Goal: Task Accomplishment & Management: Manage account settings

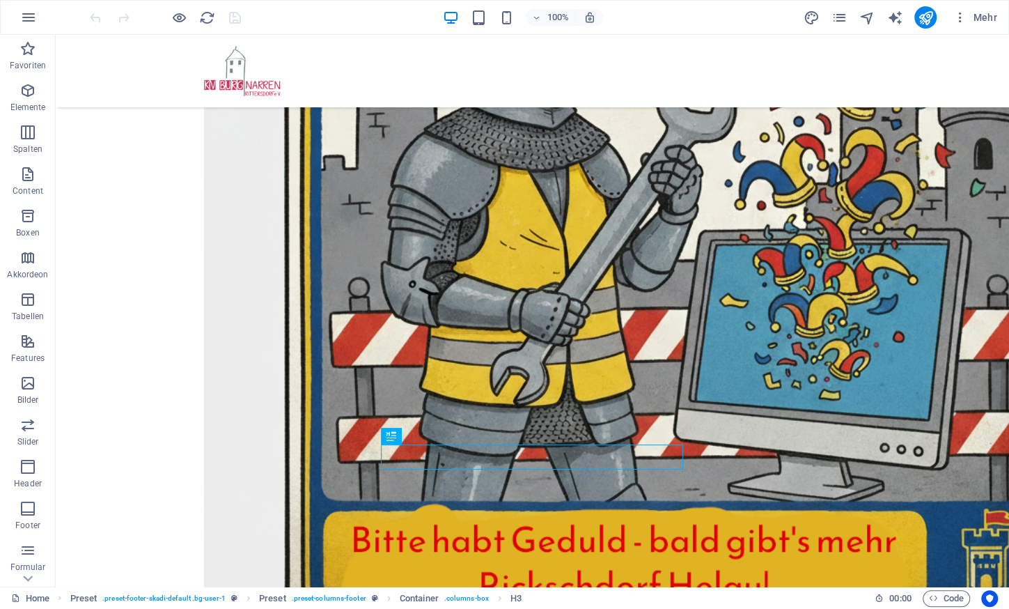
scroll to position [465, 0]
click at [836, 20] on icon "pages" at bounding box center [839, 18] width 16 height 16
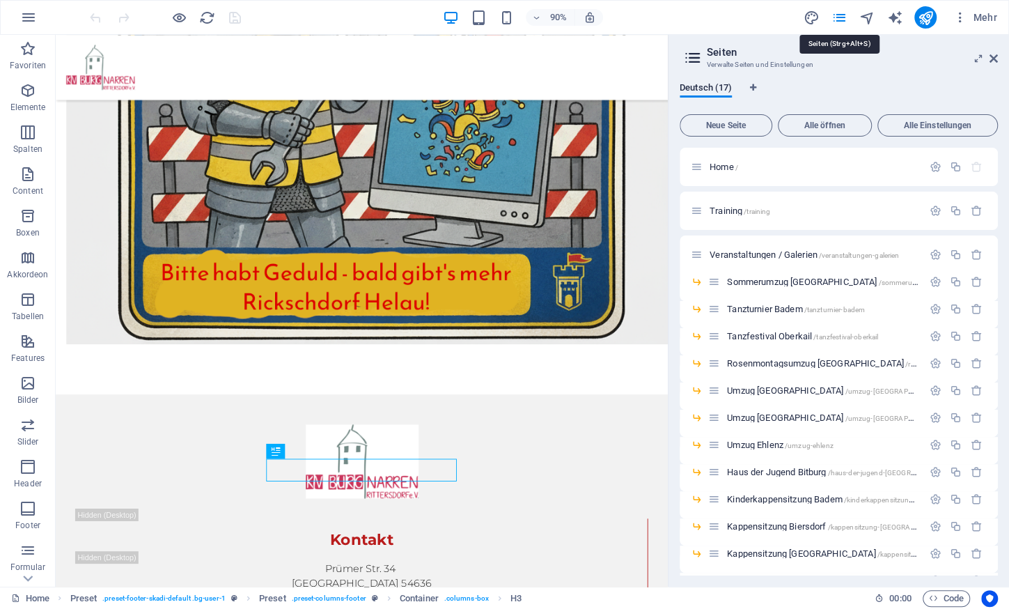
scroll to position [404, 0]
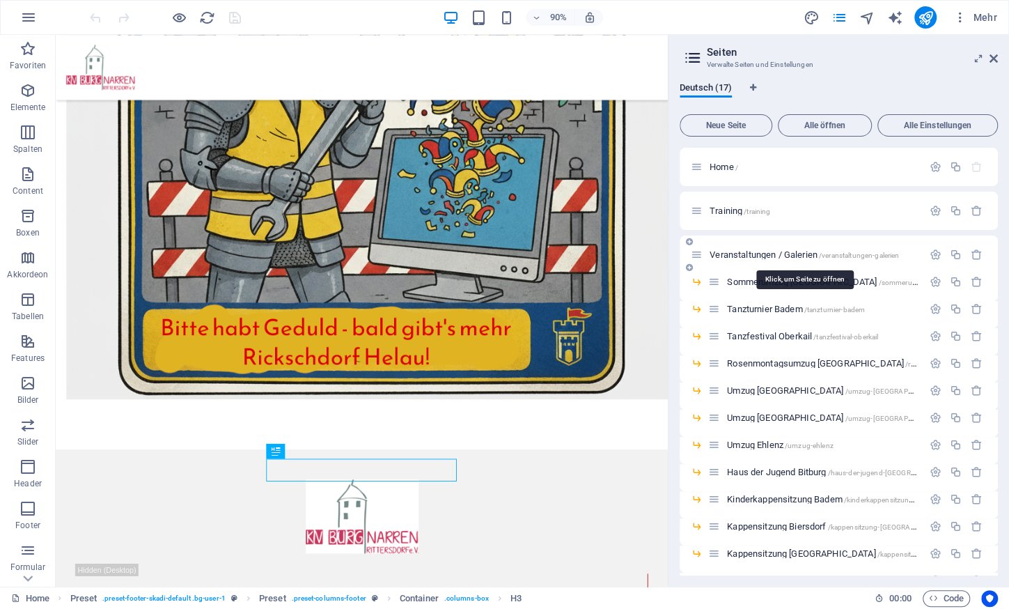
click at [761, 253] on span "Veranstaltungen / Galerien /veranstaltungen-galerien" at bounding box center [804, 254] width 189 height 10
click at [761, 253] on div "Veranstaltungen / Galerien /veranstaltungen-galerien" at bounding box center [839, 254] width 318 height 38
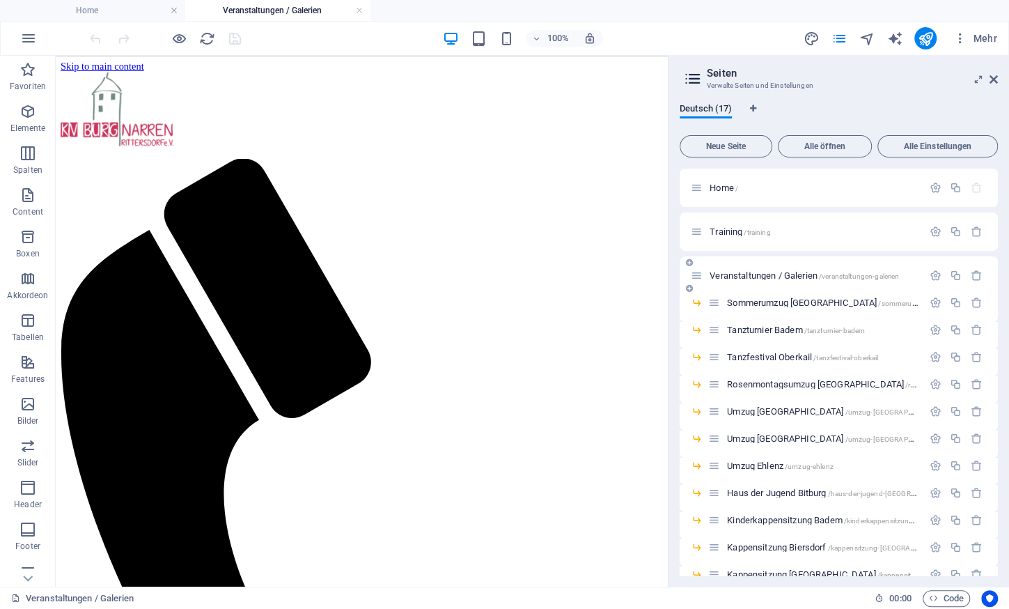
scroll to position [0, 0]
click at [757, 302] on span "Sommerumzug [GEOGRAPHIC_DATA] /sommerumzug-[GEOGRAPHIC_DATA]" at bounding box center [865, 302] width 276 height 10
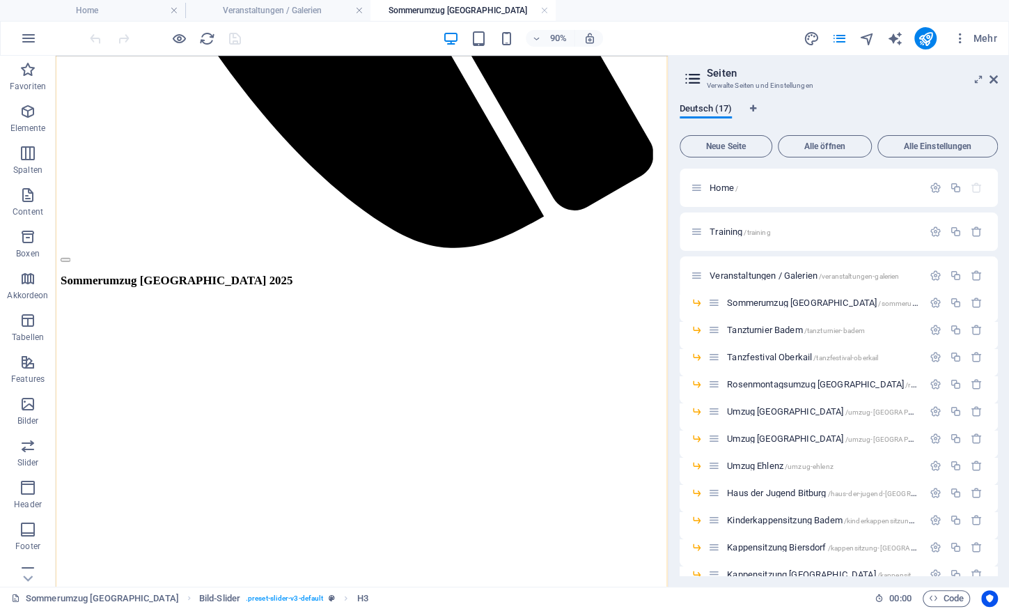
scroll to position [776, 0]
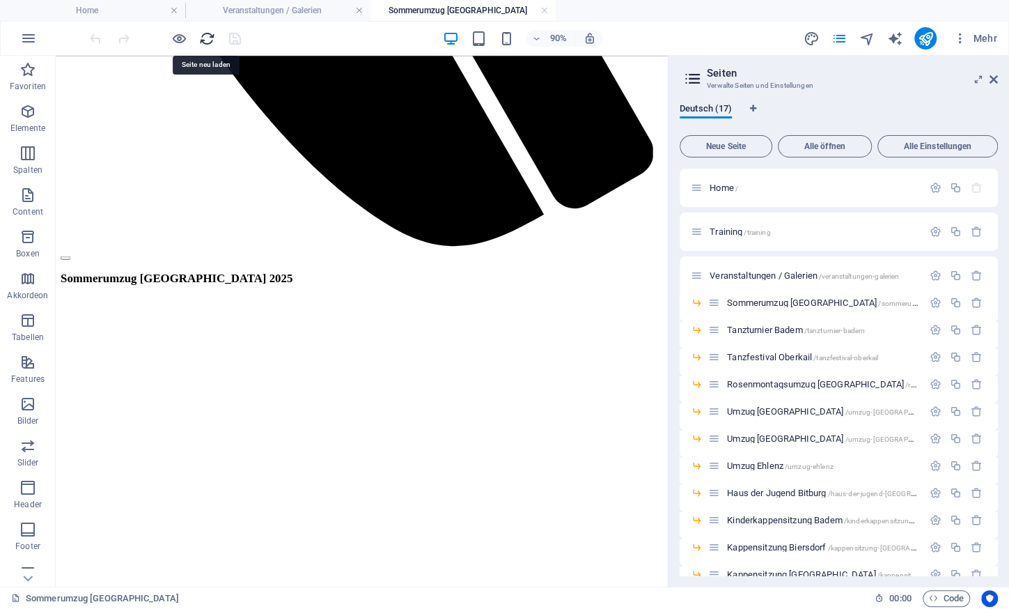
click at [207, 38] on icon "reload" at bounding box center [207, 39] width 16 height 16
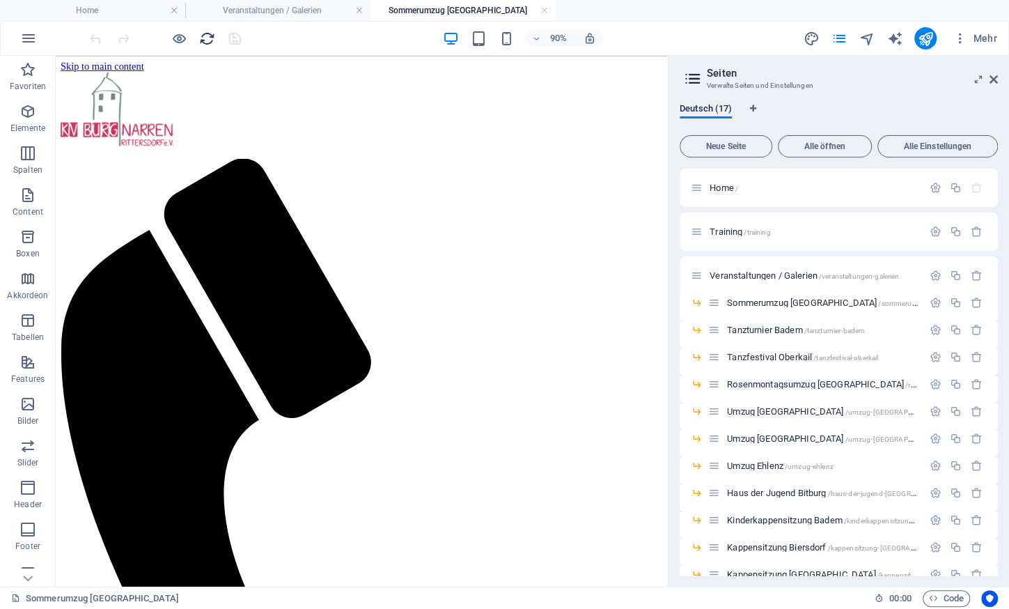
scroll to position [0, 0]
click at [925, 36] on icon "publish" at bounding box center [925, 39] width 16 height 16
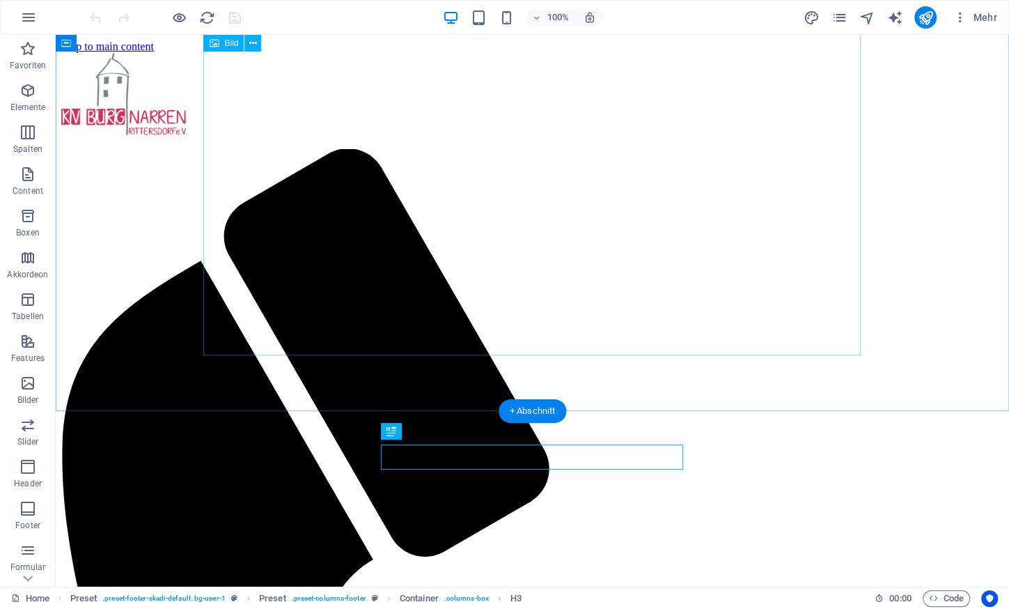
scroll to position [465, 0]
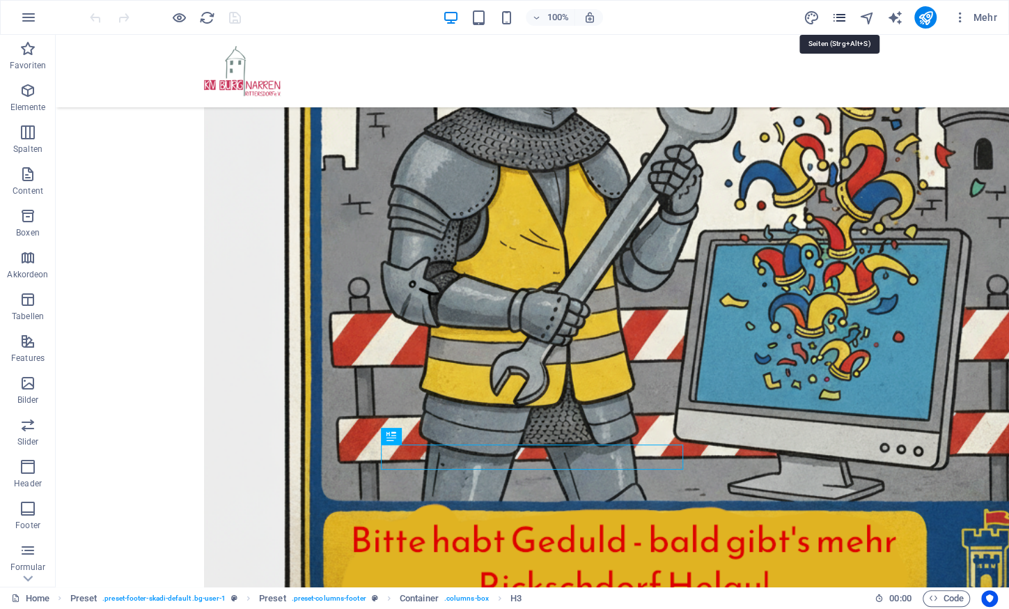
click at [845, 13] on icon "pages" at bounding box center [839, 18] width 16 height 16
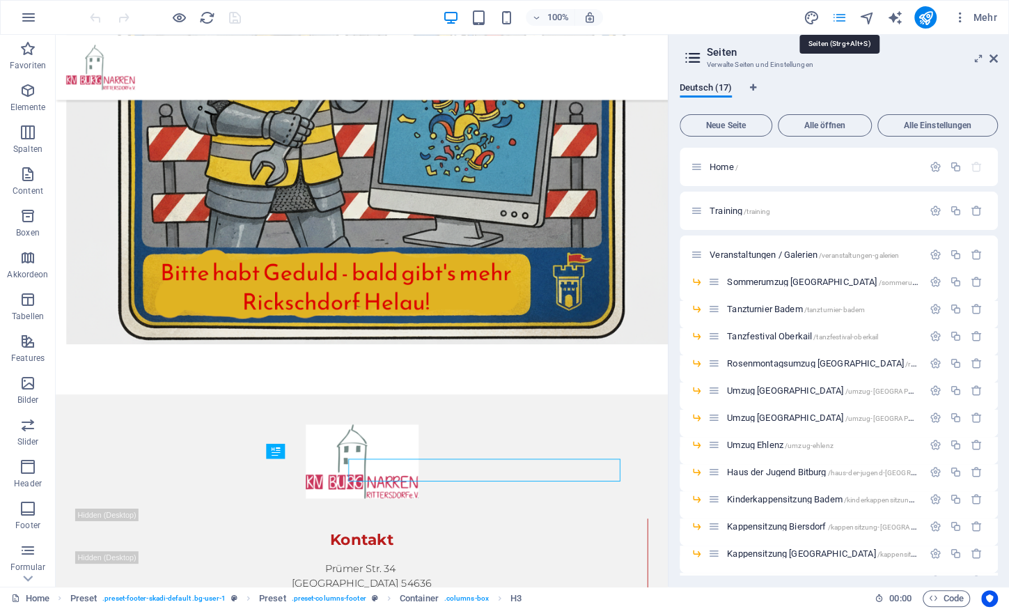
scroll to position [404, 0]
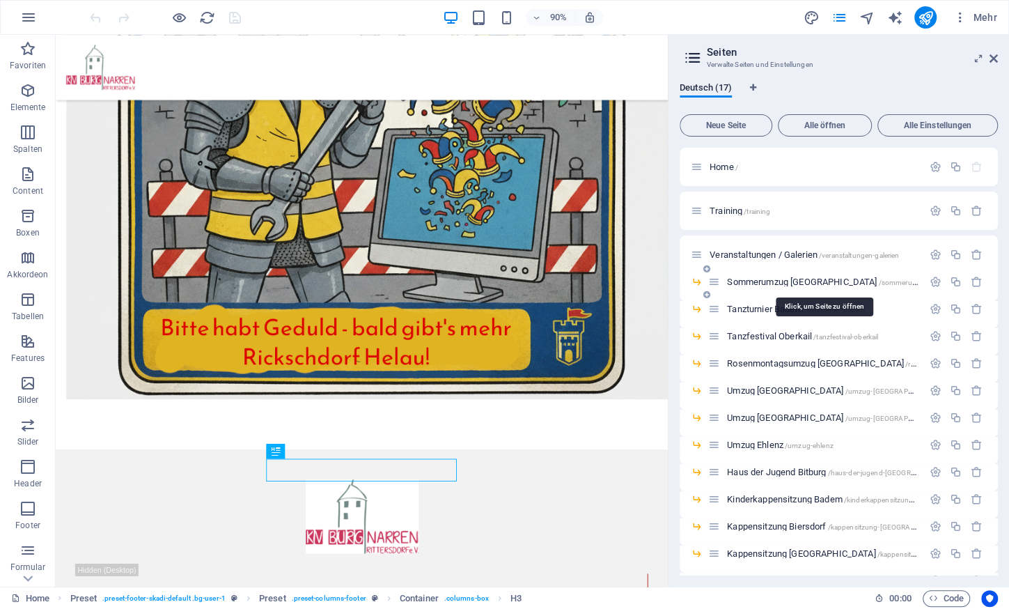
click at [756, 286] on span "Sommerumzug [GEOGRAPHIC_DATA] /sommerumzug-[GEOGRAPHIC_DATA]" at bounding box center [865, 281] width 276 height 10
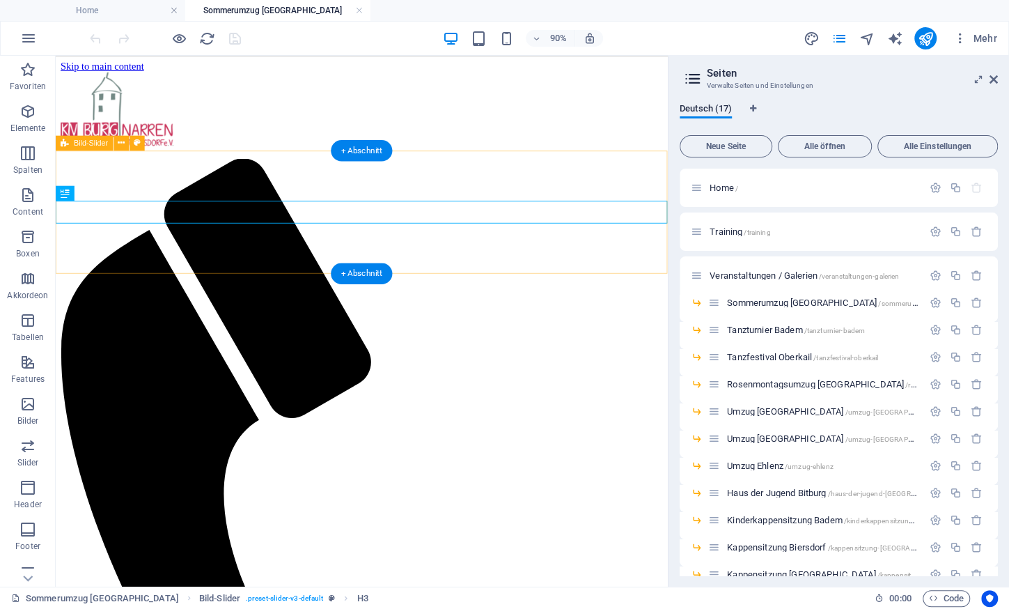
scroll to position [0, 0]
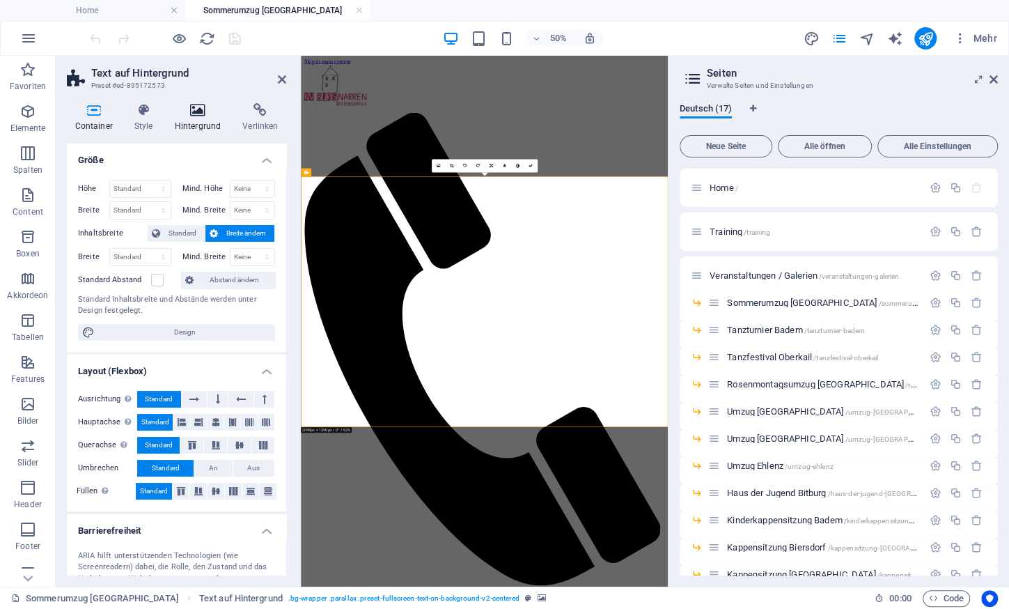
click at [201, 120] on h4 "Hintergrund" at bounding box center [200, 117] width 68 height 29
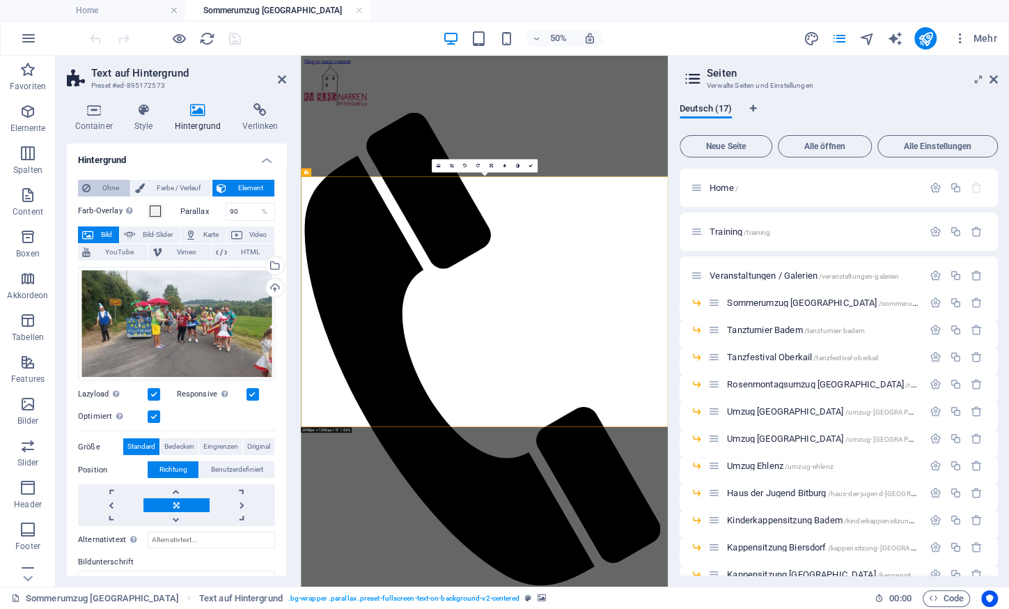
click at [100, 185] on span "Ohne" at bounding box center [110, 188] width 31 height 17
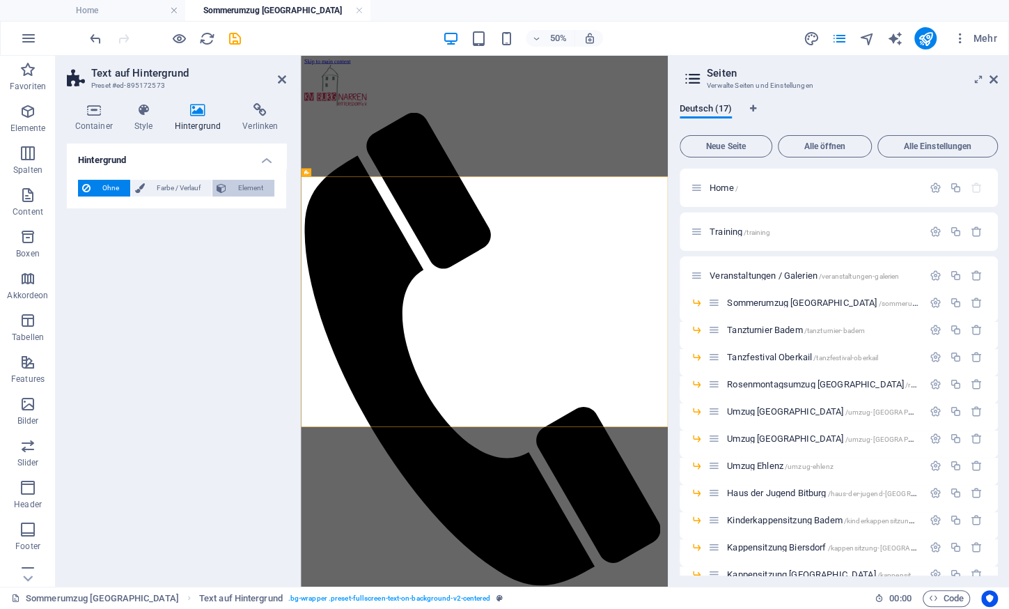
click at [234, 184] on span "Element" at bounding box center [251, 188] width 40 height 17
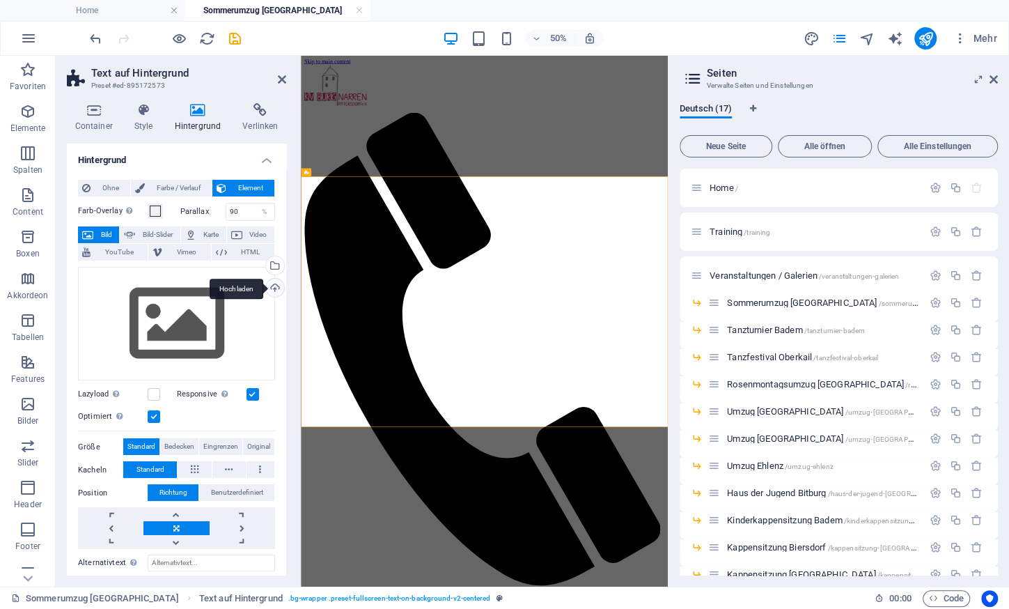
click at [276, 286] on div "Hochladen" at bounding box center [273, 289] width 21 height 21
click at [276, 262] on div "Wähle aus deinen Dateien, Stockfotos oder lade Dateien hoch" at bounding box center [273, 266] width 21 height 21
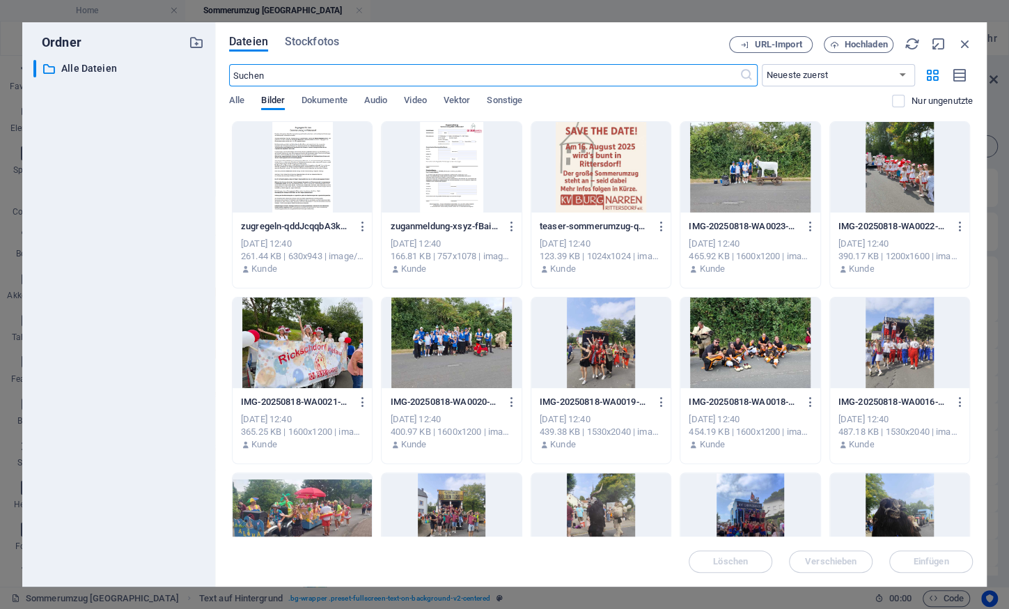
click at [461, 350] on div at bounding box center [451, 342] width 139 height 91
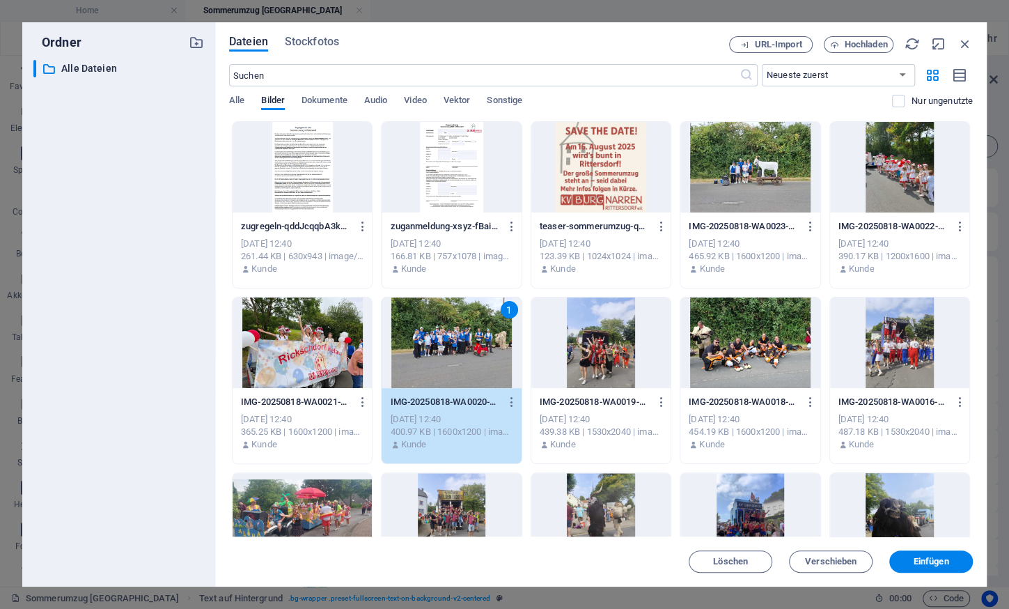
click at [327, 515] on div at bounding box center [302, 518] width 139 height 91
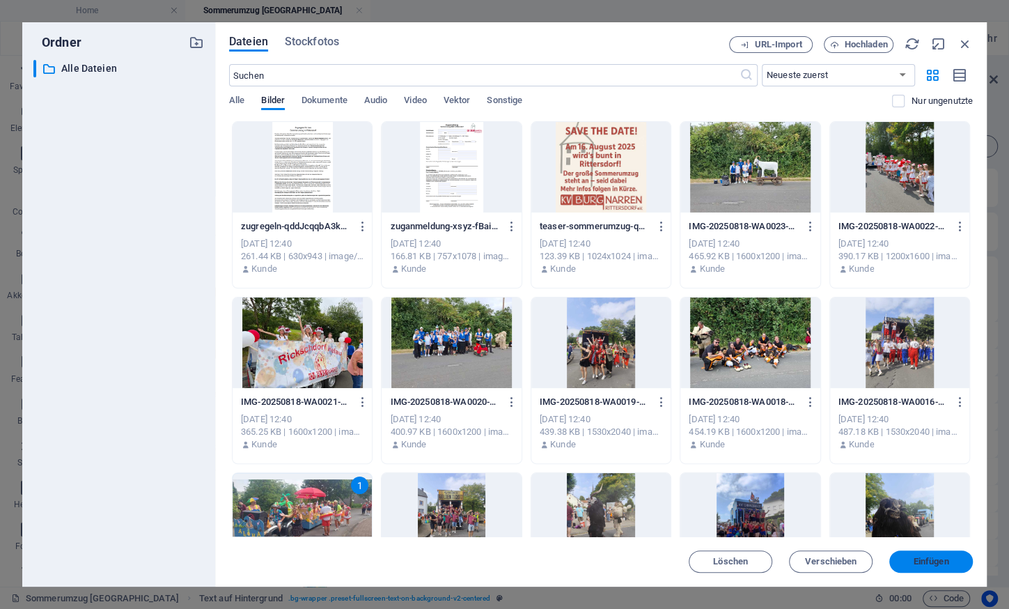
click at [919, 554] on button "Einfügen" at bounding box center [931, 561] width 84 height 22
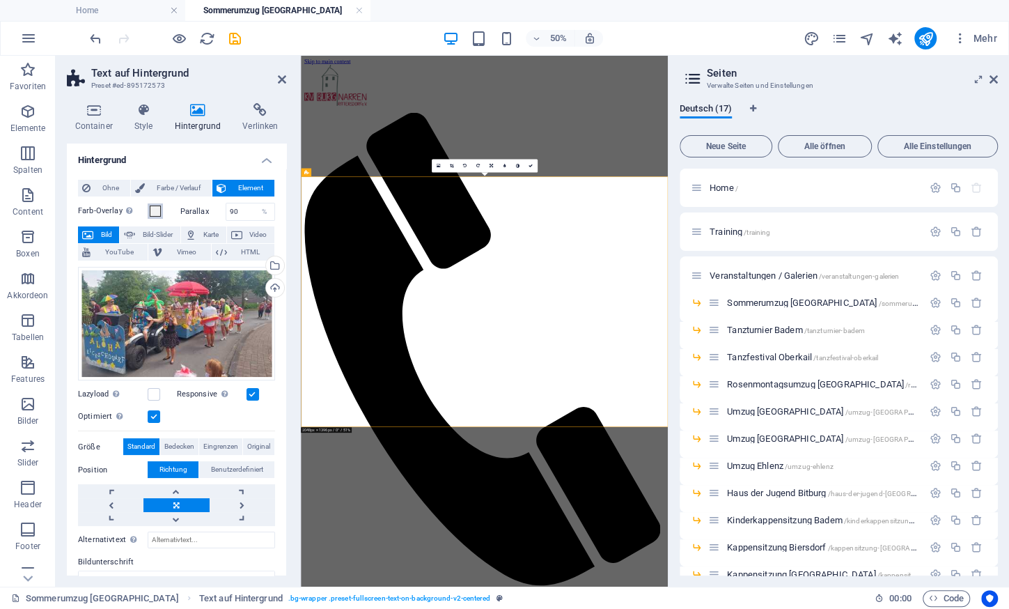
click at [154, 214] on span at bounding box center [155, 210] width 11 height 11
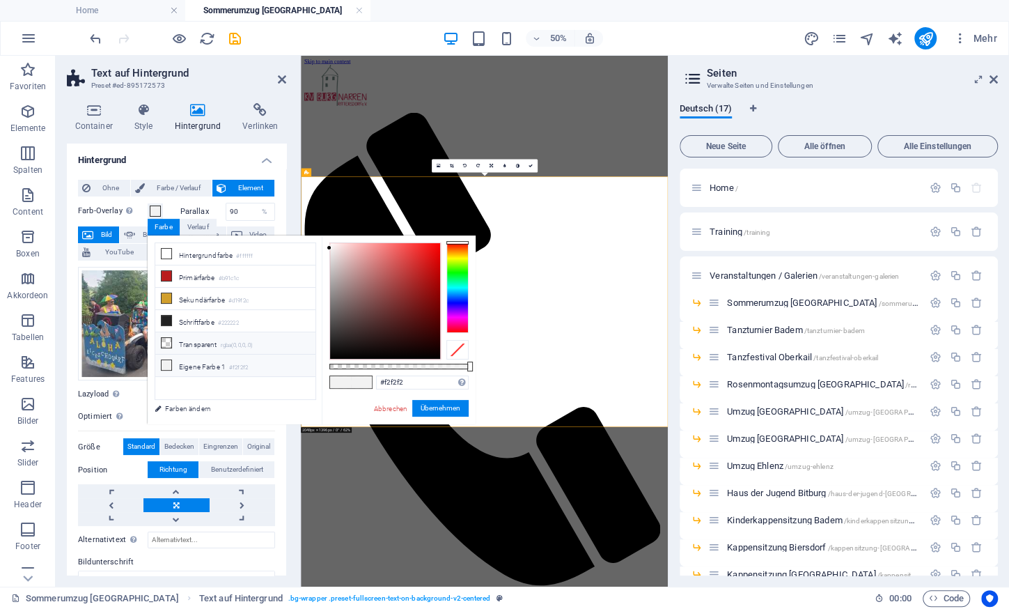
click at [208, 332] on li "Transparent rgba(0,0,0,.0)" at bounding box center [235, 343] width 160 height 22
type input "rgba(0, 0, 0, 0)"
click at [439, 407] on button "Übernehmen" at bounding box center [440, 408] width 56 height 17
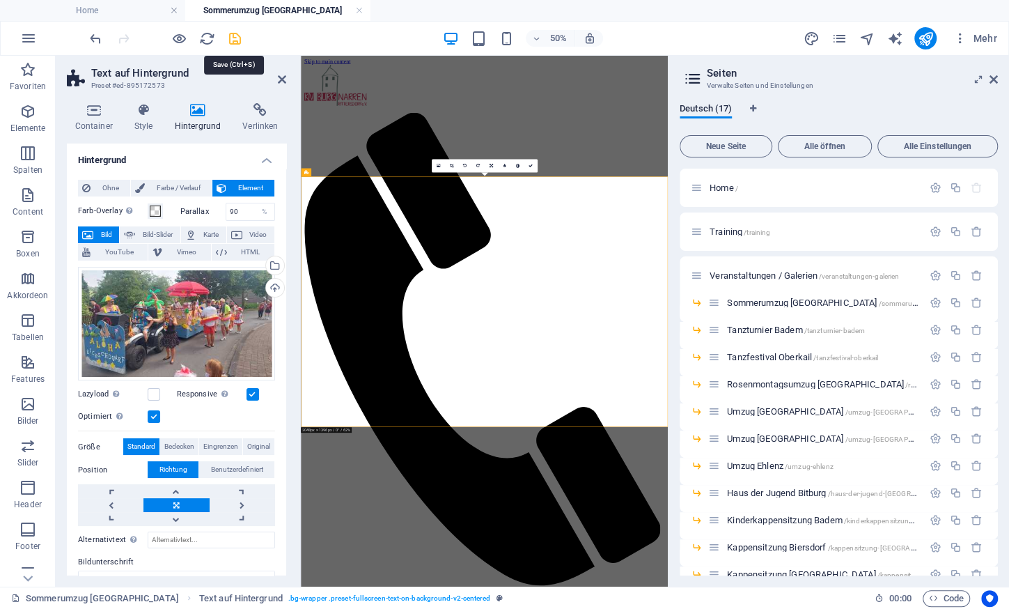
click at [227, 33] on icon "save" at bounding box center [235, 39] width 16 height 16
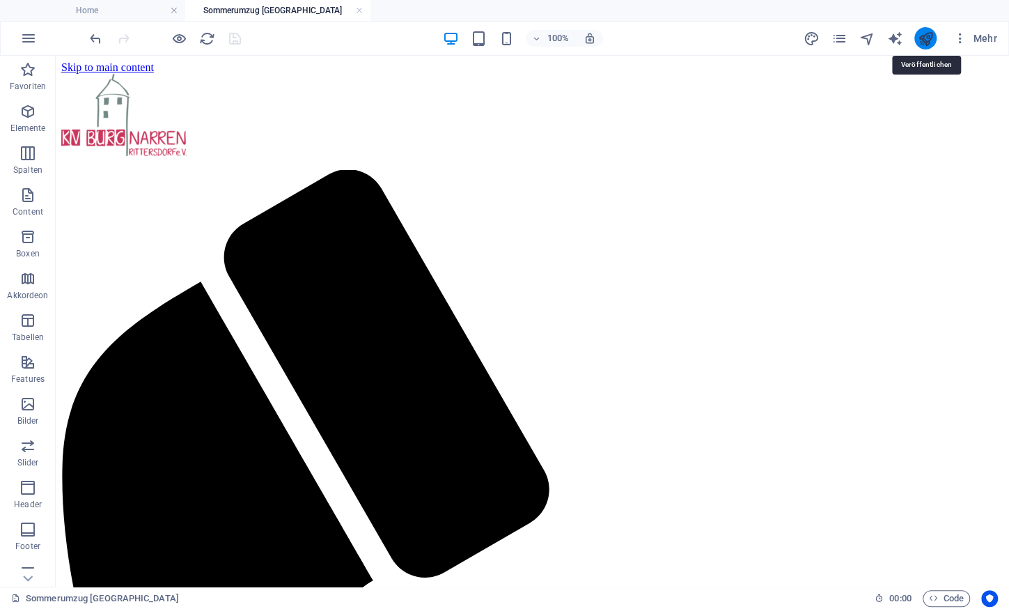
click at [928, 39] on icon "publish" at bounding box center [925, 39] width 16 height 16
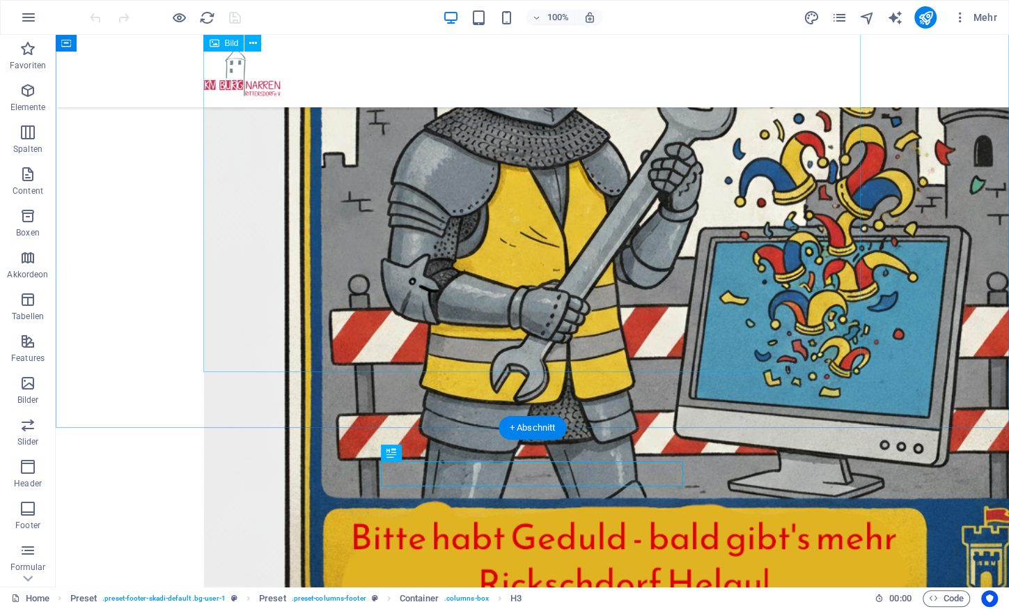
scroll to position [465, 0]
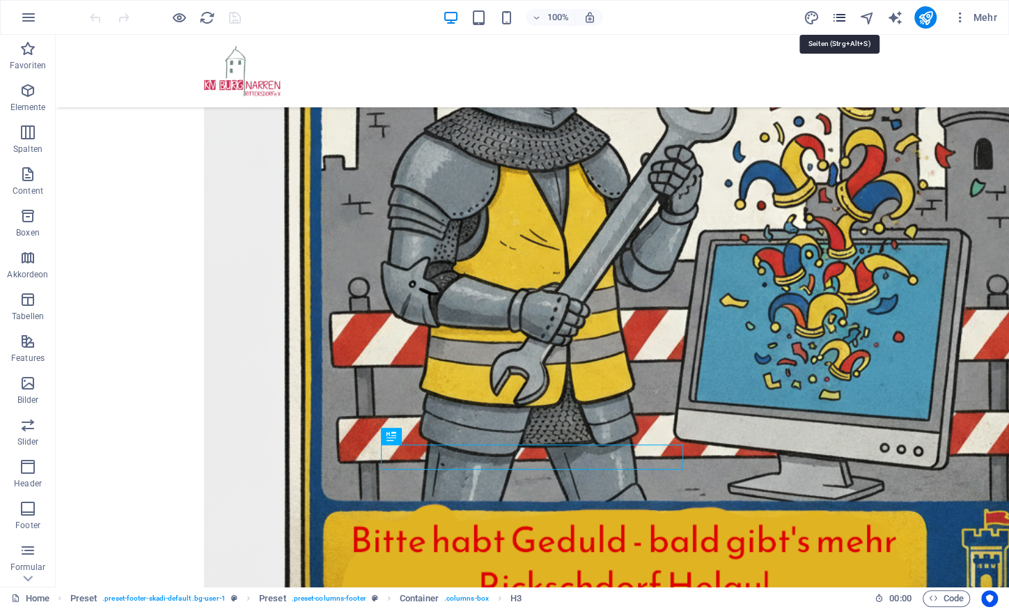
click at [834, 15] on icon "pages" at bounding box center [839, 18] width 16 height 16
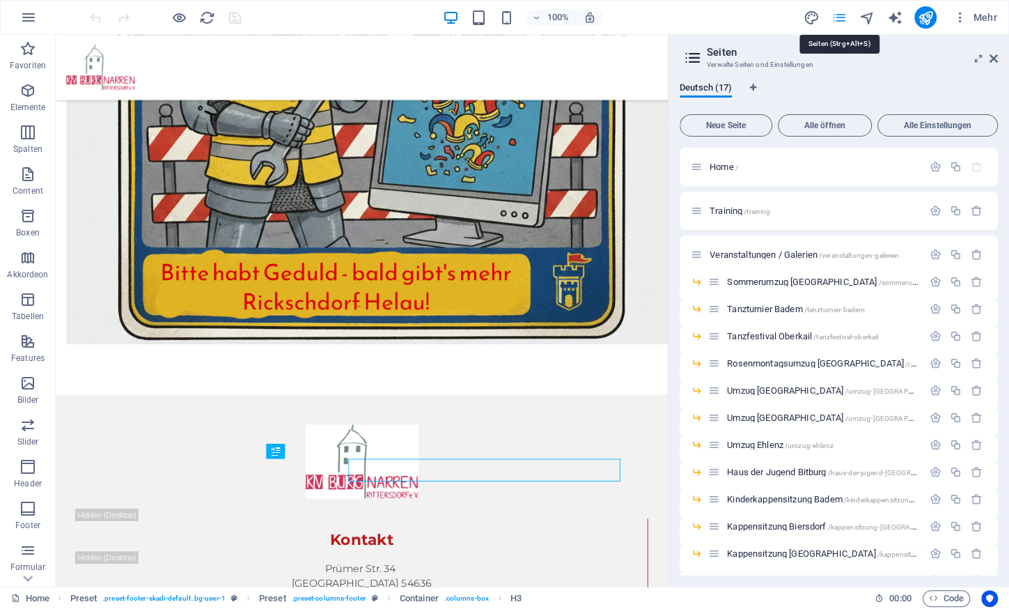
scroll to position [404, 0]
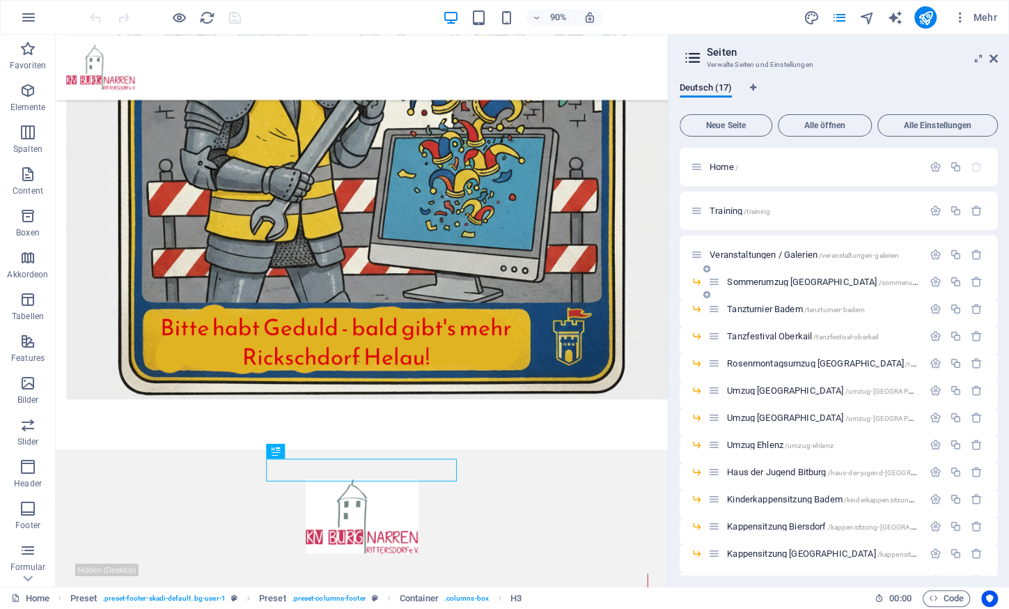
click at [754, 283] on span "Sommerumzug [GEOGRAPHIC_DATA] /sommerumzug-[GEOGRAPHIC_DATA]" at bounding box center [865, 281] width 276 height 10
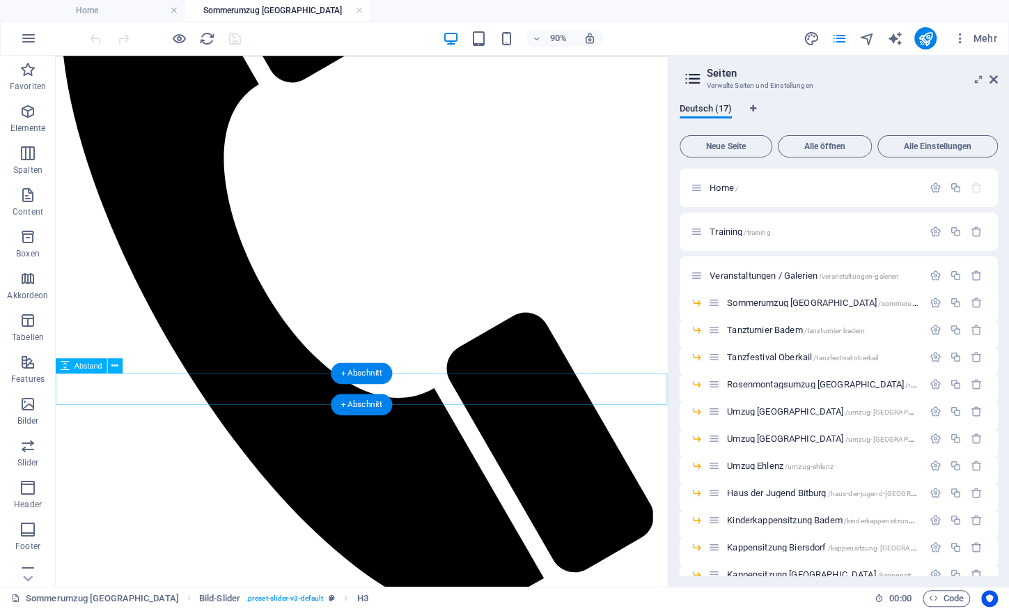
scroll to position [378, 0]
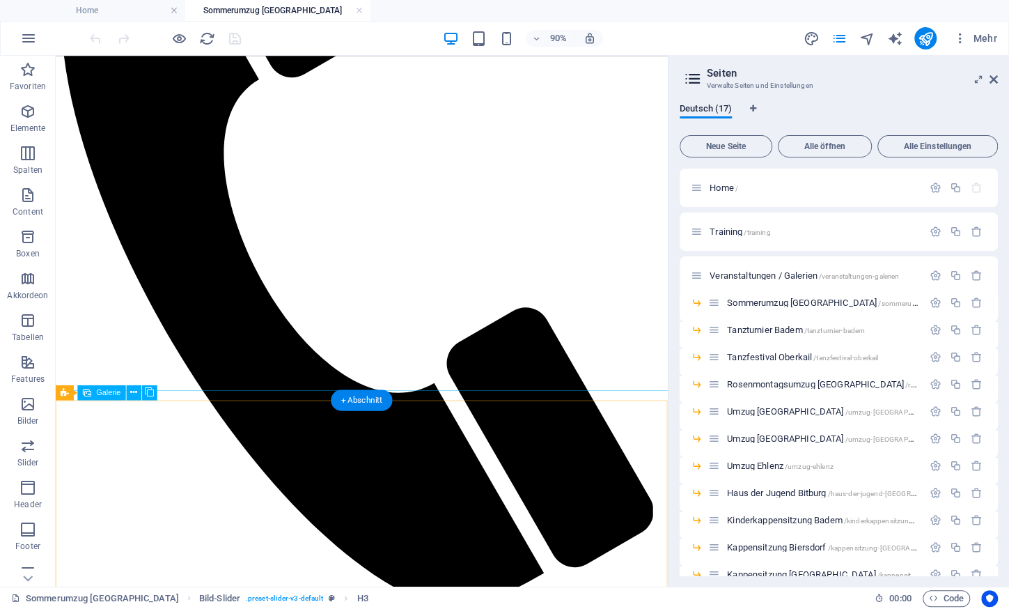
drag, startPoint x: 224, startPoint y: 509, endPoint x: 250, endPoint y: 481, distance: 37.9
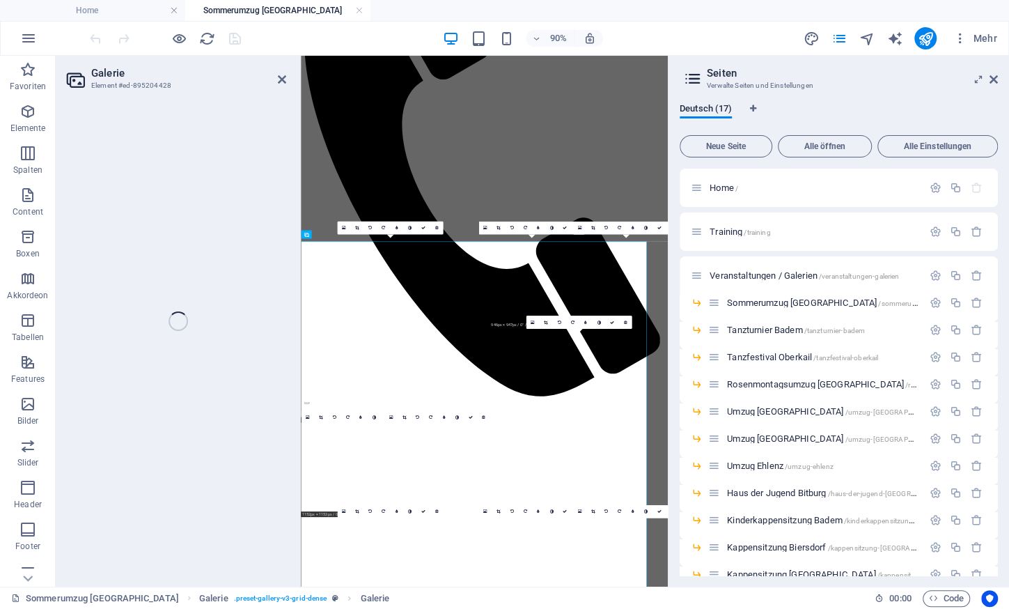
select select "4"
select select "px"
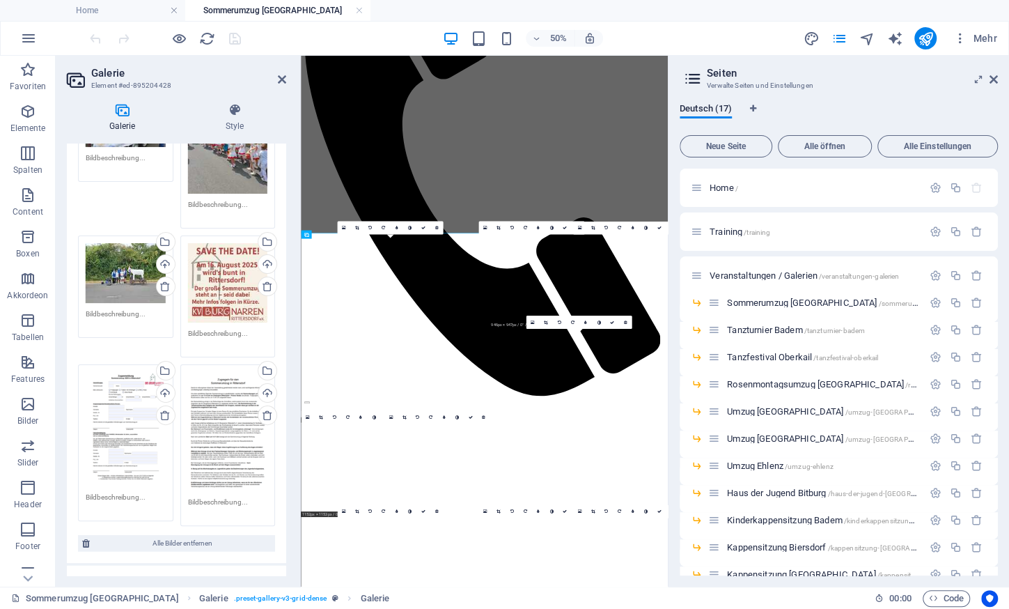
scroll to position [5508, 0]
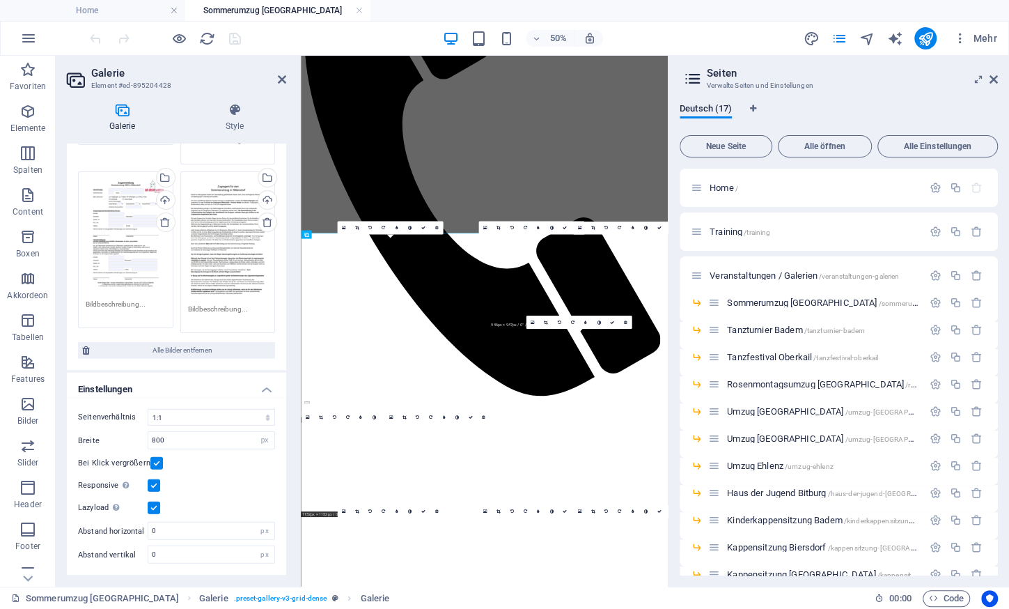
click at [152, 513] on label at bounding box center [154, 507] width 13 height 13
click at [0, 0] on input "Lazyload Bilder auf Seite nachträglich laden. Verbessert Ladezeit (Pagespeed)." at bounding box center [0, 0] width 0 height 0
click at [231, 42] on icon "save" at bounding box center [235, 39] width 16 height 16
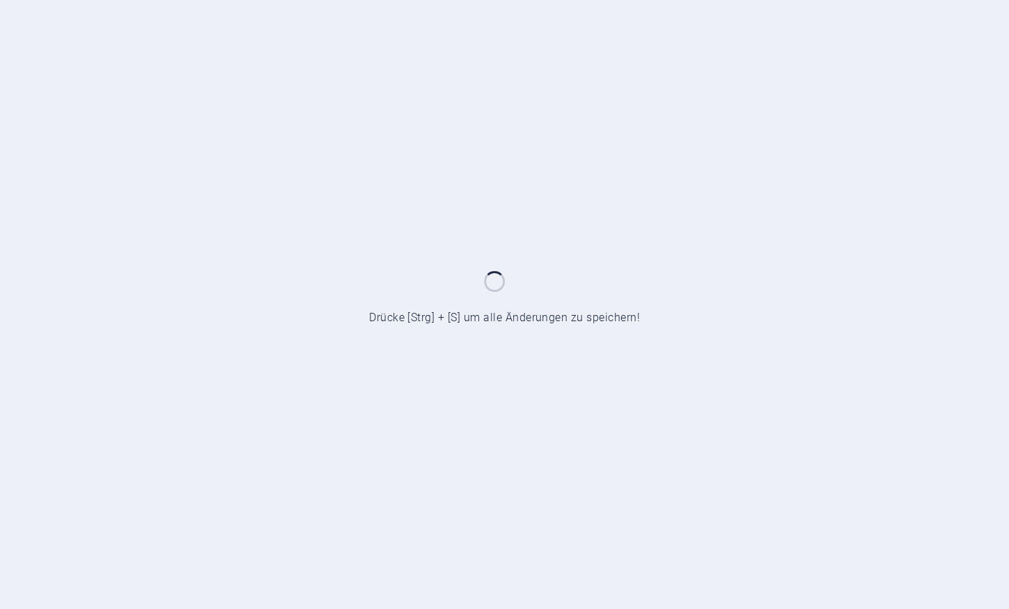
click at [0, 0] on iframe at bounding box center [0, 0] width 0 height 0
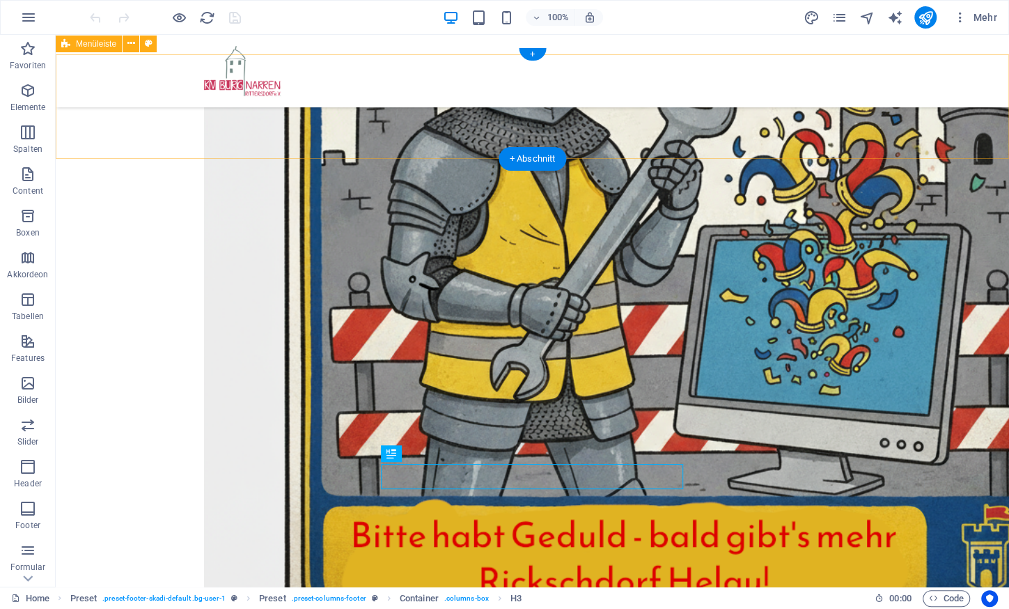
scroll to position [465, 0]
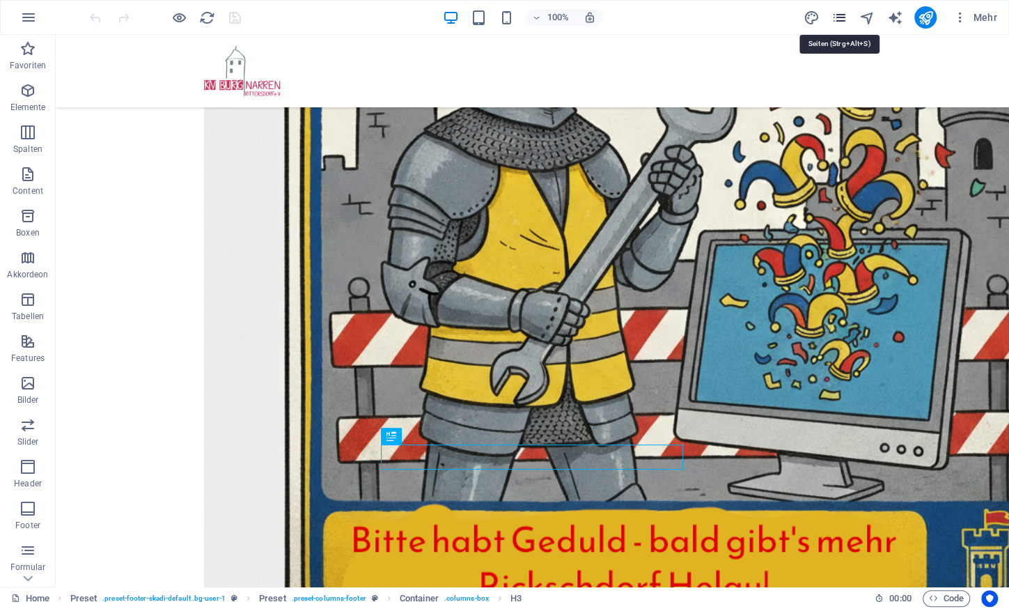
click at [842, 14] on icon "pages" at bounding box center [839, 18] width 16 height 16
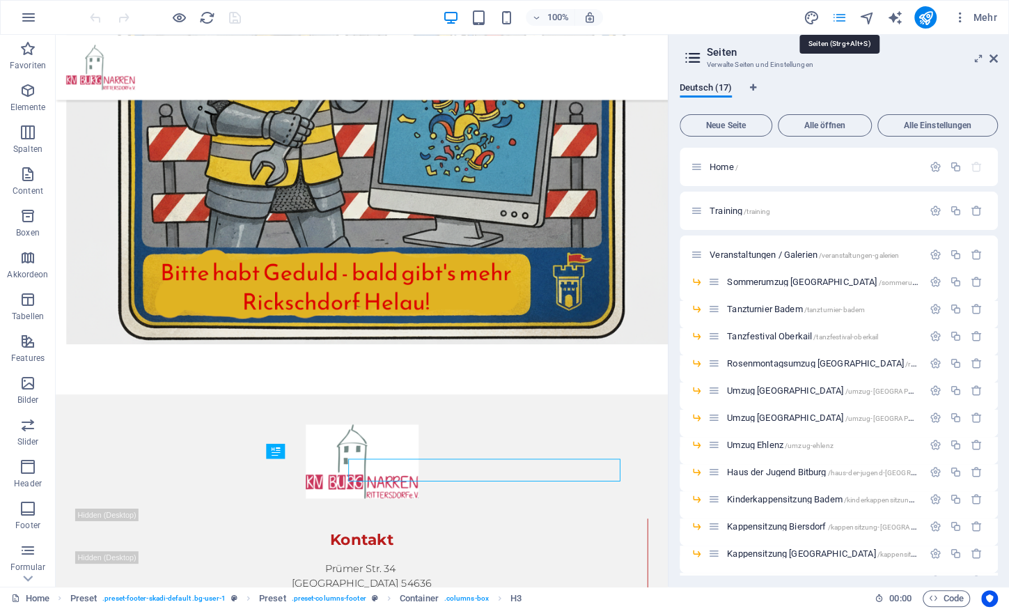
scroll to position [404, 0]
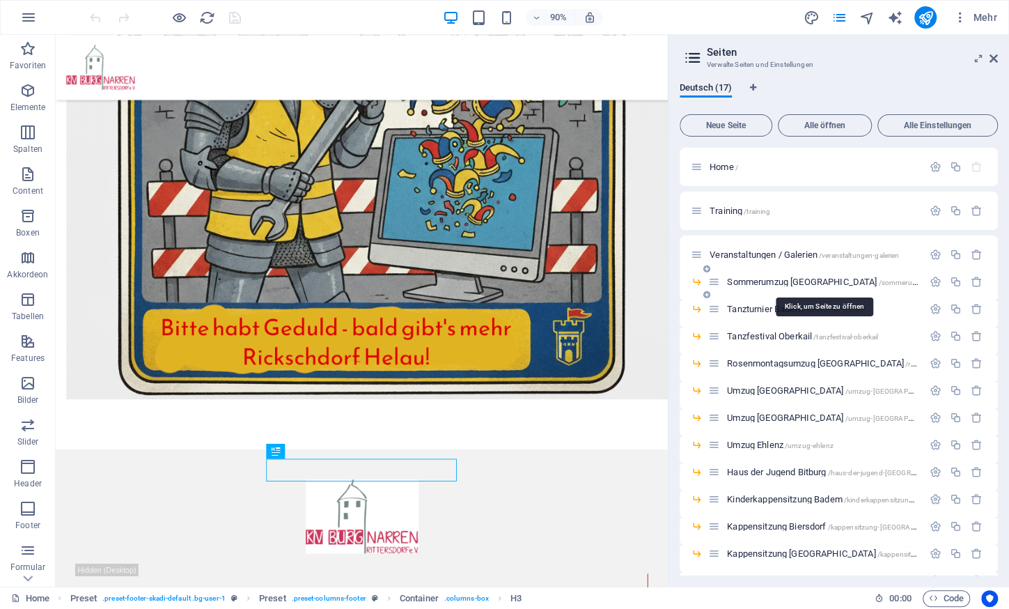
click at [770, 278] on span "Sommerumzug [GEOGRAPHIC_DATA] /sommerumzug-[GEOGRAPHIC_DATA]" at bounding box center [865, 281] width 276 height 10
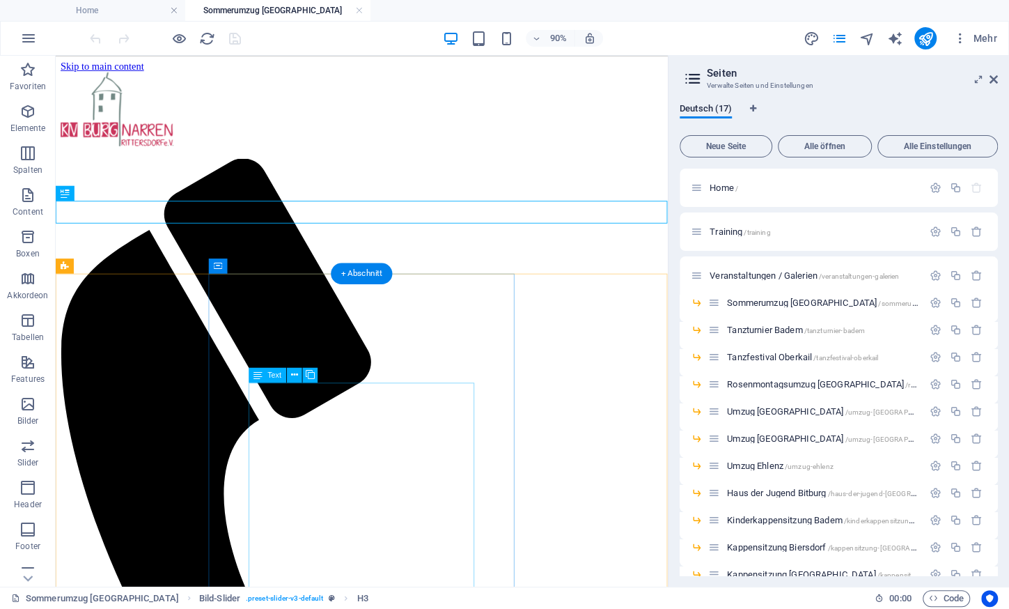
scroll to position [0, 0]
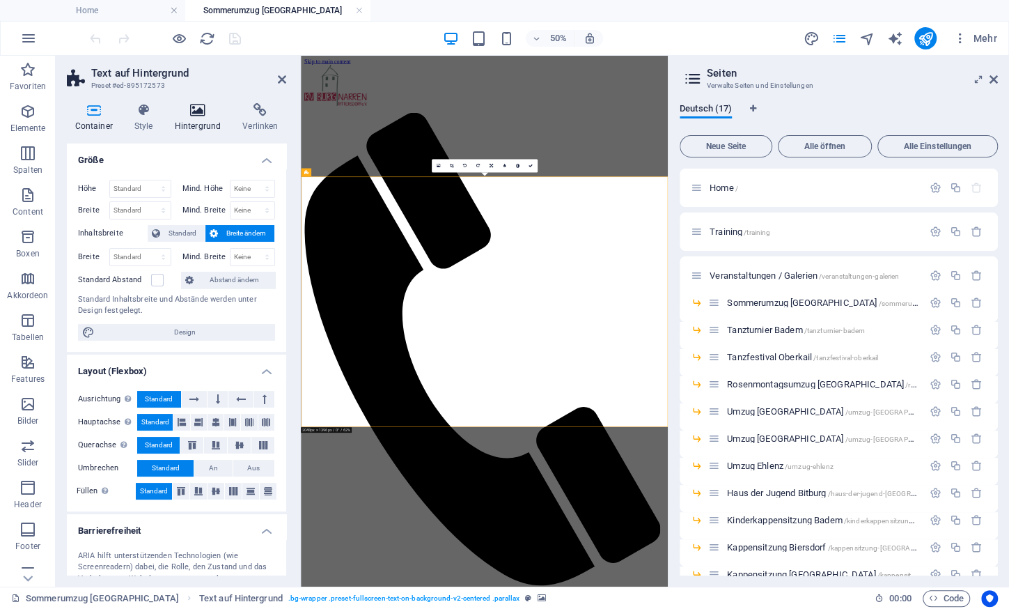
click at [194, 116] on icon at bounding box center [197, 110] width 63 height 14
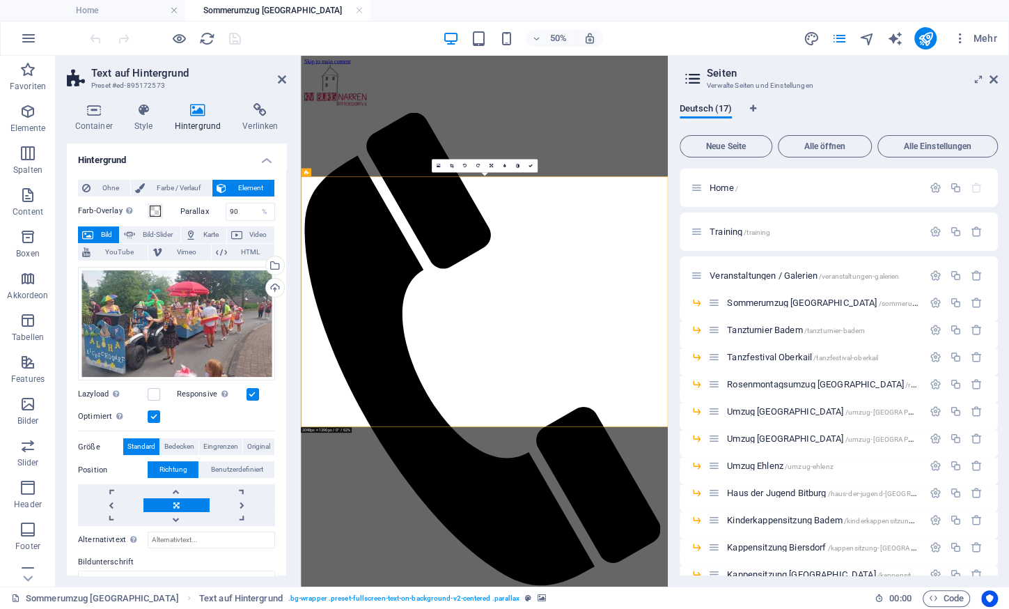
click at [157, 414] on label at bounding box center [154, 416] width 13 height 13
click at [0, 0] on input "Optimiert Bilder werden komprimiert für eine bessere Ladegeschwindigkeit der We…" at bounding box center [0, 0] width 0 height 0
click at [233, 37] on icon "save" at bounding box center [235, 39] width 16 height 16
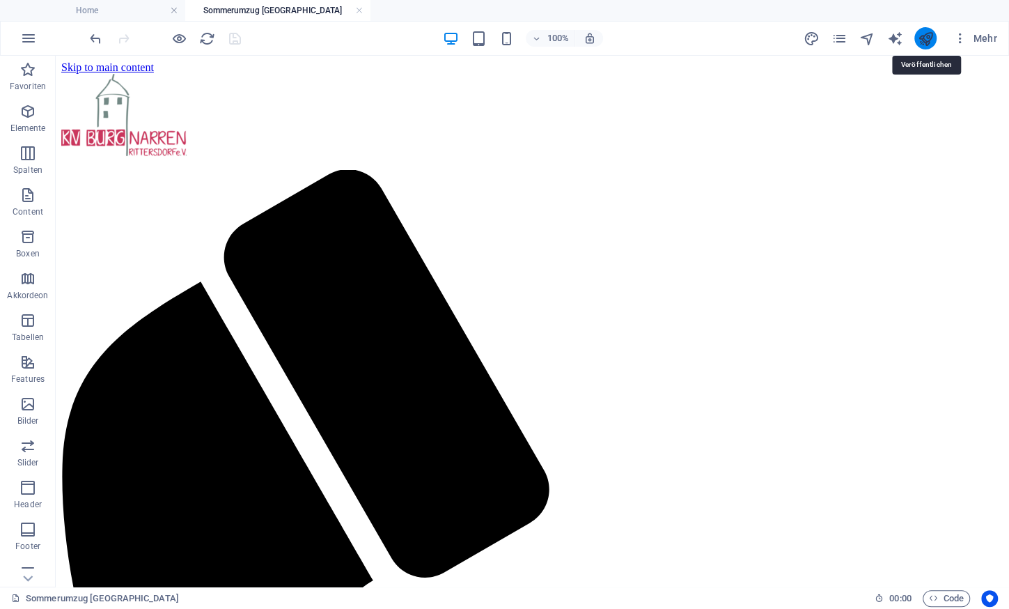
click at [928, 37] on icon "publish" at bounding box center [925, 39] width 16 height 16
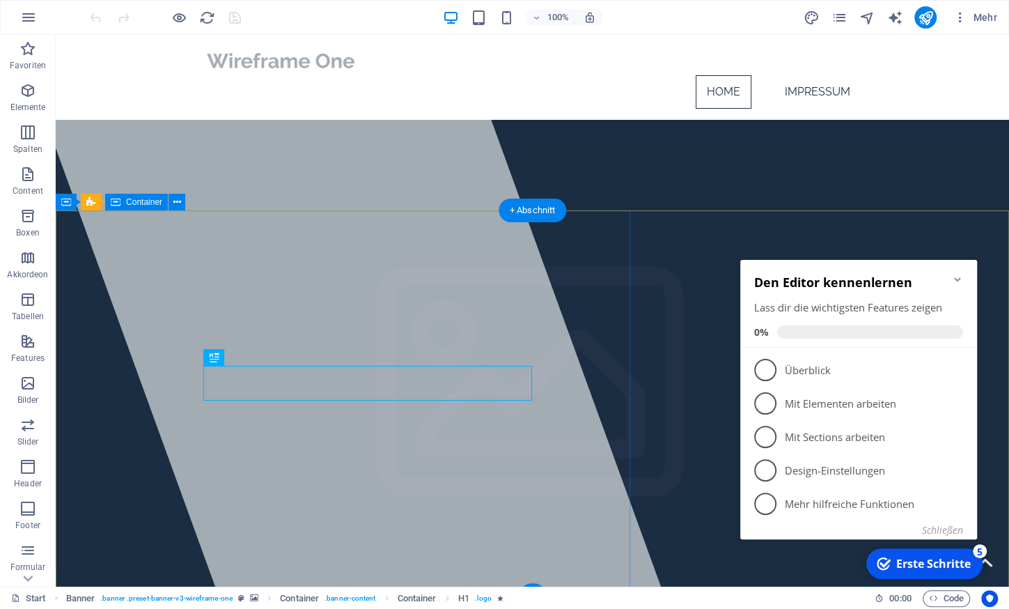
scroll to position [10, 0]
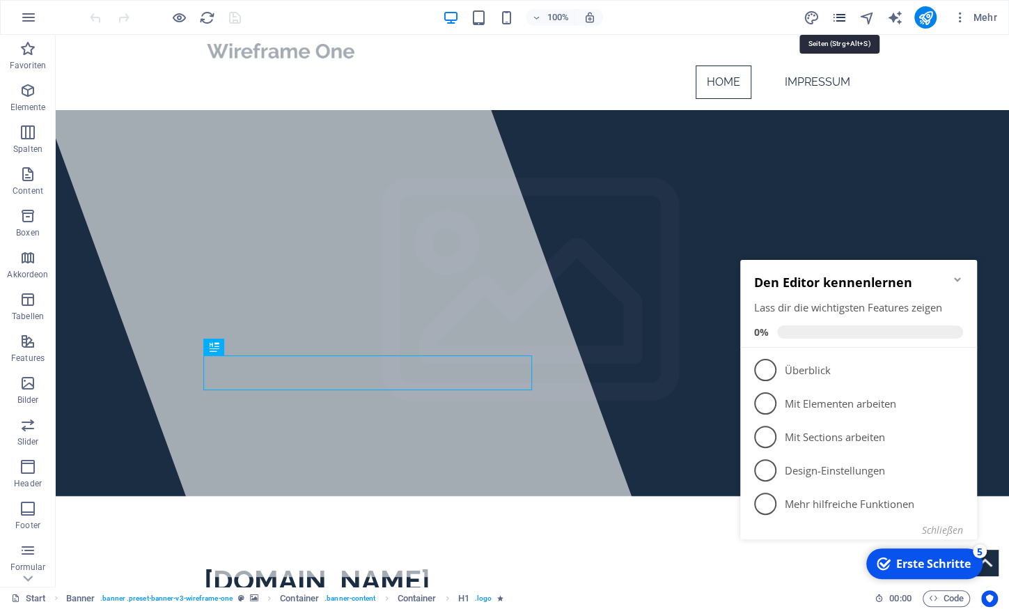
click at [838, 18] on icon "pages" at bounding box center [839, 18] width 16 height 16
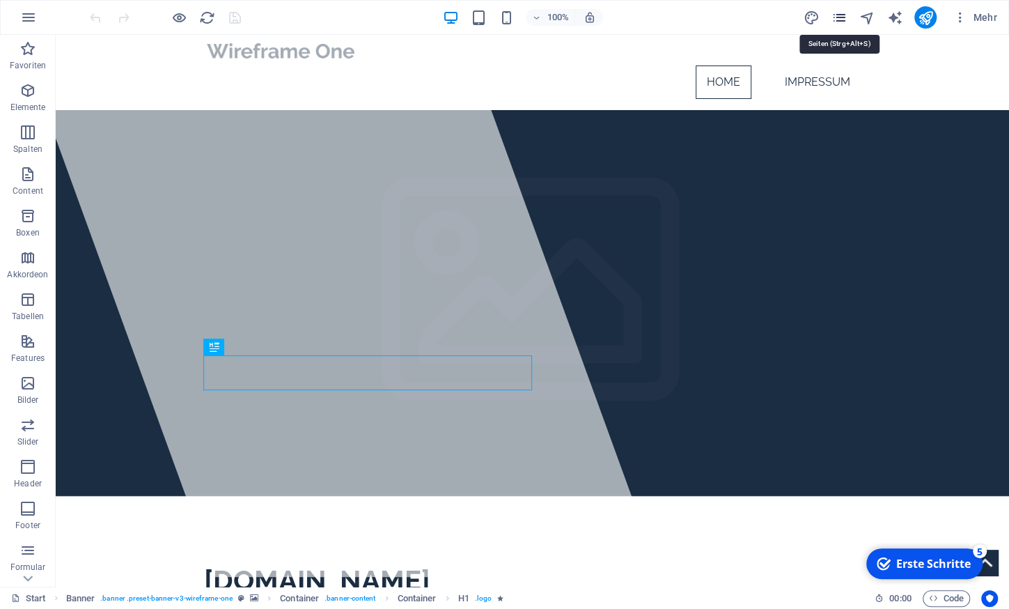
scroll to position [0, 0]
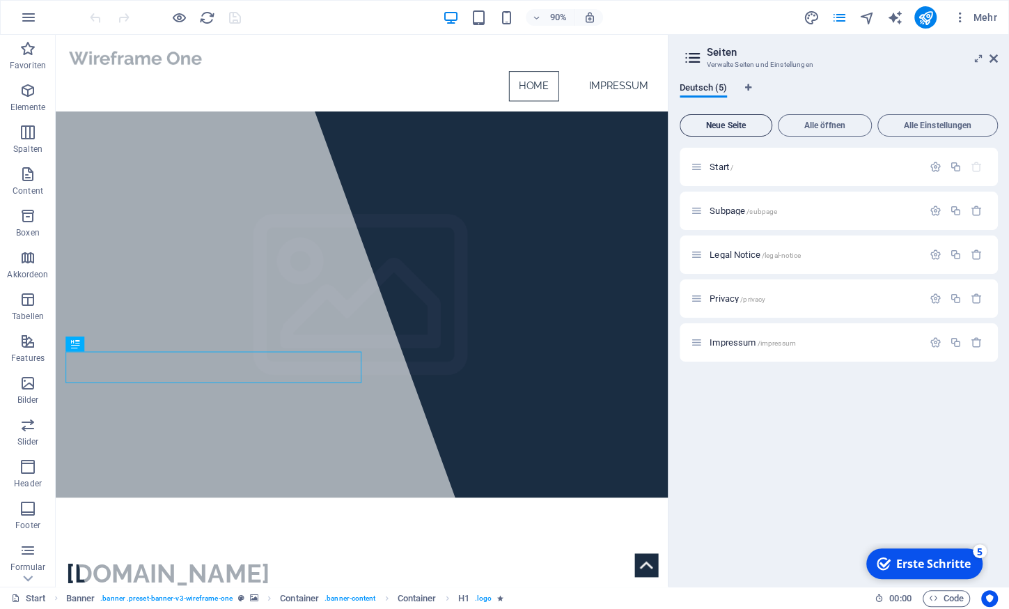
click at [744, 120] on button "Neue Seite" at bounding box center [726, 125] width 93 height 22
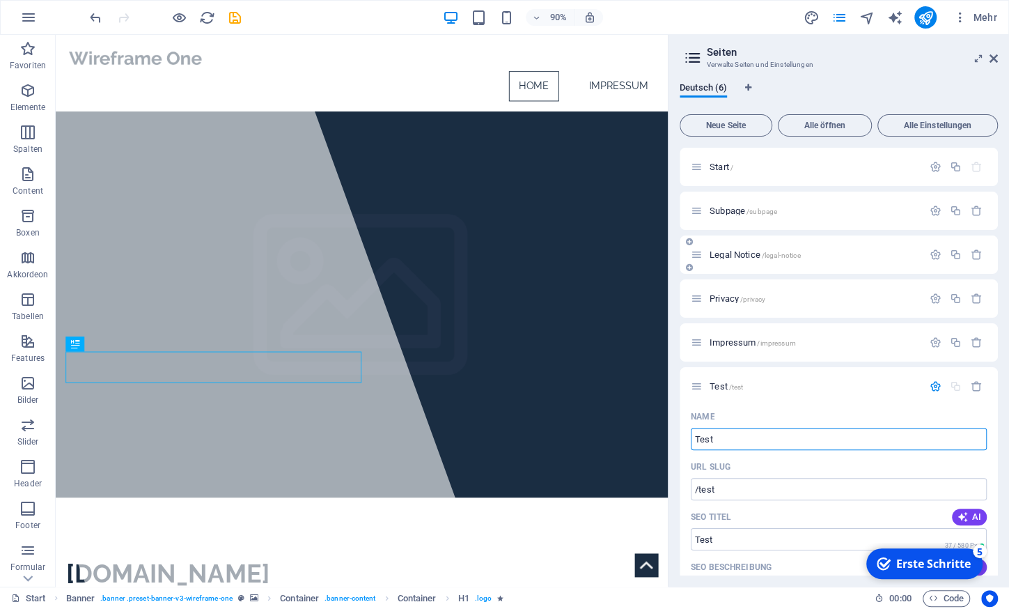
type input "Test"
type input "/test"
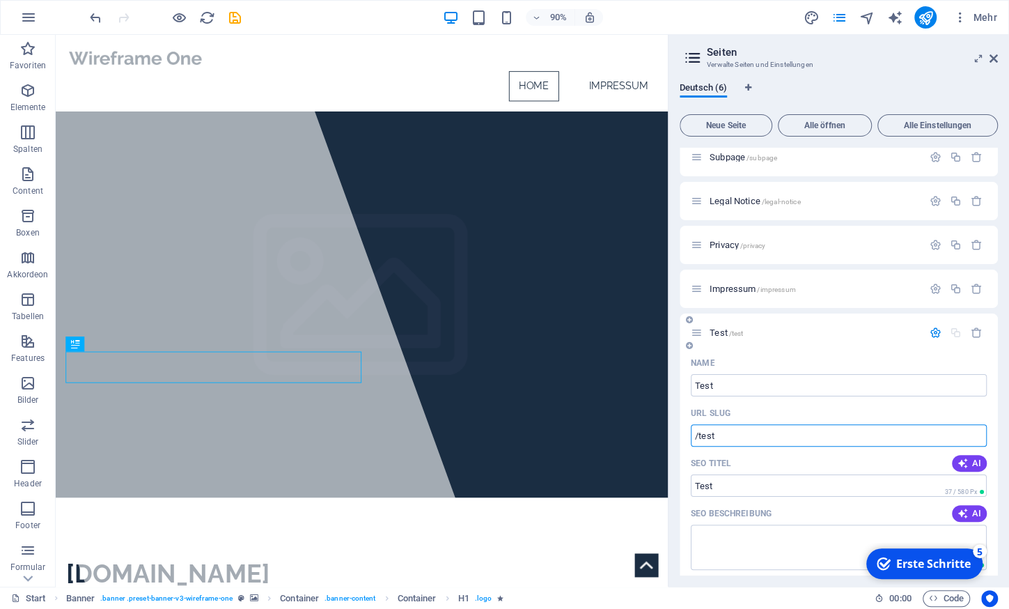
scroll to position [54, 0]
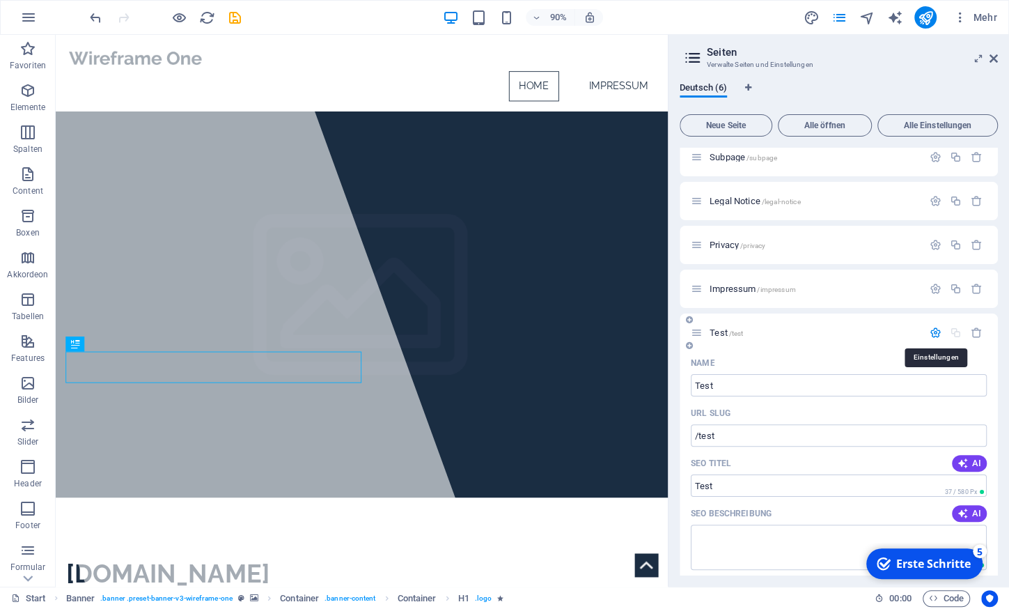
click at [931, 332] on icon "button" at bounding box center [936, 333] width 12 height 12
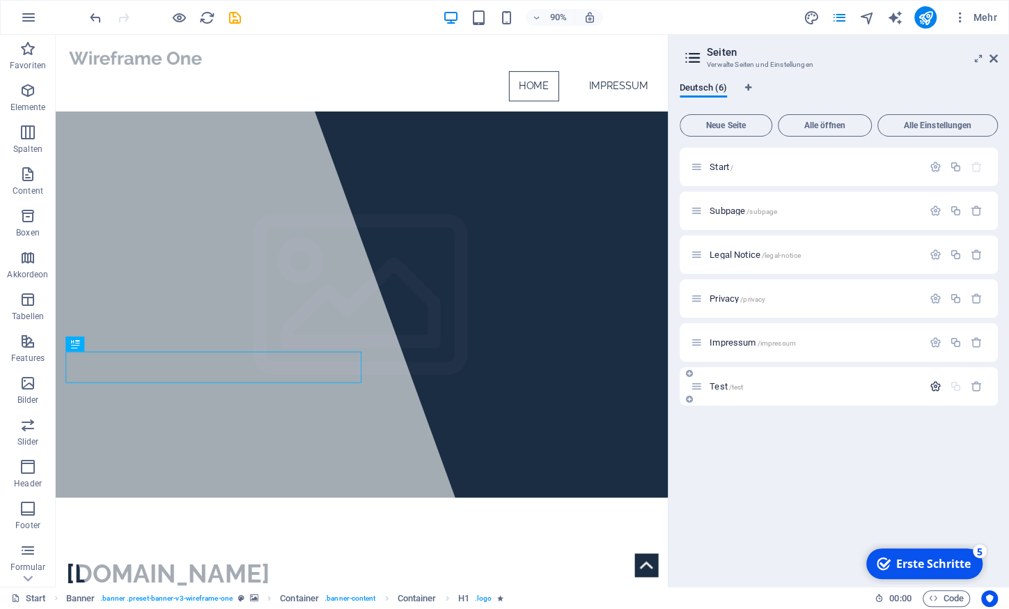
scroll to position [0, 0]
click at [718, 386] on span "Test /test" at bounding box center [726, 386] width 33 height 10
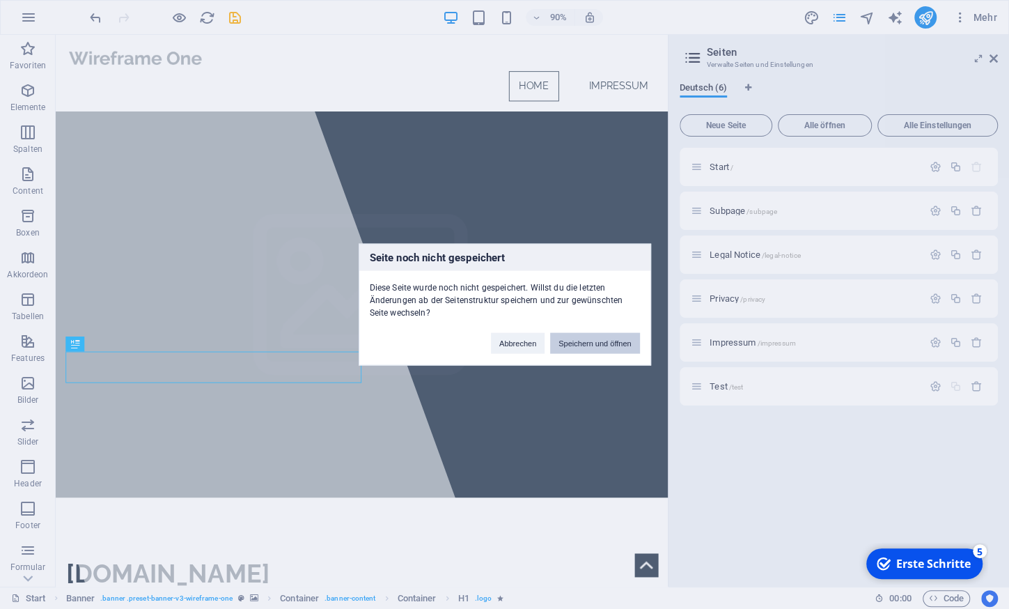
click at [577, 343] on button "Speichern und öffnen" at bounding box center [594, 343] width 89 height 21
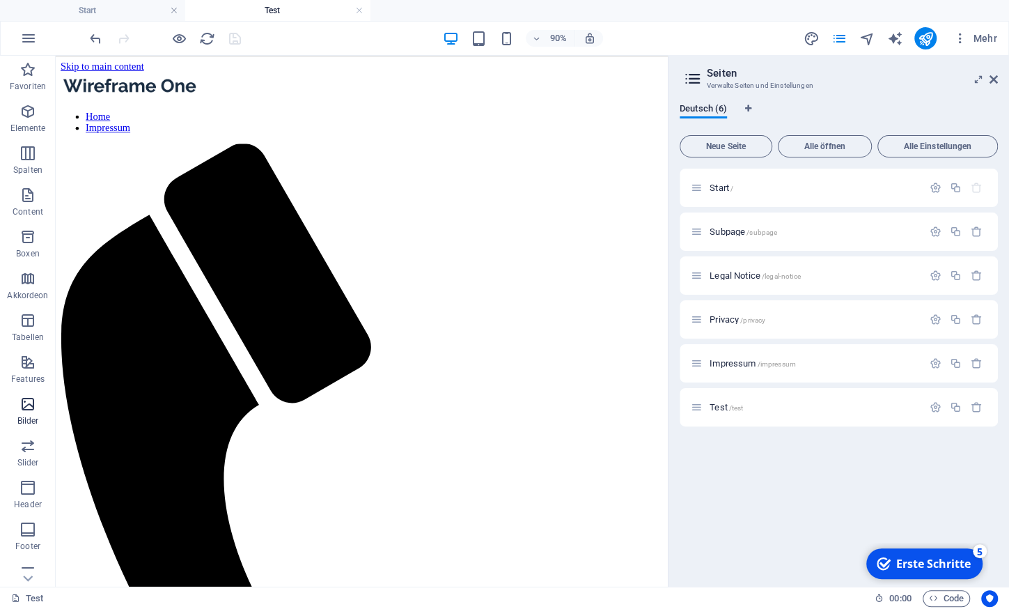
click at [28, 407] on icon "button" at bounding box center [27, 404] width 17 height 17
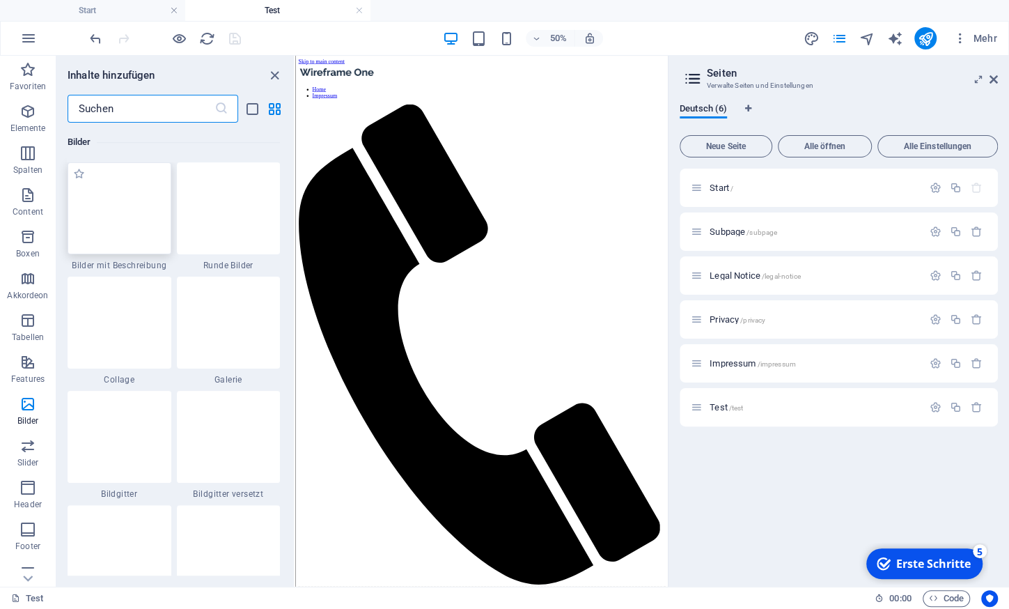
scroll to position [7176, 0]
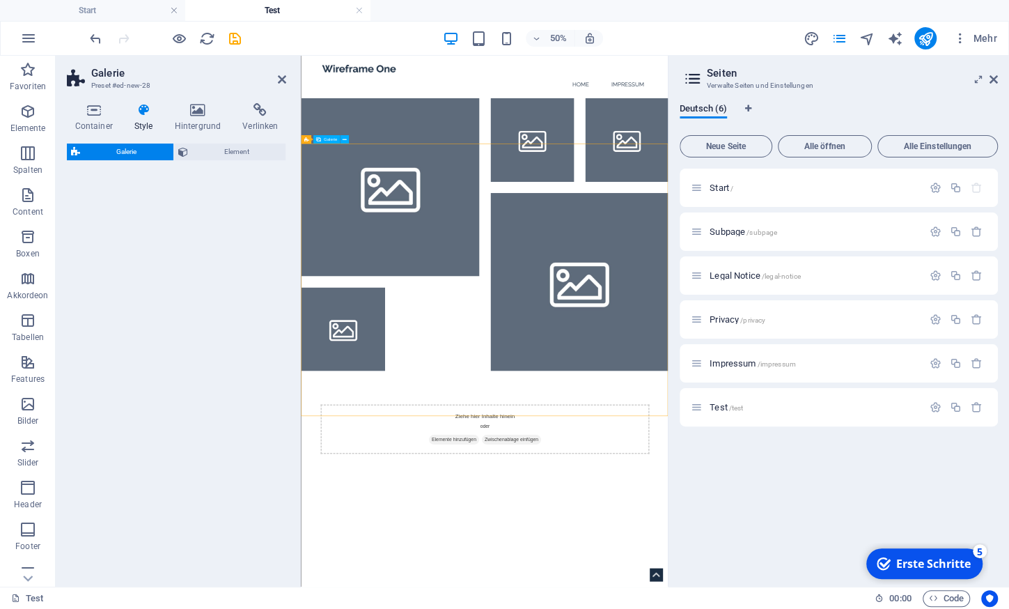
select select "rem"
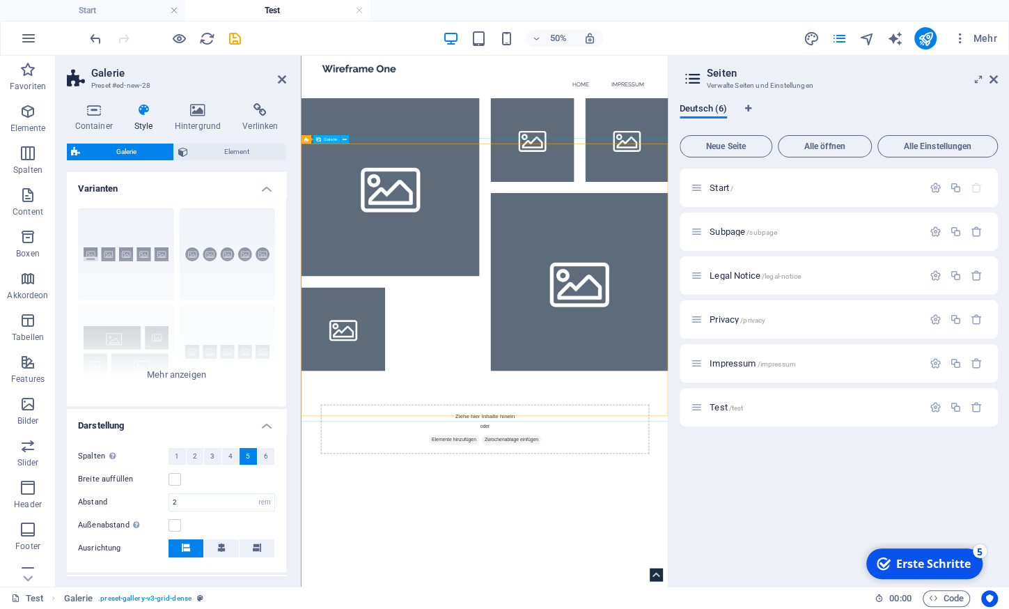
click at [495, 350] on li at bounding box center [479, 319] width 356 height 356
select select "4"
select select "px"
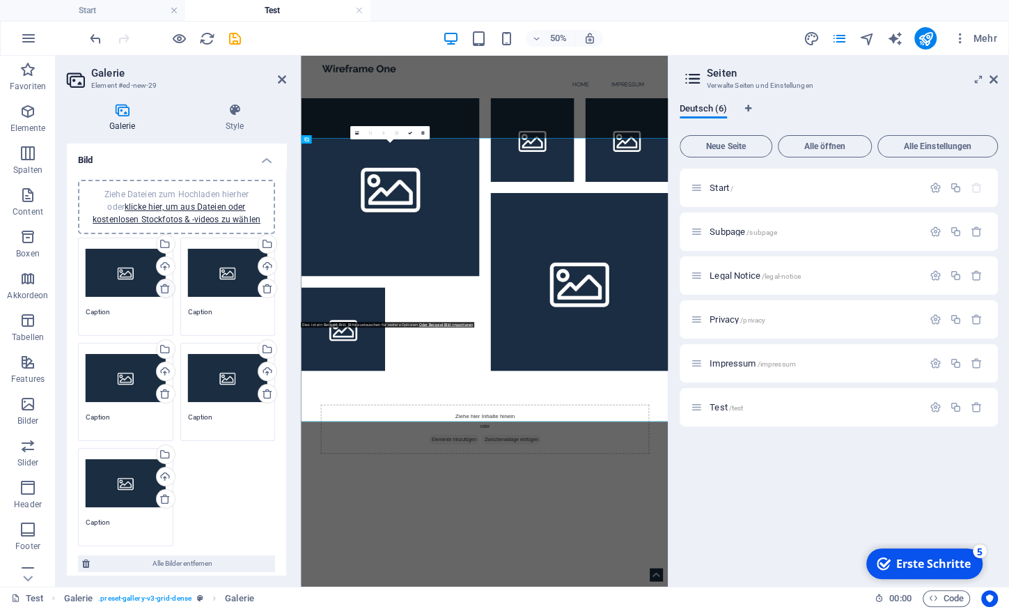
click at [166, 286] on icon at bounding box center [164, 288] width 11 height 11
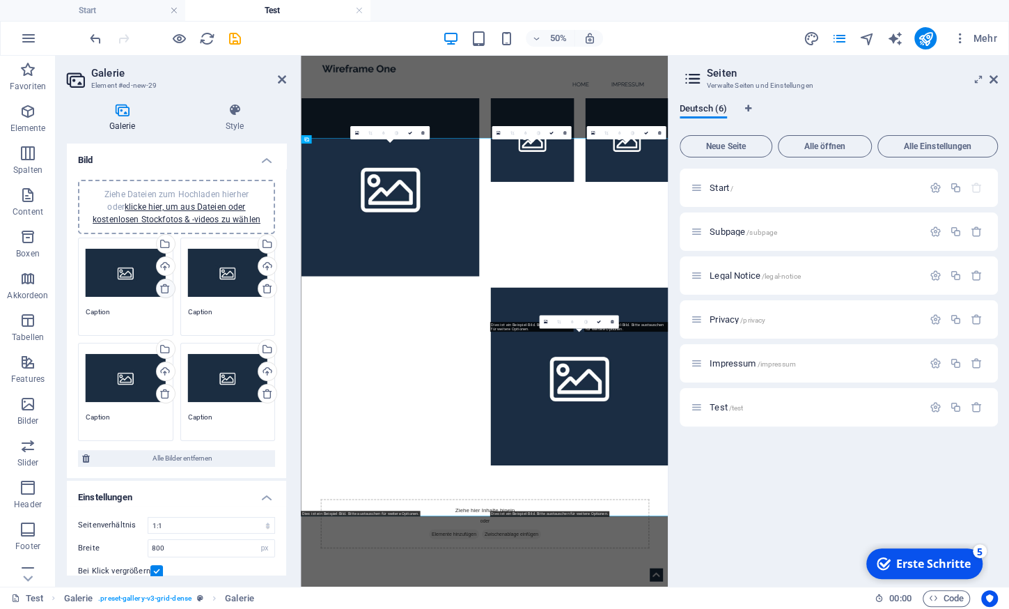
click at [166, 286] on icon at bounding box center [164, 288] width 11 height 11
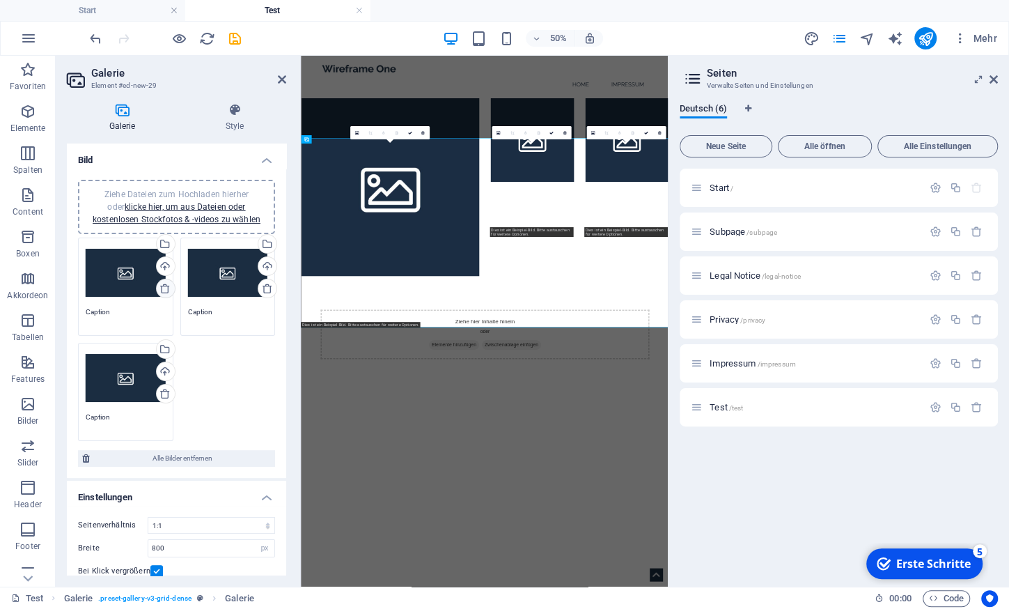
click at [166, 286] on icon at bounding box center [164, 288] width 11 height 11
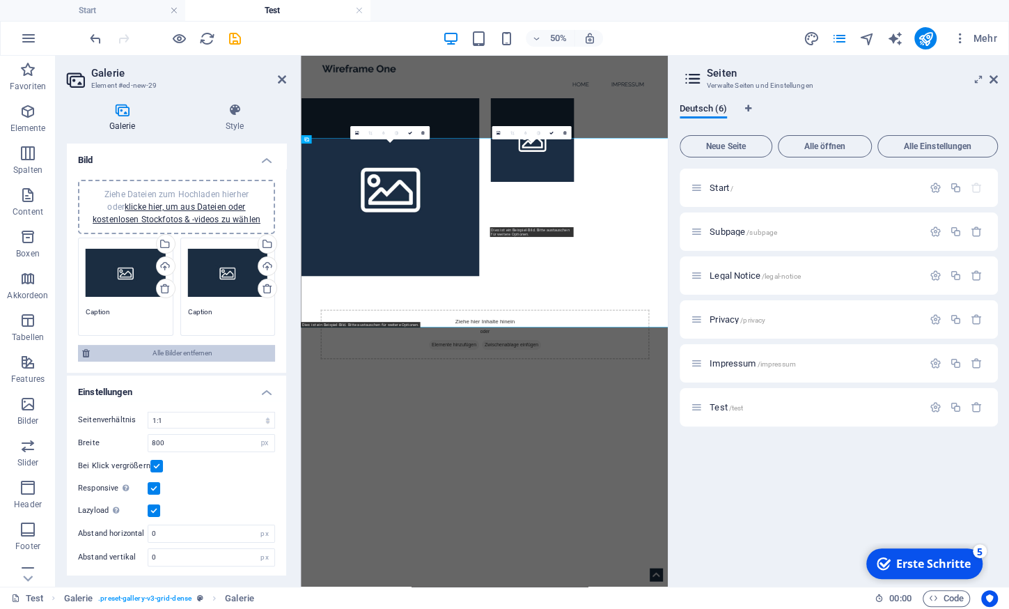
click at [178, 355] on span "Alle Bilder entfernen" at bounding box center [182, 353] width 177 height 17
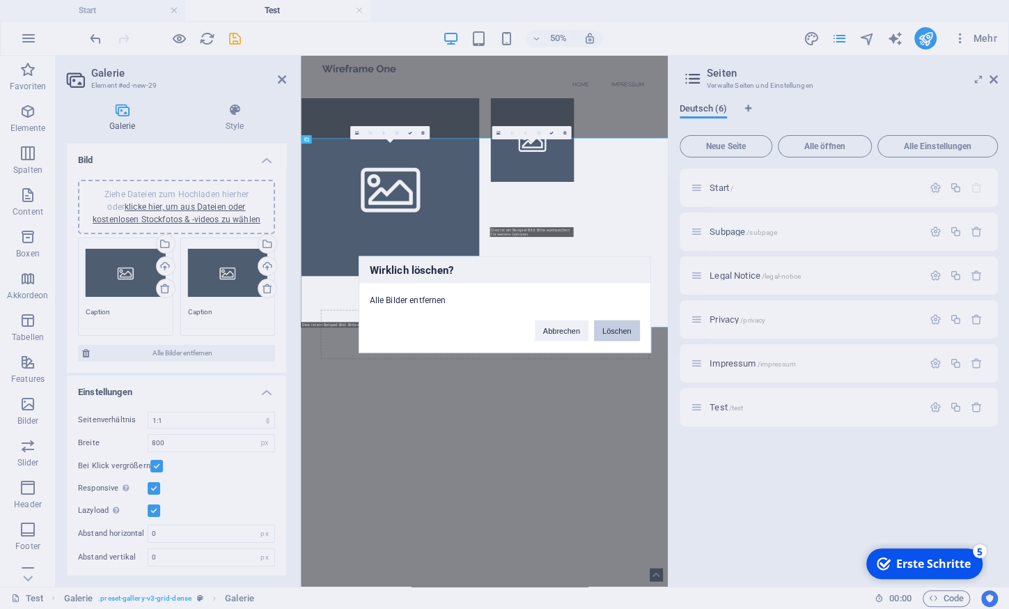
click at [625, 334] on button "Löschen" at bounding box center [617, 330] width 46 height 21
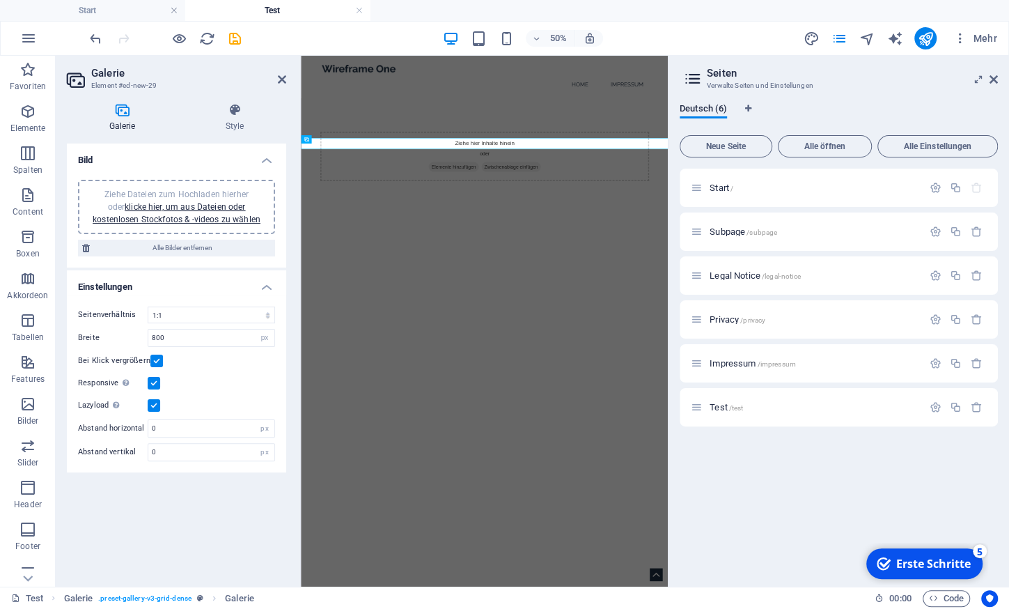
click at [201, 190] on span "Ziehe Dateien zum Hochladen hierher oder klicke hier, um aus Dateien oder koste…" at bounding box center [177, 206] width 168 height 35
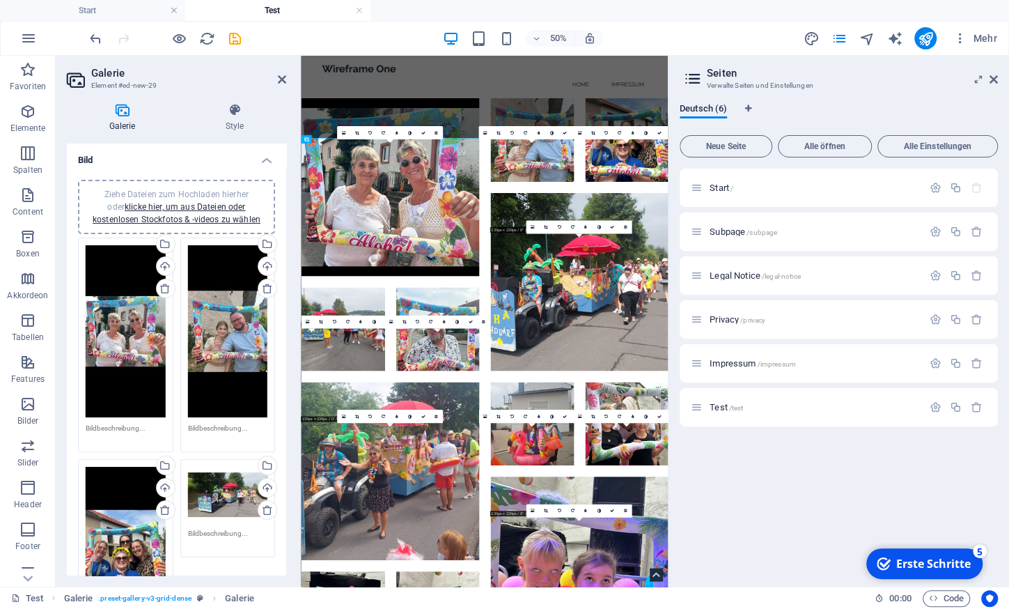
click at [629, 513] on link at bounding box center [624, 510] width 13 height 13
click at [231, 39] on icon "save" at bounding box center [235, 39] width 16 height 16
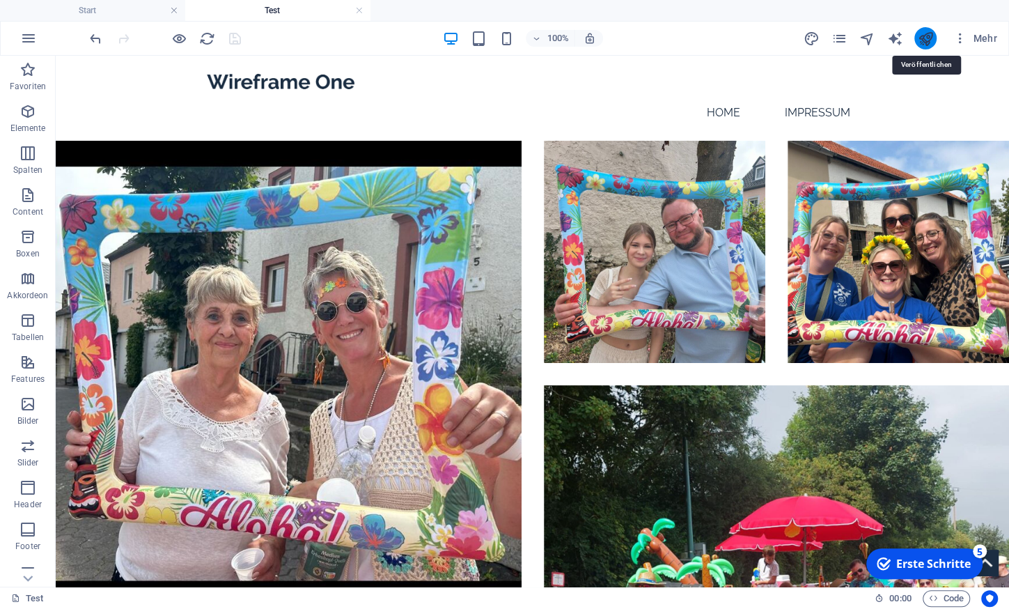
click at [926, 38] on icon "publish" at bounding box center [925, 39] width 16 height 16
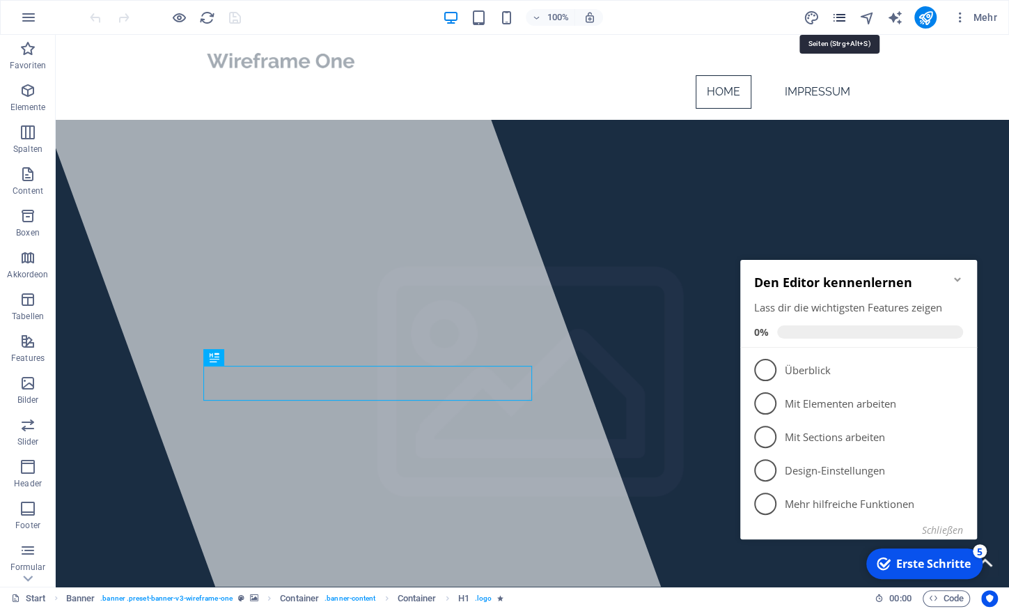
click at [838, 22] on icon "pages" at bounding box center [839, 18] width 16 height 16
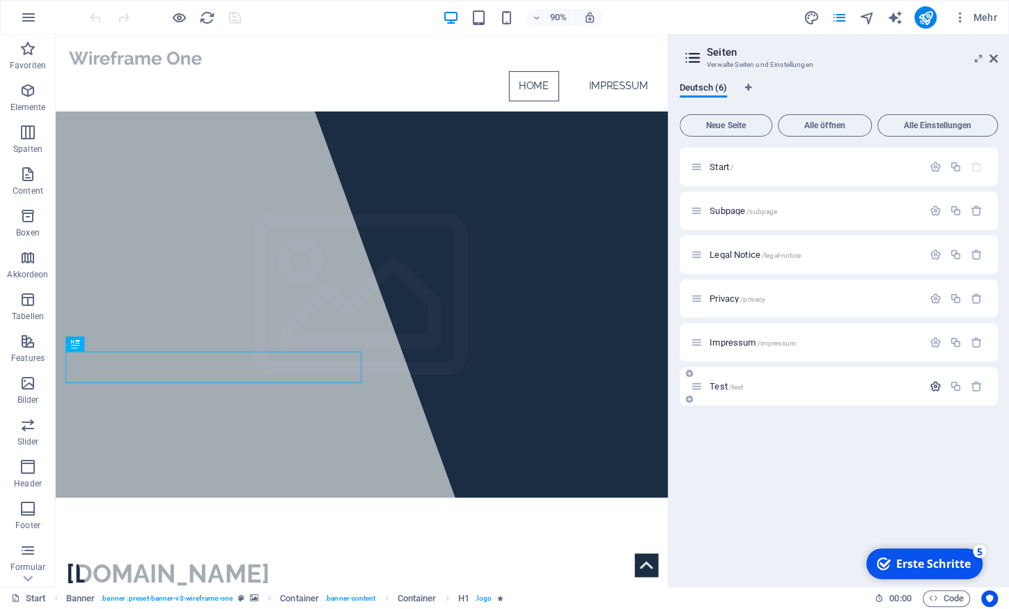
click at [934, 386] on icon "button" at bounding box center [936, 386] width 12 height 12
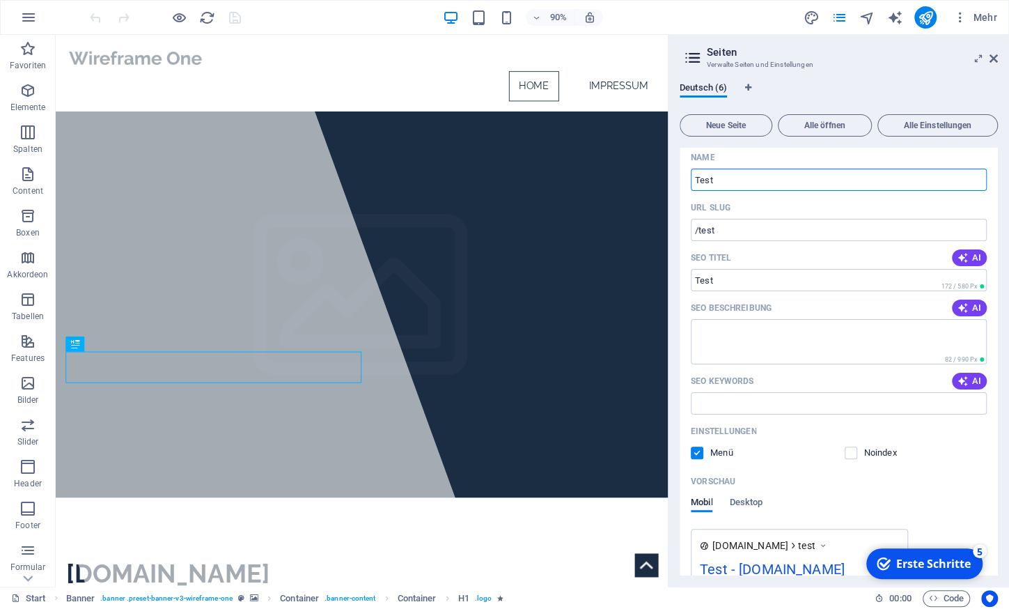
scroll to position [260, 0]
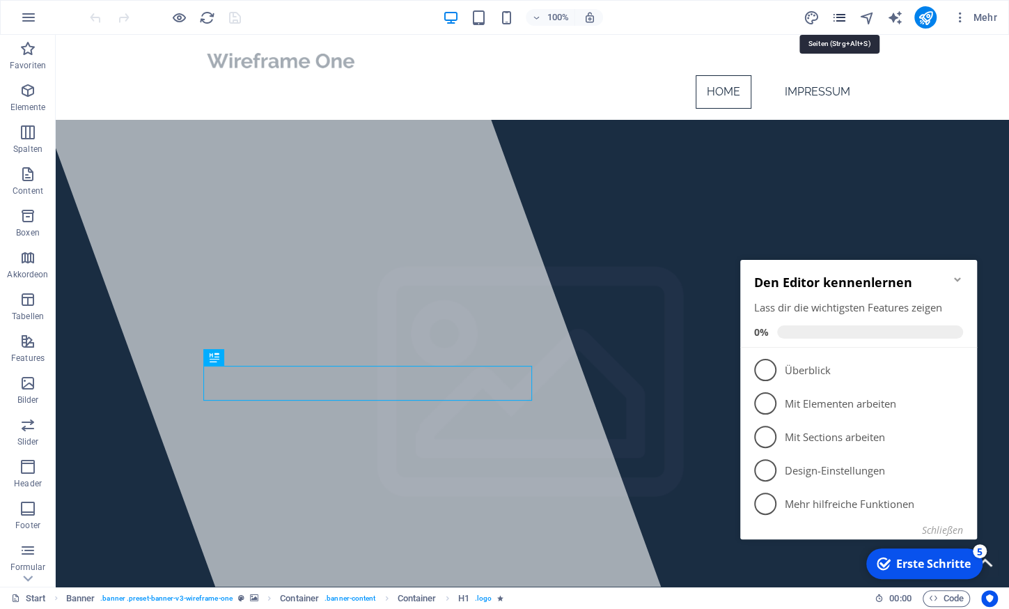
click at [834, 18] on icon "pages" at bounding box center [839, 18] width 16 height 16
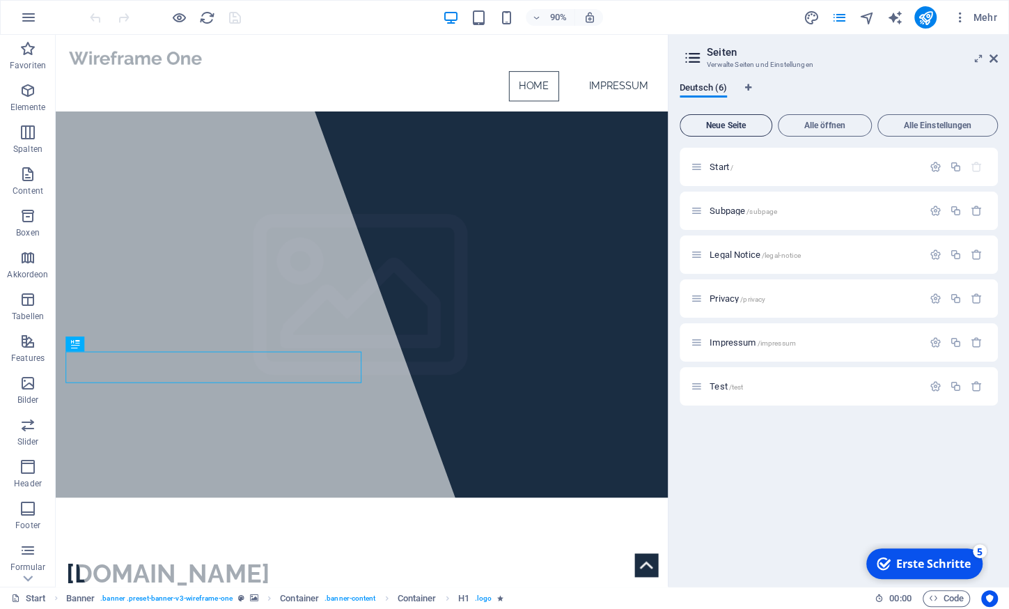
click at [732, 128] on span "Neue Seite" at bounding box center [726, 125] width 80 height 8
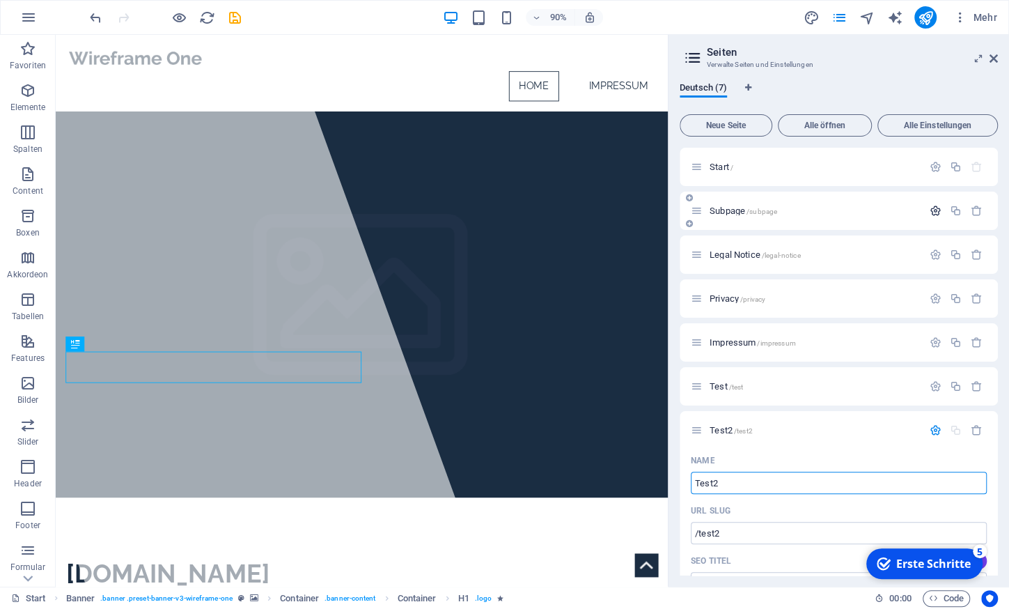
type input "Test2"
type input "/test2"
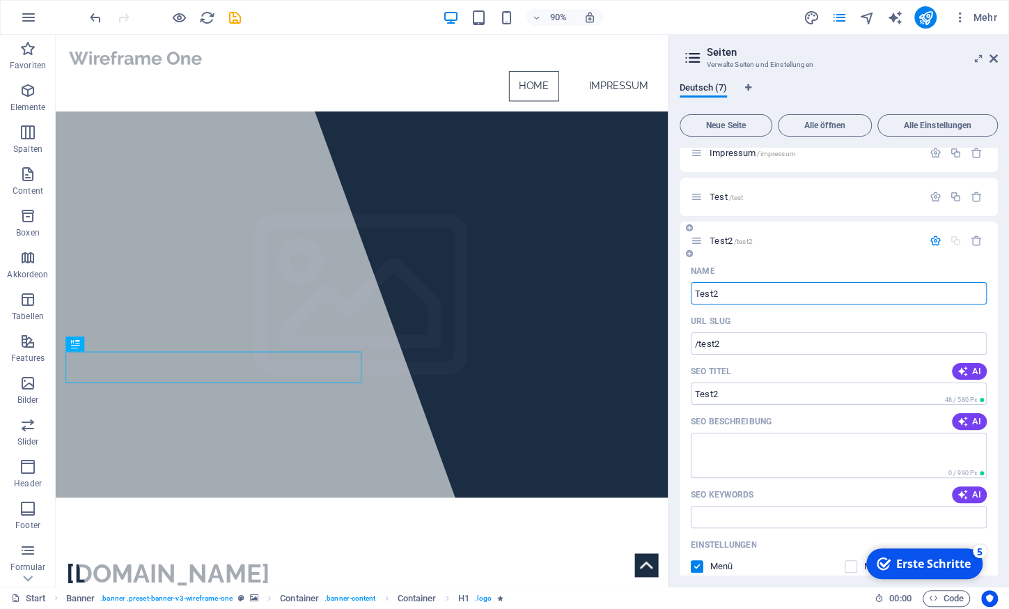
scroll to position [190, 0]
click at [932, 236] on icon "button" at bounding box center [936, 240] width 12 height 12
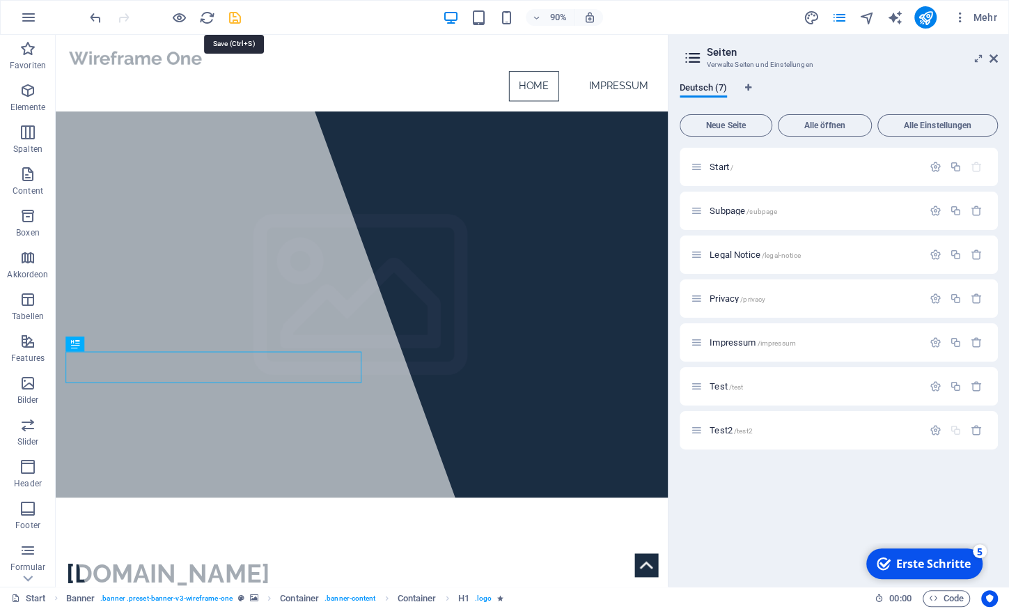
click at [236, 17] on icon "save" at bounding box center [235, 18] width 16 height 16
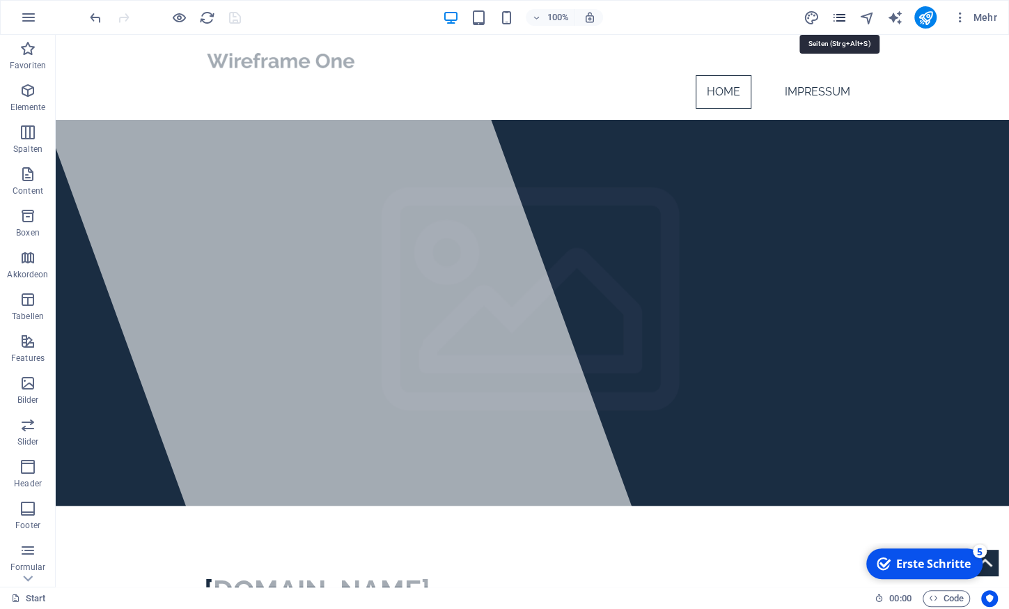
click at [836, 17] on icon "pages" at bounding box center [839, 18] width 16 height 16
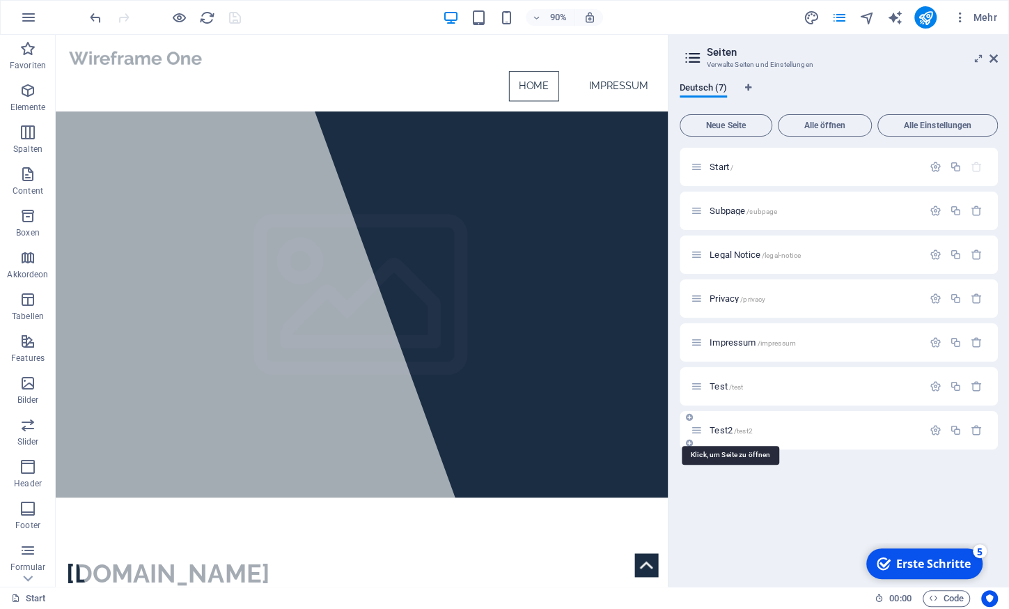
click at [723, 426] on span "Test2 /test2" at bounding box center [731, 430] width 43 height 10
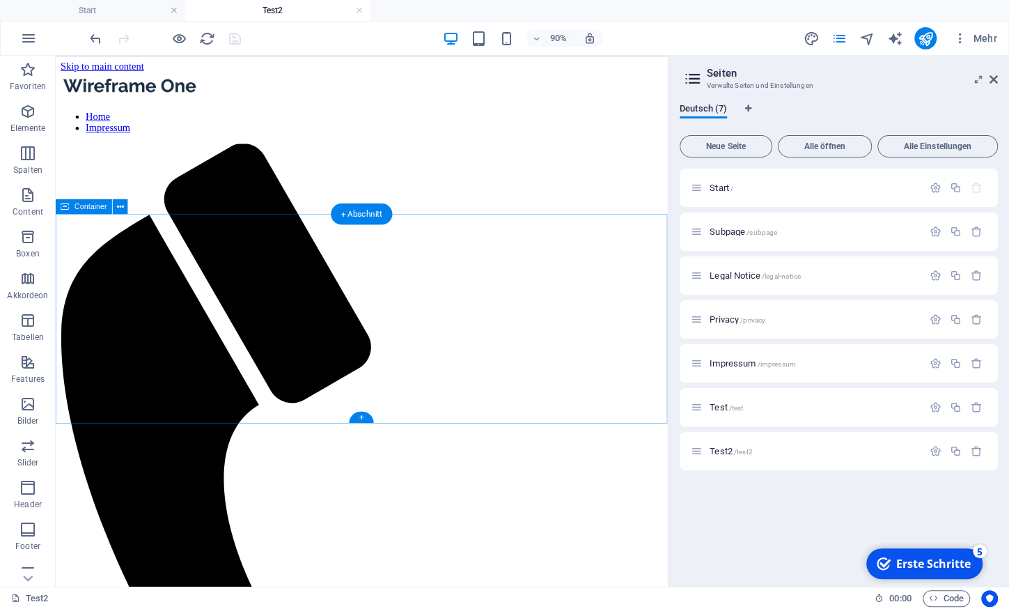
drag, startPoint x: 80, startPoint y: 460, endPoint x: 224, endPoint y: 334, distance: 191.0
click at [27, 412] on icon "button" at bounding box center [27, 404] width 17 height 17
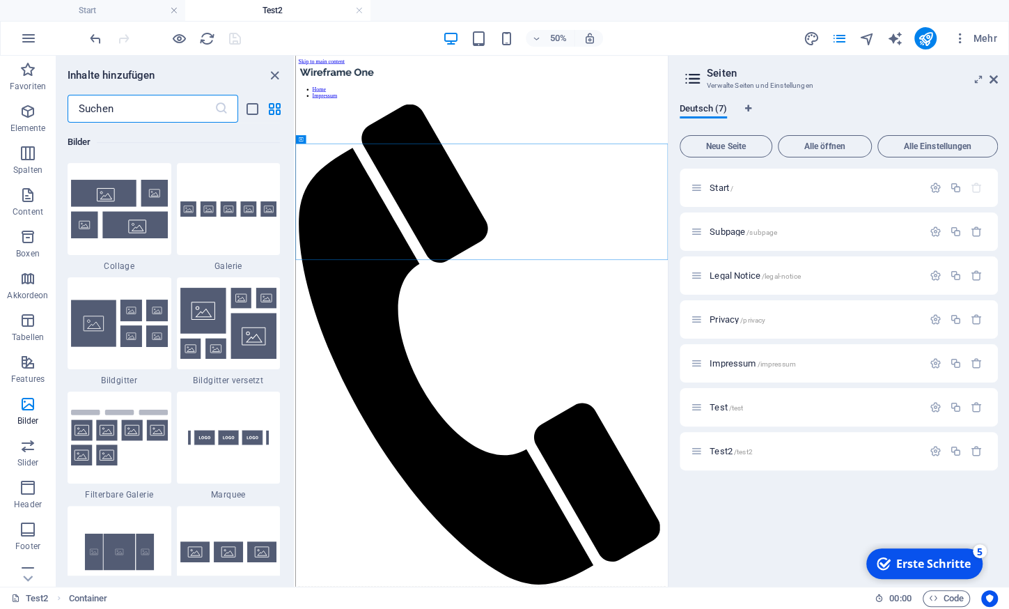
scroll to position [7289, 0]
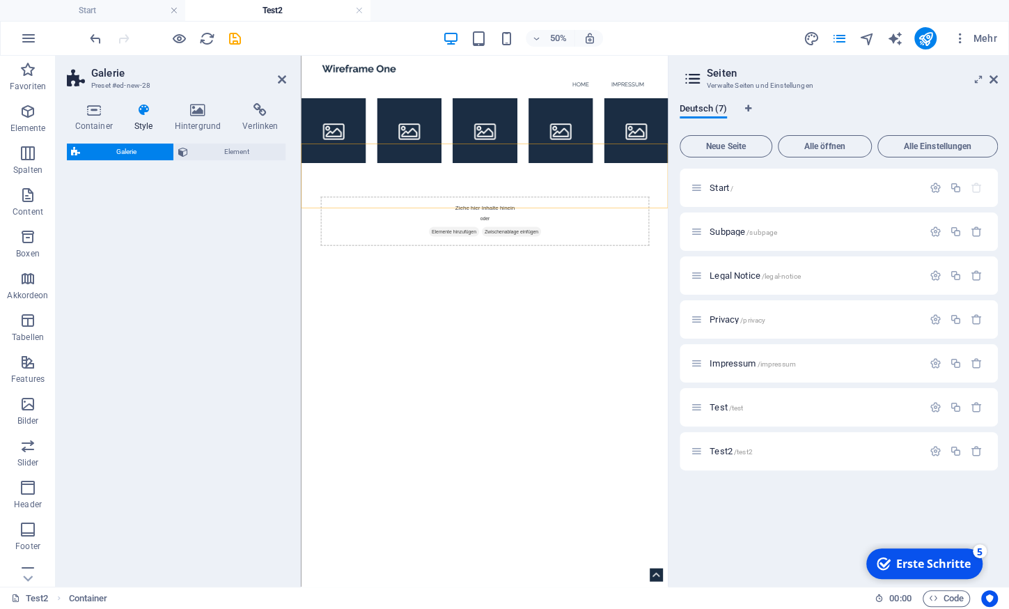
select select "rem"
select select "preset-gallery-v3-default"
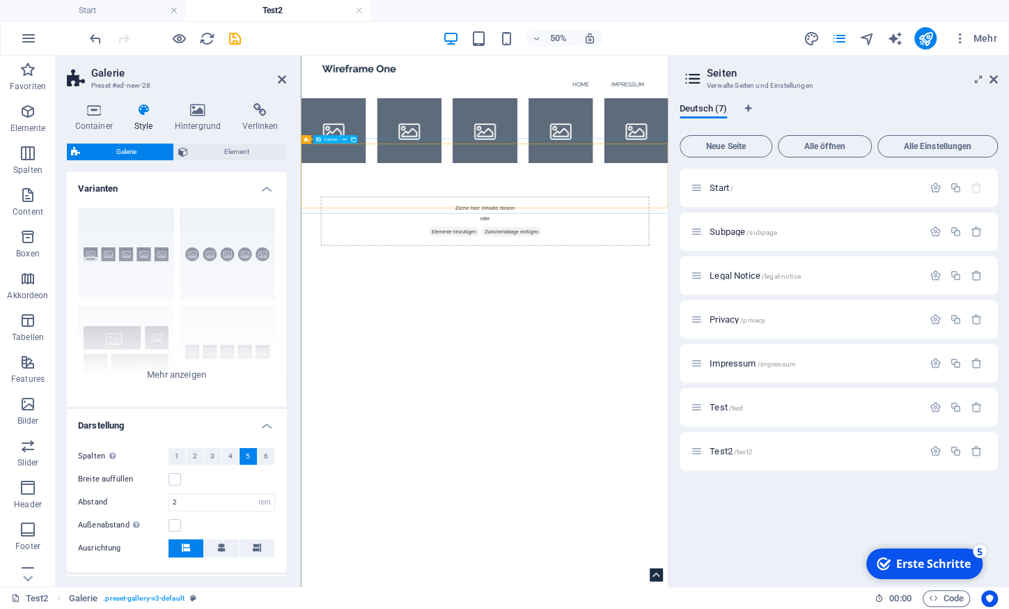
click at [520, 270] on li at bounding box center [516, 205] width 129 height 129
select select "4"
select select "px"
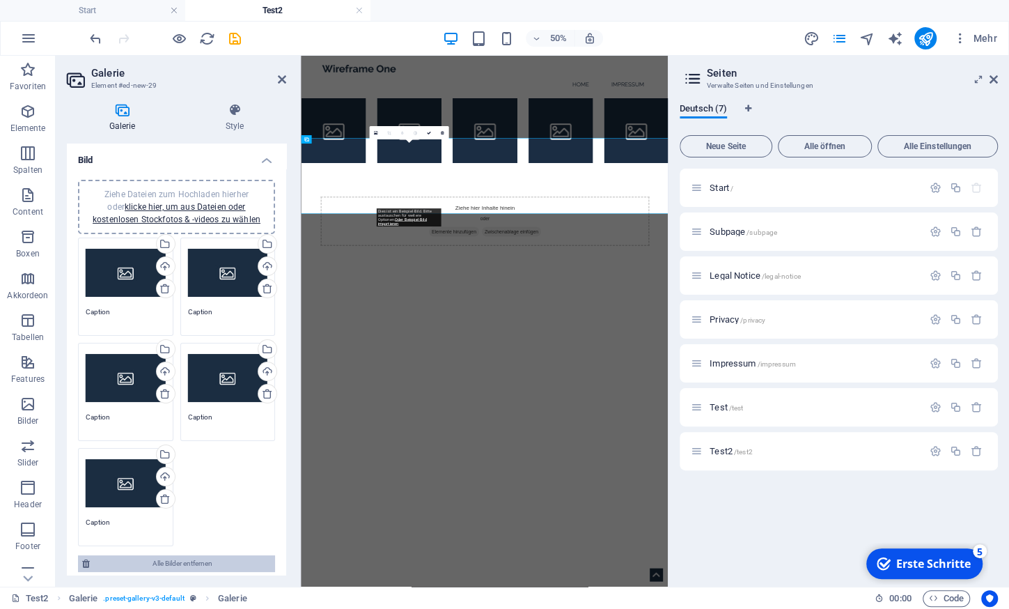
click at [214, 557] on span "Alle Bilder entfernen" at bounding box center [182, 563] width 177 height 17
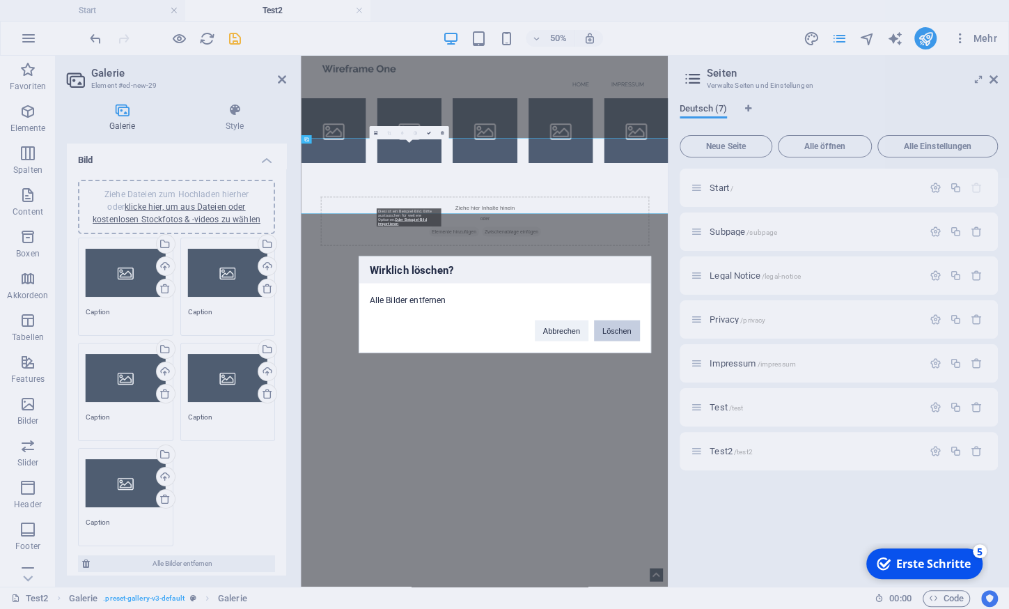
drag, startPoint x: 627, startPoint y: 333, endPoint x: 548, endPoint y: 533, distance: 215.1
click at [627, 333] on button "Löschen" at bounding box center [617, 330] width 46 height 21
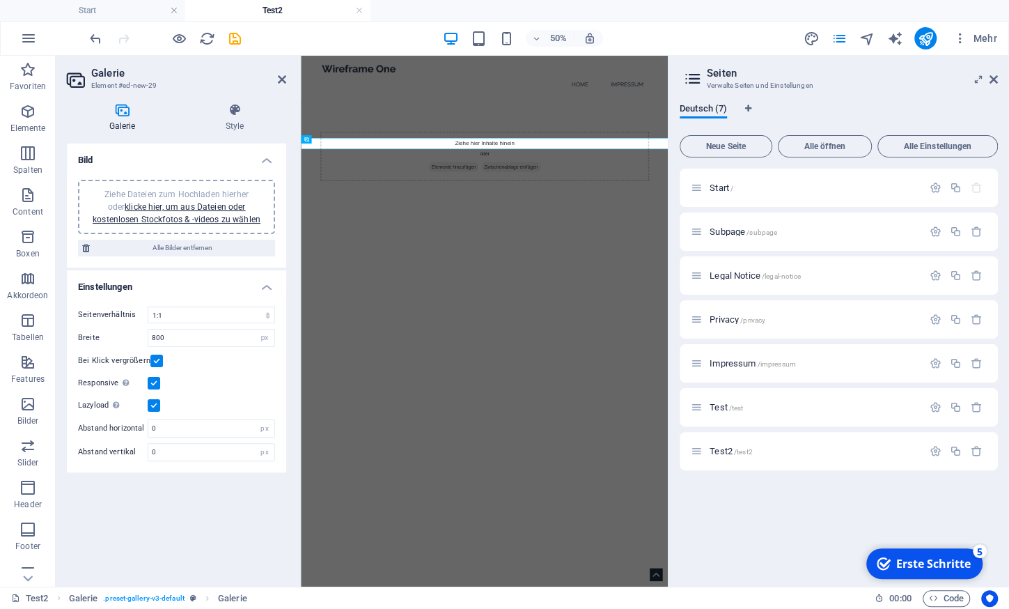
click at [224, 192] on span "Ziehe Dateien zum Hochladen hierher oder klicke hier, um aus Dateien oder koste…" at bounding box center [177, 206] width 168 height 35
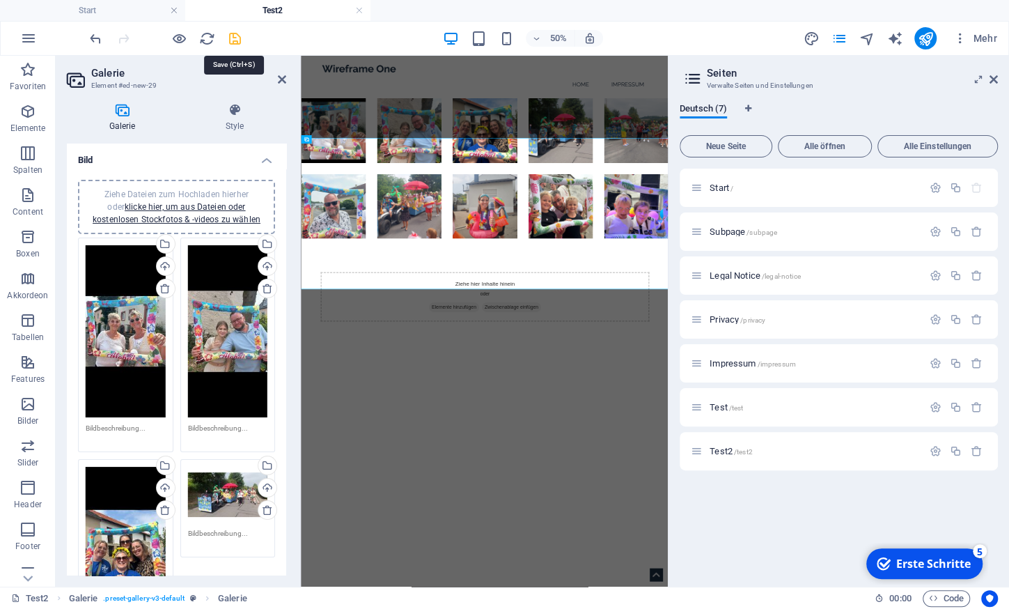
click at [236, 40] on icon "save" at bounding box center [235, 39] width 16 height 16
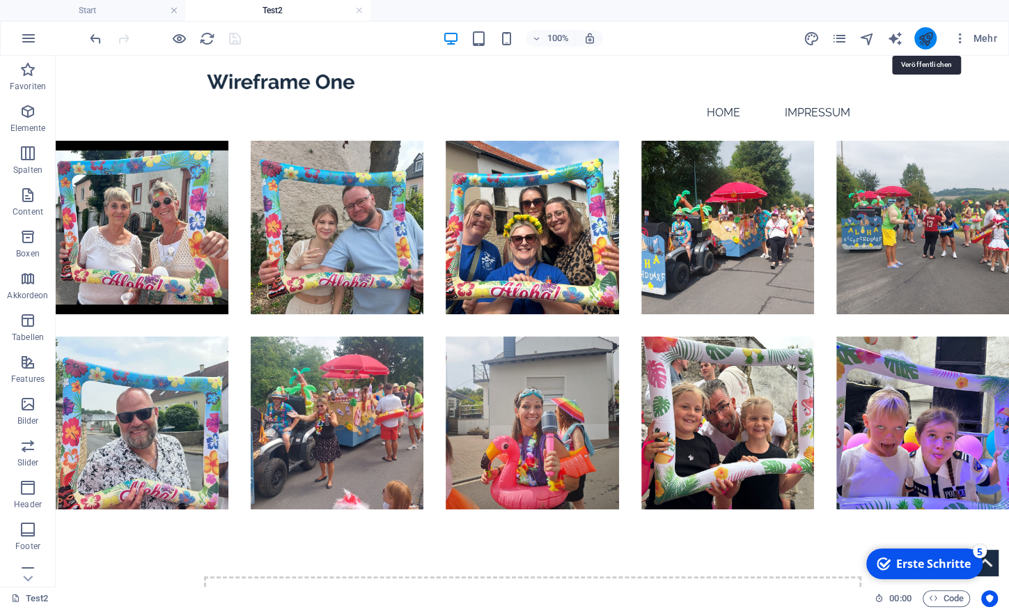
click at [931, 31] on icon "publish" at bounding box center [925, 39] width 16 height 16
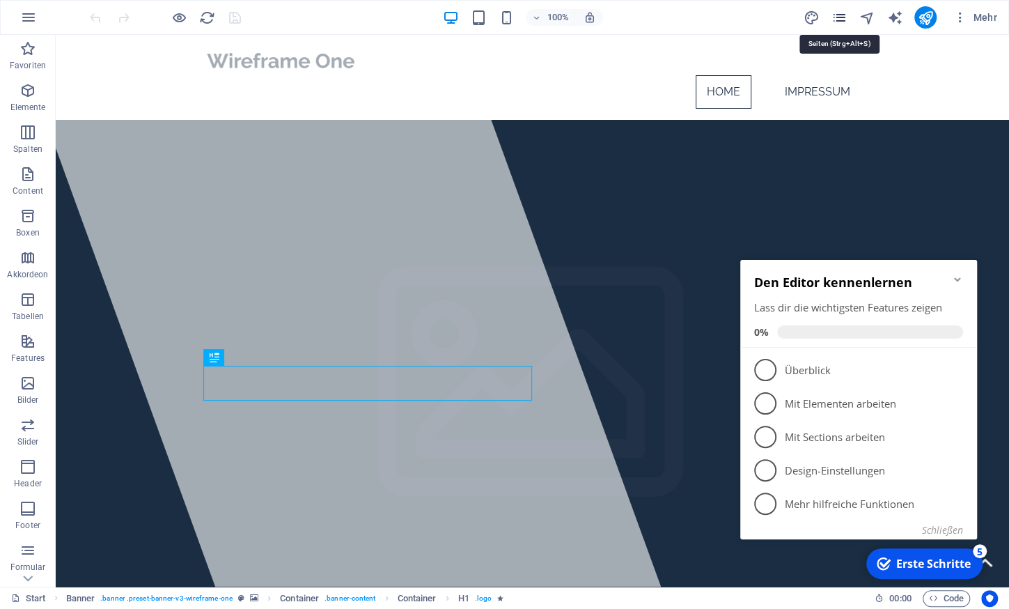
click at [836, 15] on icon "pages" at bounding box center [839, 18] width 16 height 16
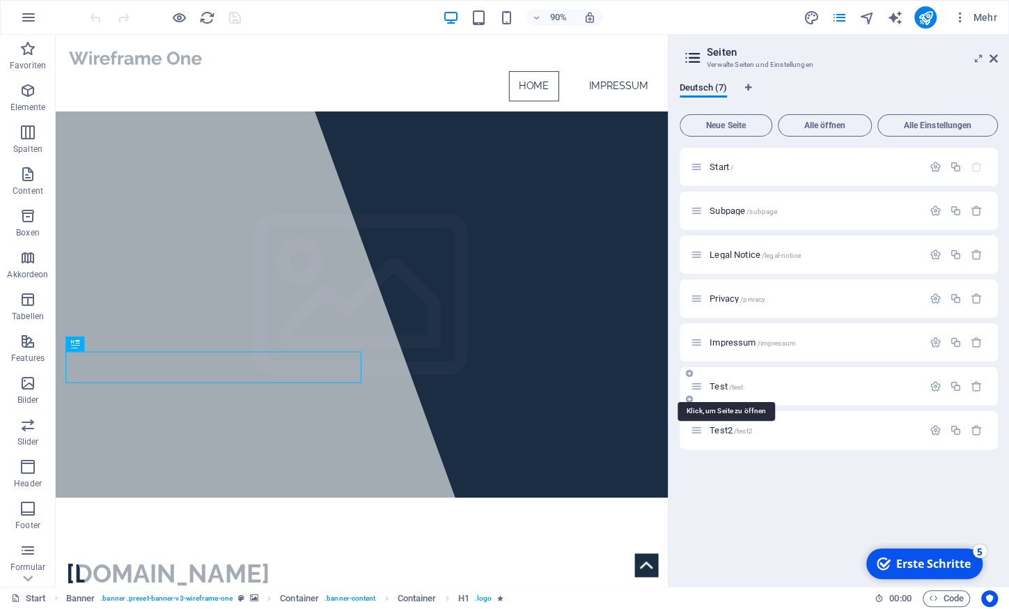
click at [717, 384] on span "Test /test" at bounding box center [726, 386] width 33 height 10
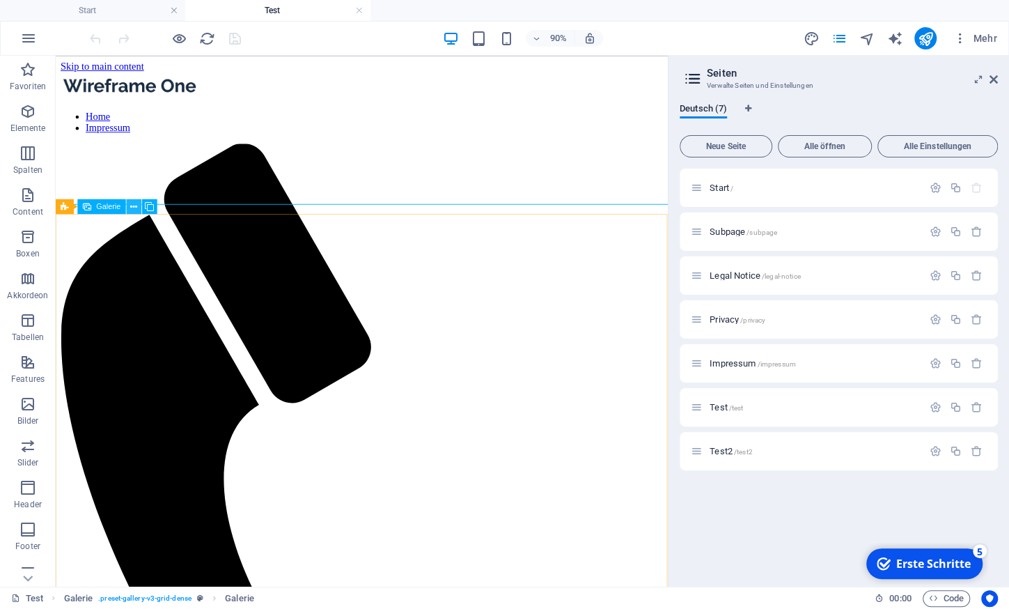
click at [134, 207] on icon at bounding box center [133, 206] width 7 height 13
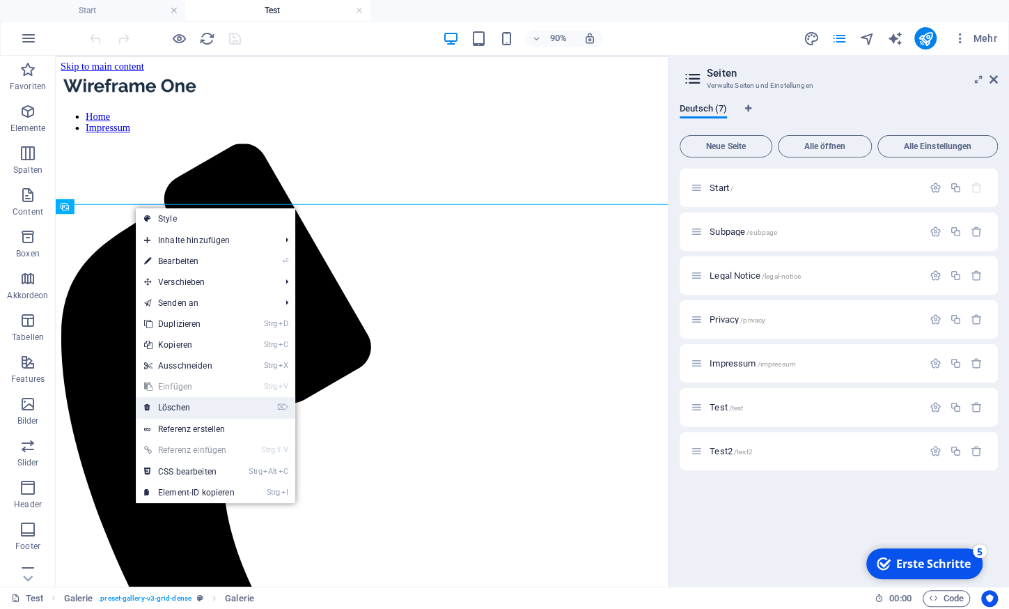
click at [198, 411] on link "⌦ Löschen" at bounding box center [189, 407] width 107 height 21
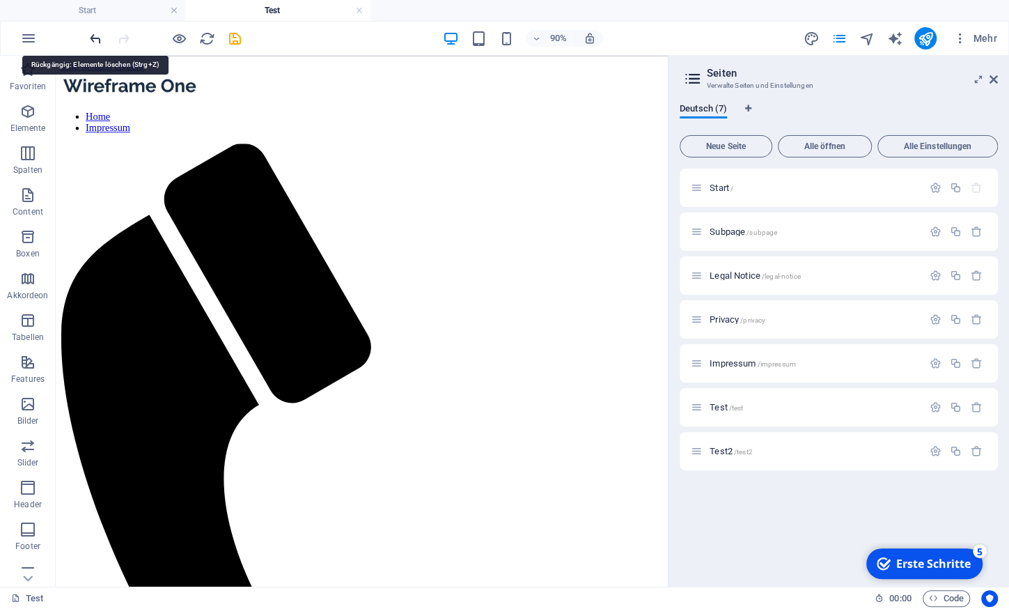
click at [95, 40] on icon "undo" at bounding box center [96, 39] width 16 height 16
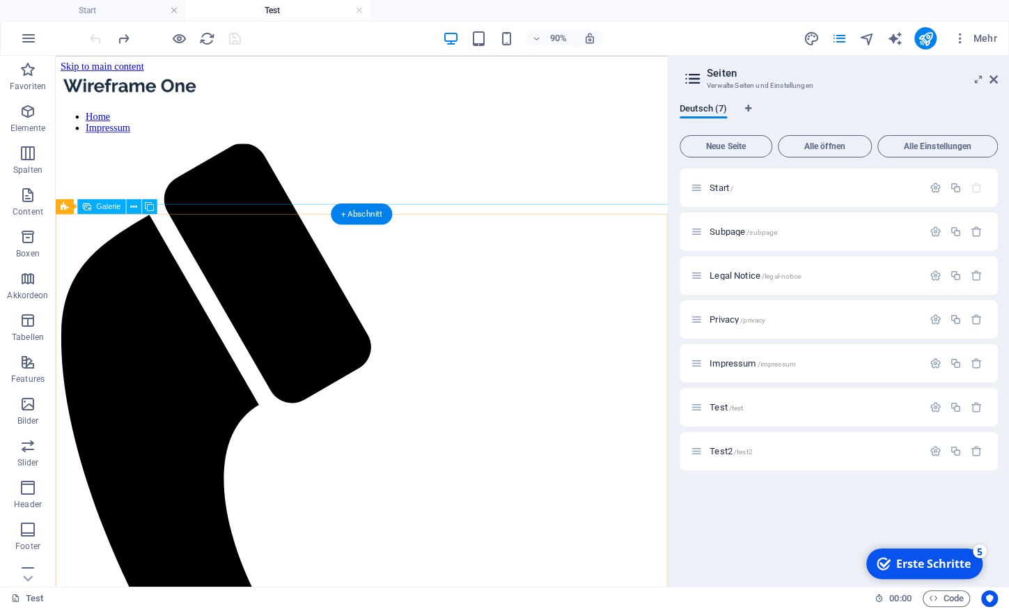
click at [195, 323] on div "Ziehe hier rein, um den vorhandenen Inhalt zu ersetzen. Drücke "Strg", wenn du …" at bounding box center [362, 321] width 612 height 531
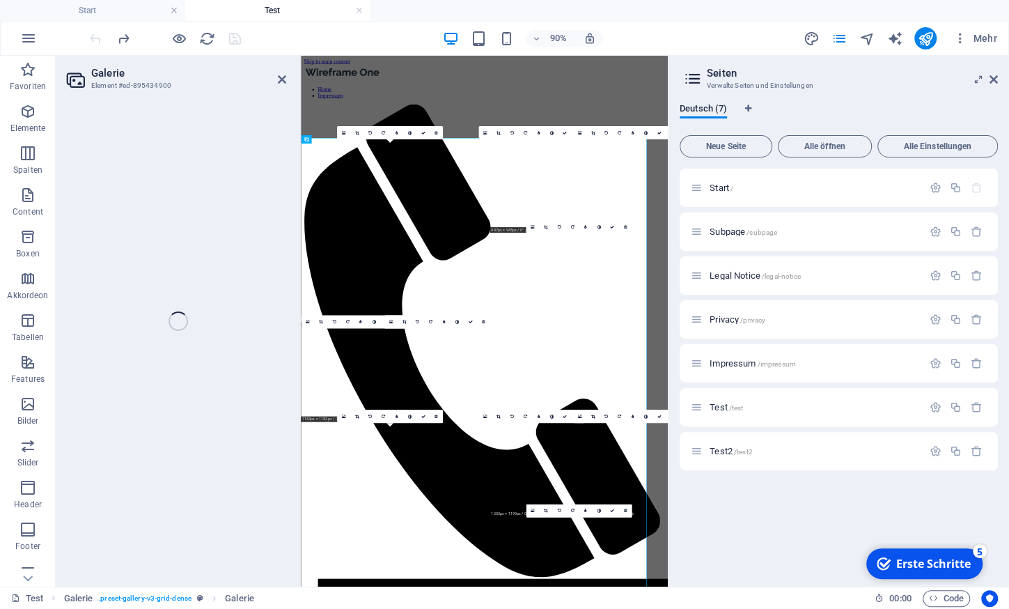
select select "4"
select select "px"
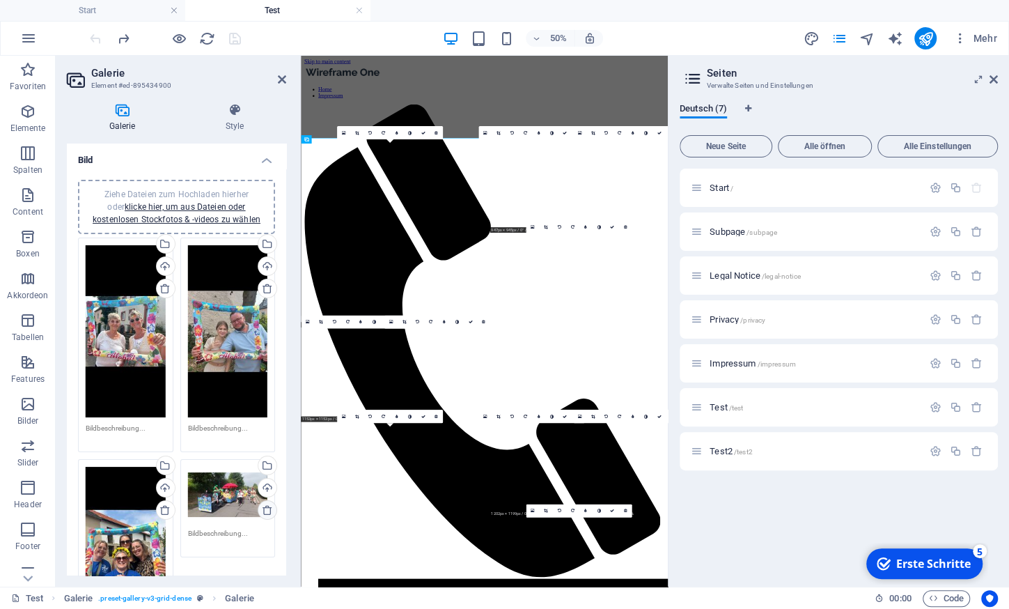
click at [263, 505] on icon at bounding box center [267, 509] width 11 height 11
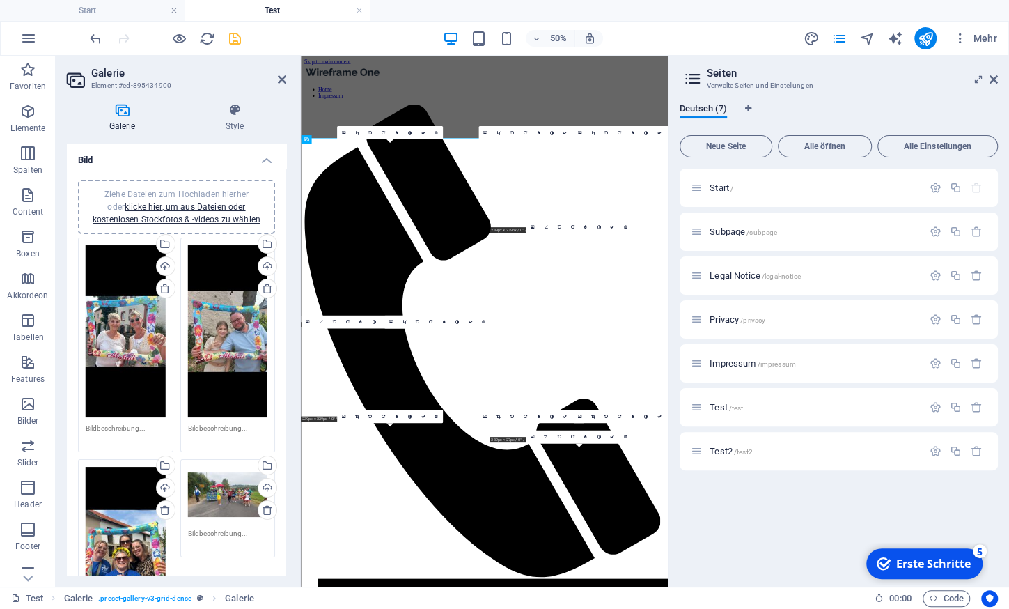
click at [231, 41] on icon "save" at bounding box center [235, 39] width 16 height 16
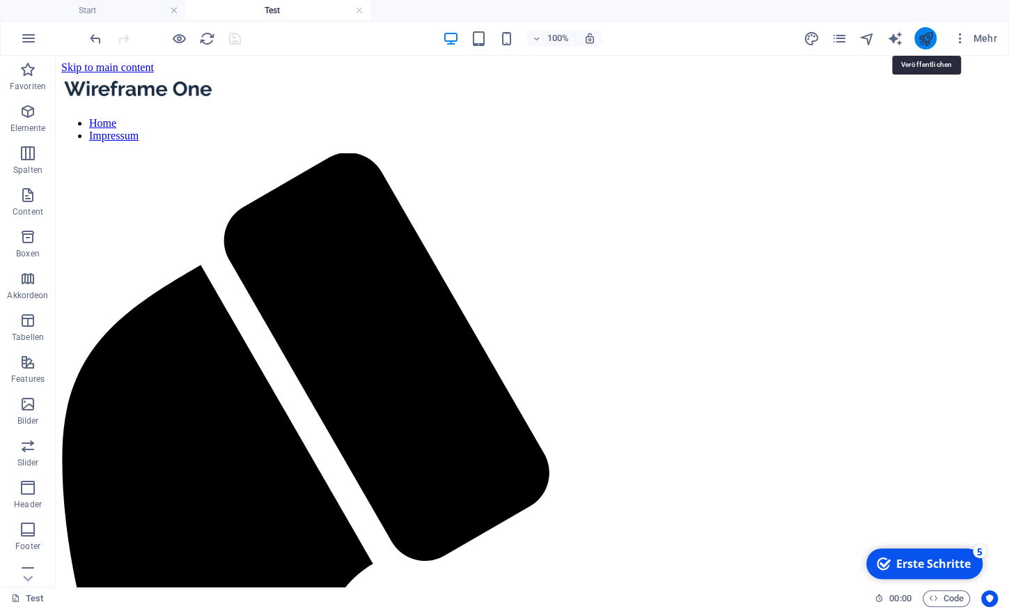
click at [922, 35] on icon "publish" at bounding box center [925, 39] width 16 height 16
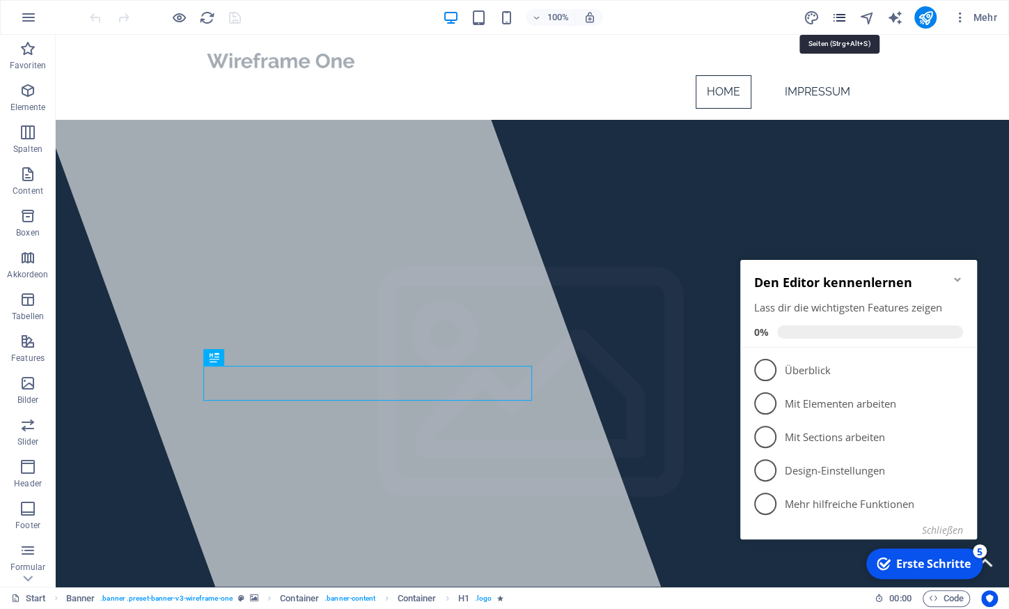
click at [841, 14] on icon "pages" at bounding box center [839, 18] width 16 height 16
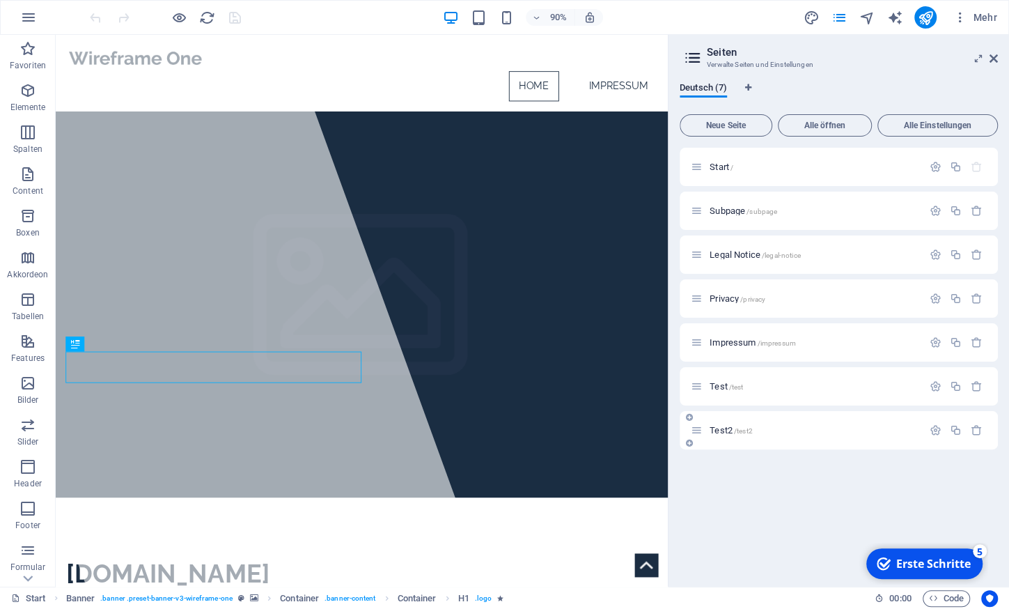
click at [724, 427] on span "Test2 /test2" at bounding box center [731, 430] width 43 height 10
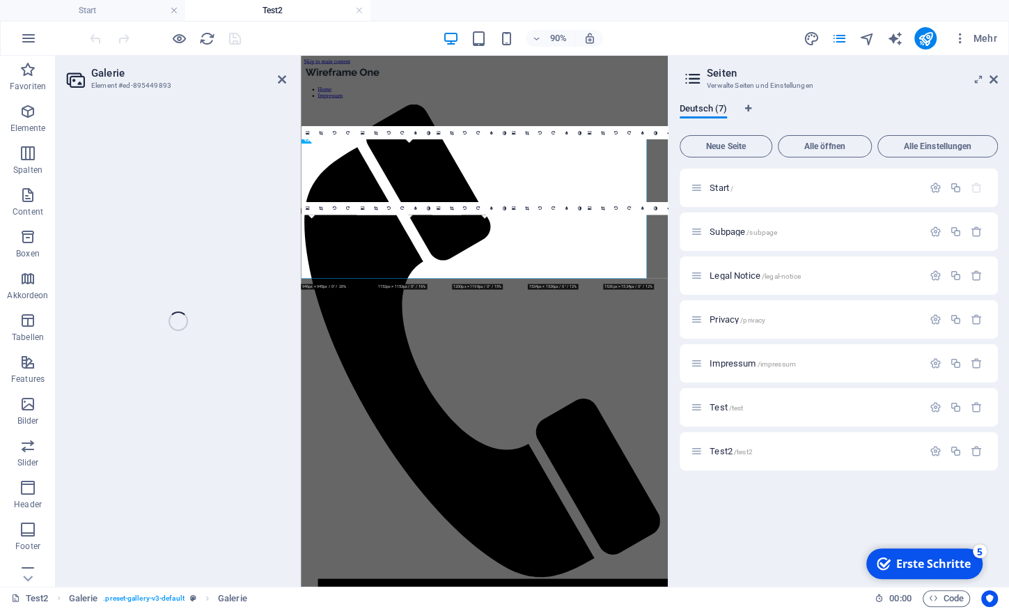
select select "4"
select select "px"
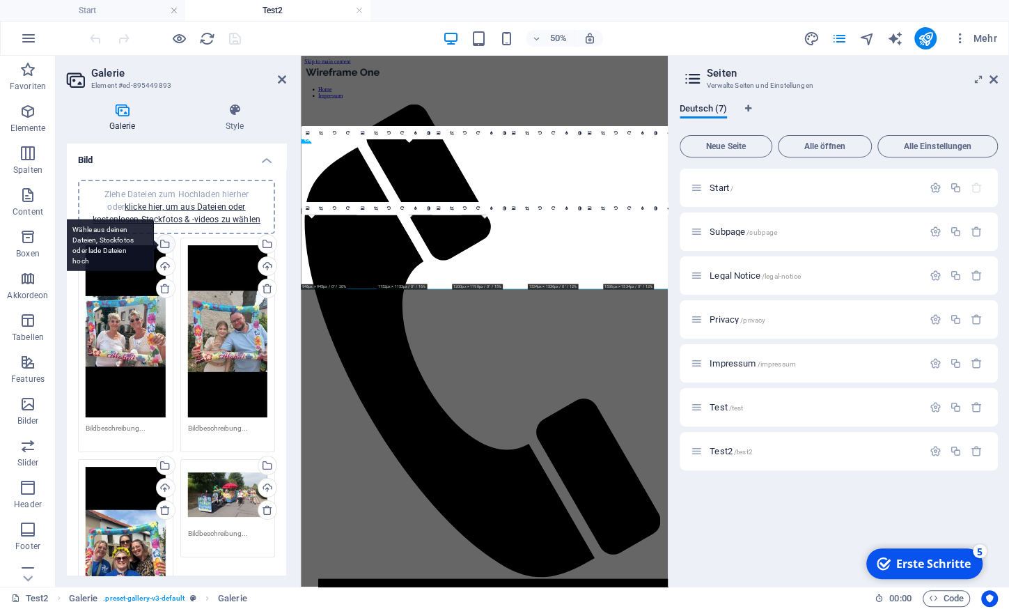
click at [154, 242] on div "Wähle aus deinen Dateien, Stockfotos oder lade Dateien hoch" at bounding box center [108, 245] width 91 height 52
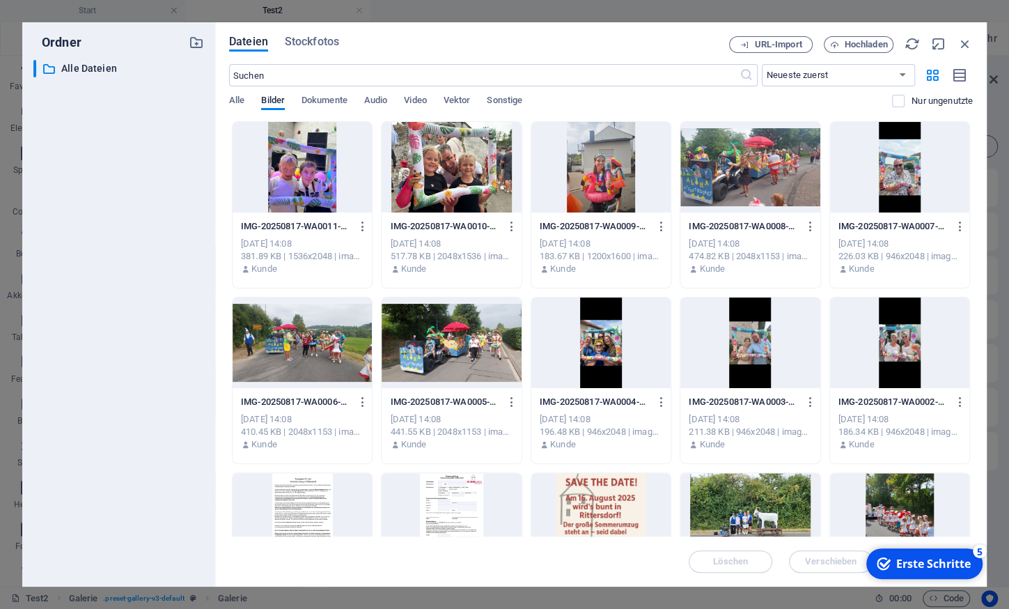
click at [769, 173] on div at bounding box center [749, 167] width 139 height 91
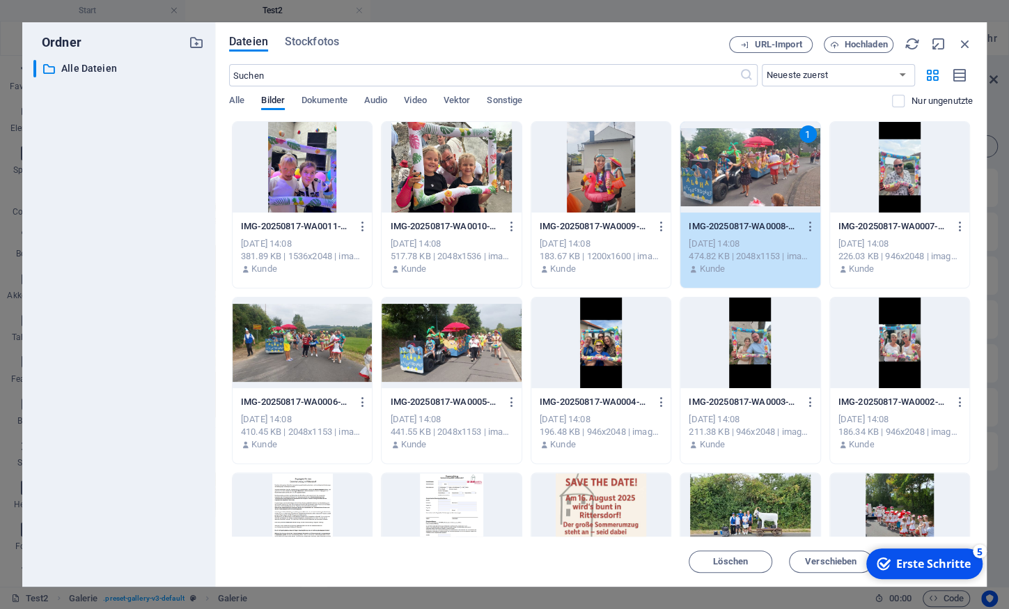
click at [765, 190] on div "1" at bounding box center [749, 167] width 139 height 91
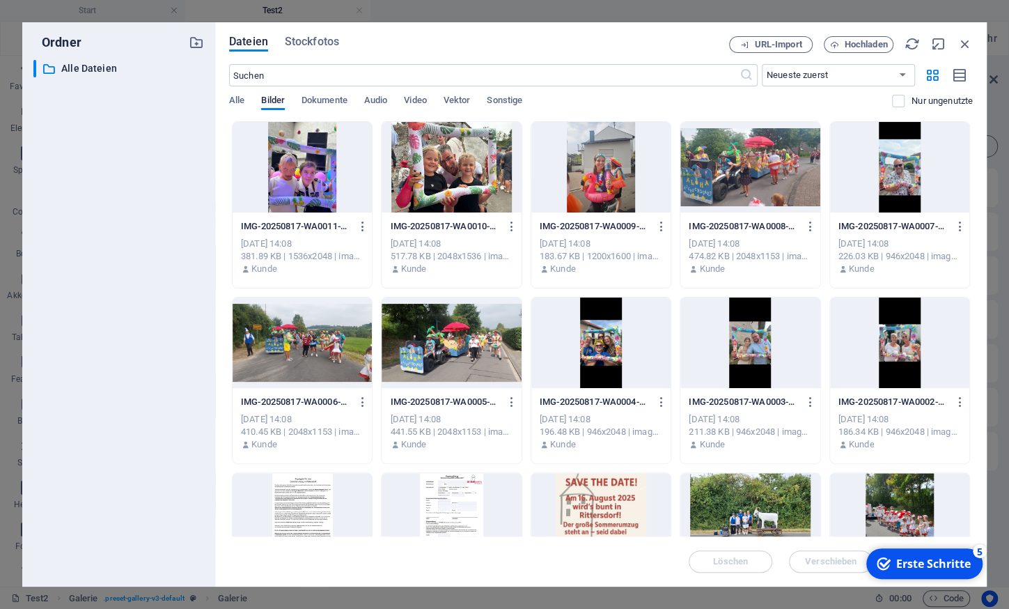
click at [765, 190] on div at bounding box center [749, 167] width 139 height 91
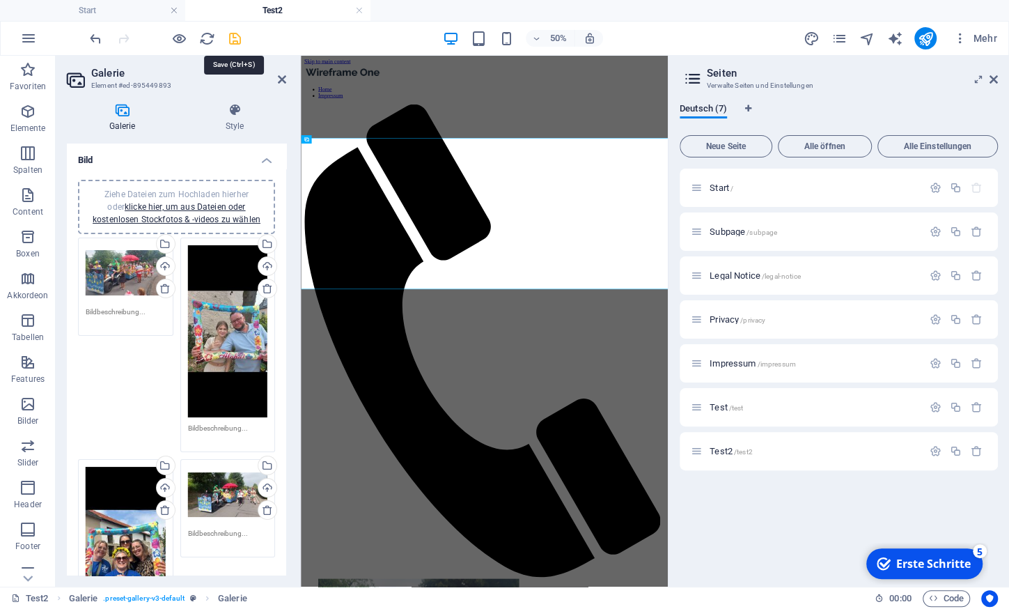
click at [234, 43] on icon "save" at bounding box center [235, 39] width 16 height 16
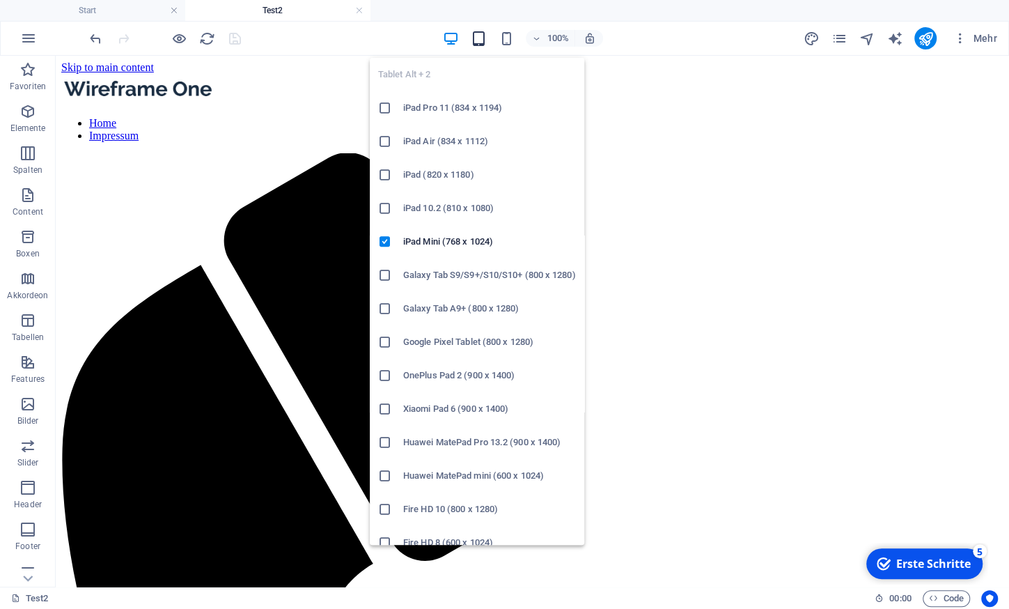
click at [482, 45] on icon "button" at bounding box center [479, 39] width 16 height 16
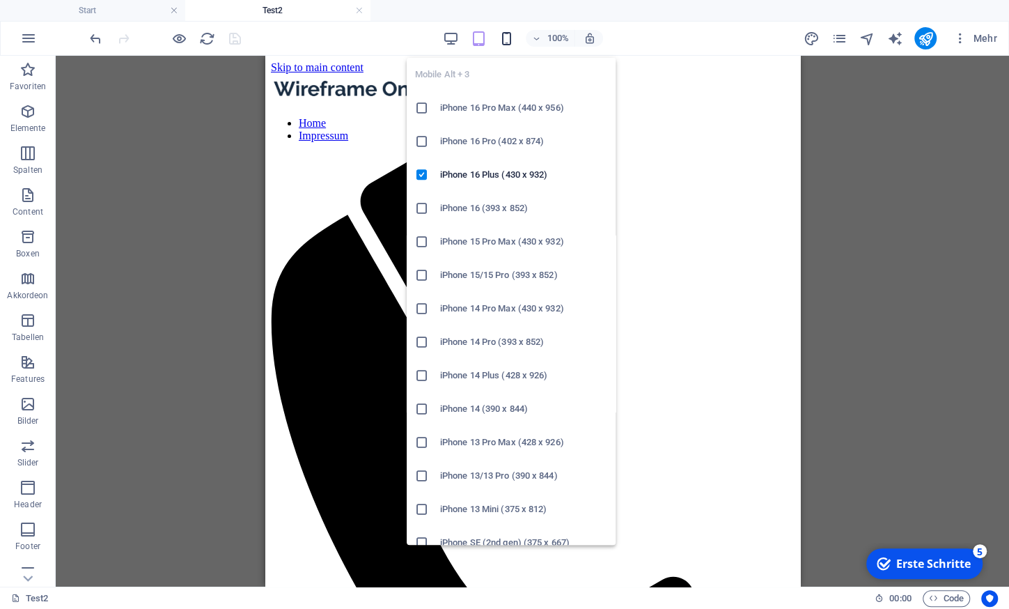
click at [508, 31] on icon "button" at bounding box center [507, 39] width 16 height 16
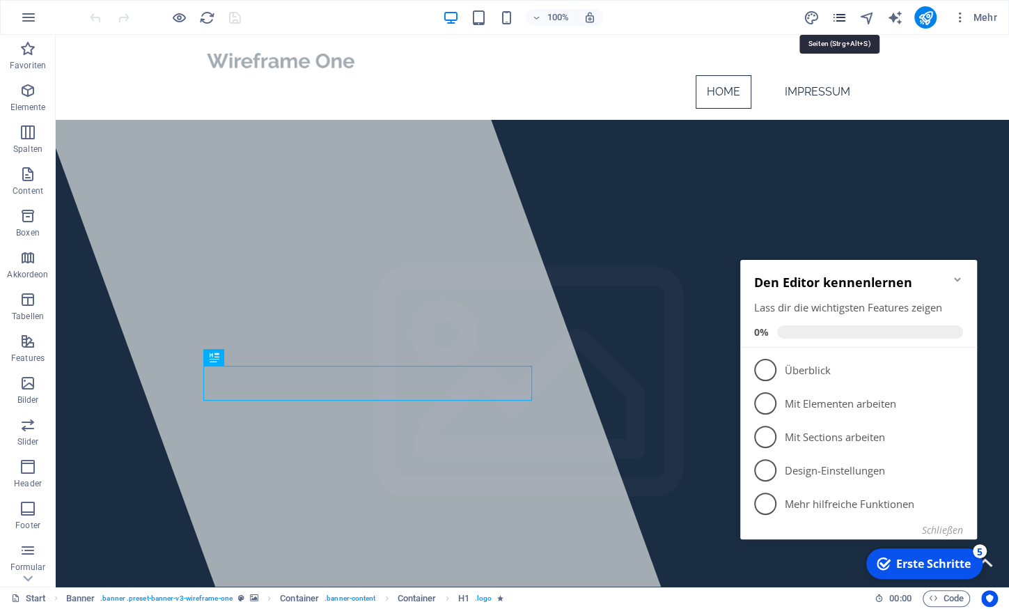
click at [843, 17] on icon "pages" at bounding box center [839, 18] width 16 height 16
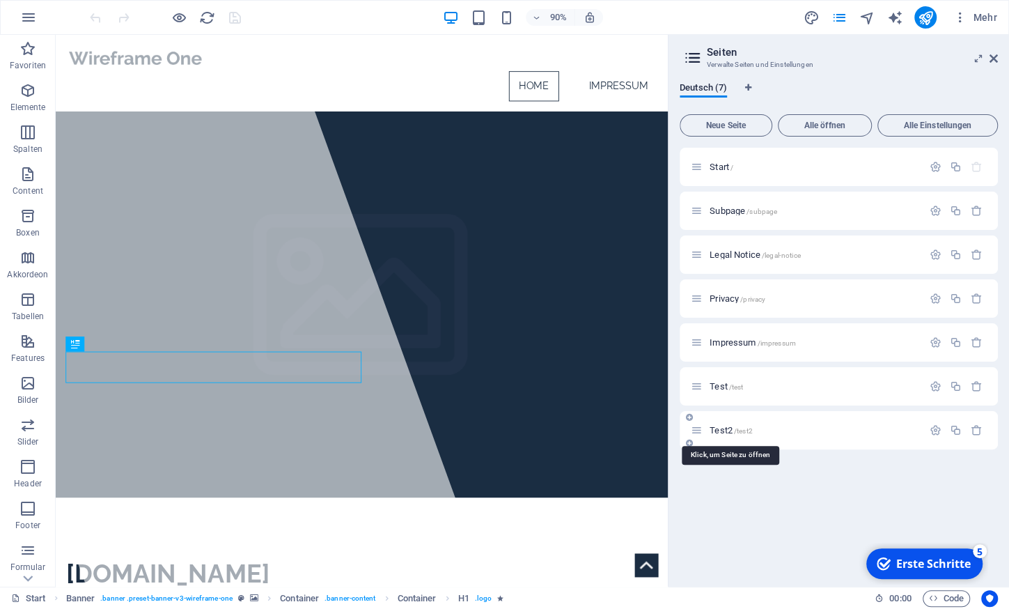
click at [721, 431] on span "Test2 /test2" at bounding box center [731, 430] width 43 height 10
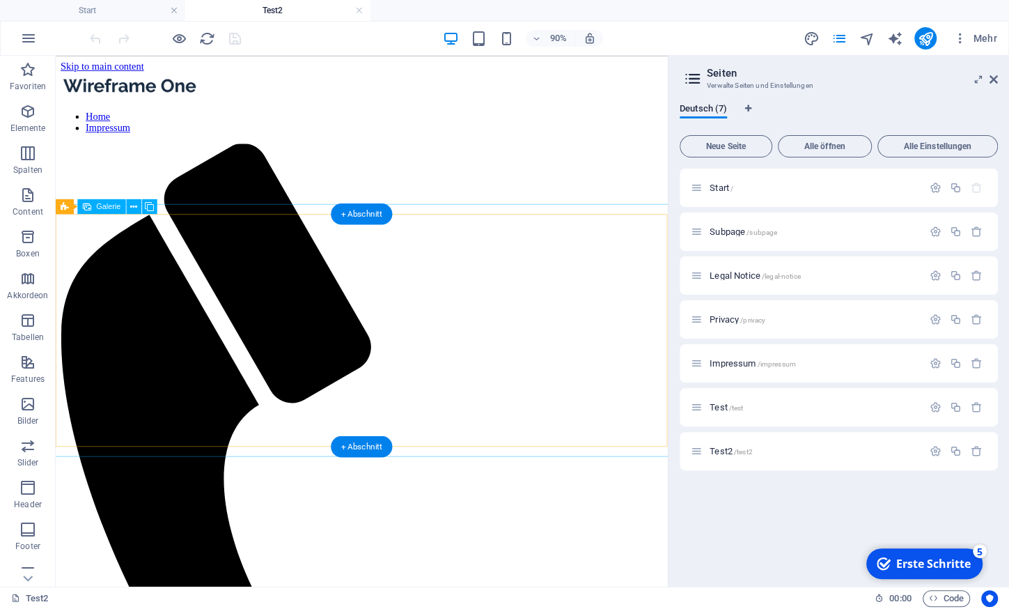
click at [135, 206] on icon at bounding box center [133, 206] width 7 height 13
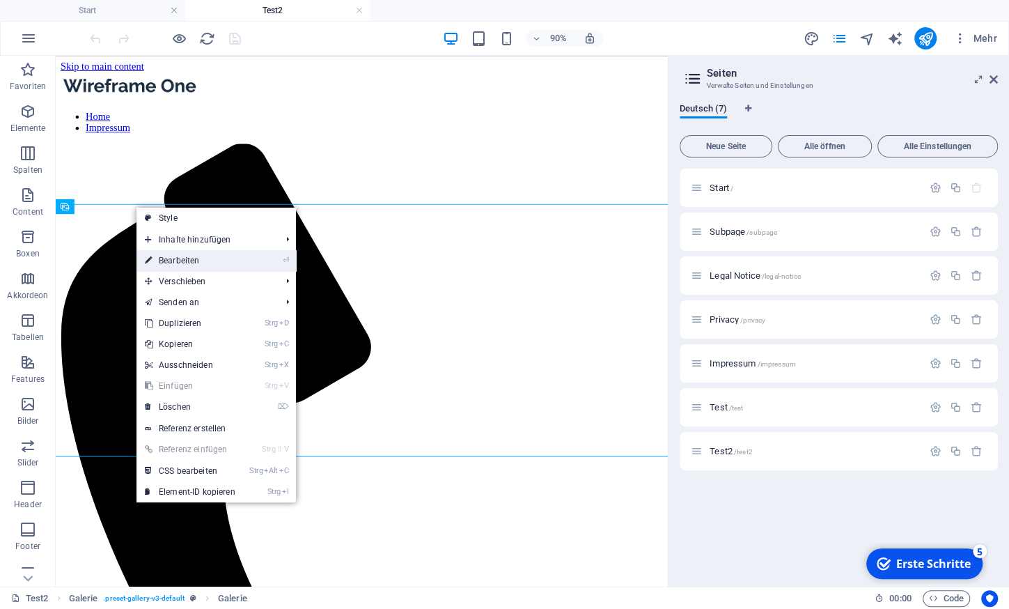
click at [192, 259] on link "⏎ Bearbeiten" at bounding box center [189, 260] width 107 height 21
select select "4"
select select "px"
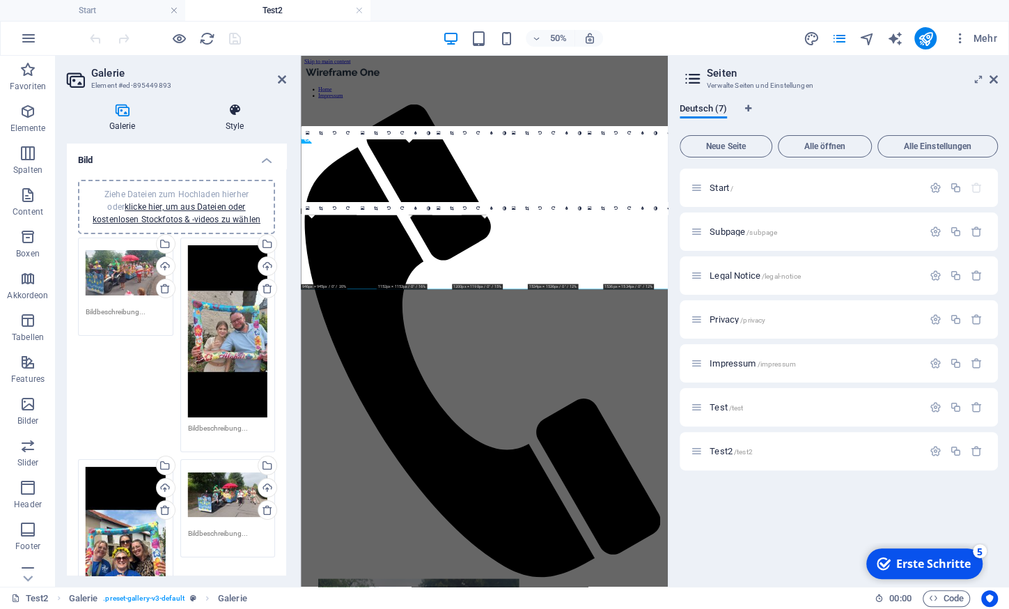
click at [240, 115] on icon at bounding box center [234, 110] width 103 height 14
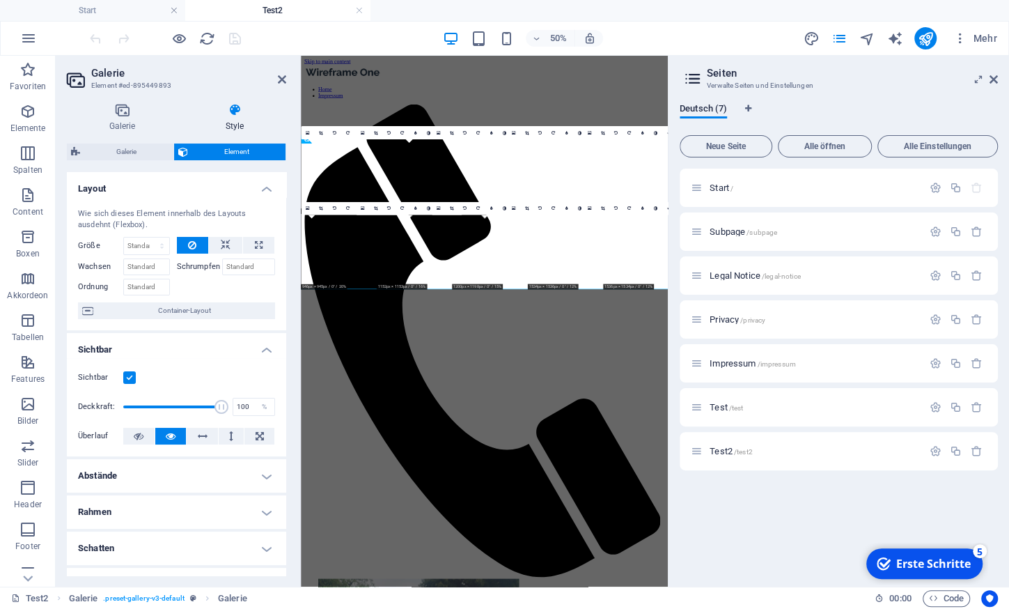
scroll to position [205, 0]
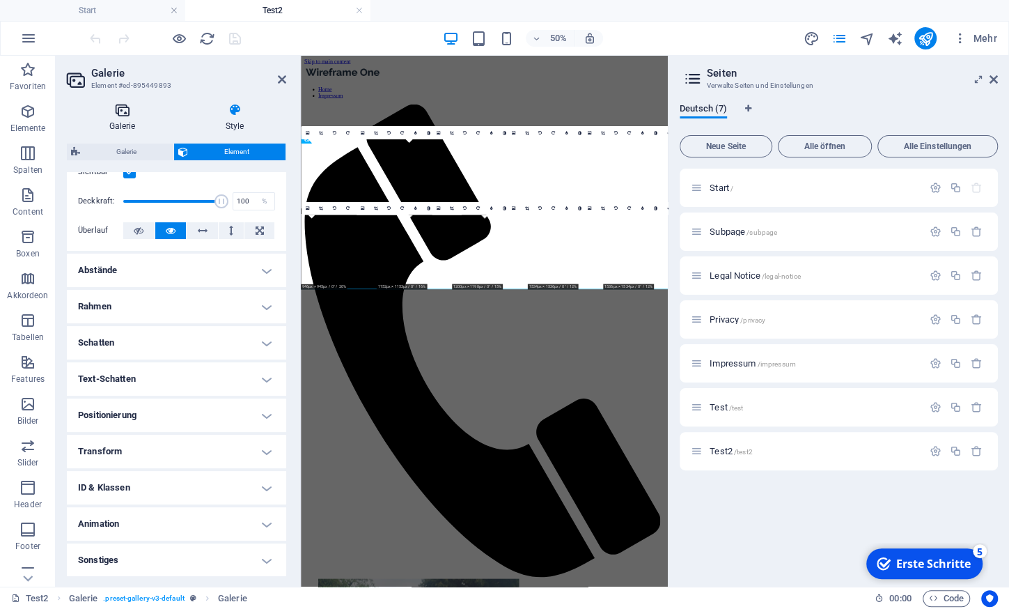
click at [127, 120] on h4 "Galerie" at bounding box center [125, 117] width 116 height 29
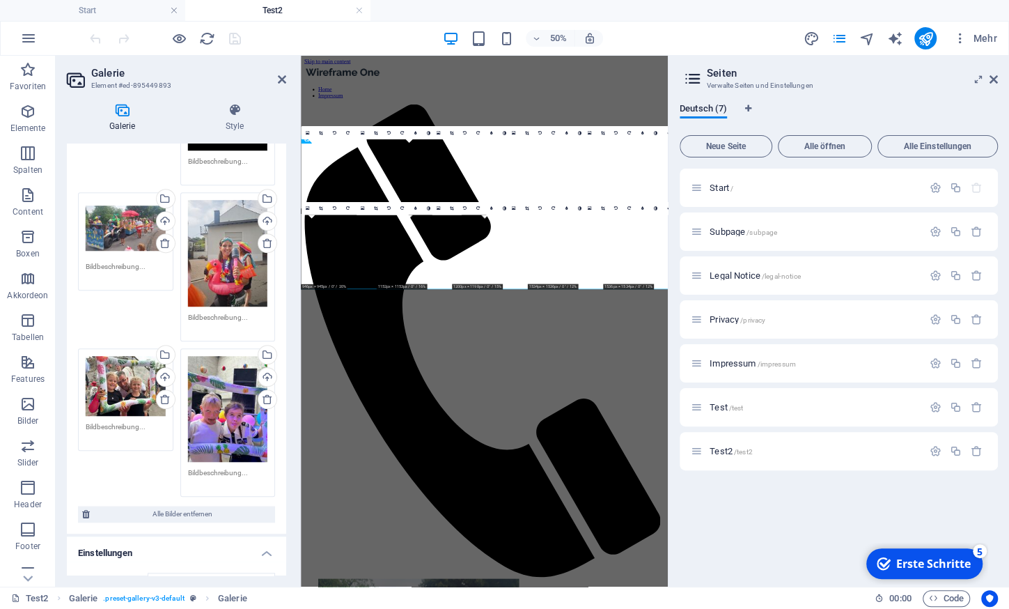
scroll to position [872, 0]
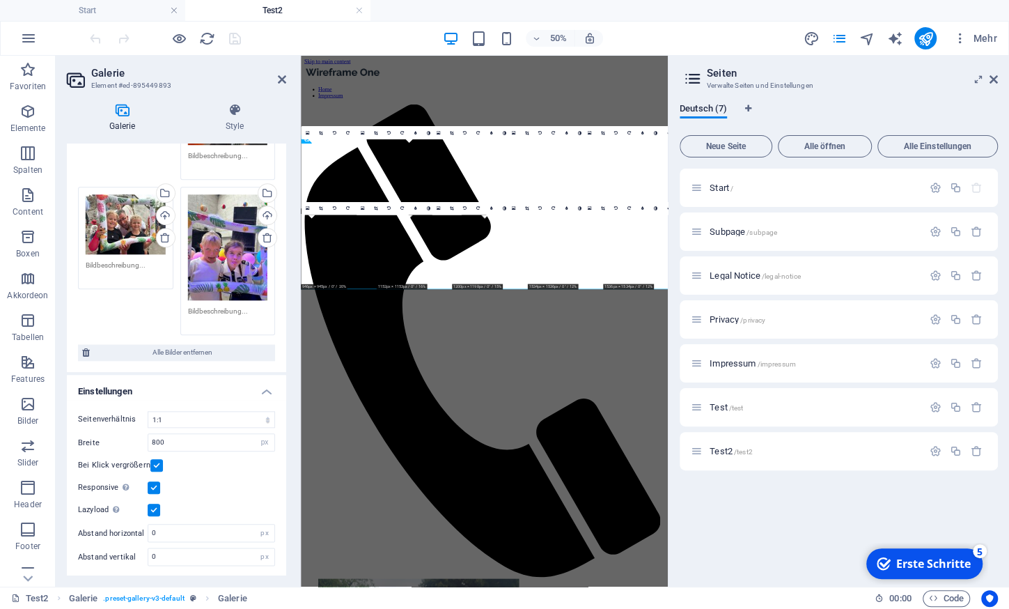
click at [155, 507] on label at bounding box center [154, 509] width 13 height 13
click at [0, 0] on input "Lazyload Bilder auf Seite nachträglich laden. Verbessert Ladezeit (Pagespeed)." at bounding box center [0, 0] width 0 height 0
click at [155, 458] on div "Bei Klick vergrößern" at bounding box center [176, 465] width 197 height 17
click at [153, 465] on label at bounding box center [156, 465] width 13 height 13
click at [0, 0] on input "Bei Klick vergrößern" at bounding box center [0, 0] width 0 height 0
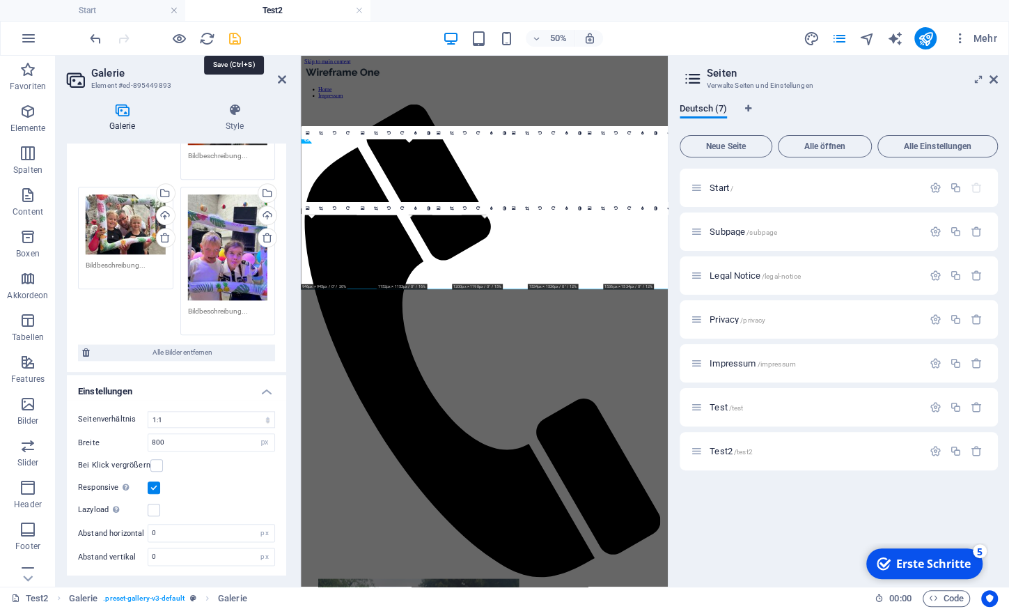
click at [239, 43] on icon "save" at bounding box center [235, 39] width 16 height 16
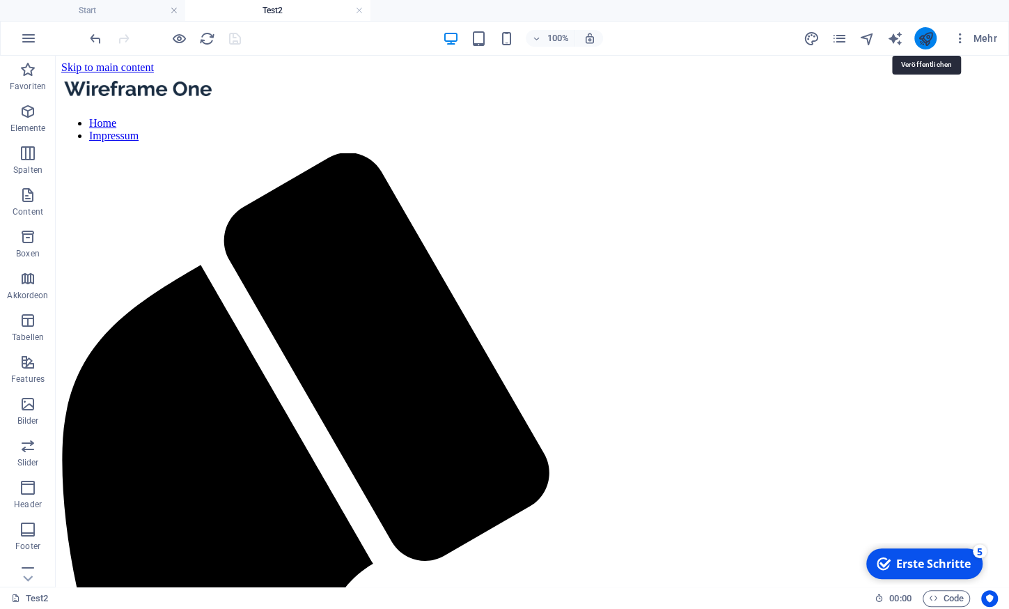
click at [925, 43] on icon "publish" at bounding box center [925, 39] width 16 height 16
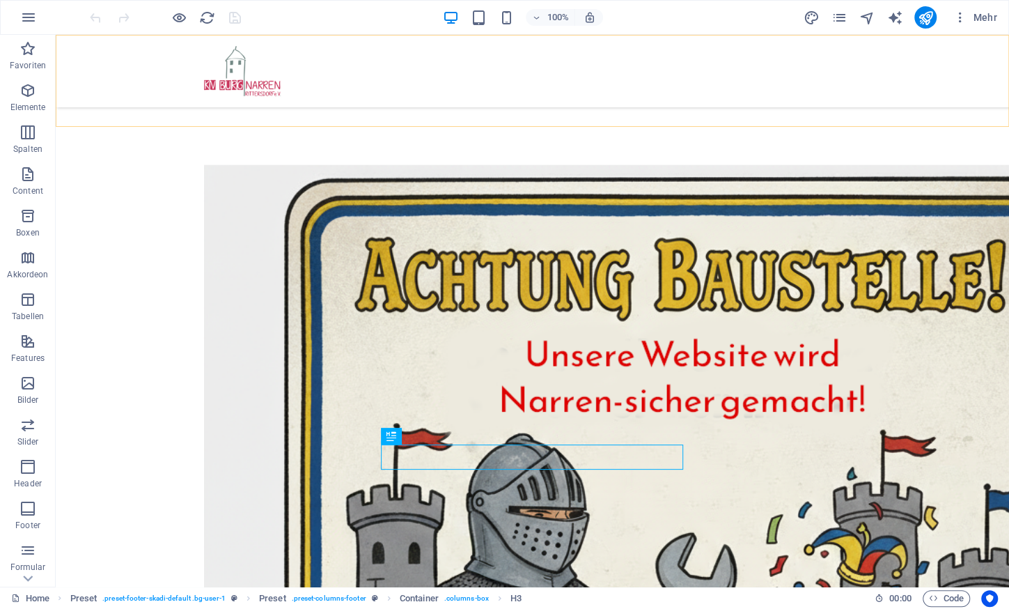
scroll to position [465, 0]
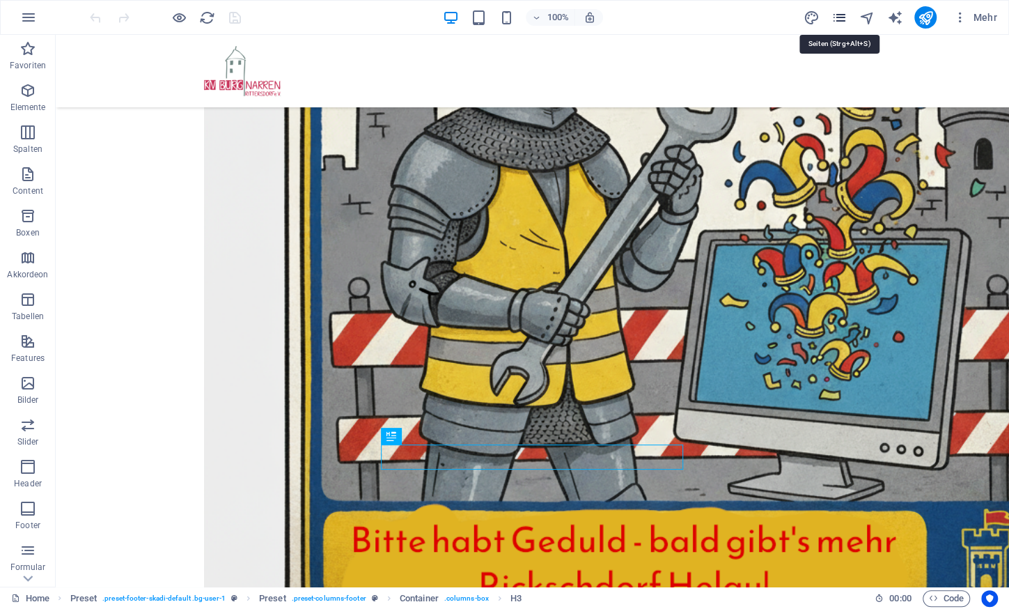
click at [843, 11] on icon "pages" at bounding box center [839, 18] width 16 height 16
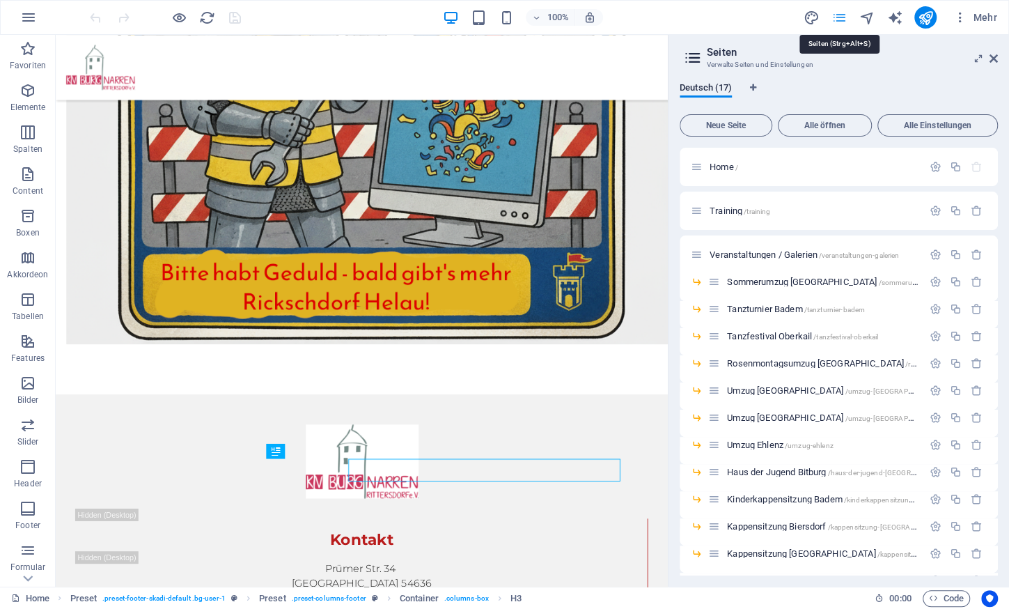
scroll to position [404, 0]
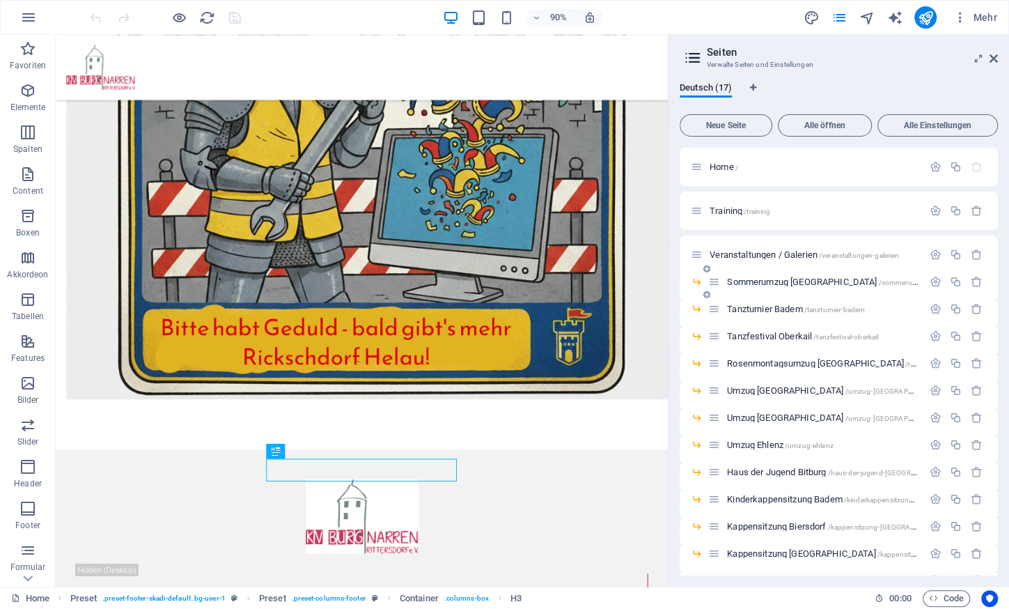
click at [757, 279] on span "Sommerumzug [GEOGRAPHIC_DATA] /sommerumzug-[GEOGRAPHIC_DATA]" at bounding box center [865, 281] width 276 height 10
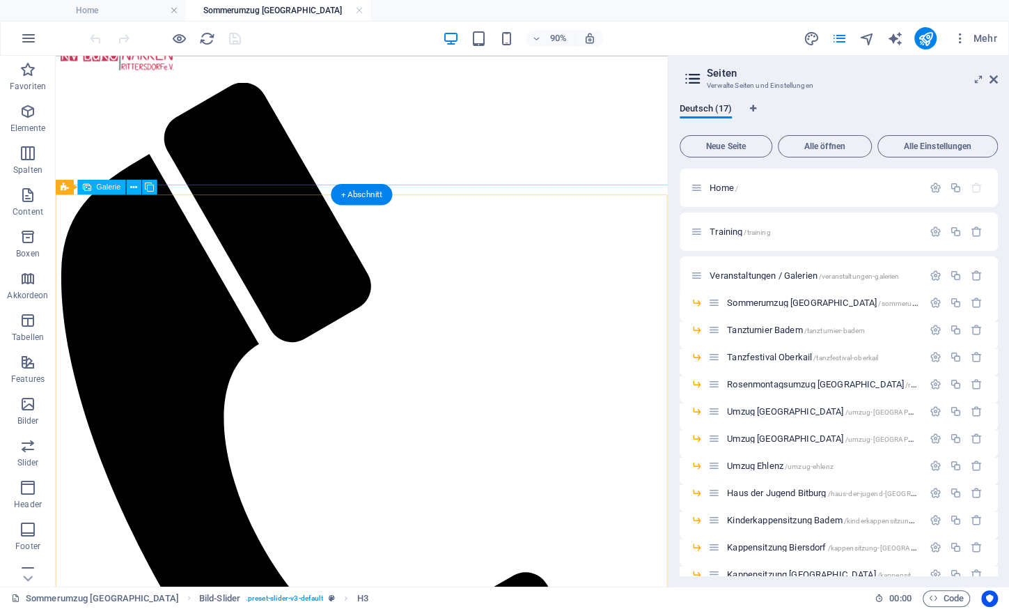
scroll to position [678, 0]
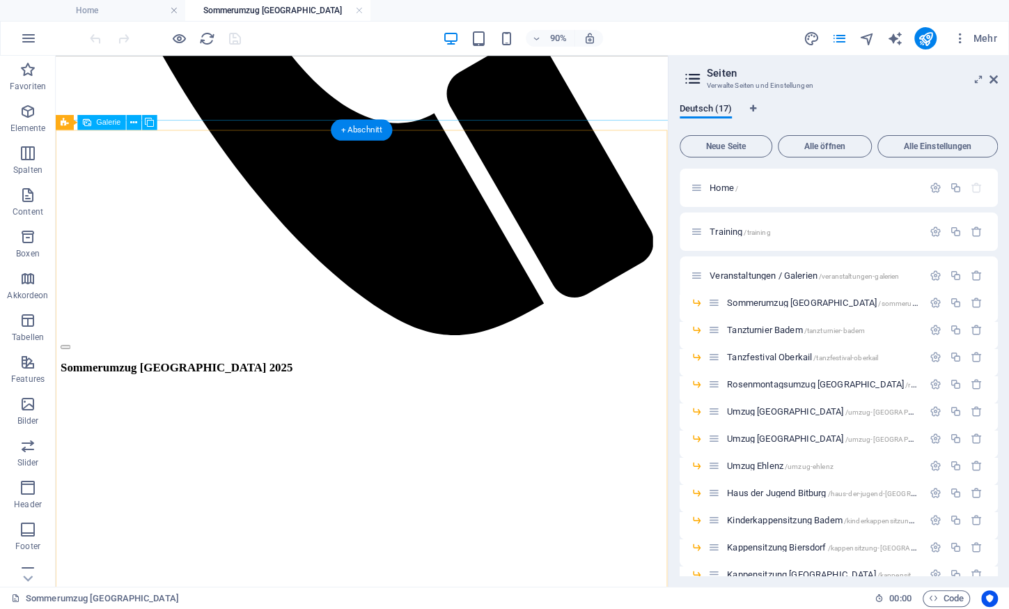
click at [209, 208] on div "Ziehe hier rein, um den vorhandenen Inhalt zu ersetzen. Drücke "Strg", wenn du …" at bounding box center [362, 321] width 612 height 531
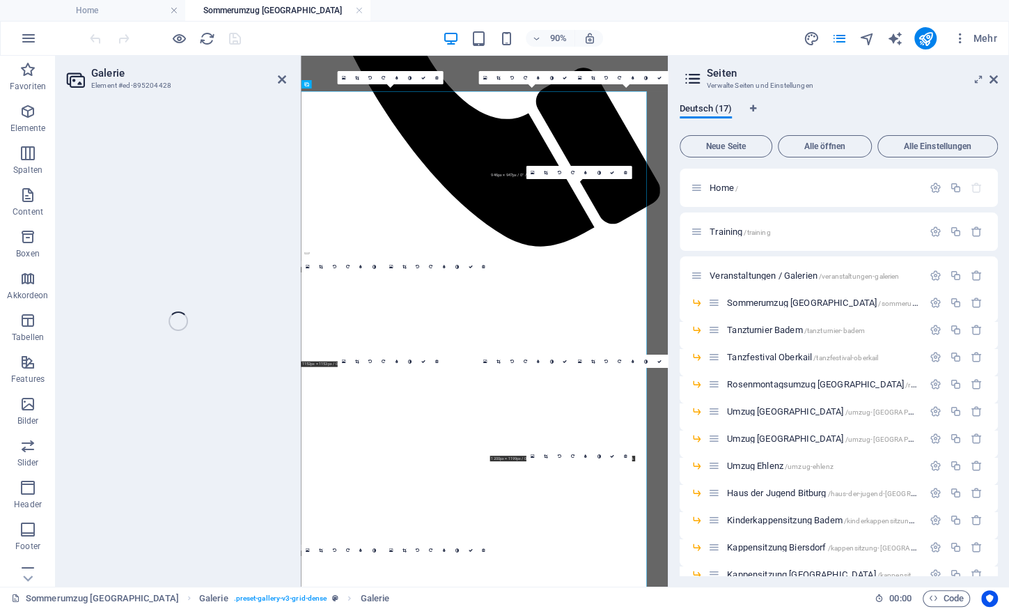
select select "4"
select select "px"
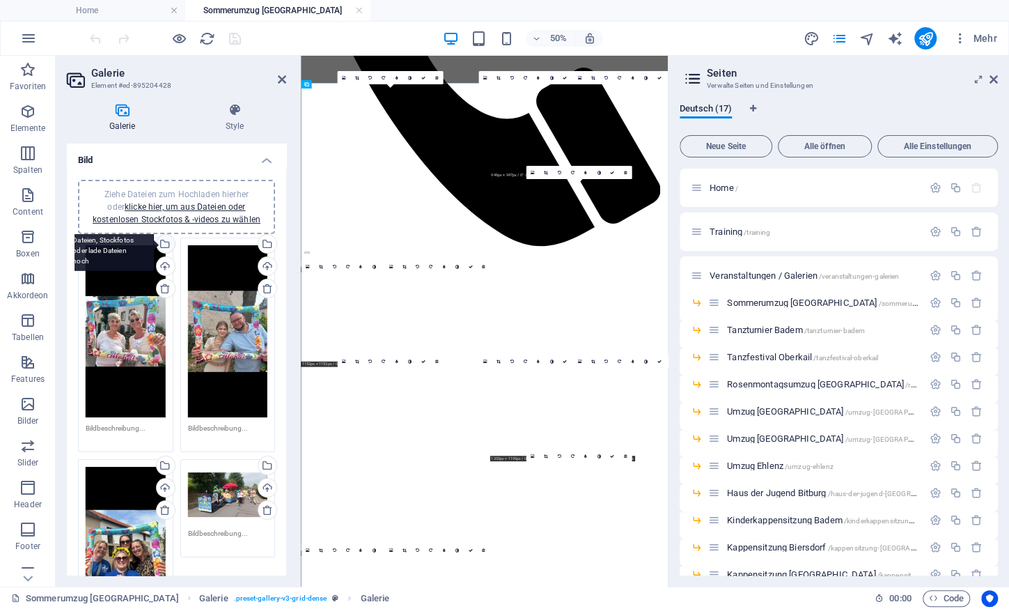
click at [168, 246] on div "Wähle aus deinen Dateien, Stockfotos oder lade Dateien hoch" at bounding box center [164, 245] width 21 height 21
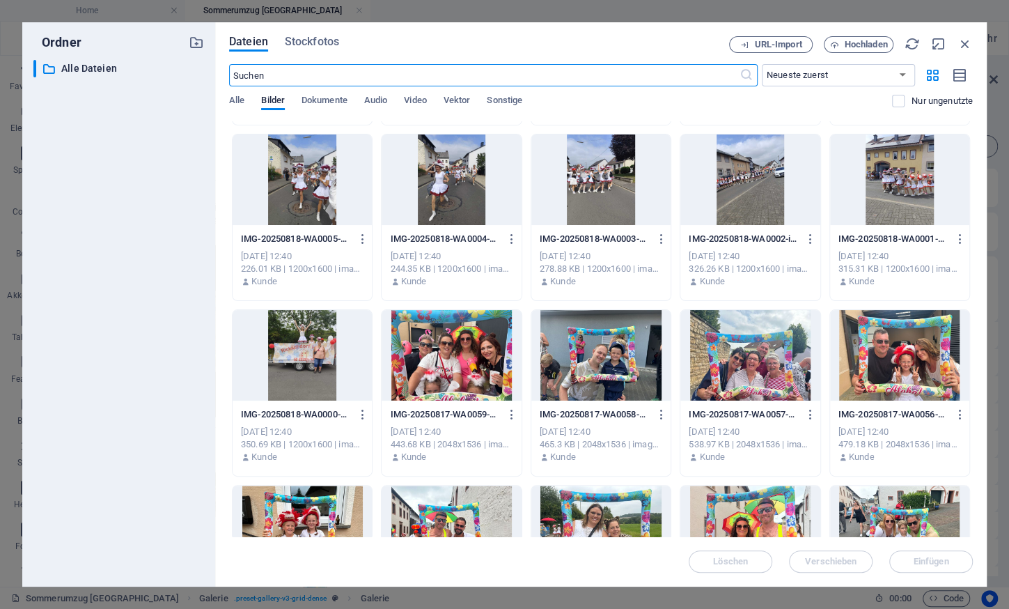
scroll to position [690, 0]
click at [458, 337] on div at bounding box center [451, 354] width 139 height 91
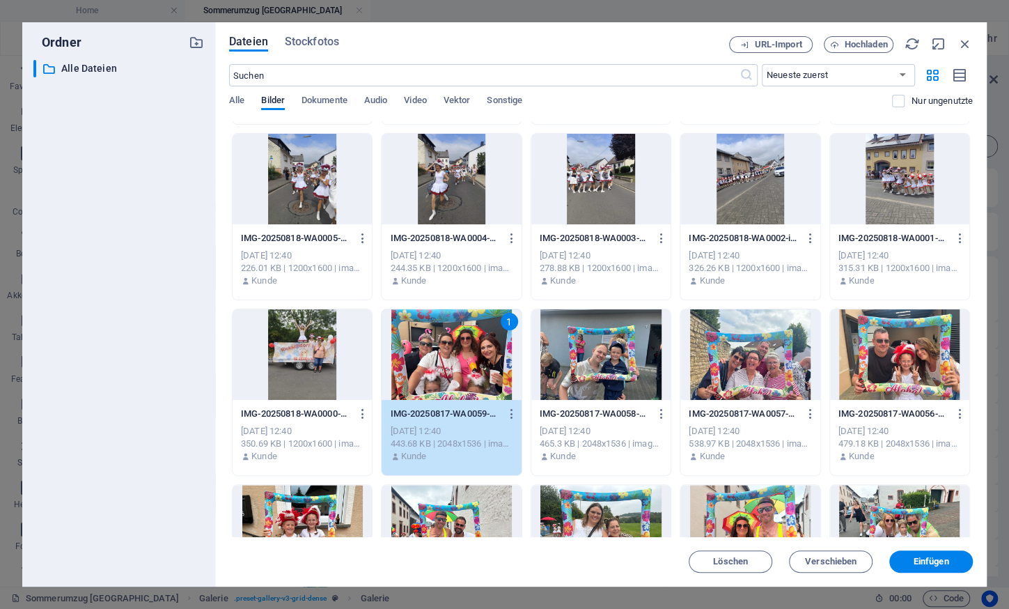
click at [458, 337] on div "1" at bounding box center [451, 354] width 139 height 91
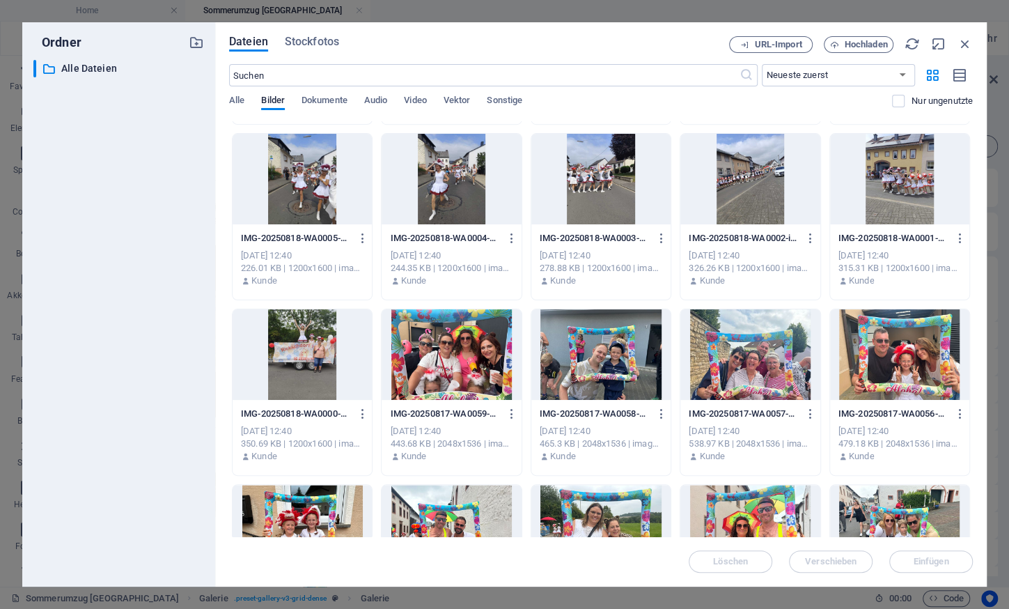
click at [458, 337] on div at bounding box center [451, 354] width 139 height 91
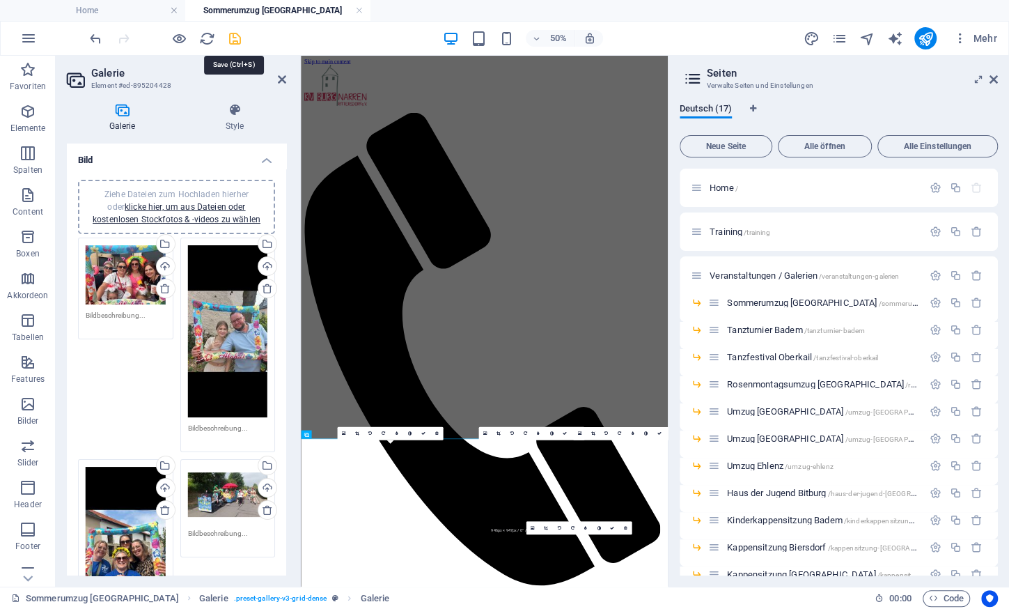
click at [234, 35] on icon "save" at bounding box center [235, 39] width 16 height 16
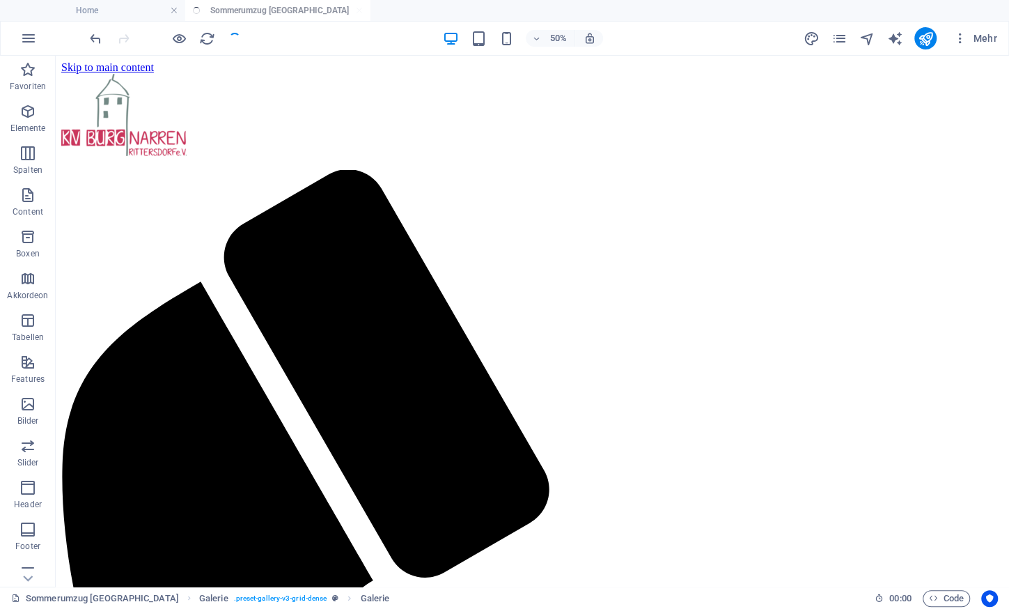
scroll to position [5300, 0]
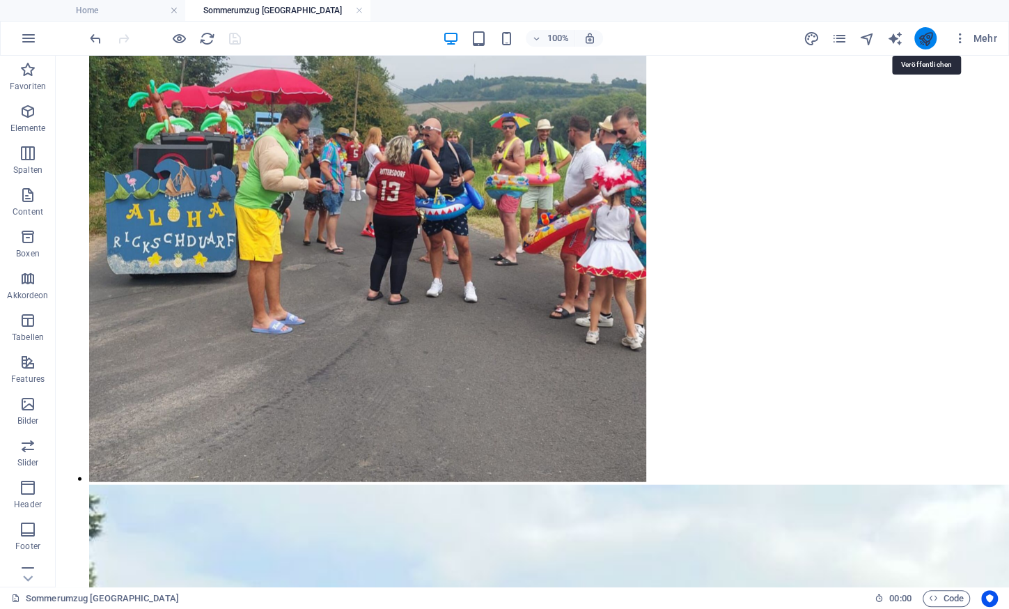
click at [925, 39] on icon "publish" at bounding box center [925, 39] width 16 height 16
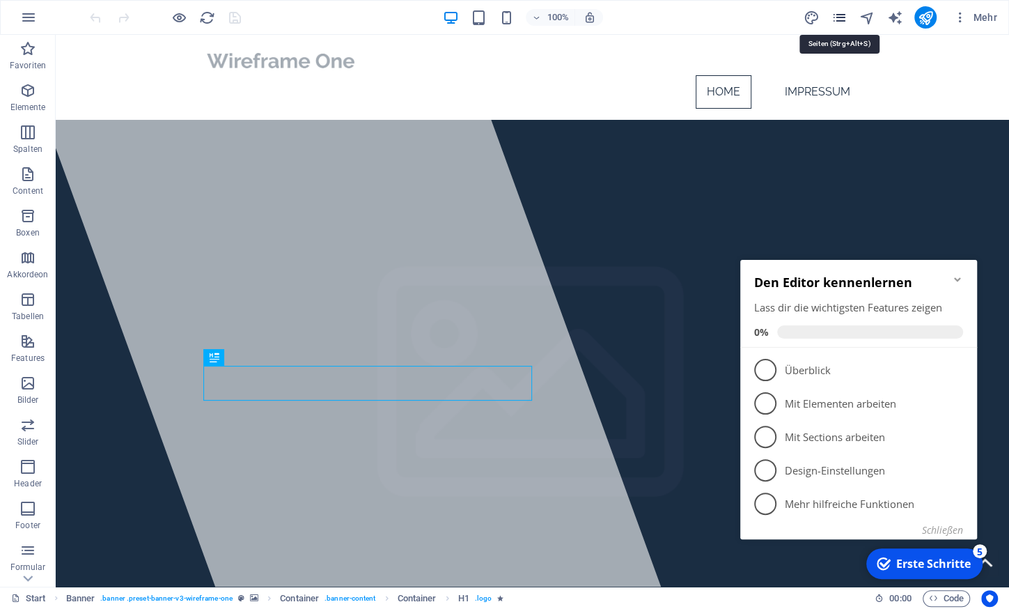
click at [838, 18] on icon "pages" at bounding box center [839, 18] width 16 height 16
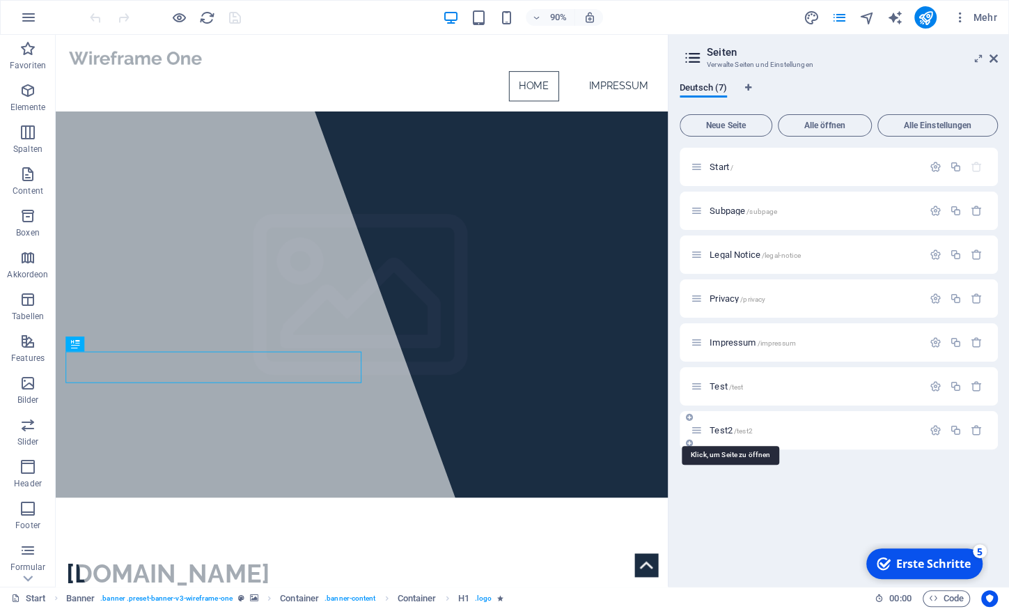
click at [711, 430] on span "Test2 /test2" at bounding box center [731, 430] width 43 height 10
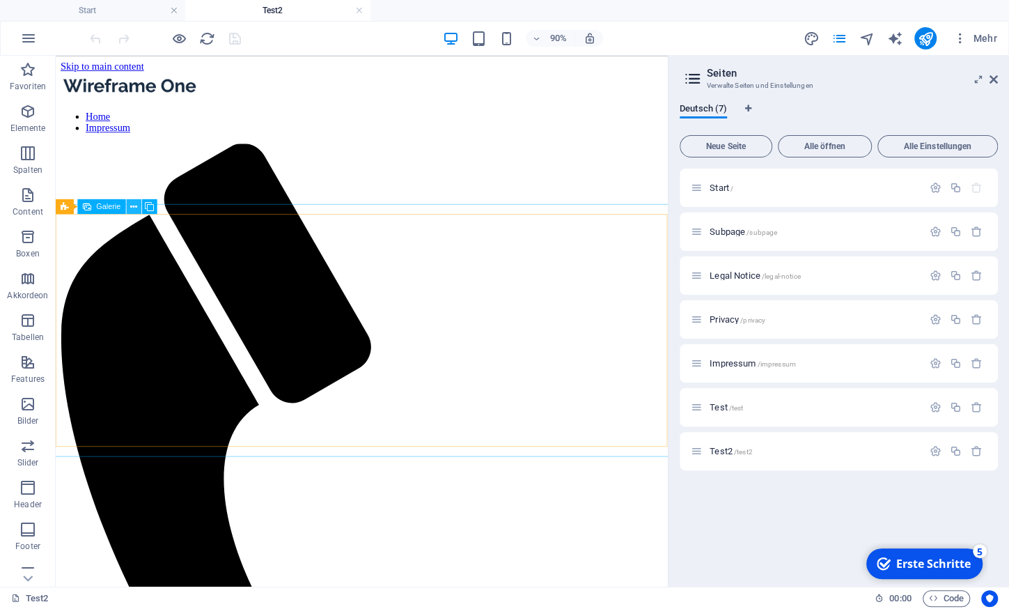
click at [136, 201] on icon at bounding box center [133, 206] width 7 height 13
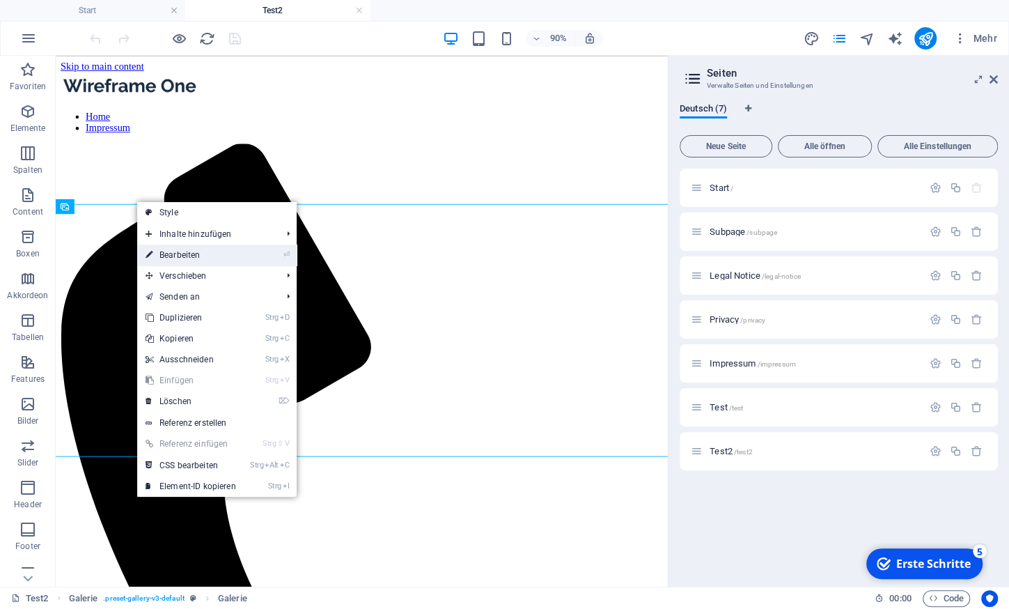
click at [190, 256] on link "⏎ Bearbeiten" at bounding box center [190, 254] width 107 height 21
select select "4"
select select "px"
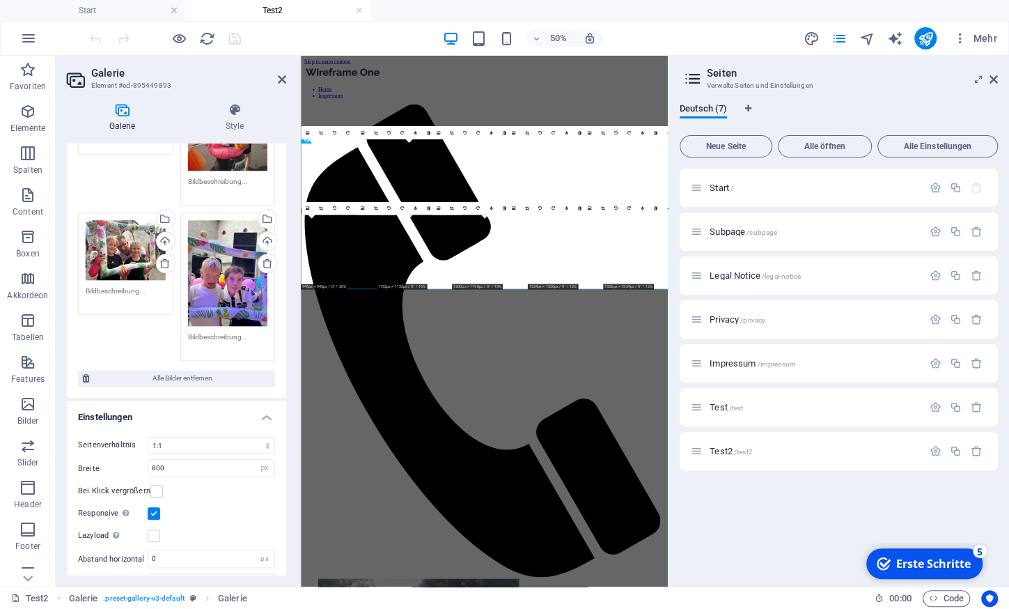
scroll to position [872, 0]
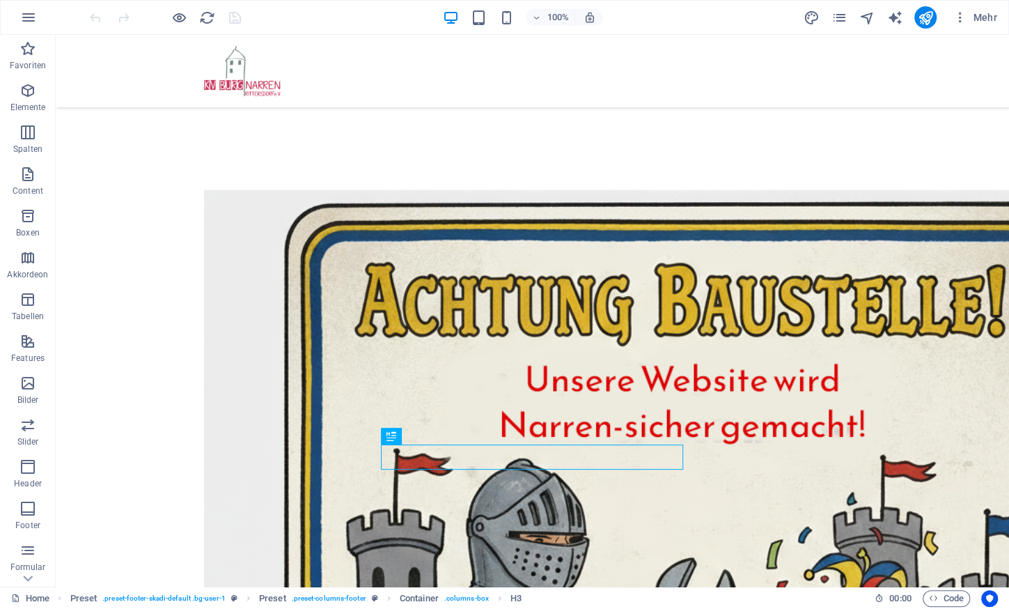
scroll to position [465, 0]
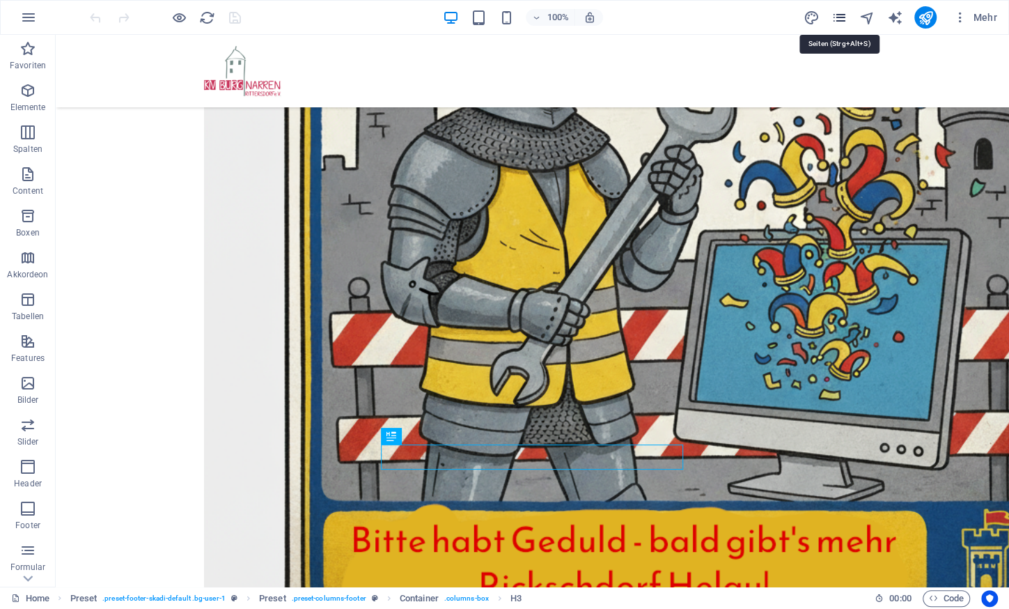
click at [844, 12] on icon "pages" at bounding box center [839, 18] width 16 height 16
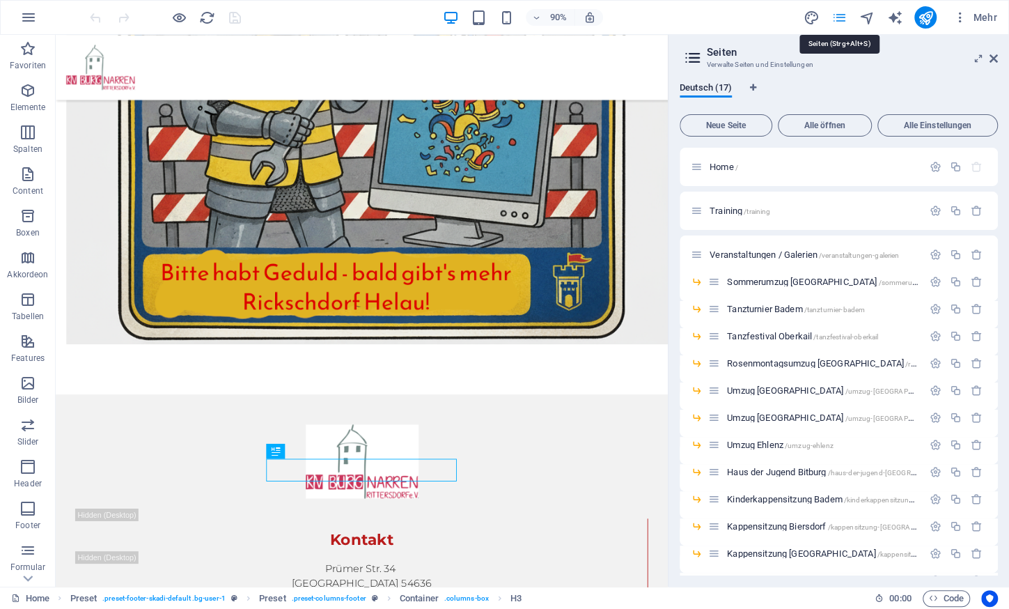
scroll to position [404, 0]
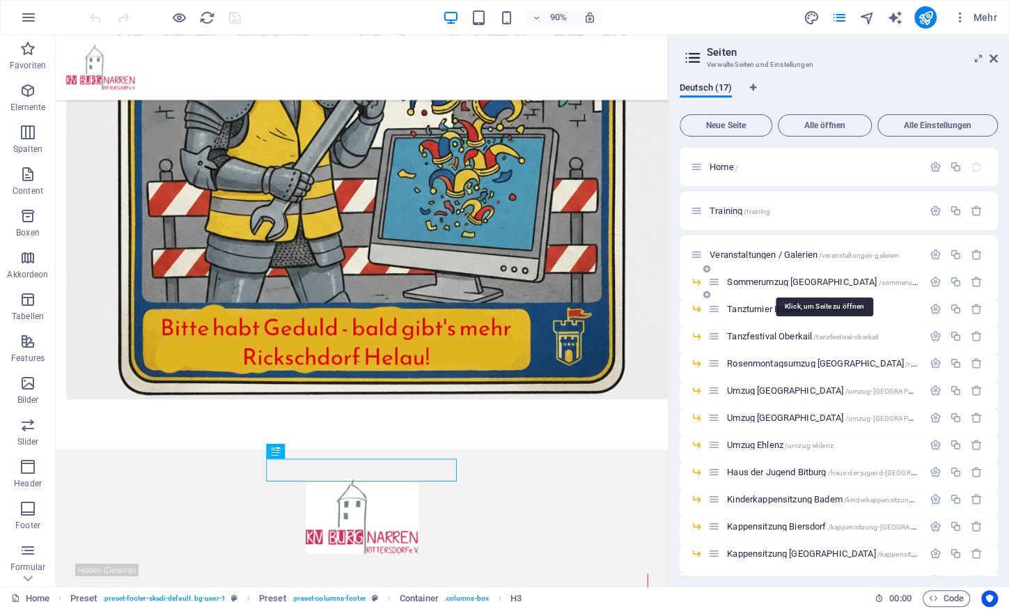
click at [784, 281] on span "Sommerumzug [GEOGRAPHIC_DATA] /sommerumzug-[GEOGRAPHIC_DATA]" at bounding box center [865, 281] width 276 height 10
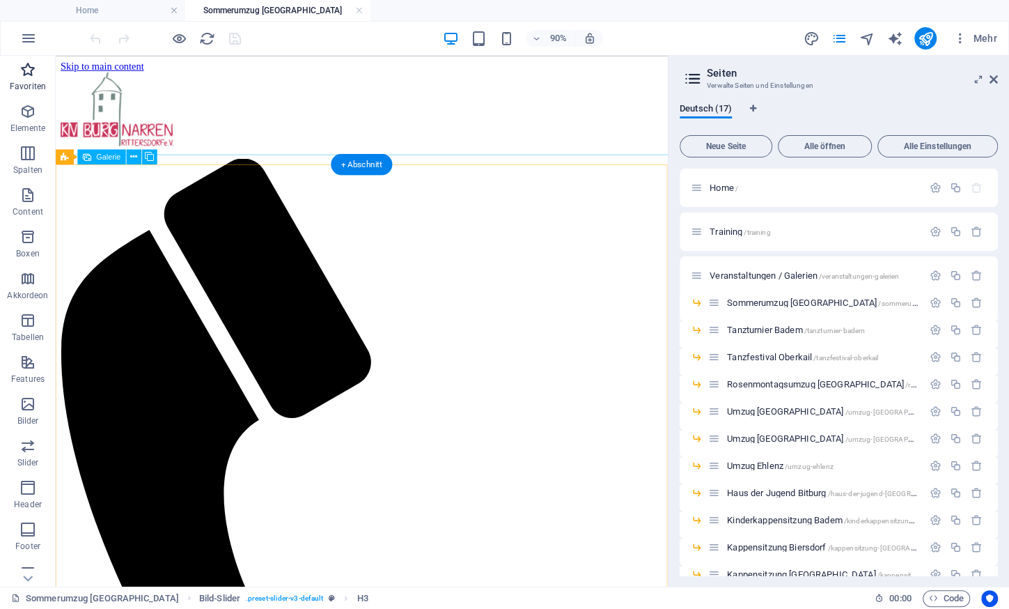
scroll to position [646, 0]
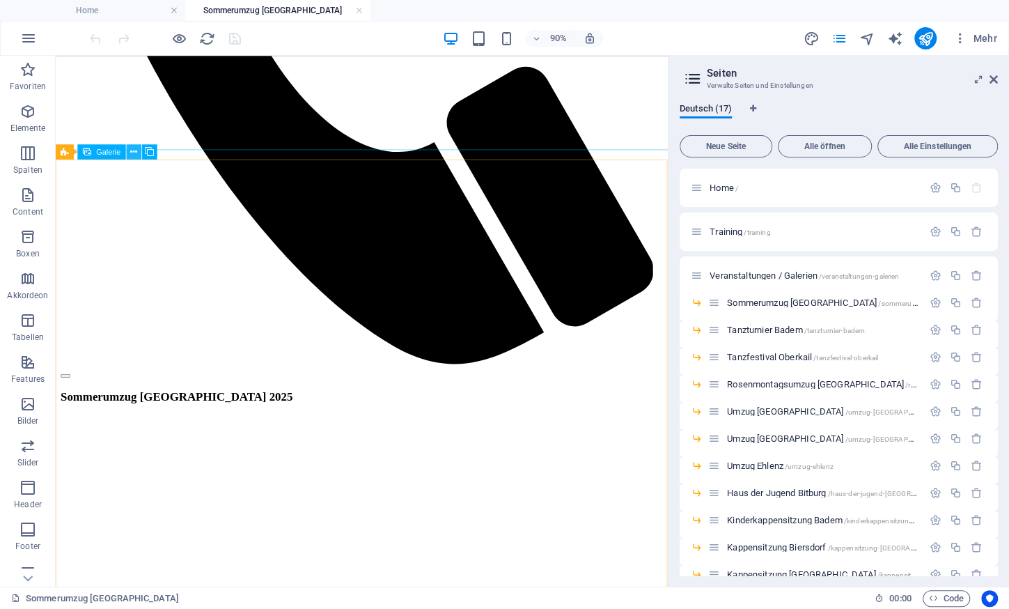
click at [132, 151] on icon at bounding box center [133, 151] width 7 height 13
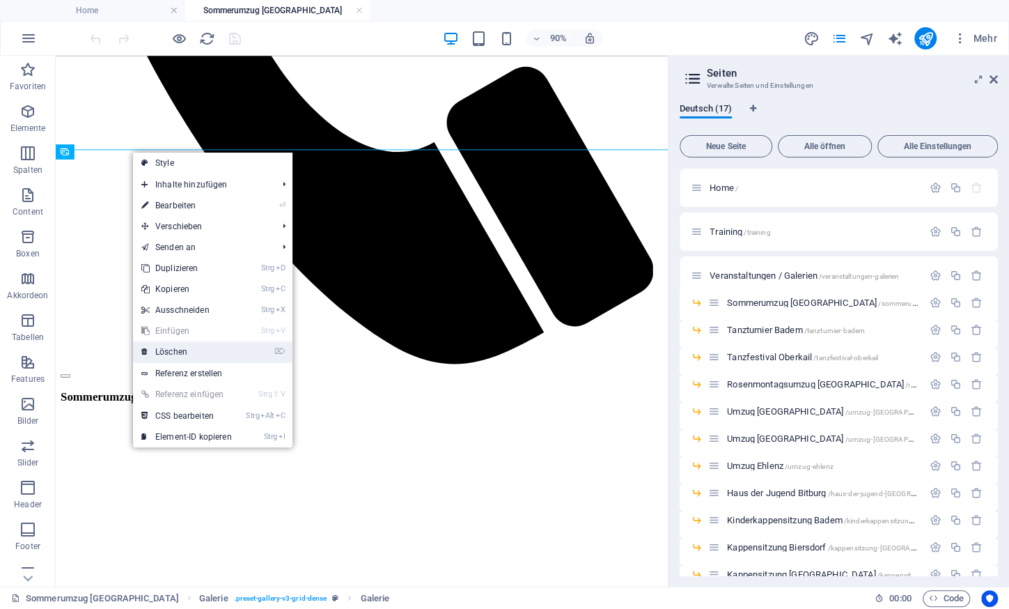
click at [183, 350] on link "⌦ Löschen" at bounding box center [186, 351] width 107 height 21
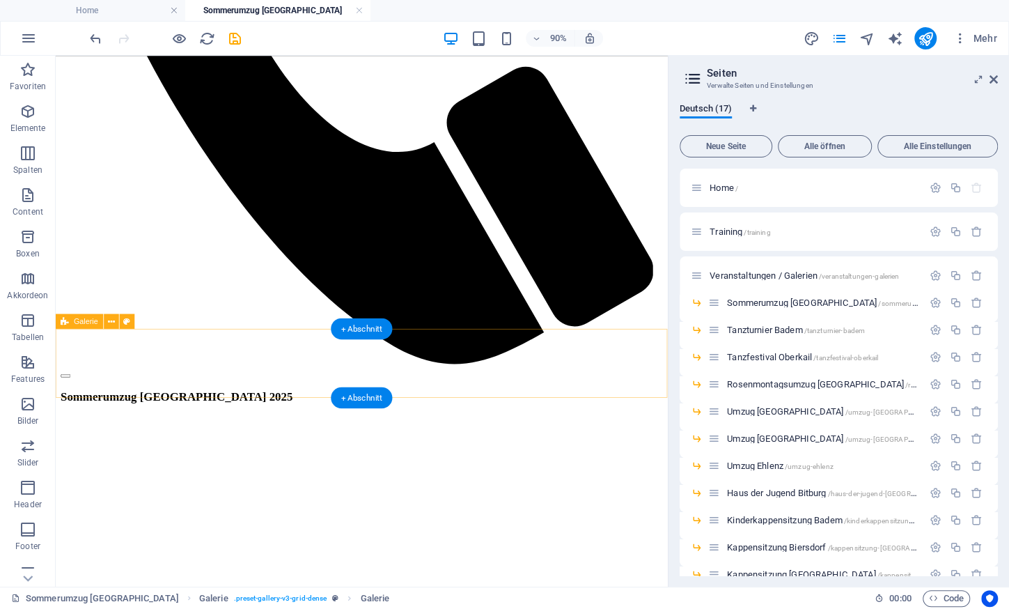
scroll to position [457, 0]
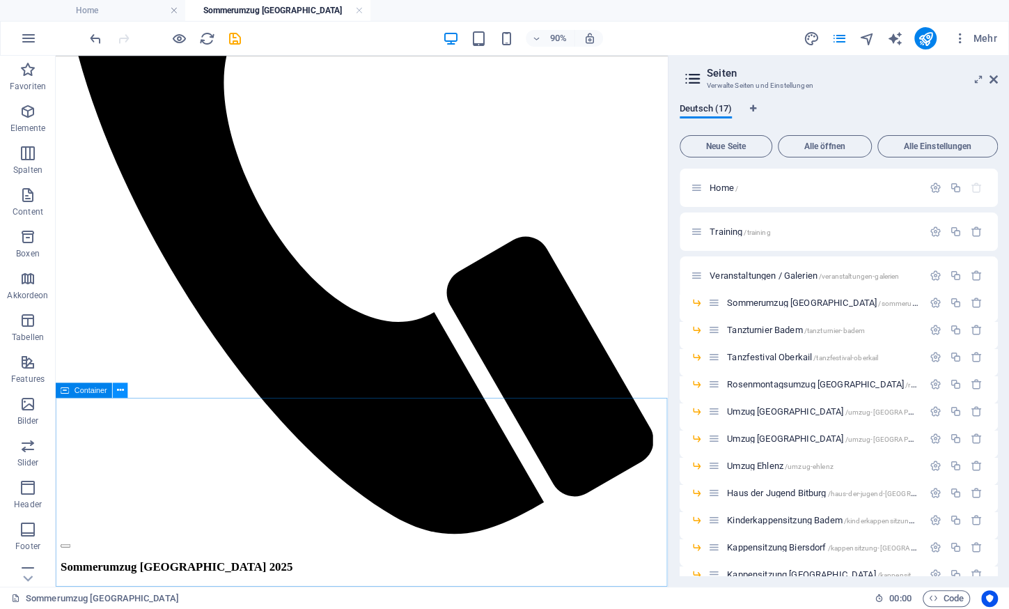
click at [124, 392] on button at bounding box center [120, 389] width 15 height 15
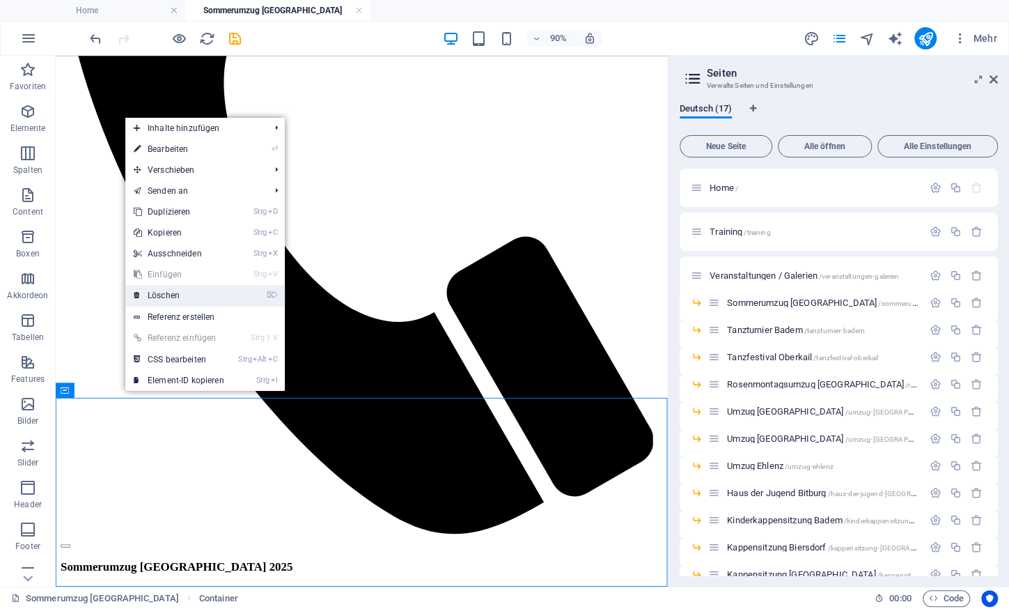
click at [181, 295] on link "⌦ Löschen" at bounding box center [178, 295] width 107 height 21
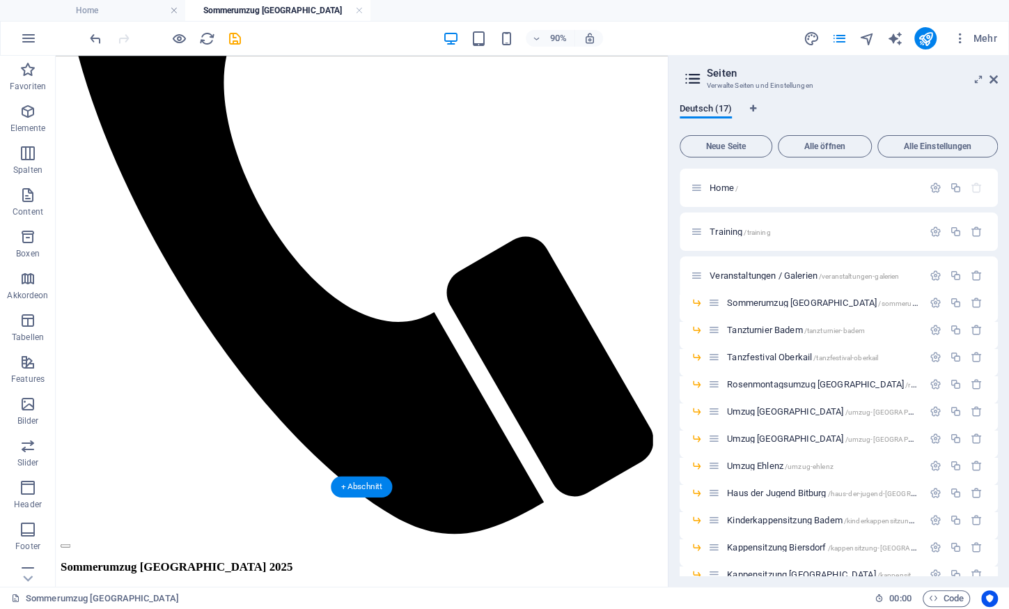
scroll to position [247, 0]
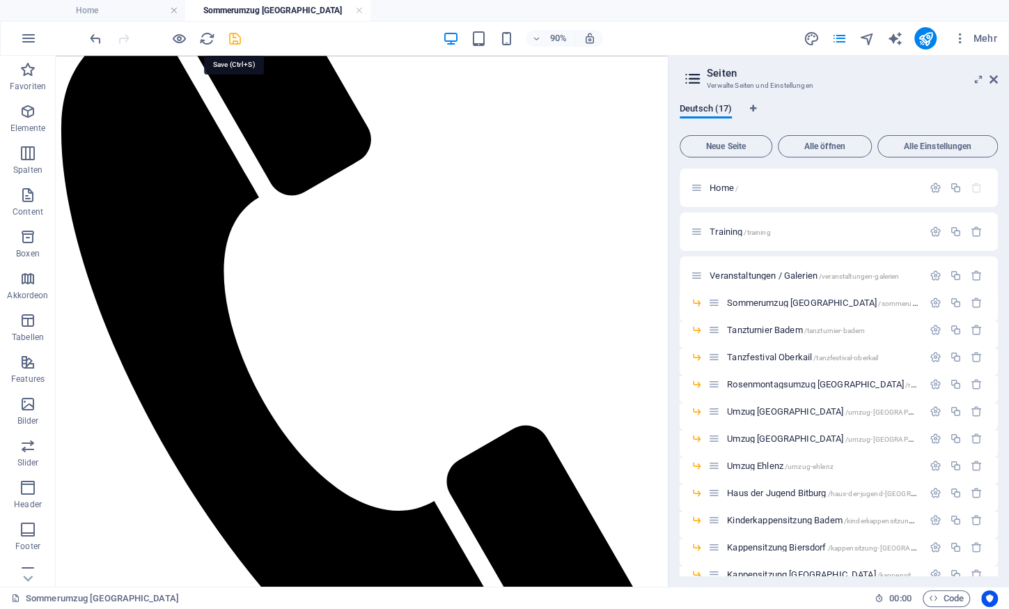
click at [235, 36] on icon "save" at bounding box center [235, 39] width 16 height 16
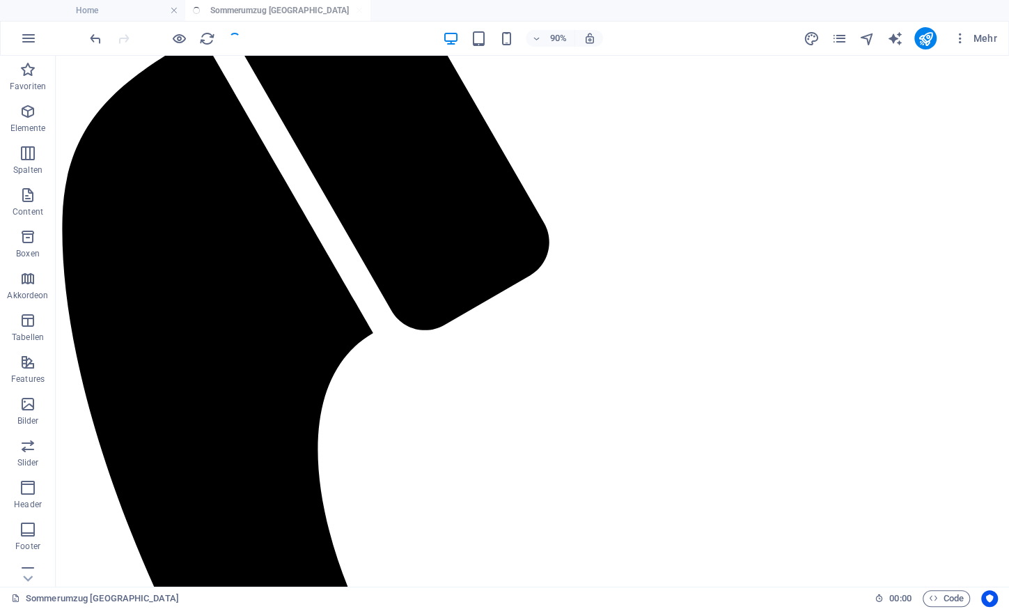
scroll to position [185, 0]
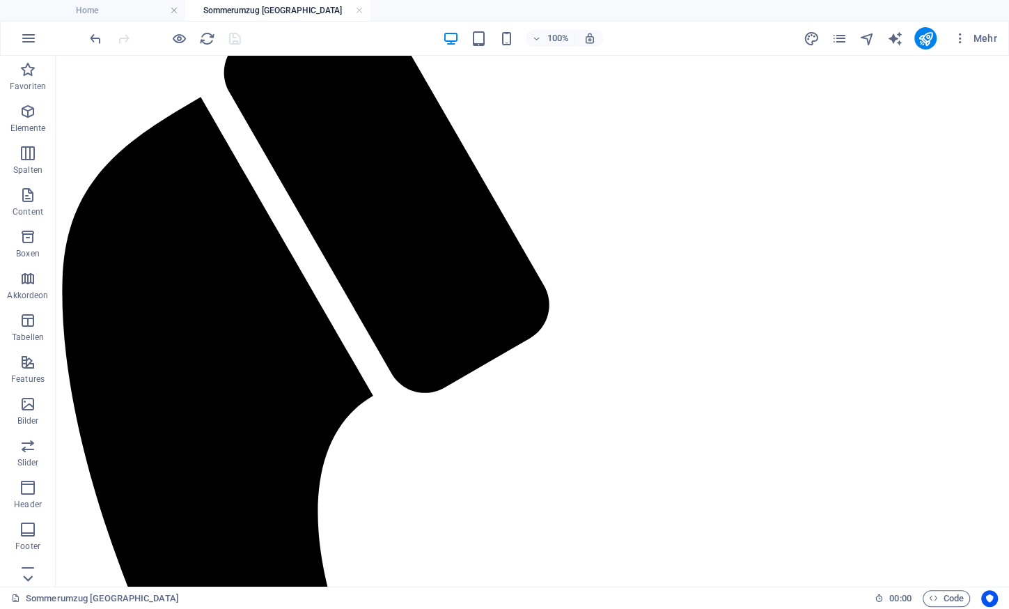
click at [29, 74] on icon at bounding box center [27, 63] width 19 height 19
click at [29, 576] on div "Favoriten Elemente Spalten Content Boxen Akkordeon Tabellen Features Bilder Sli…" at bounding box center [28, 321] width 56 height 531
click at [29, 576] on p "Collections" at bounding box center [27, 575] width 42 height 11
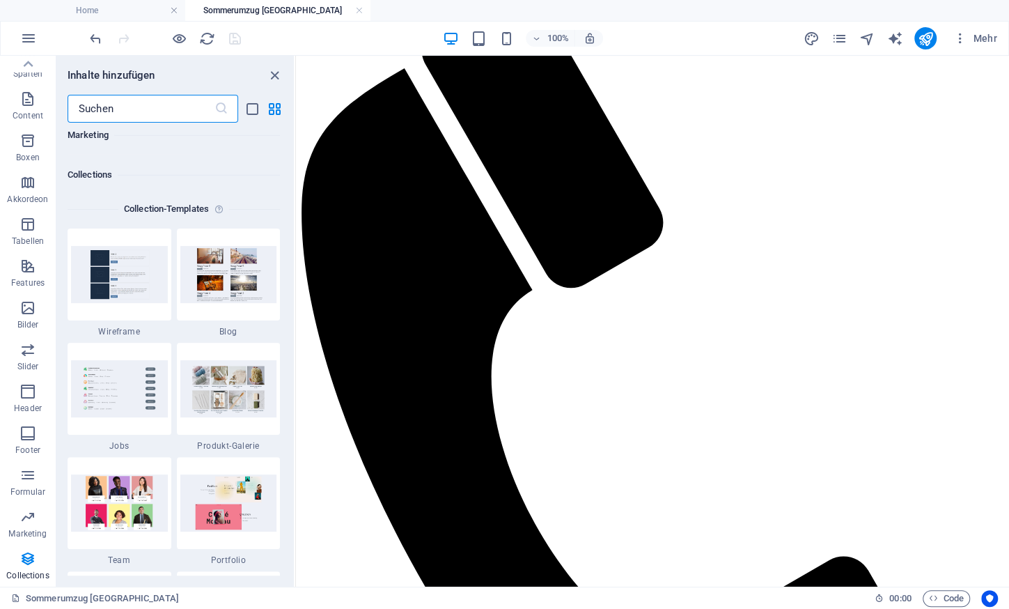
scroll to position [12862, 0]
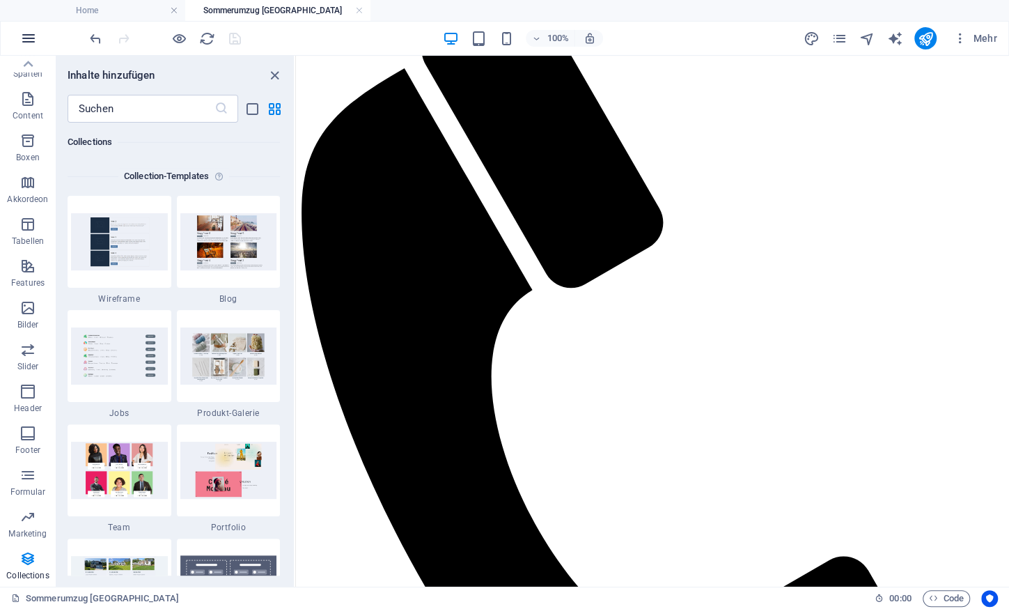
click at [27, 36] on icon "button" at bounding box center [28, 38] width 17 height 17
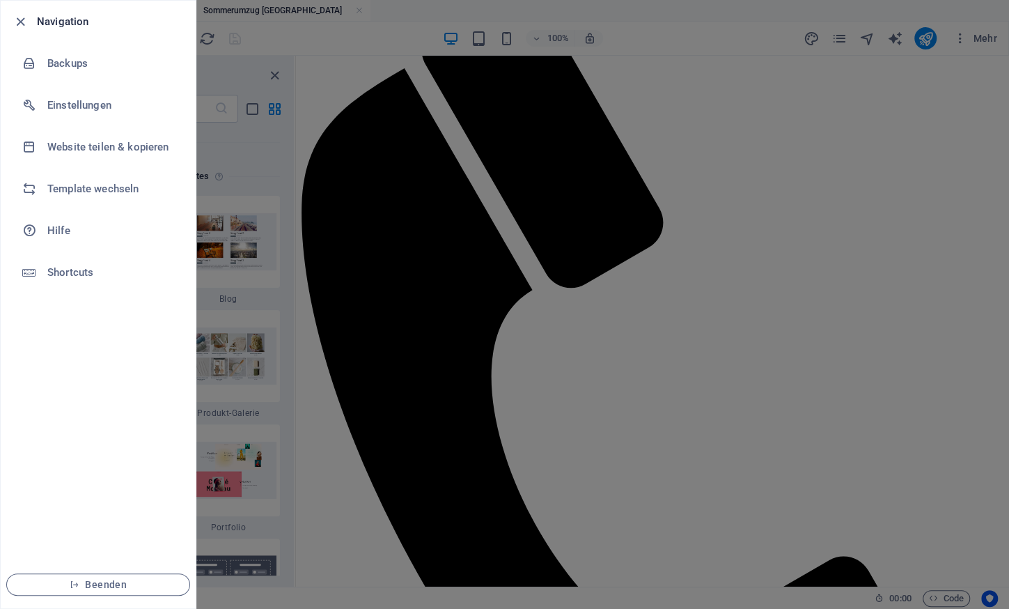
click at [363, 45] on div at bounding box center [504, 304] width 1009 height 609
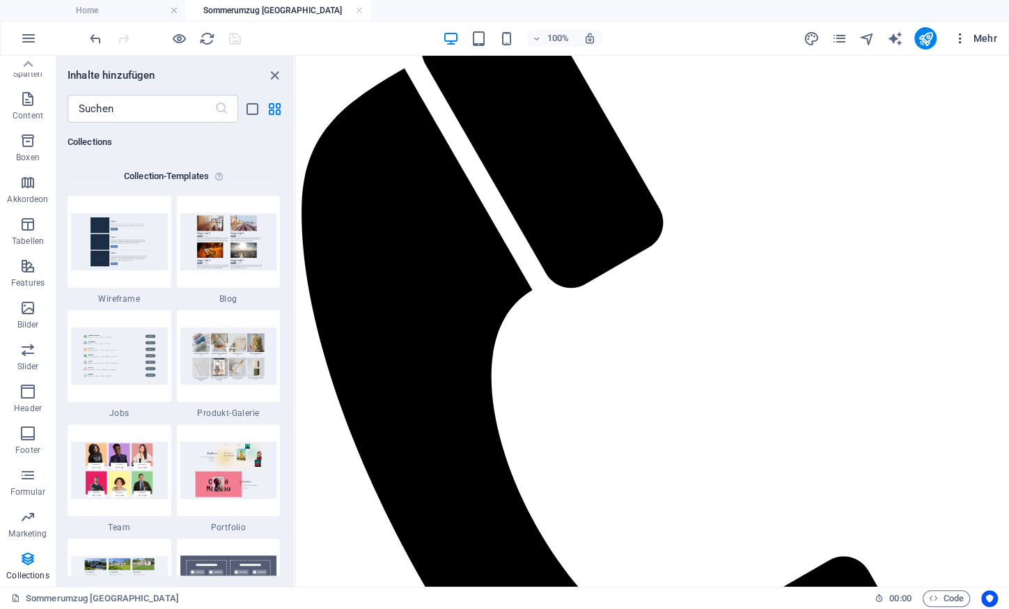
click at [982, 40] on span "Mehr" at bounding box center [975, 38] width 44 height 14
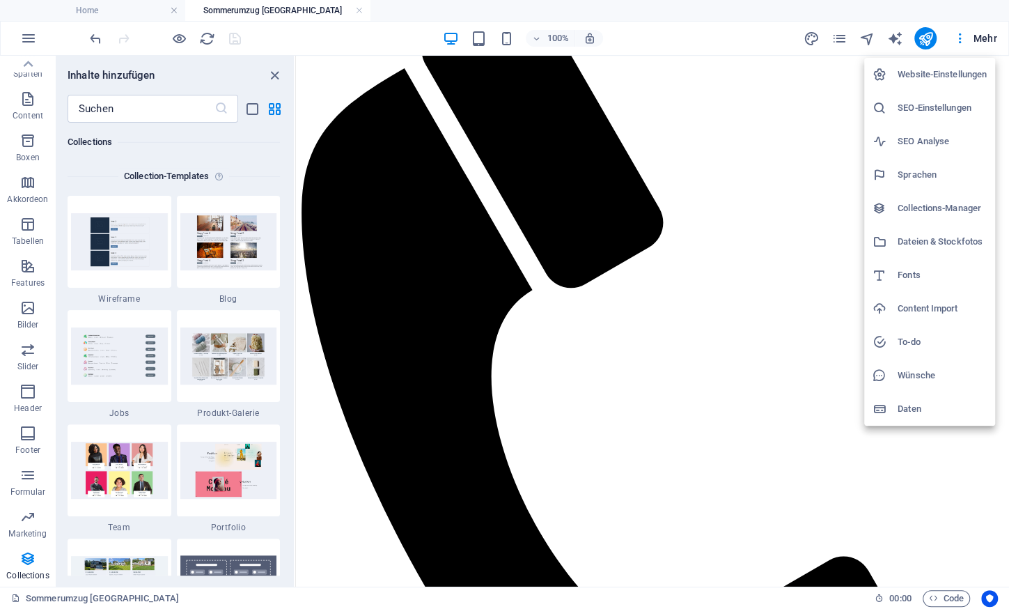
click at [922, 240] on h6 "Dateien & Stockfotos" at bounding box center [942, 241] width 89 height 17
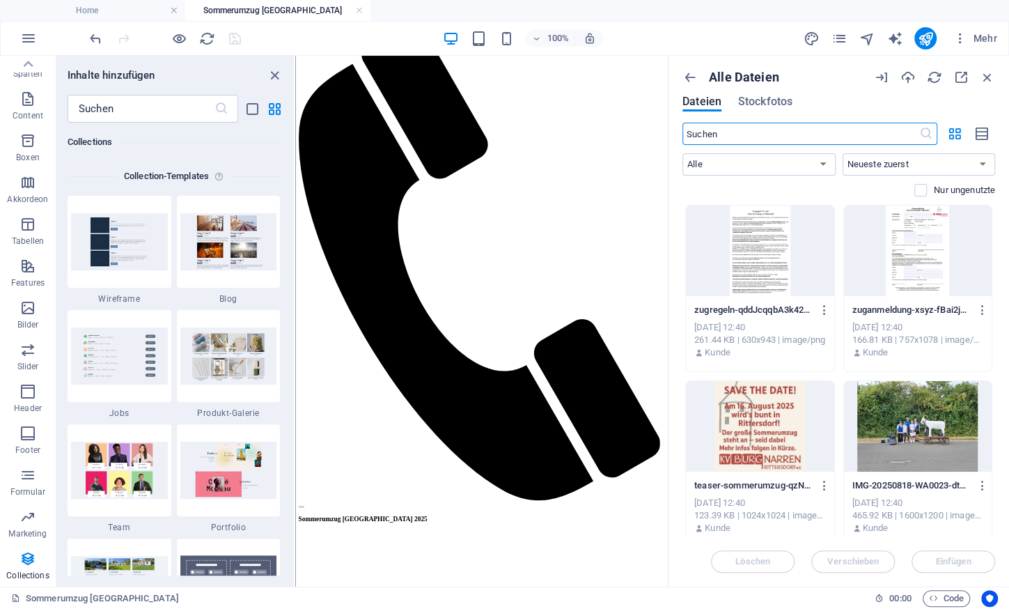
scroll to position [0, 0]
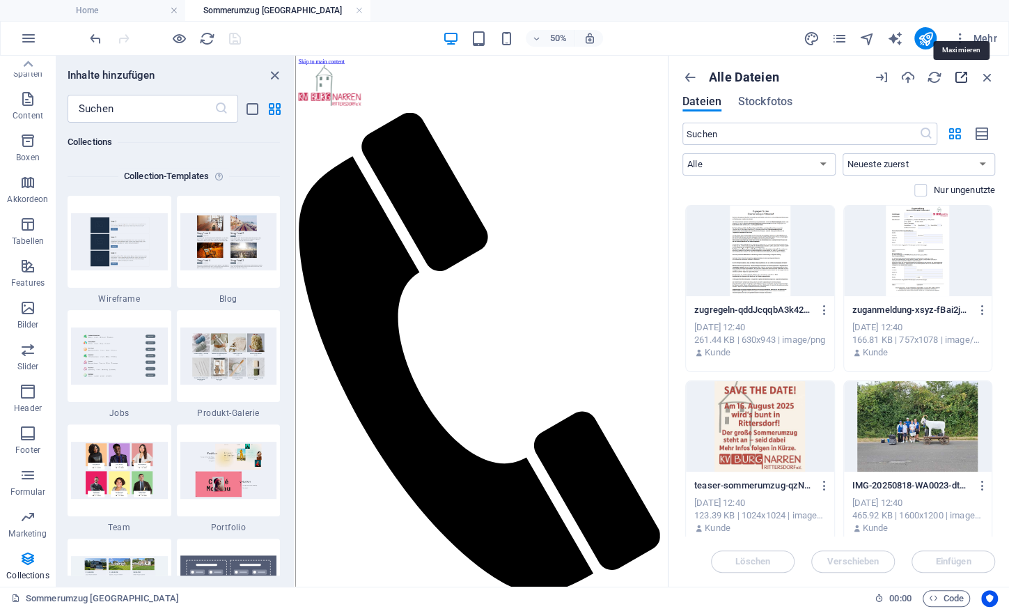
click at [961, 72] on icon "button" at bounding box center [960, 77] width 15 height 15
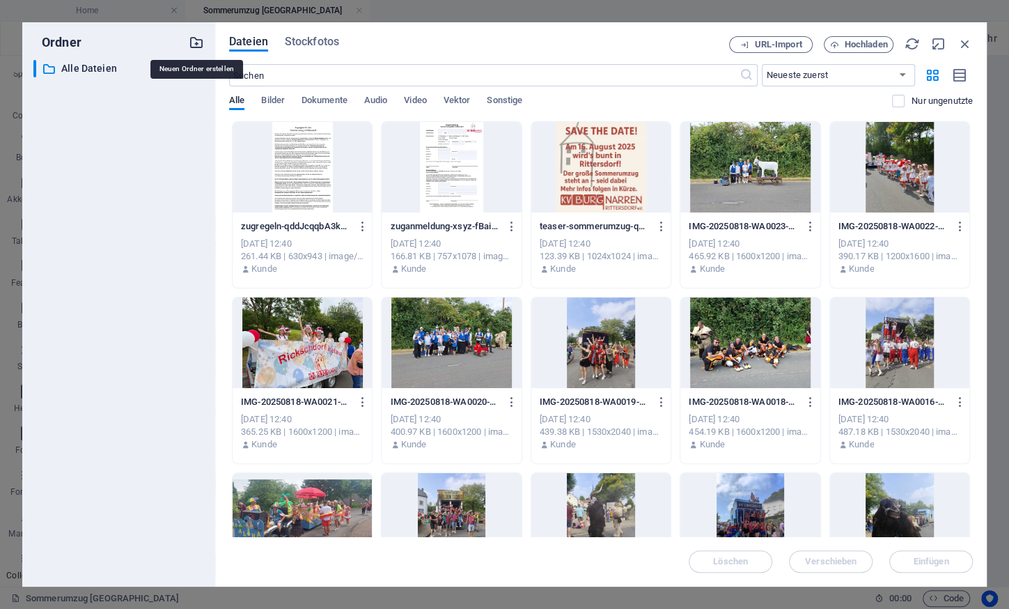
click at [201, 38] on icon "button" at bounding box center [196, 42] width 15 height 15
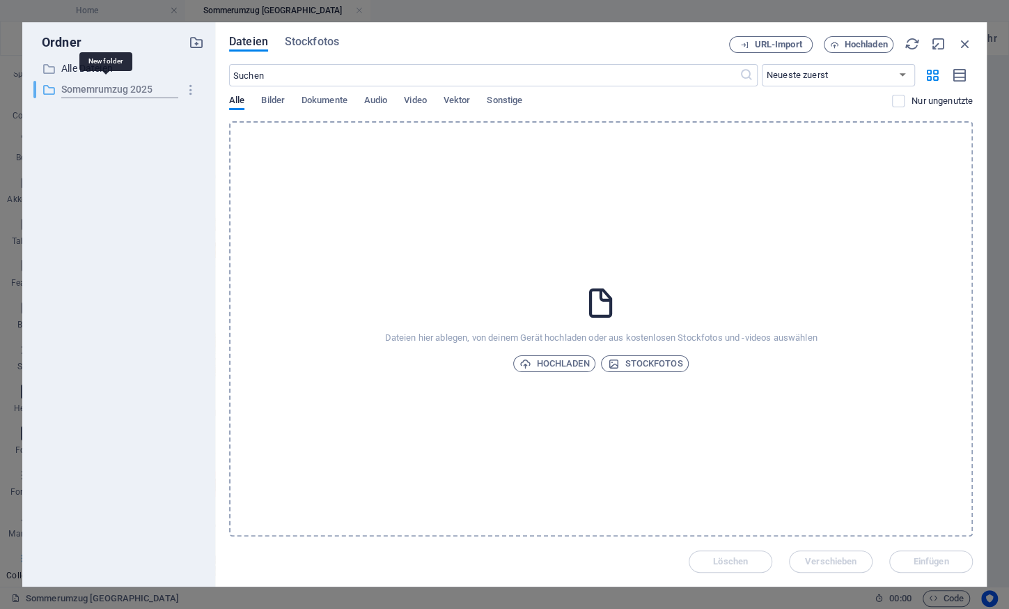
click at [87, 85] on input "Somemrumzug 2025" at bounding box center [119, 89] width 117 height 17
type input "Sommerumzug 2025"
click at [558, 366] on span "Hochladen" at bounding box center [555, 363] width 70 height 17
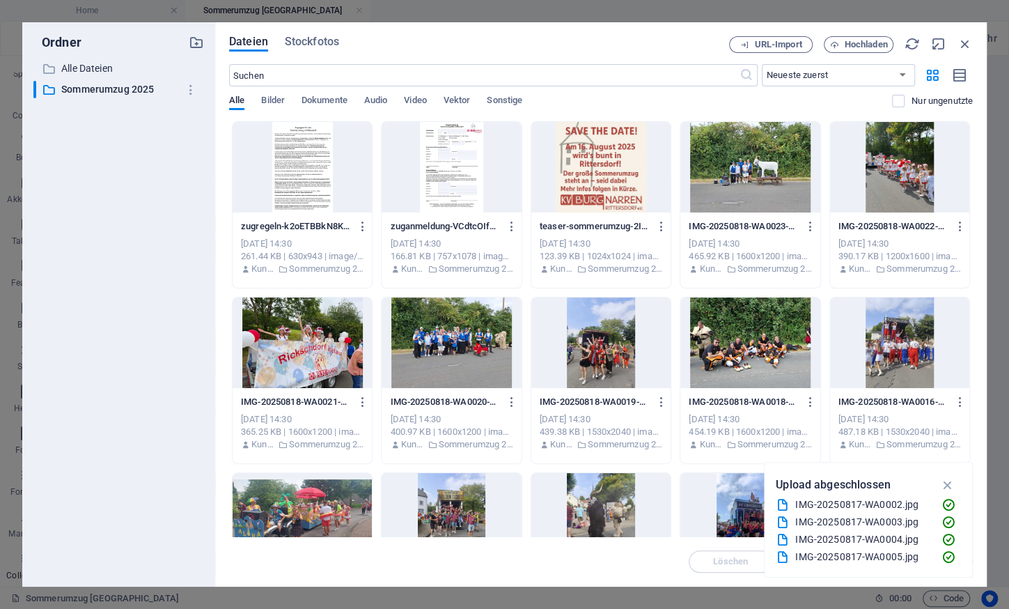
click at [280, 168] on div at bounding box center [302, 167] width 139 height 91
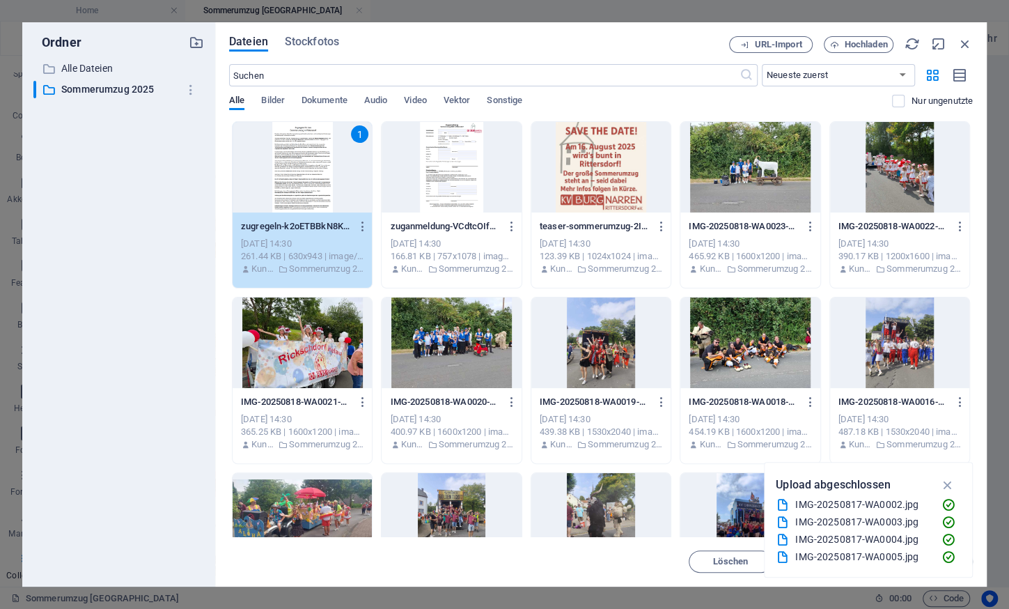
click at [583, 168] on div at bounding box center [600, 167] width 139 height 91
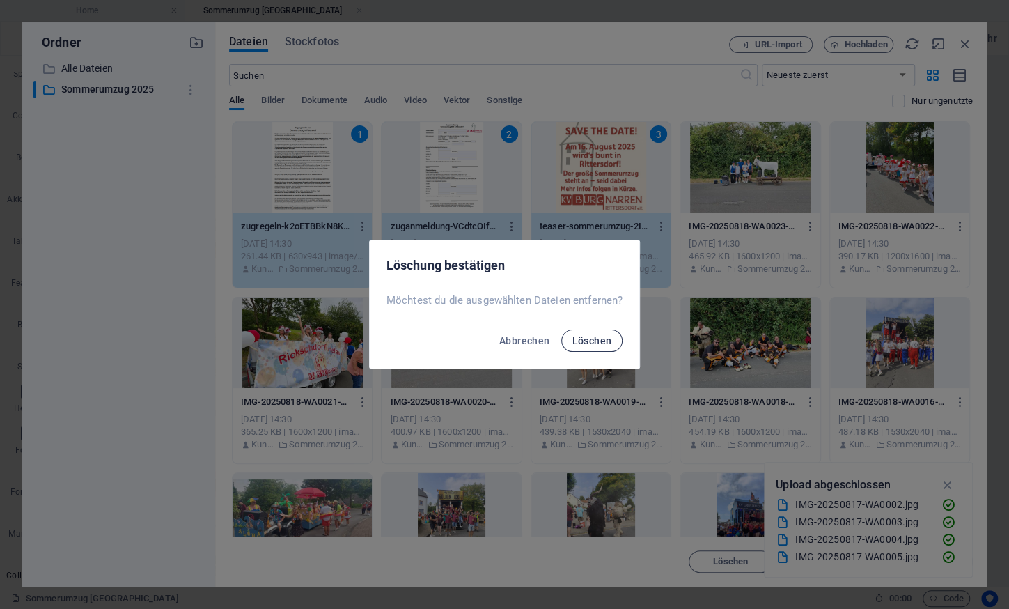
click at [594, 347] on button "Löschen" at bounding box center [592, 340] width 62 height 22
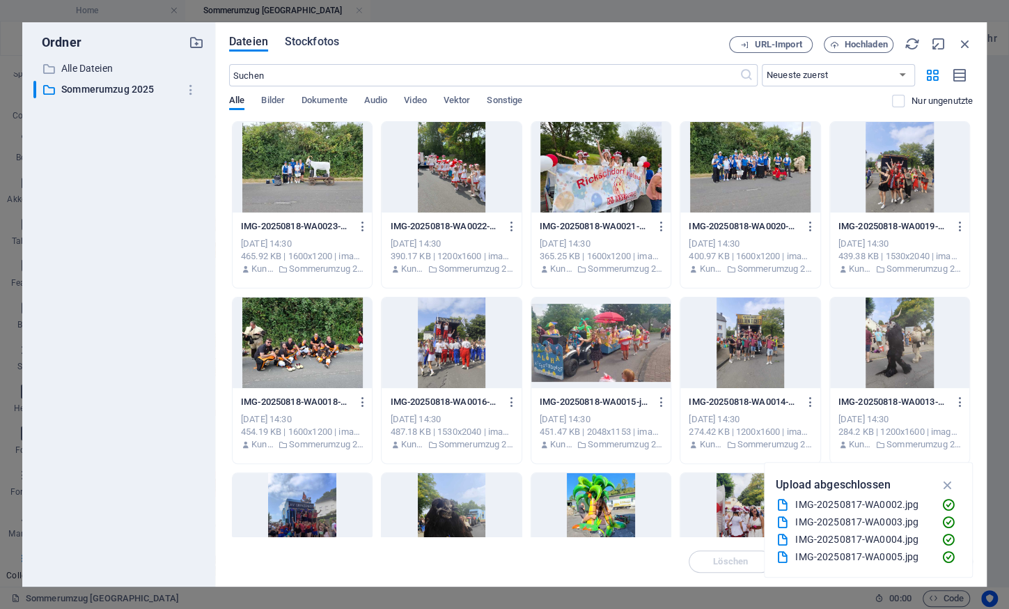
click at [301, 44] on span "Stockfotos" at bounding box center [312, 41] width 54 height 17
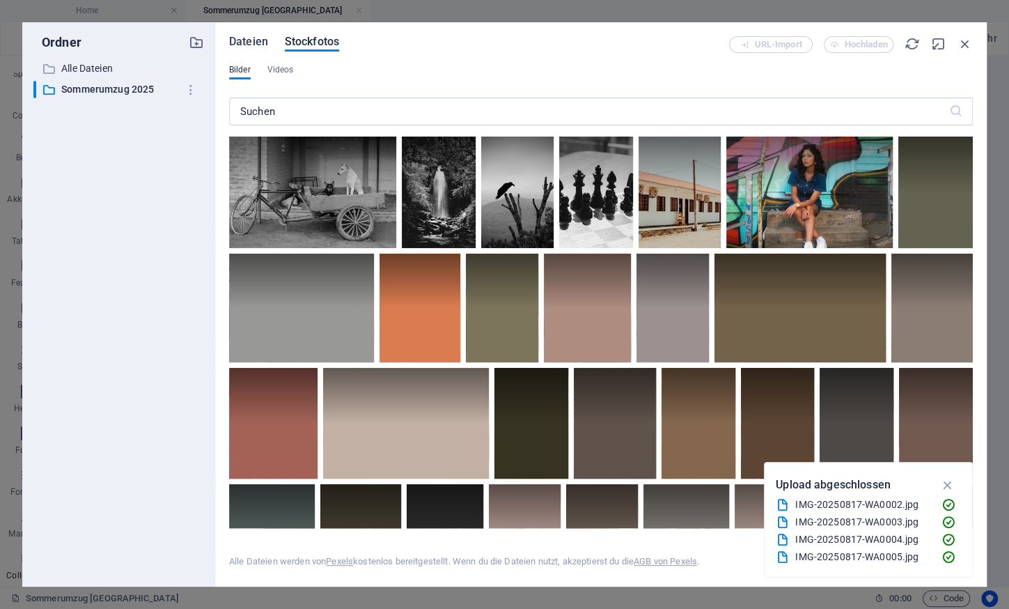
click at [249, 47] on span "Dateien" at bounding box center [248, 41] width 39 height 17
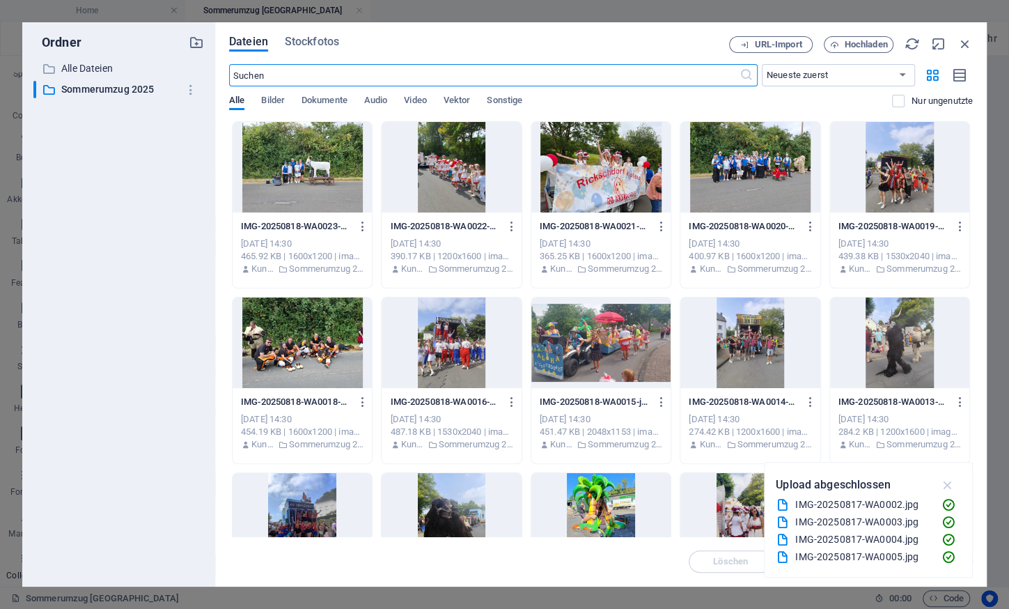
click at [949, 481] on icon "button" at bounding box center [947, 484] width 16 height 15
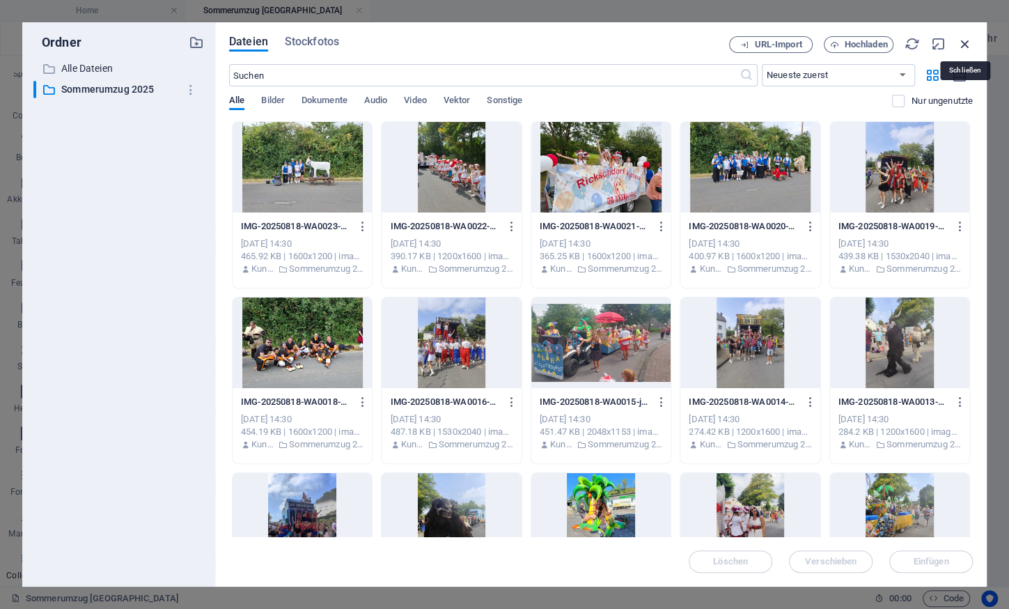
click at [962, 41] on icon "button" at bounding box center [965, 43] width 15 height 15
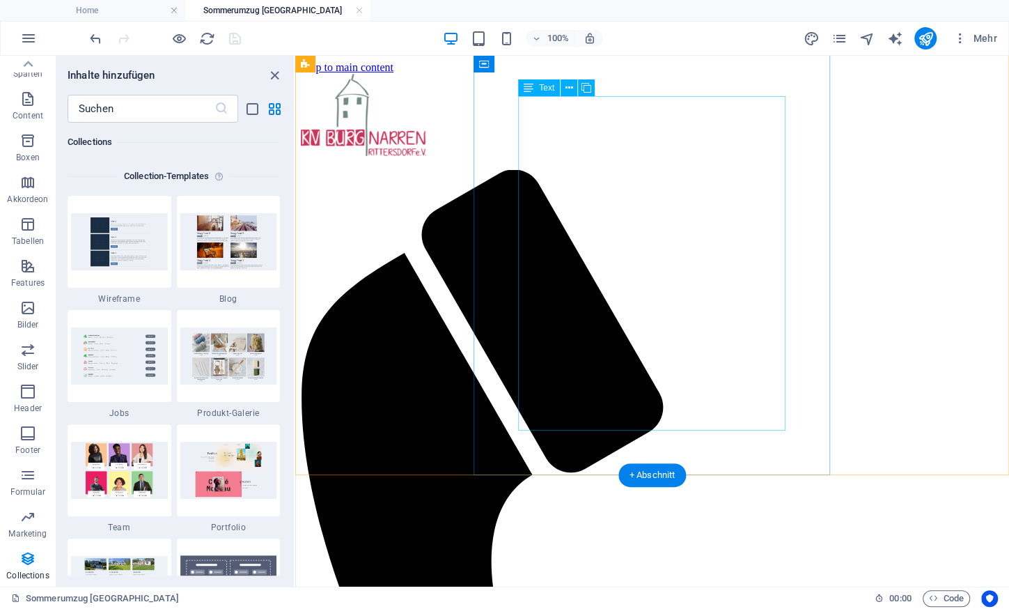
scroll to position [289, 0]
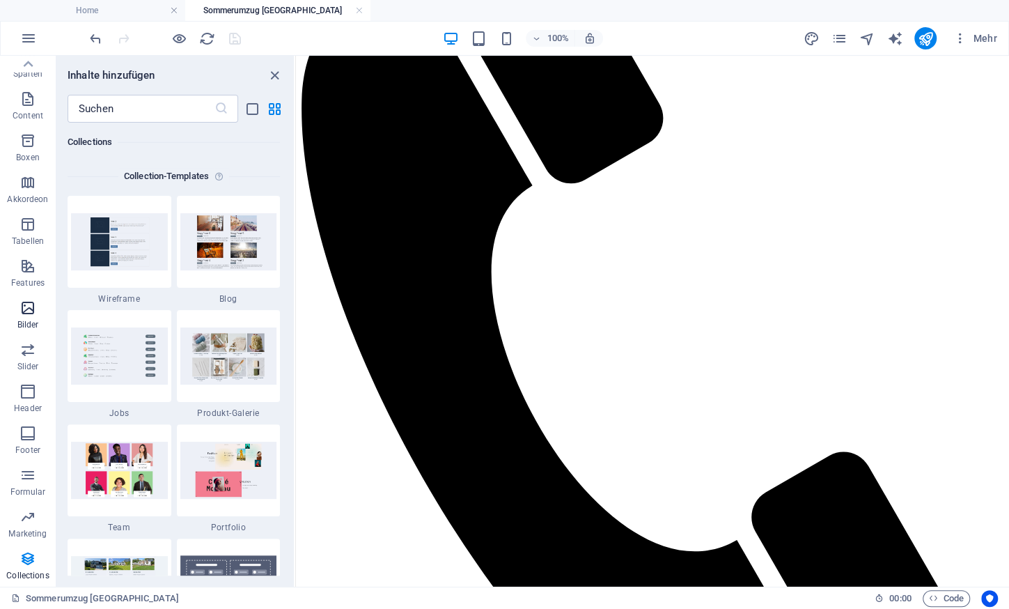
click at [24, 308] on icon "button" at bounding box center [27, 307] width 17 height 17
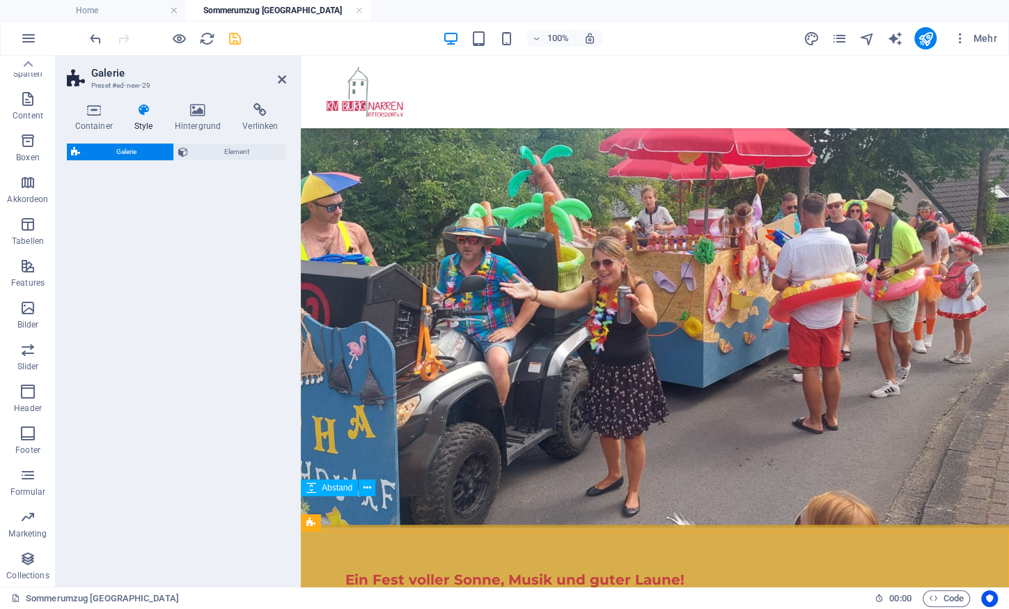
scroll to position [96, 0]
select select "rem"
select select "preset-gallery-v3-default"
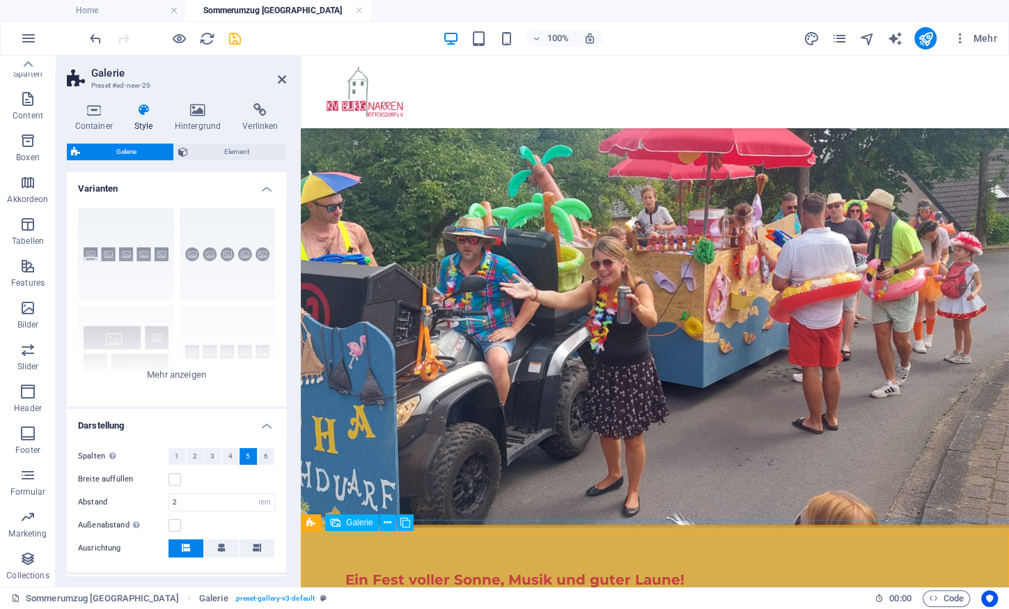
select select "4"
select select "px"
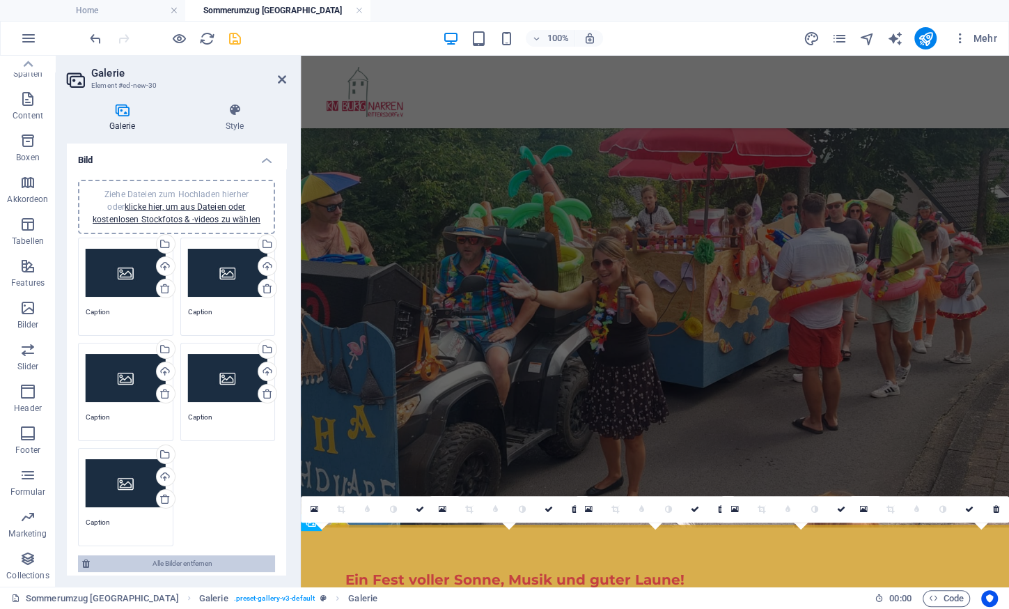
click at [191, 559] on span "Alle Bilder entfernen" at bounding box center [182, 563] width 177 height 17
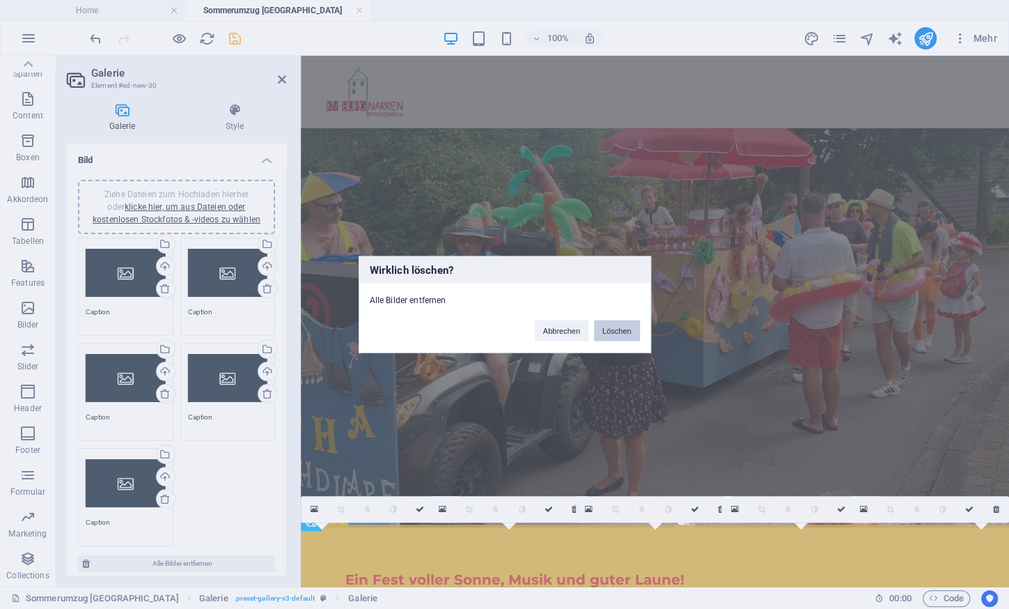
click at [627, 324] on button "Löschen" at bounding box center [617, 330] width 46 height 21
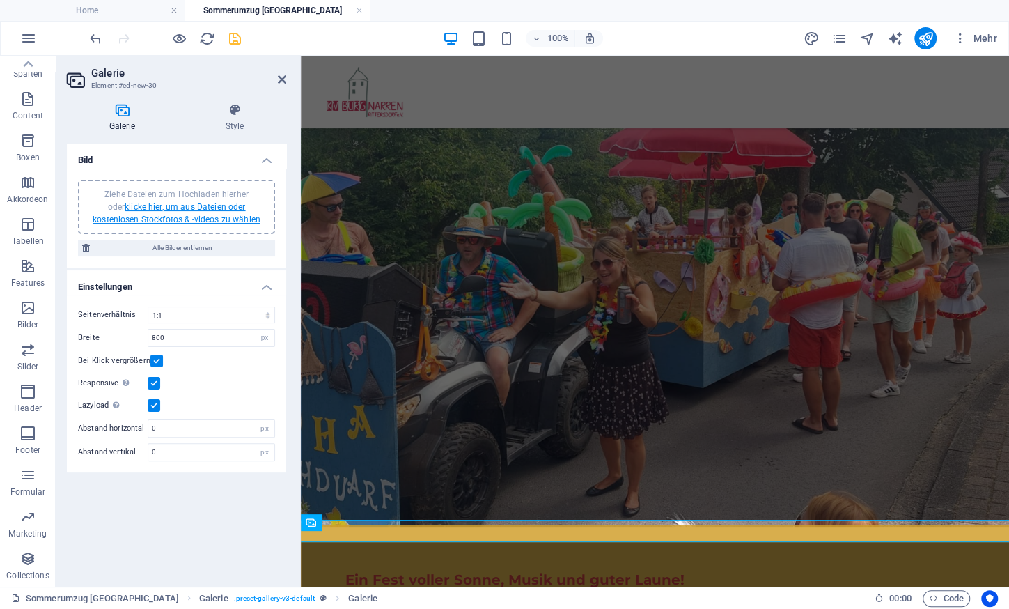
click at [175, 208] on link "klicke hier, um aus Dateien oder kostenlosen Stockfotos & -videos zu wählen" at bounding box center [177, 213] width 168 height 22
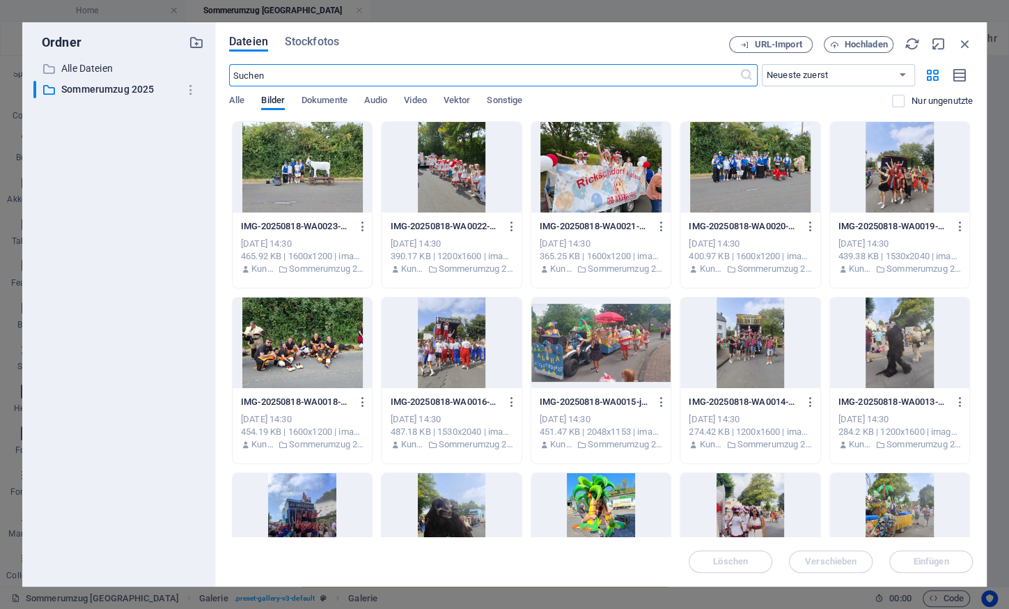
scroll to position [0, 0]
click at [282, 182] on div at bounding box center [302, 167] width 139 height 91
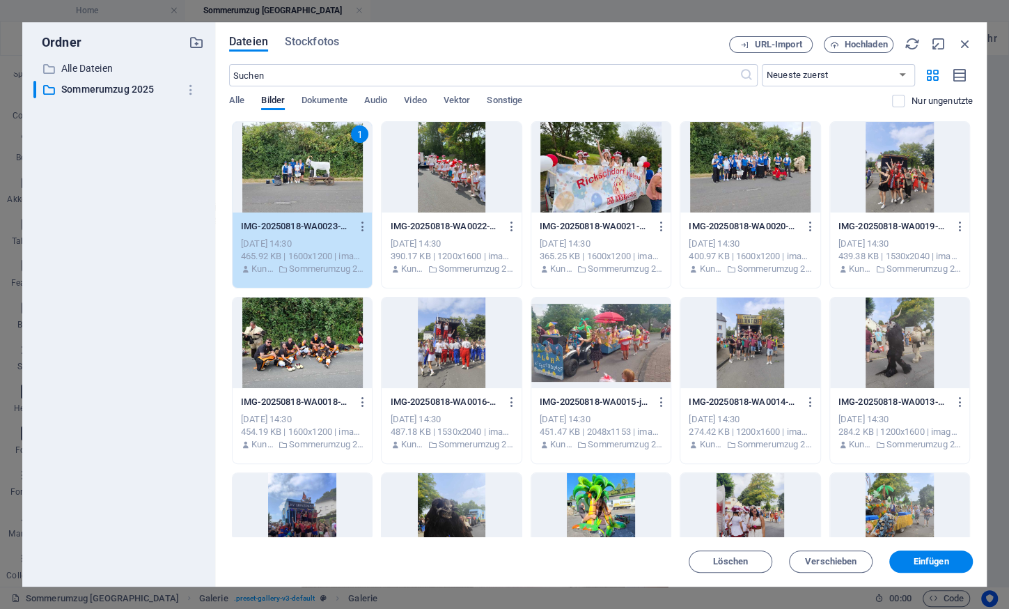
click at [873, 353] on div at bounding box center [899, 342] width 139 height 91
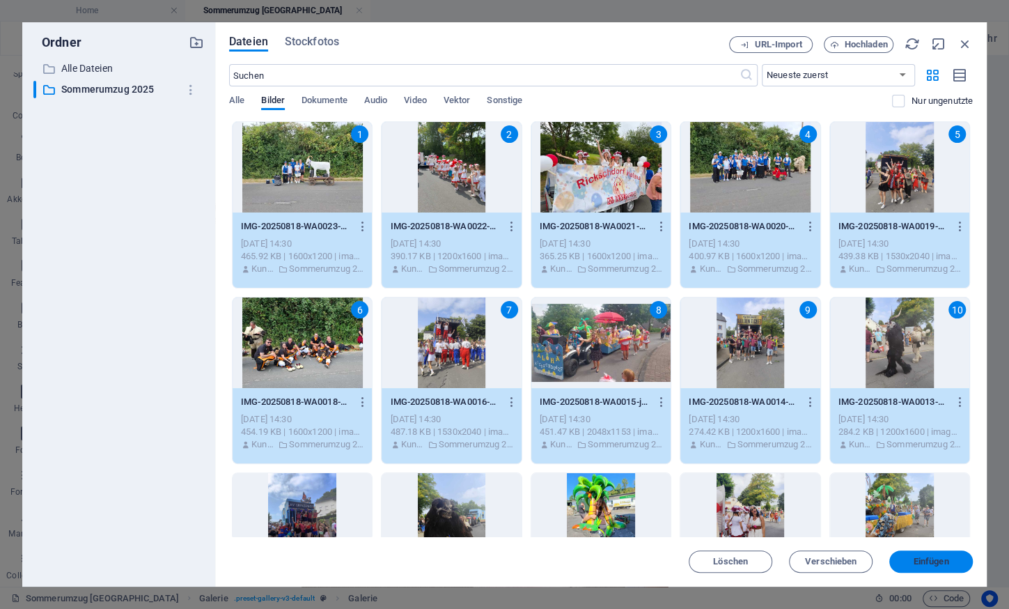
click at [932, 561] on span "Einfügen" at bounding box center [932, 561] width 36 height 8
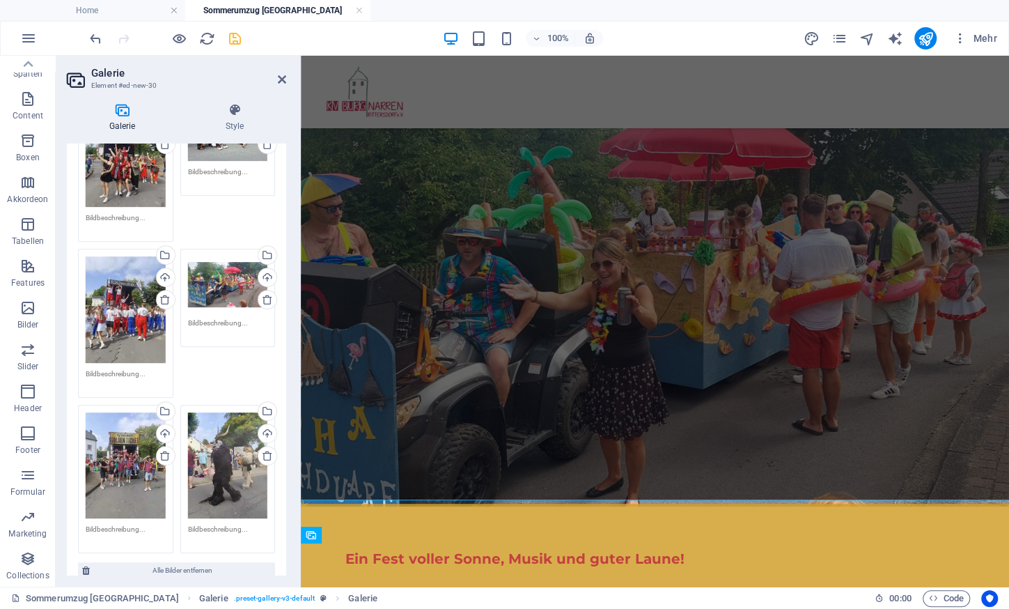
scroll to position [626, 0]
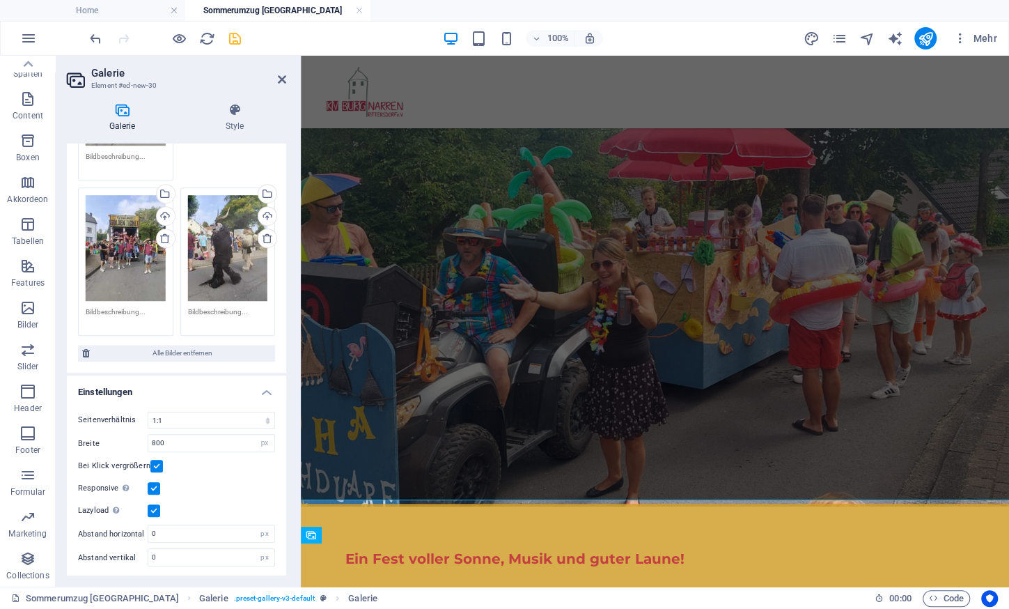
click at [153, 506] on label at bounding box center [154, 510] width 13 height 13
click at [0, 0] on input "Lazyload Bilder auf Seite nachträglich laden. Verbessert Ladezeit (Pagespeed)." at bounding box center [0, 0] width 0 height 0
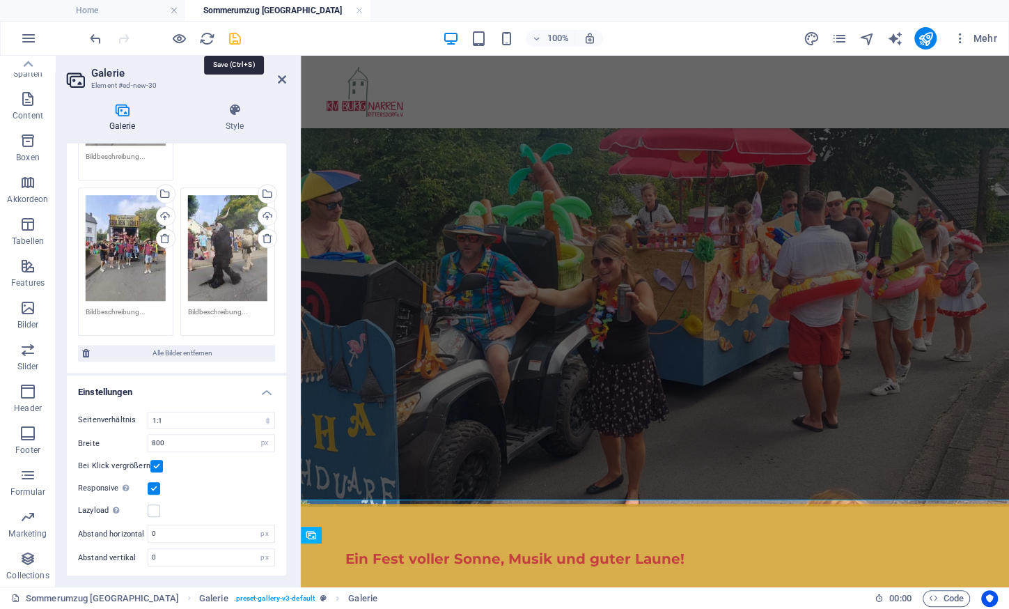
click at [236, 35] on icon "save" at bounding box center [235, 39] width 16 height 16
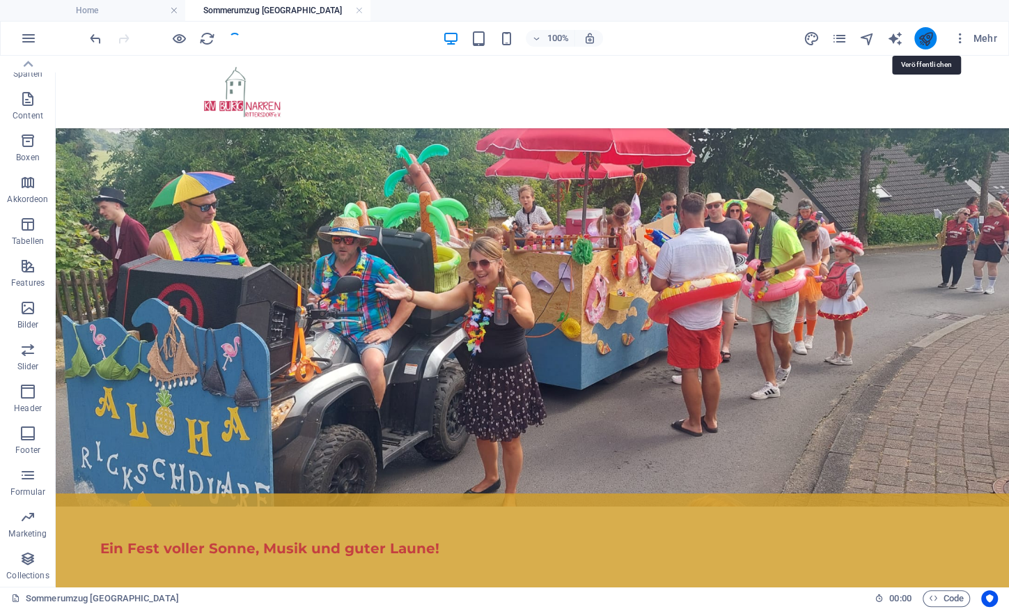
click at [930, 40] on icon "publish" at bounding box center [925, 39] width 16 height 16
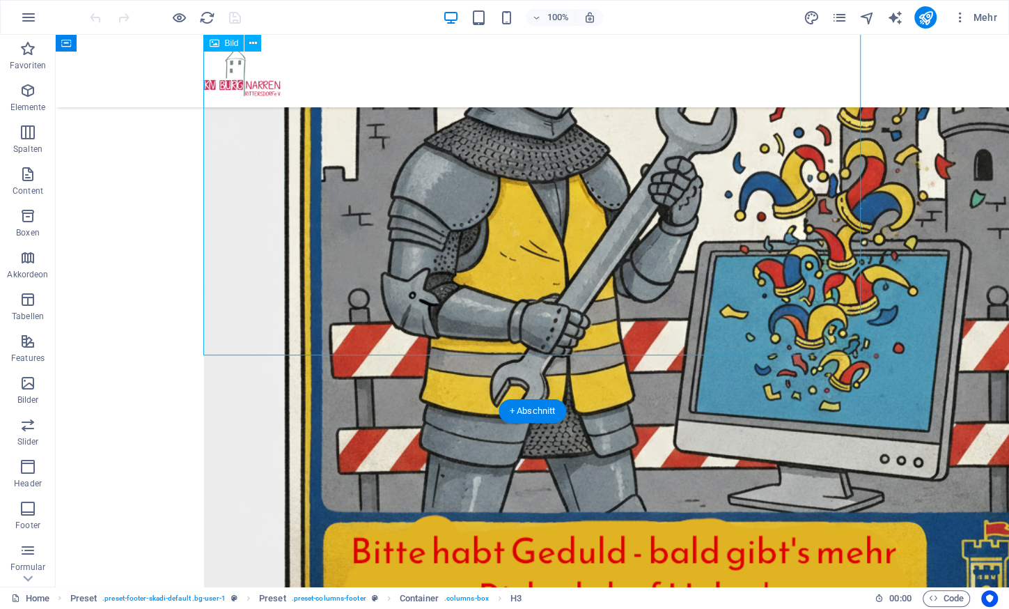
scroll to position [465, 0]
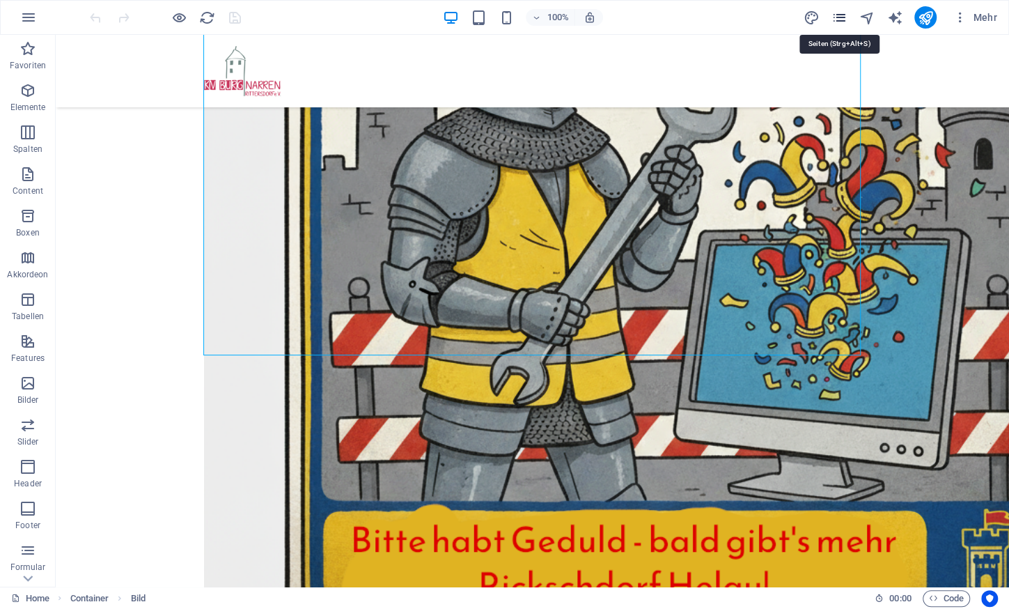
click at [840, 20] on icon "pages" at bounding box center [839, 18] width 16 height 16
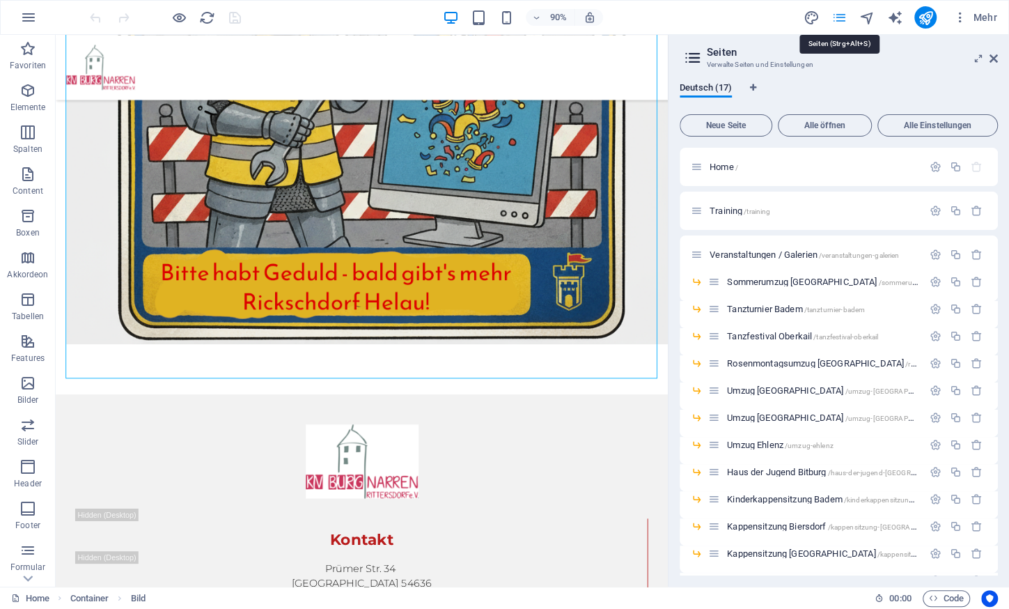
scroll to position [404, 0]
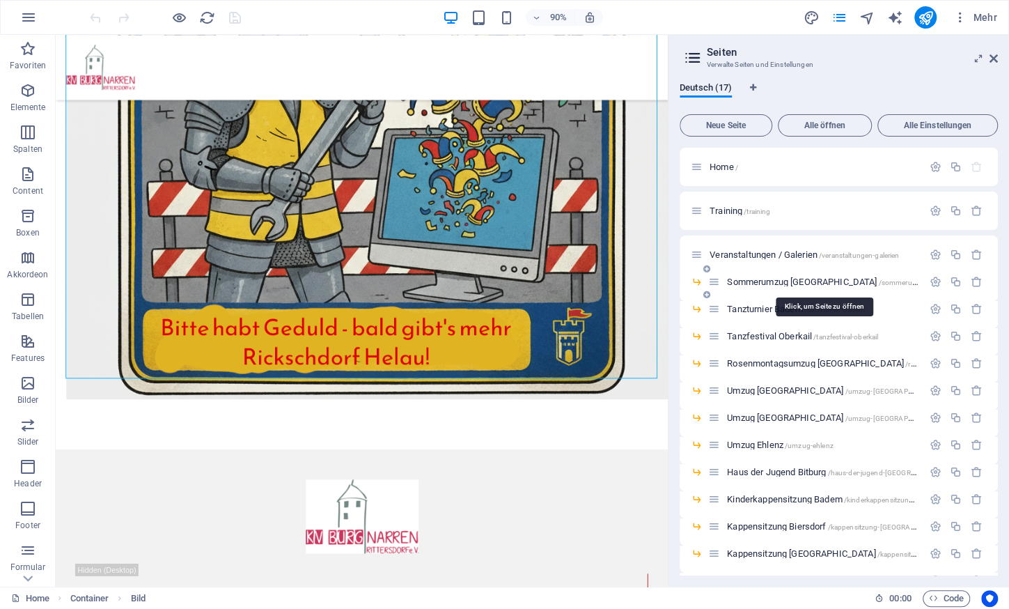
click at [765, 281] on span "Sommerumzug [GEOGRAPHIC_DATA] /sommerumzug-[GEOGRAPHIC_DATA]" at bounding box center [865, 281] width 276 height 10
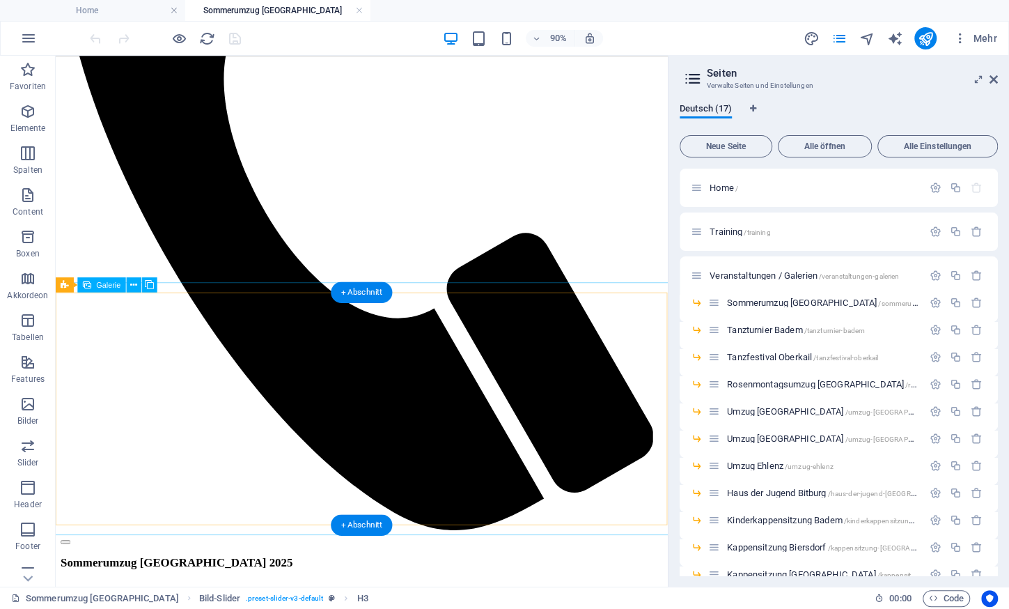
scroll to position [506, 0]
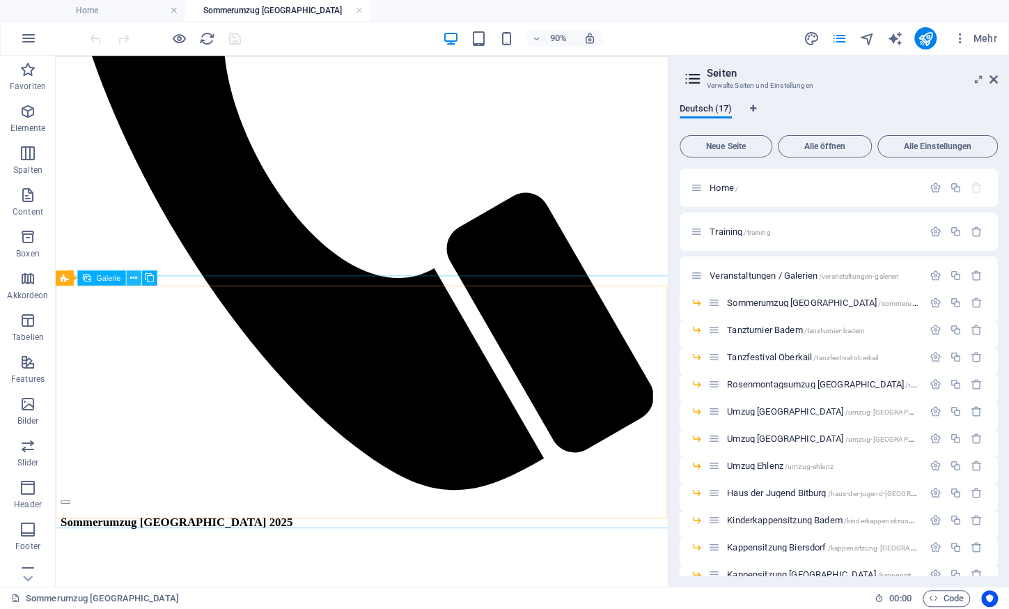
click at [134, 279] on icon at bounding box center [133, 277] width 7 height 13
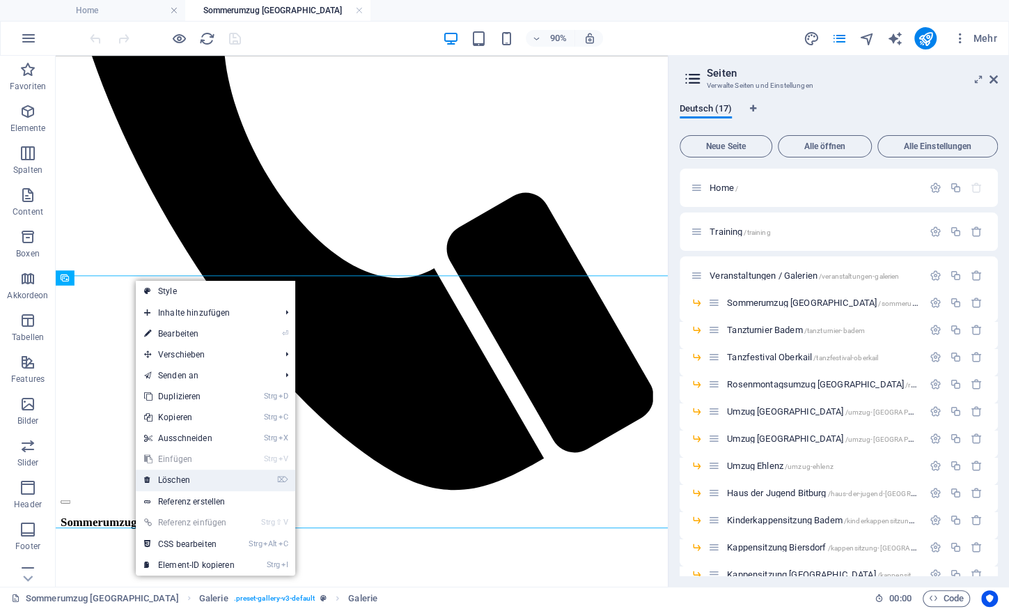
click at [185, 471] on link "⌦ Löschen" at bounding box center [189, 479] width 107 height 21
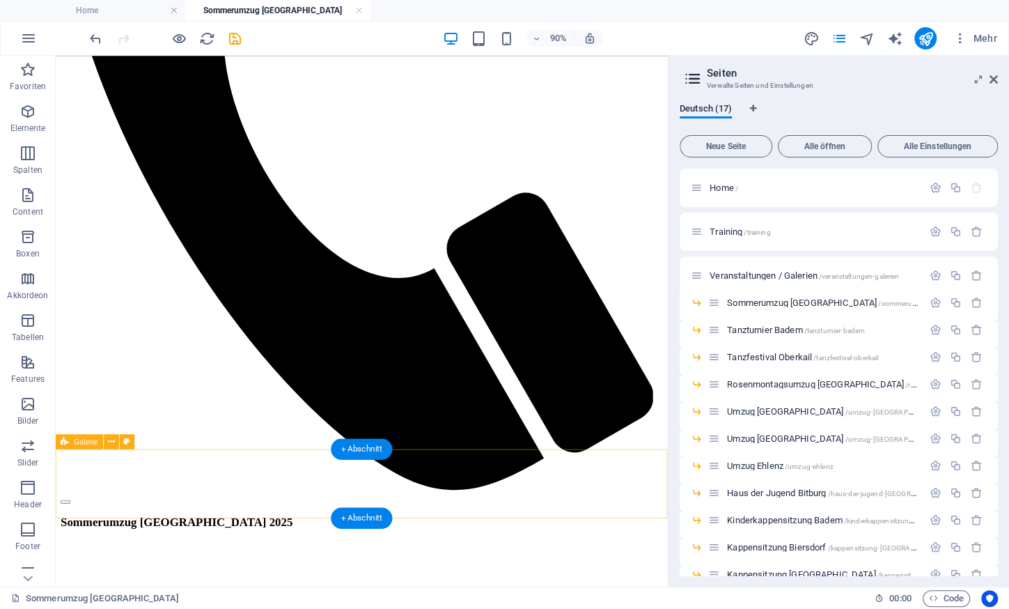
scroll to position [323, 0]
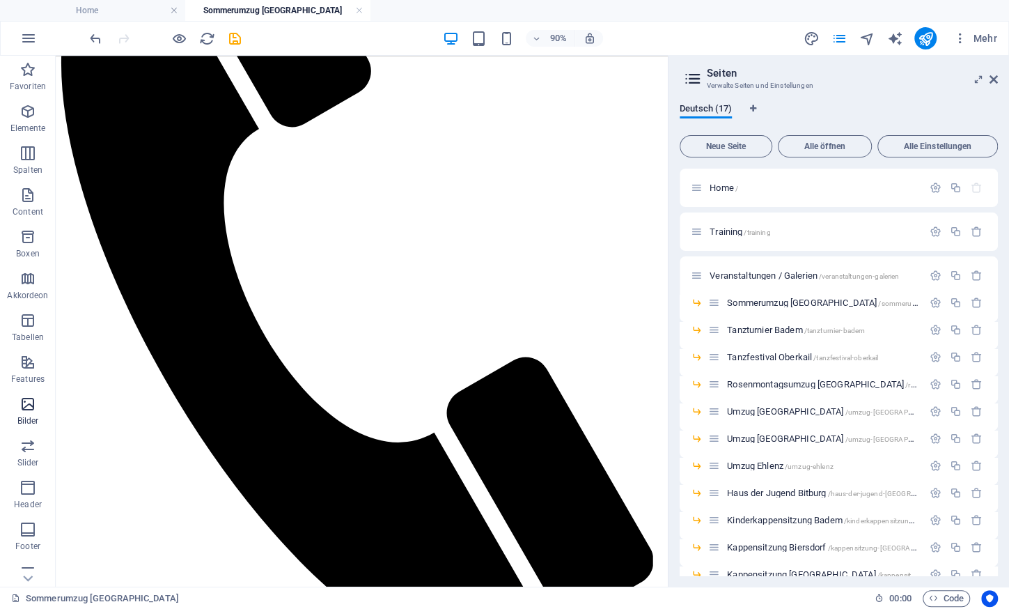
click at [33, 400] on icon "button" at bounding box center [27, 404] width 17 height 17
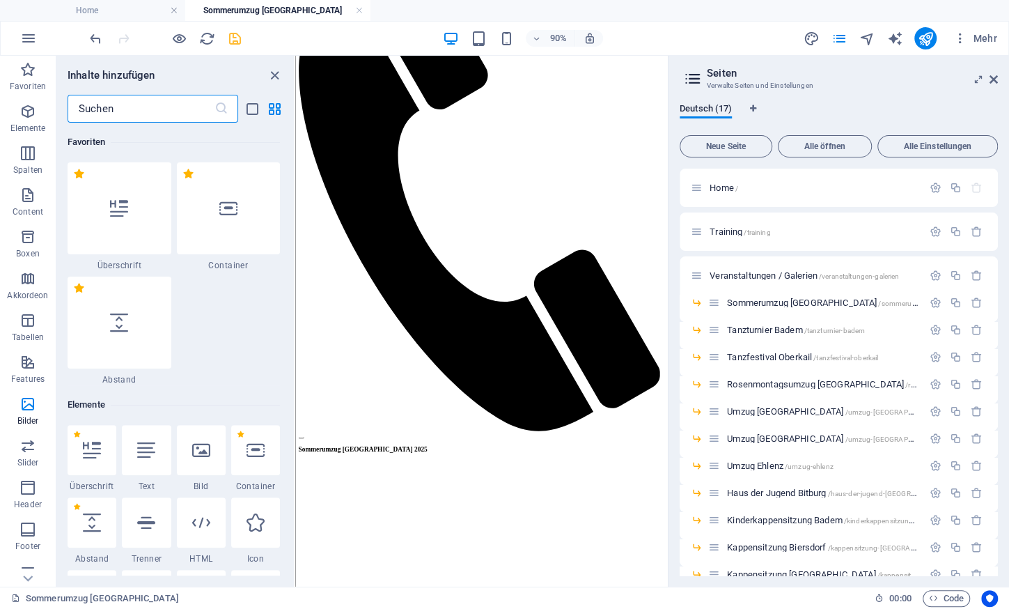
click at [236, 45] on icon "save" at bounding box center [235, 39] width 16 height 16
click at [236, 45] on div at bounding box center [165, 38] width 156 height 22
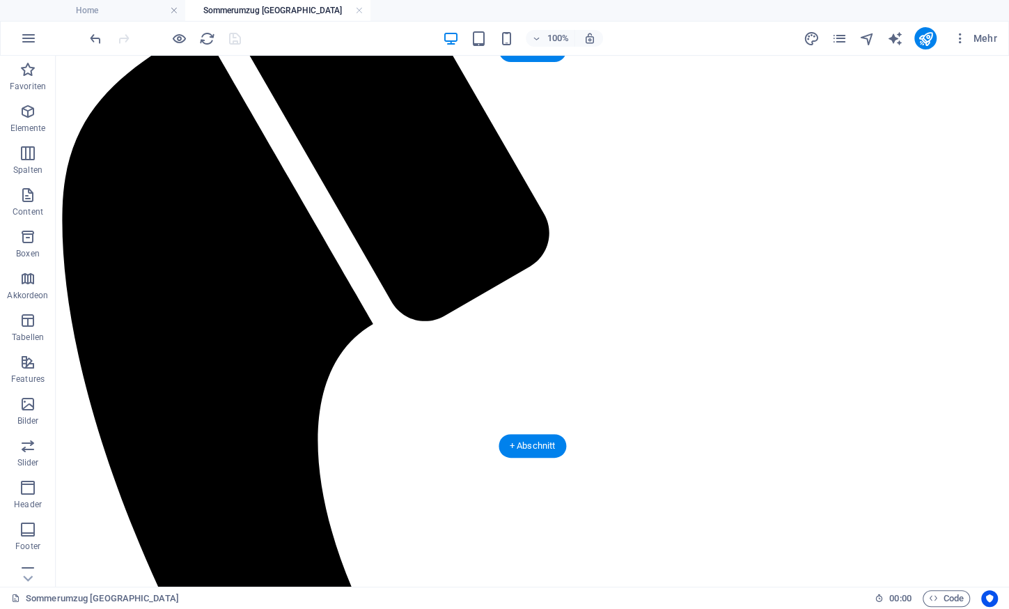
scroll to position [261, 0]
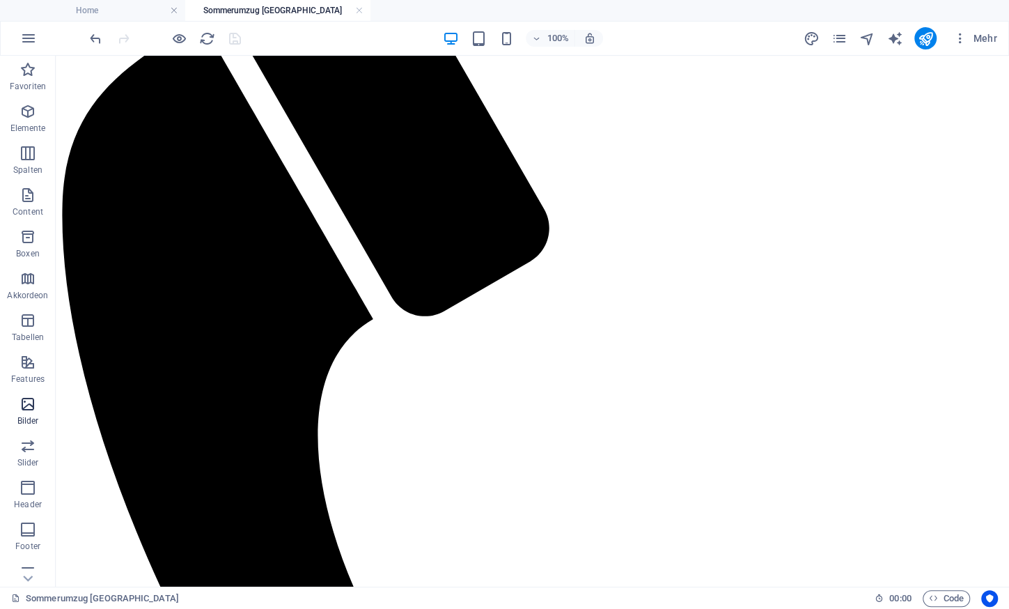
click at [32, 404] on icon "button" at bounding box center [27, 404] width 17 height 17
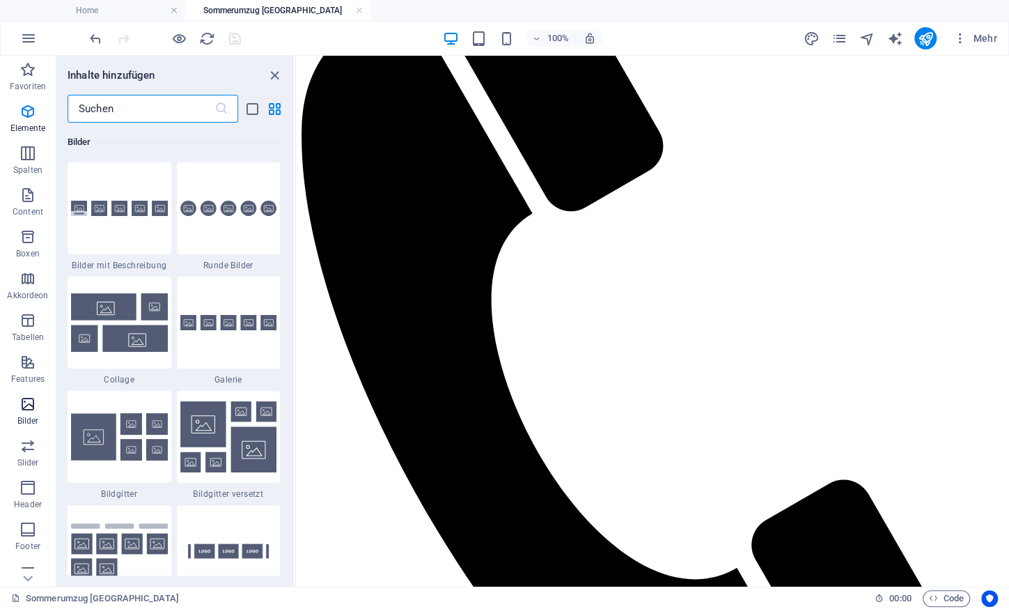
scroll to position [7176, 0]
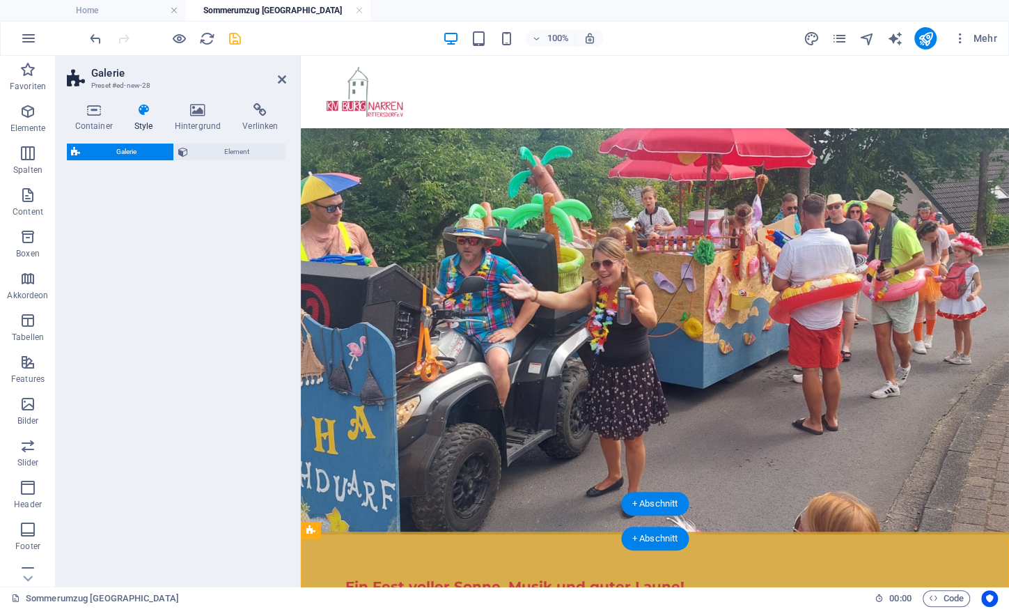
select select "rem"
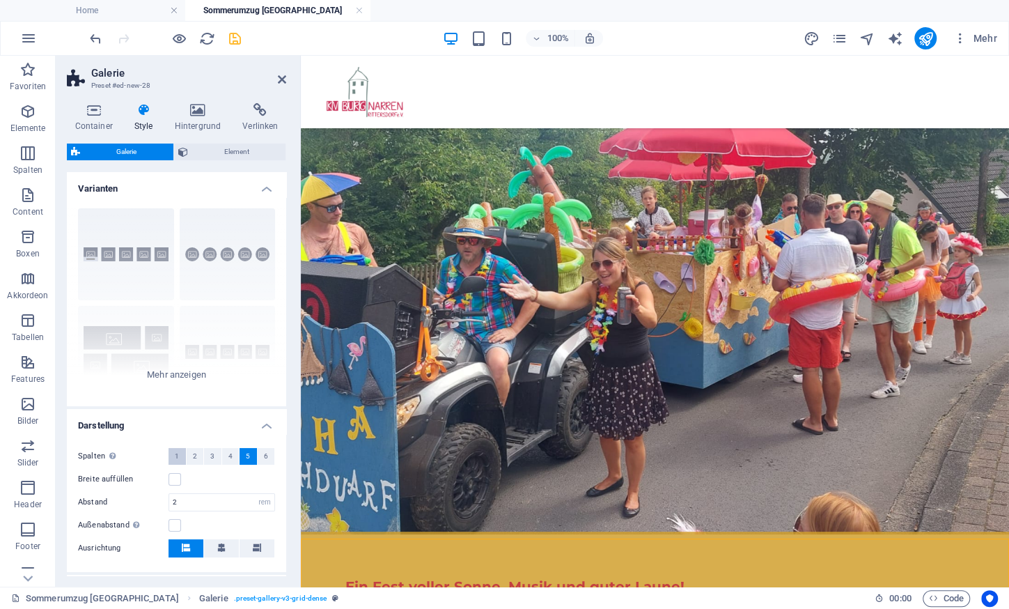
scroll to position [123, 0]
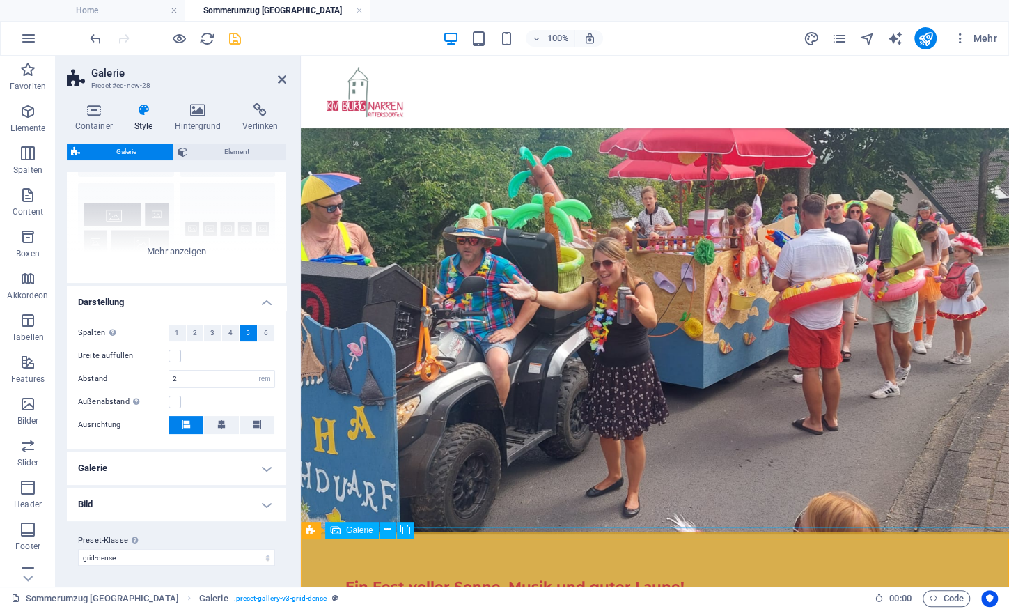
select select "4"
select select "px"
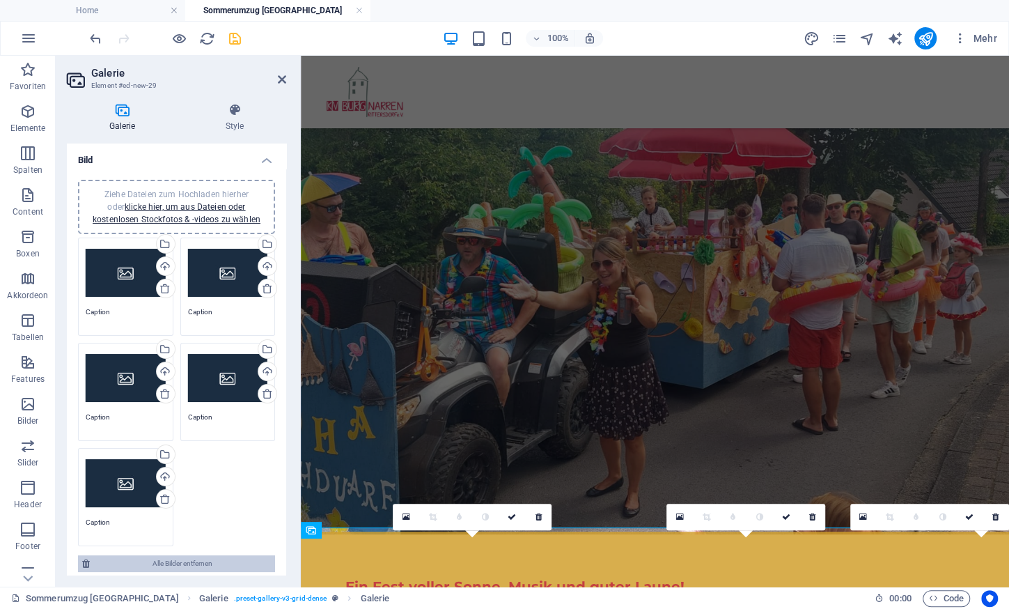
click at [169, 556] on span "Alle Bilder entfernen" at bounding box center [182, 563] width 177 height 17
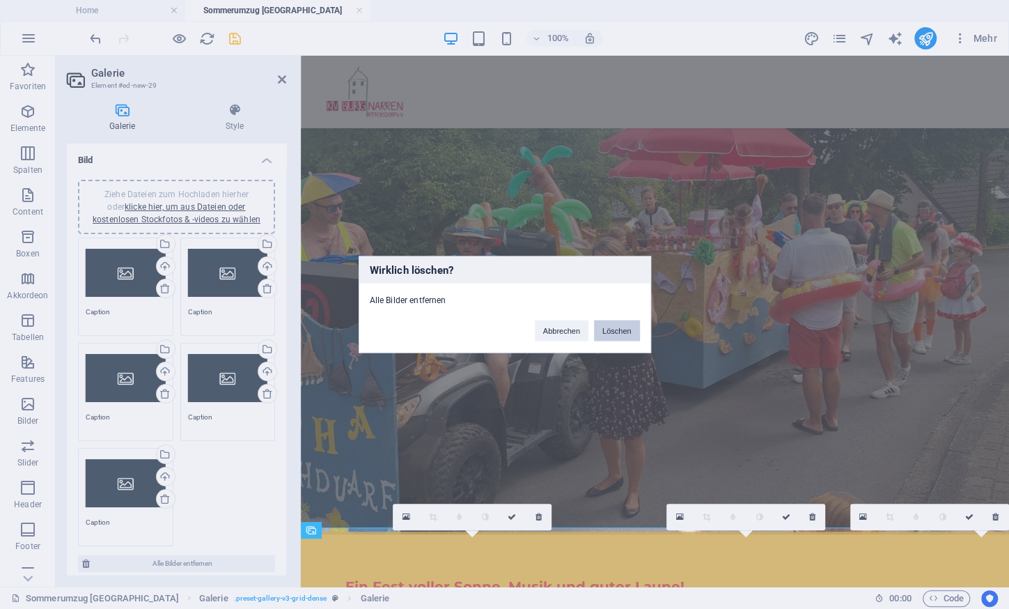
click at [620, 326] on button "Löschen" at bounding box center [617, 330] width 46 height 21
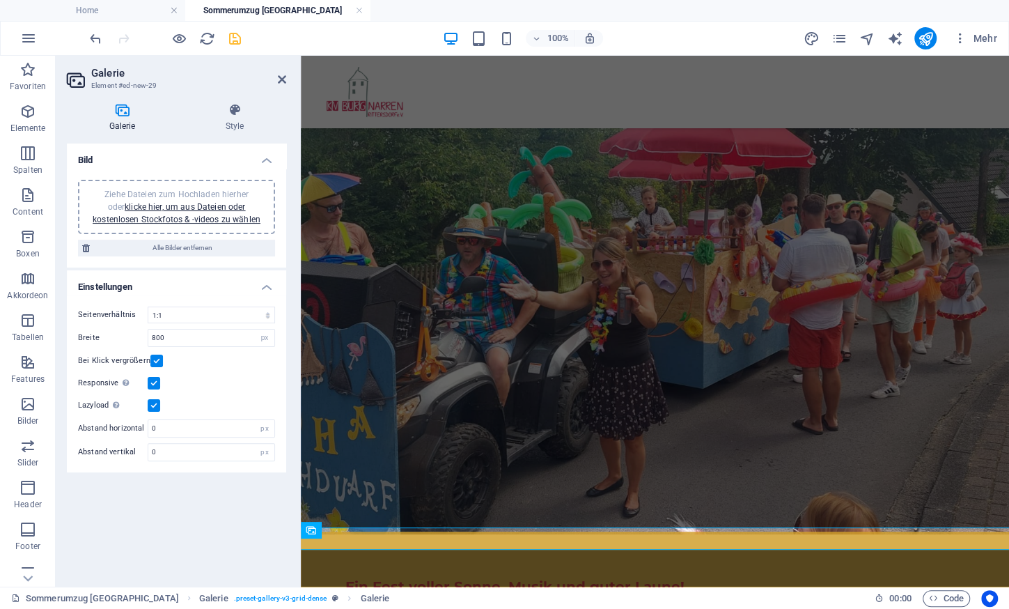
click at [155, 404] on label at bounding box center [154, 405] width 13 height 13
click at [0, 0] on input "Lazyload Bilder auf Seite nachträglich laden. Verbessert Ladezeit (Pagespeed)." at bounding box center [0, 0] width 0 height 0
click at [196, 204] on link "klicke hier, um aus Dateien oder kostenlosen Stockfotos & -videos zu wählen" at bounding box center [177, 213] width 168 height 22
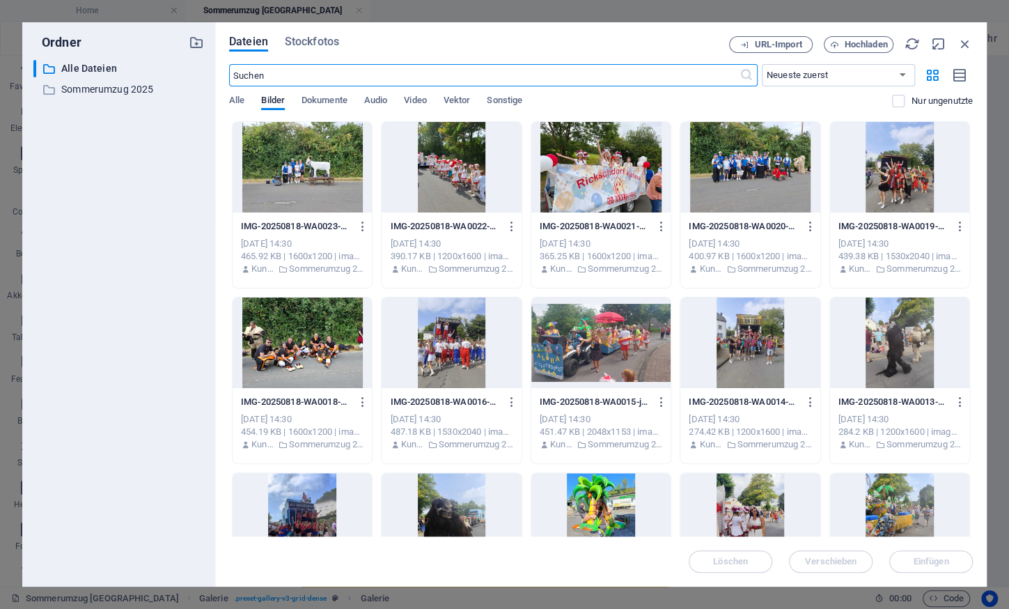
scroll to position [0, 0]
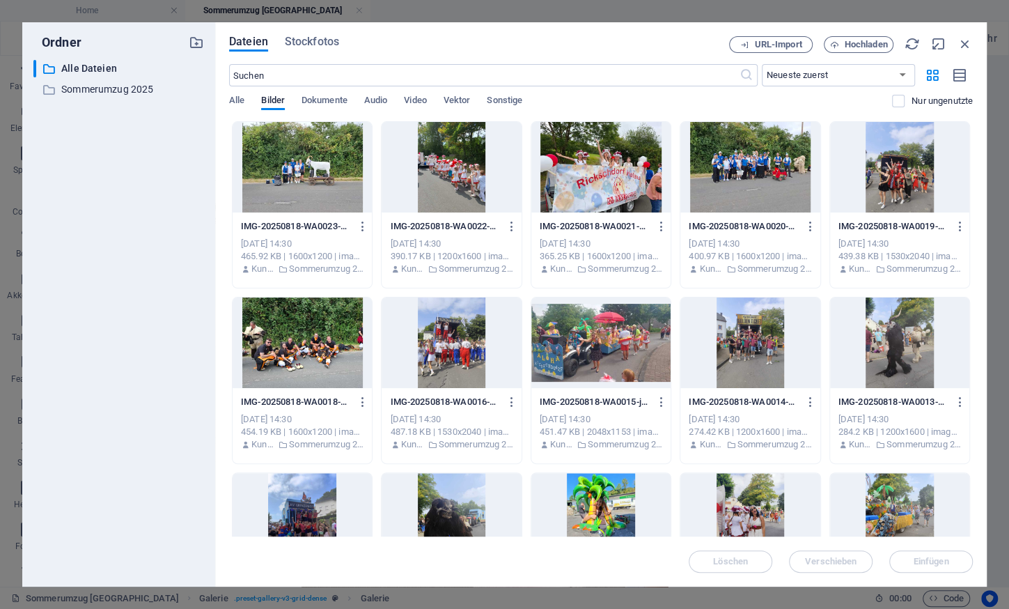
click at [278, 169] on div at bounding box center [302, 167] width 139 height 91
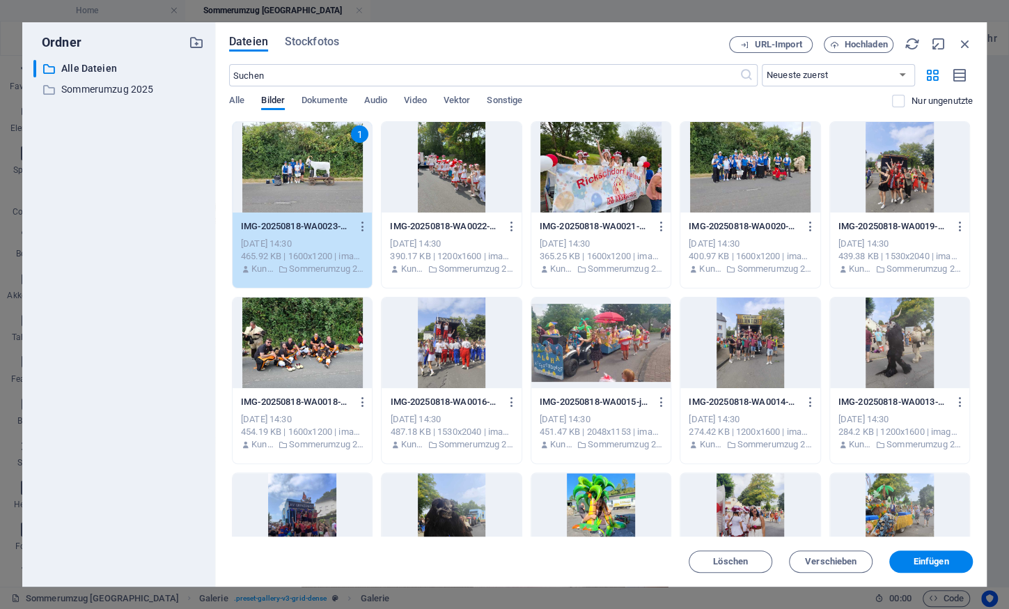
click at [905, 340] on div at bounding box center [899, 342] width 139 height 91
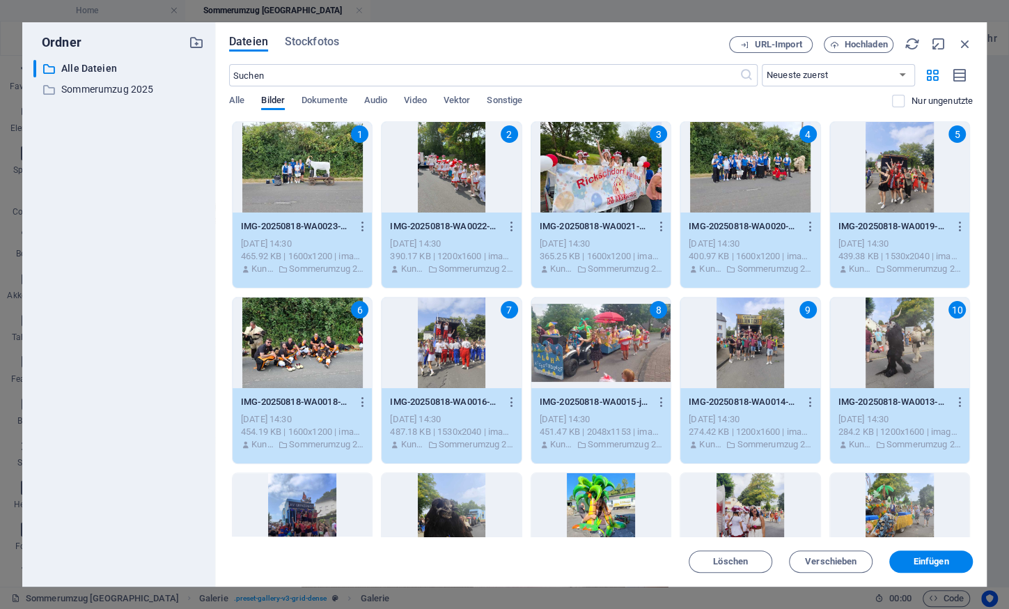
click at [905, 340] on div "10" at bounding box center [899, 342] width 139 height 91
click at [932, 561] on span "Einfügen" at bounding box center [932, 561] width 36 height 8
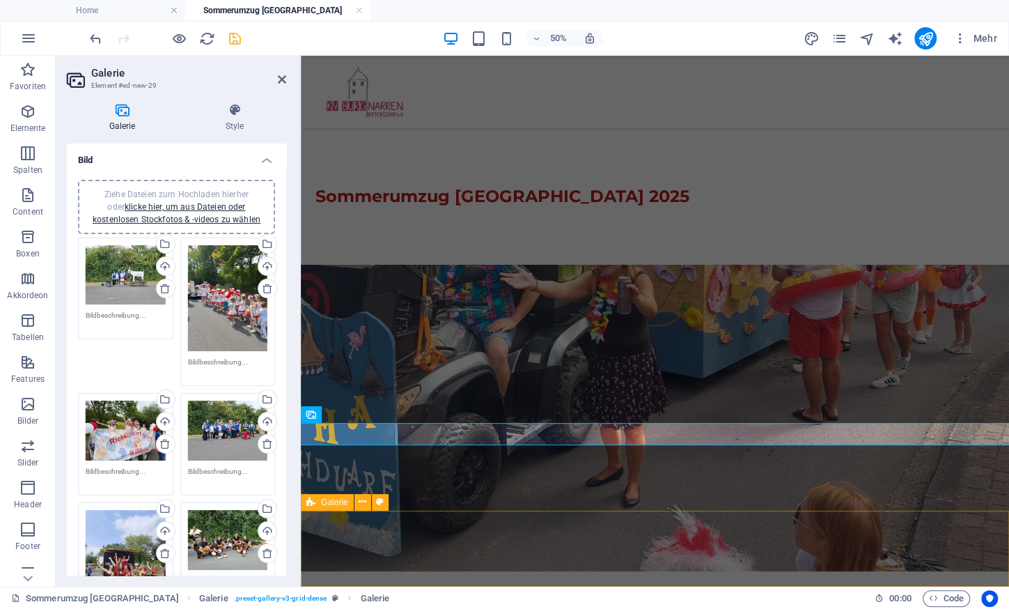
scroll to position [366, 0]
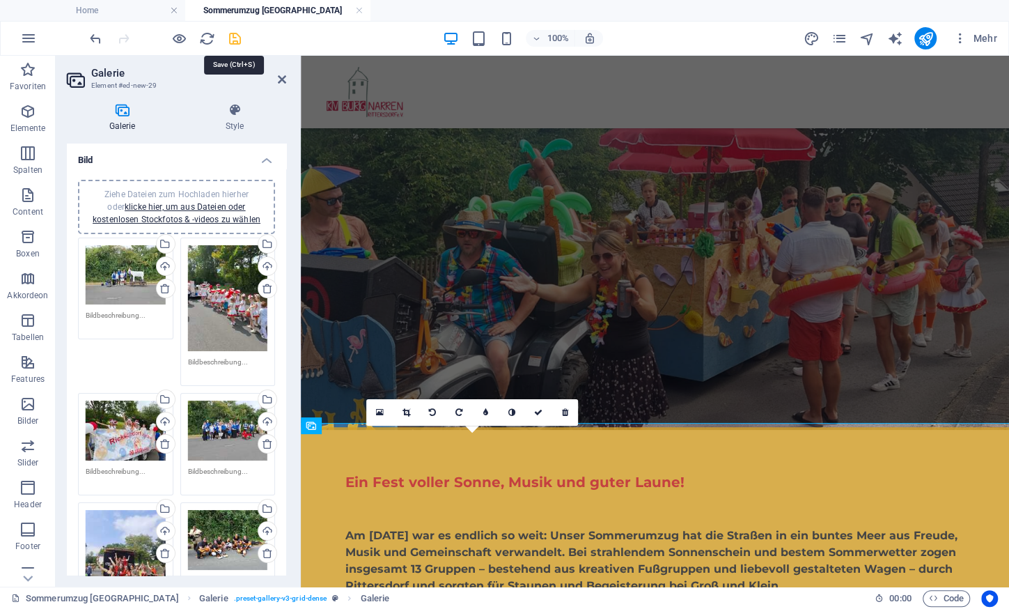
click at [234, 32] on icon "save" at bounding box center [235, 39] width 16 height 16
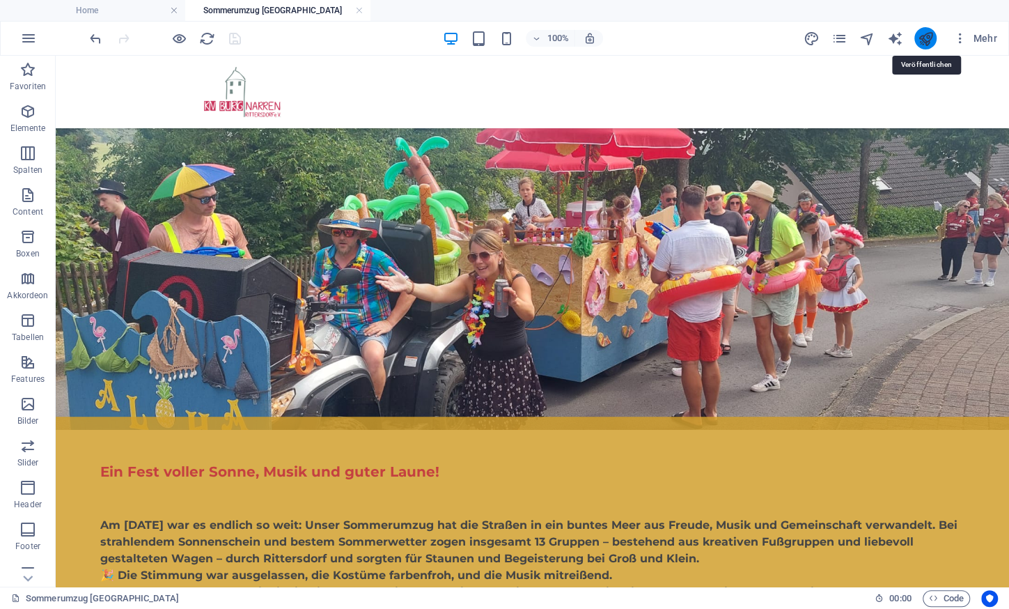
click at [931, 35] on icon "publish" at bounding box center [925, 39] width 16 height 16
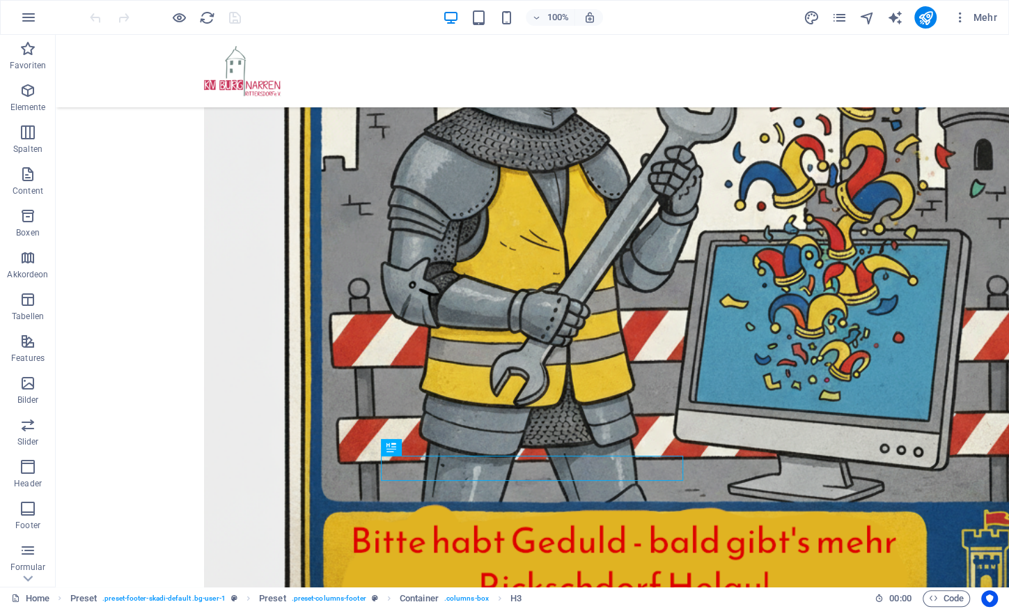
scroll to position [465, 0]
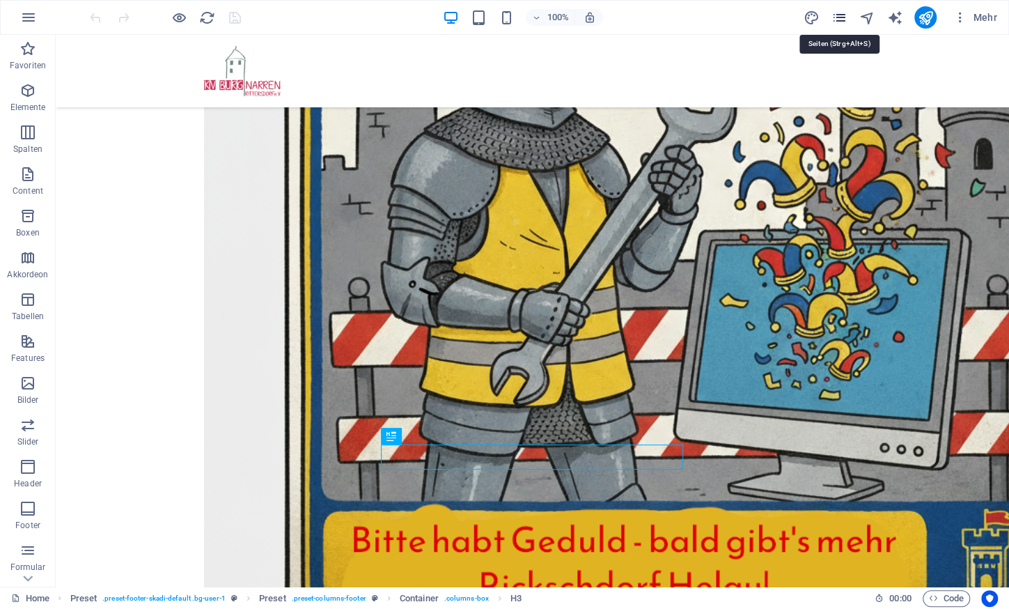
click at [836, 14] on icon "pages" at bounding box center [839, 18] width 16 height 16
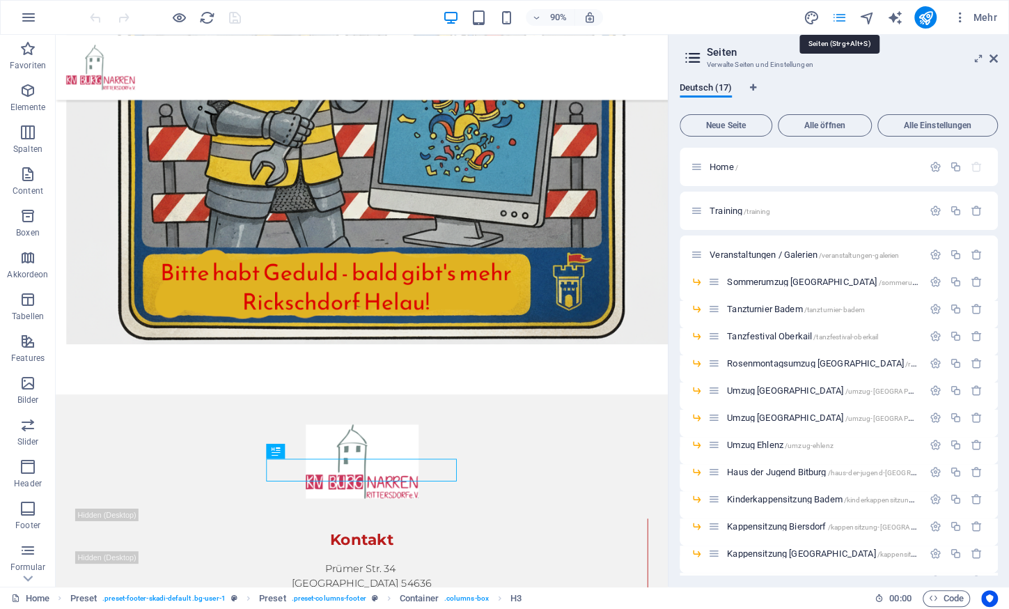
scroll to position [404, 0]
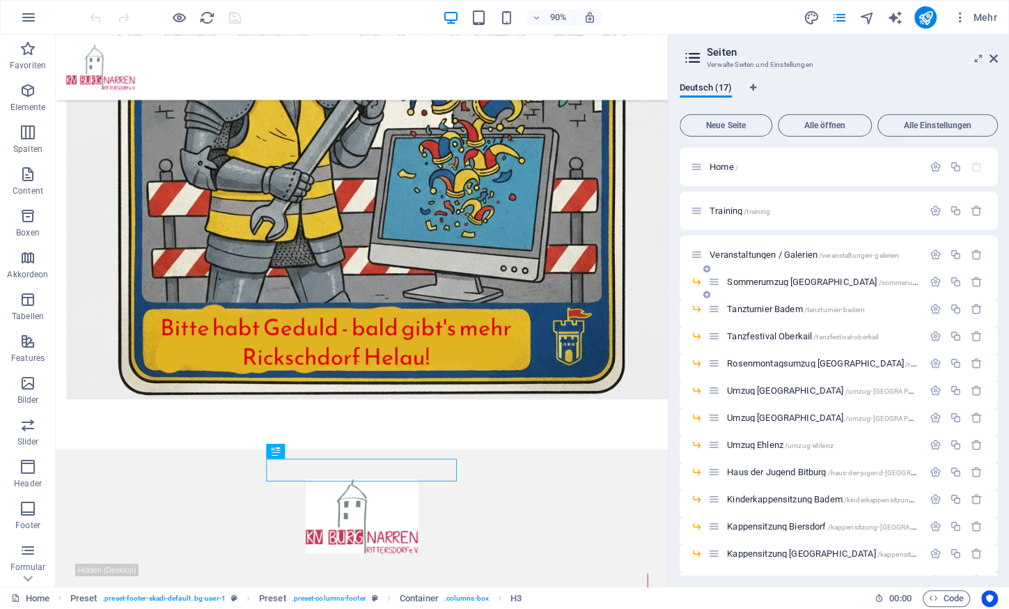
click at [758, 276] on div "Sommerumzug [GEOGRAPHIC_DATA] /sommerumzug-[GEOGRAPHIC_DATA]" at bounding box center [815, 282] width 214 height 16
click at [753, 279] on span "Sommerumzug Rittersdorf /sommerumzug-rittersdorf" at bounding box center [865, 281] width 276 height 10
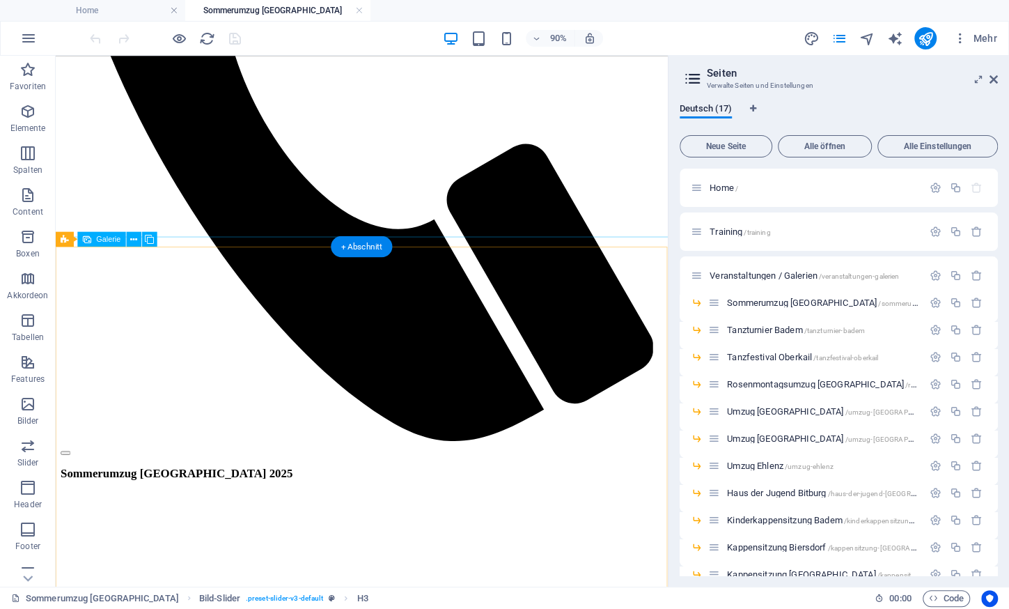
scroll to position [548, 0]
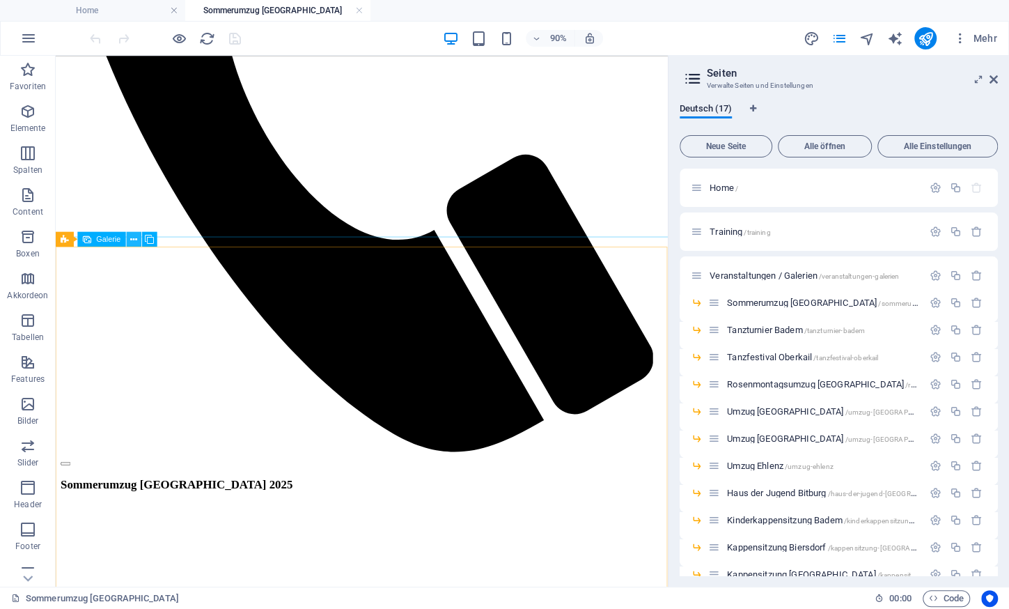
click at [135, 236] on icon at bounding box center [133, 239] width 7 height 13
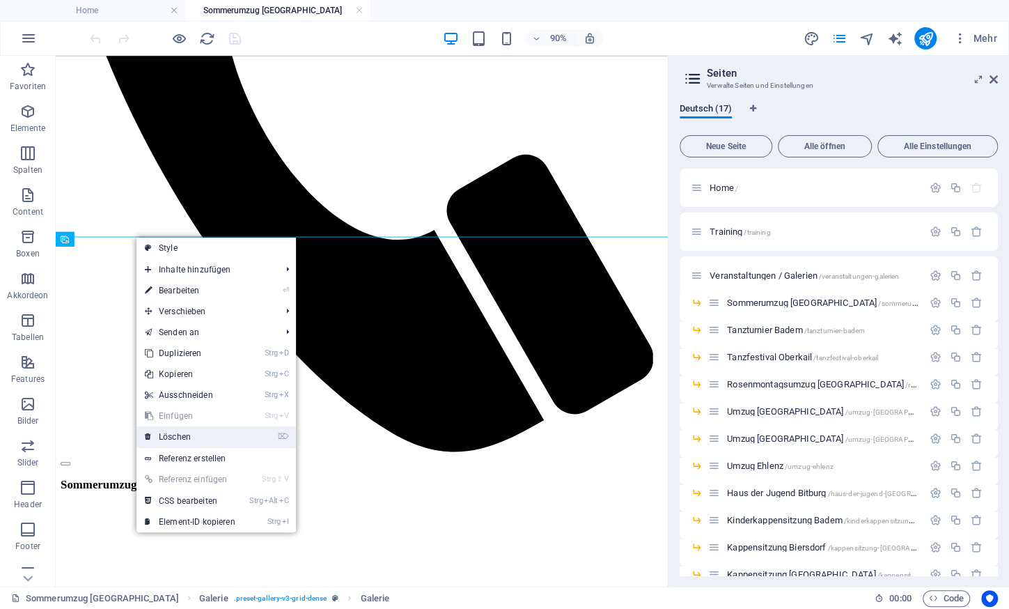
click at [185, 431] on link "⌦ Löschen" at bounding box center [189, 436] width 107 height 21
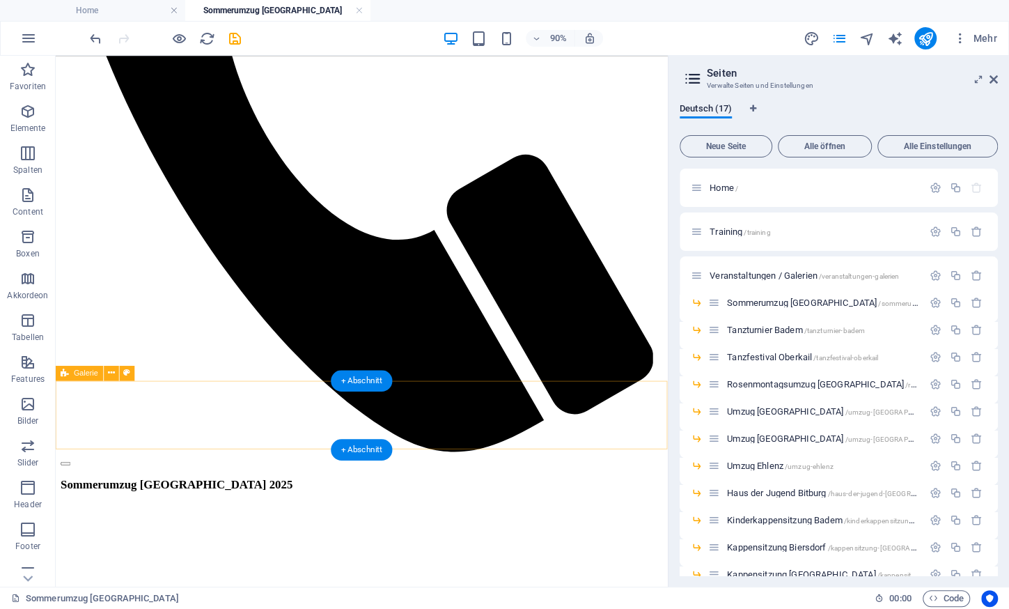
scroll to position [400, 0]
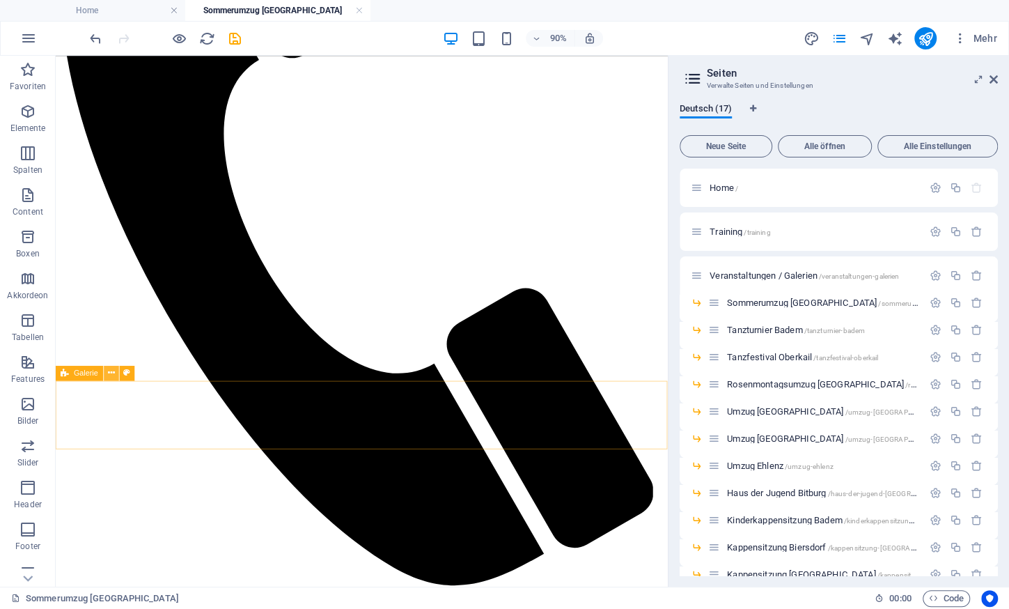
click at [114, 373] on icon at bounding box center [111, 372] width 7 height 13
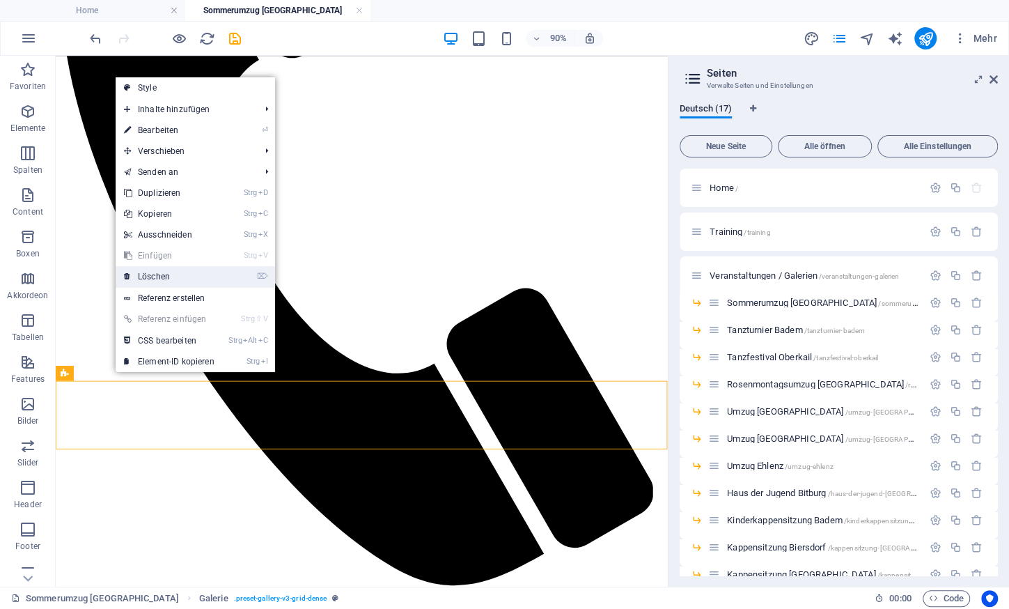
click at [170, 276] on link "⌦ Löschen" at bounding box center [169, 276] width 107 height 21
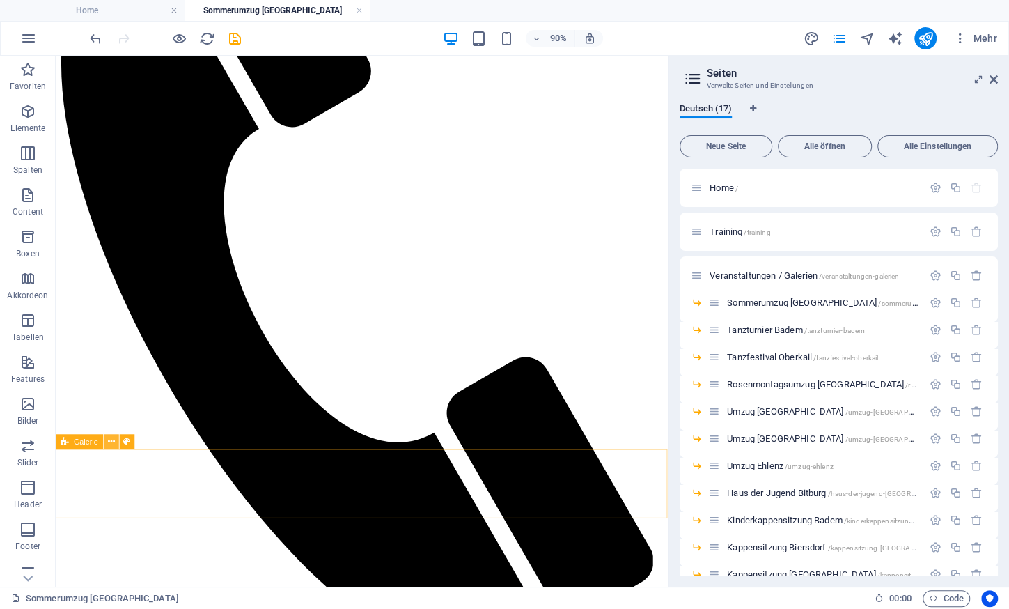
click at [112, 443] on icon at bounding box center [111, 441] width 7 height 13
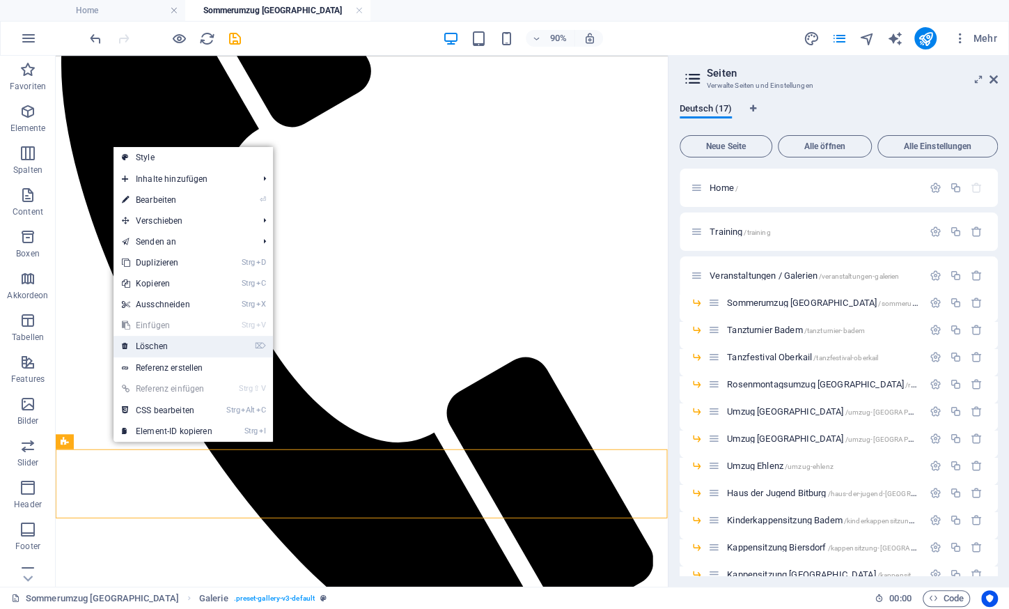
click at [185, 346] on link "⌦ Löschen" at bounding box center [167, 346] width 107 height 21
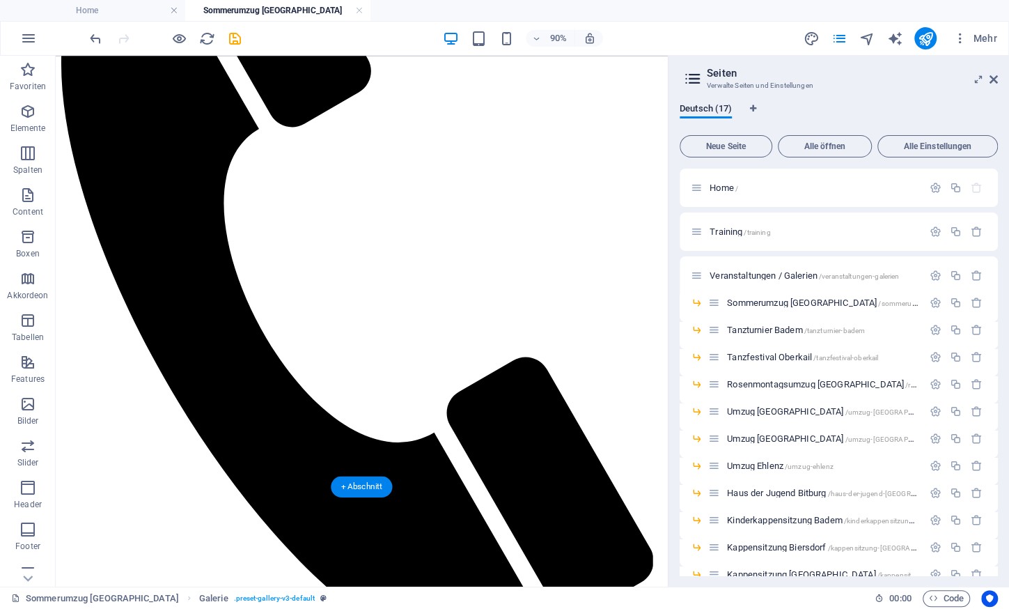
scroll to position [247, 0]
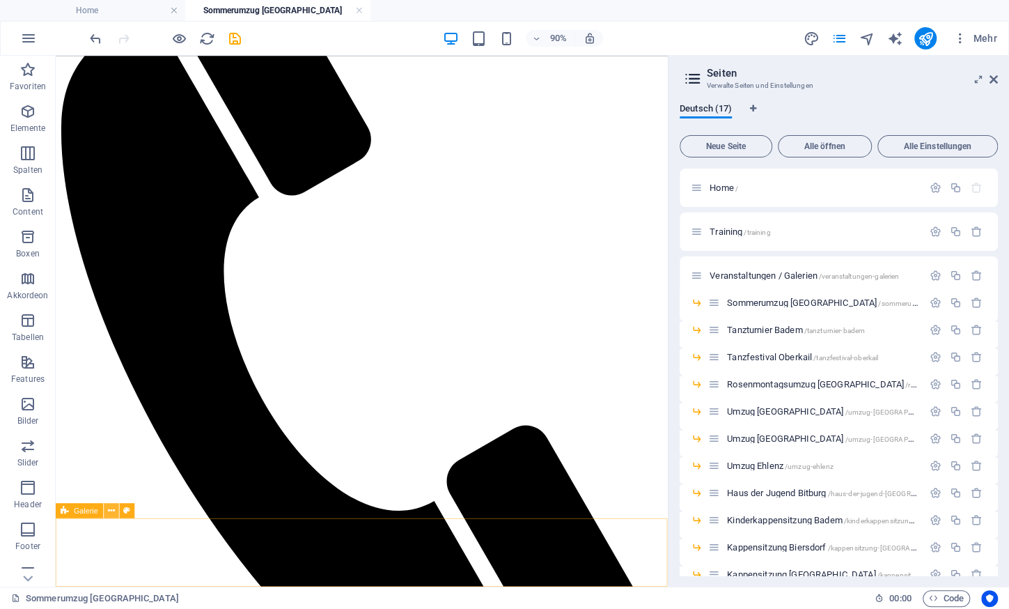
click at [111, 514] on icon at bounding box center [111, 509] width 7 height 13
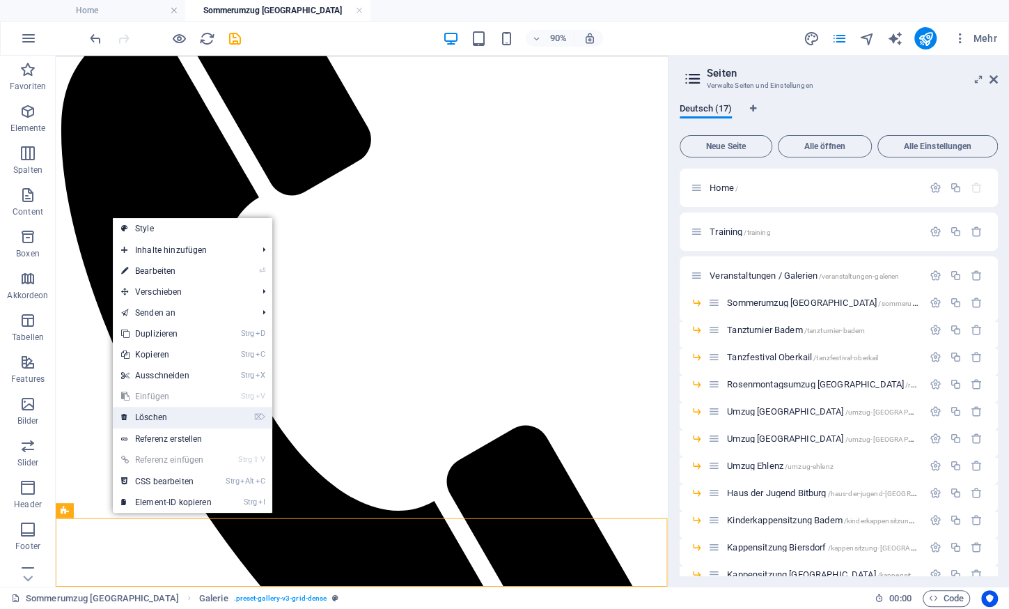
click at [169, 416] on link "⌦ Löschen" at bounding box center [166, 417] width 107 height 21
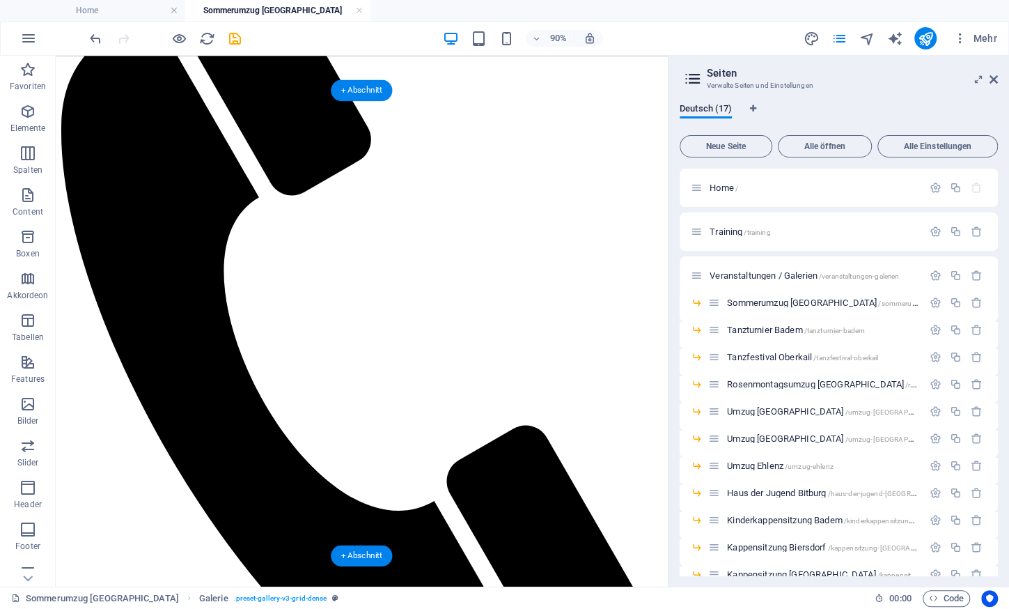
scroll to position [171, 0]
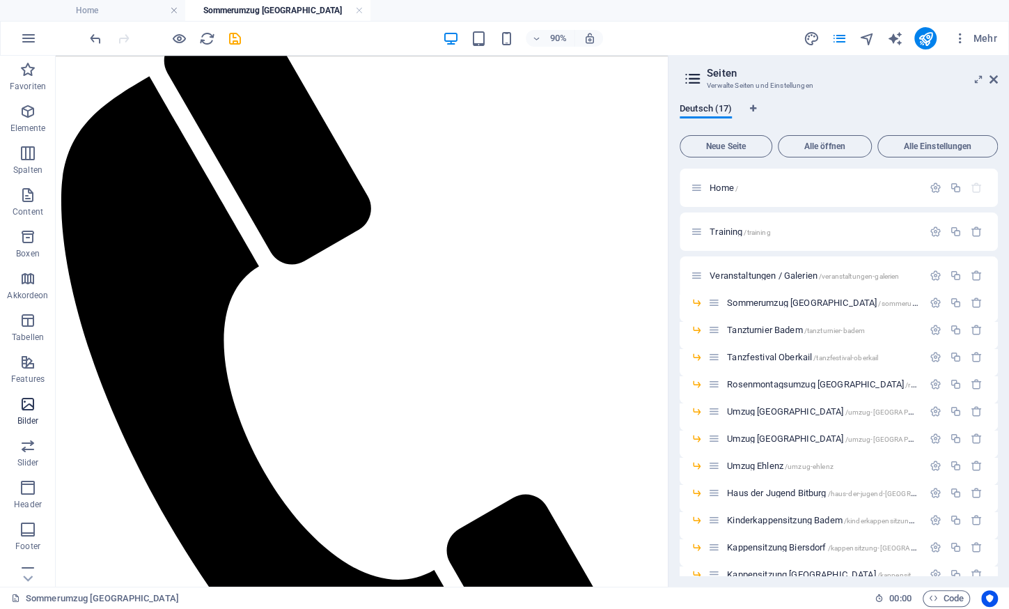
click at [28, 403] on icon "button" at bounding box center [27, 404] width 17 height 17
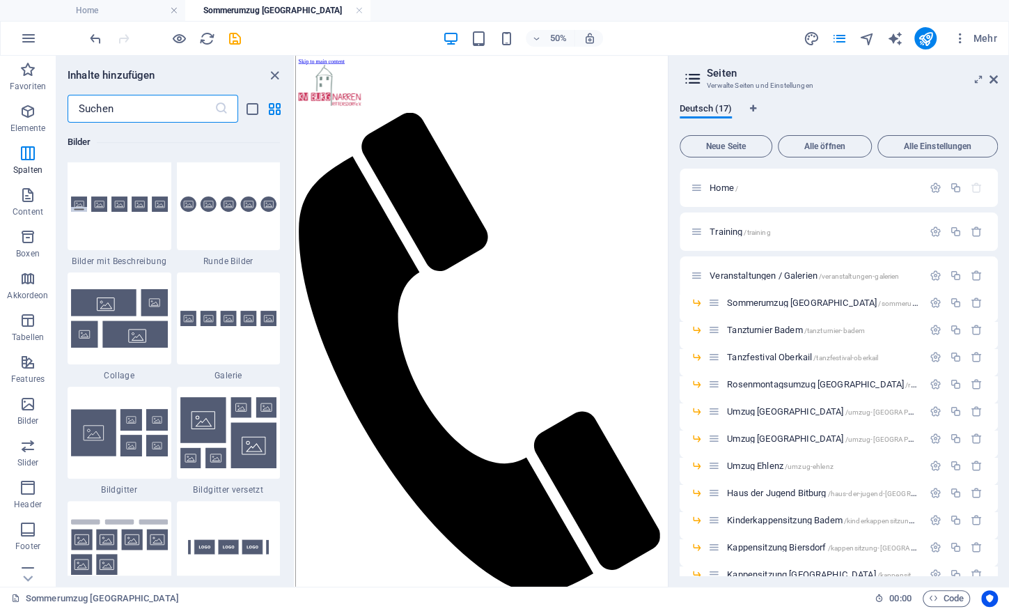
scroll to position [7176, 0]
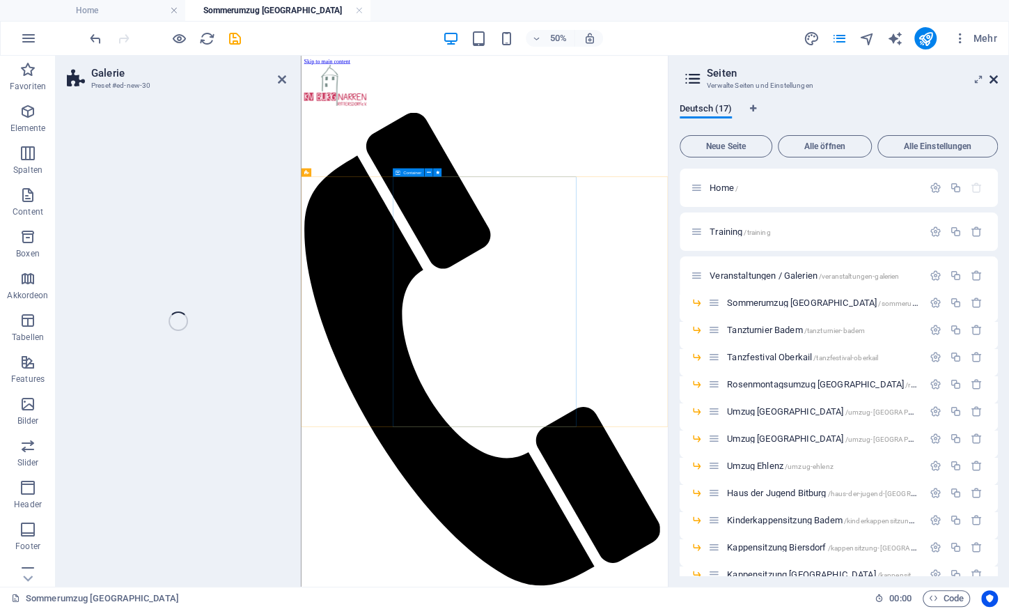
click at [995, 77] on icon at bounding box center [994, 79] width 8 height 11
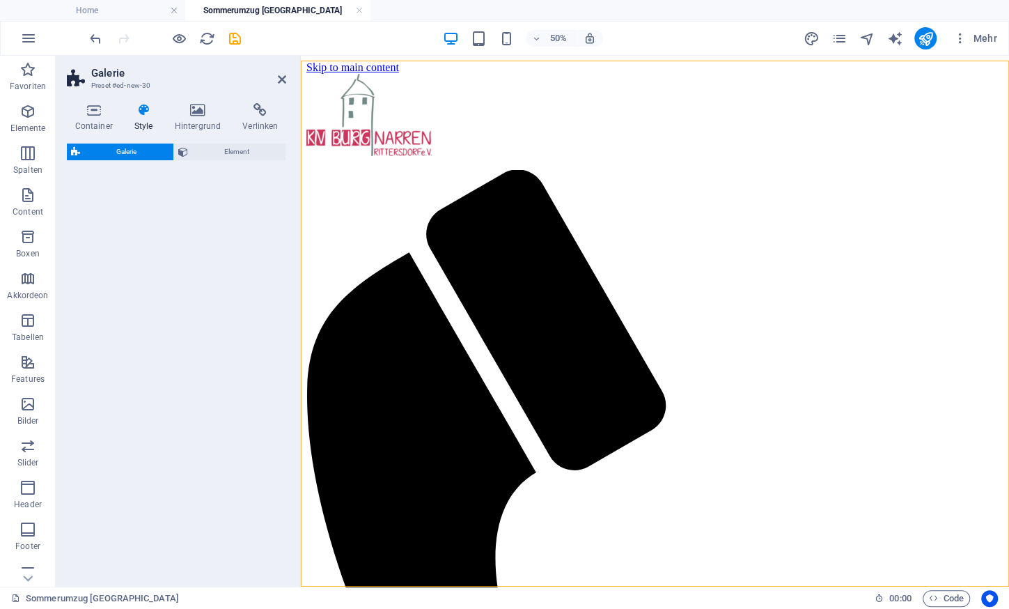
scroll to position [758, 0]
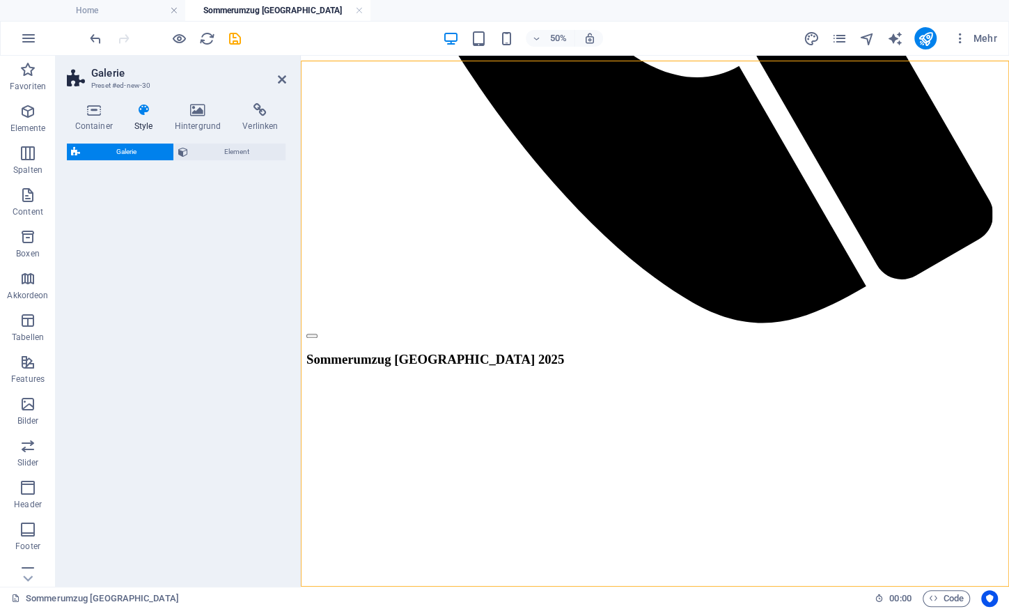
select select "rem"
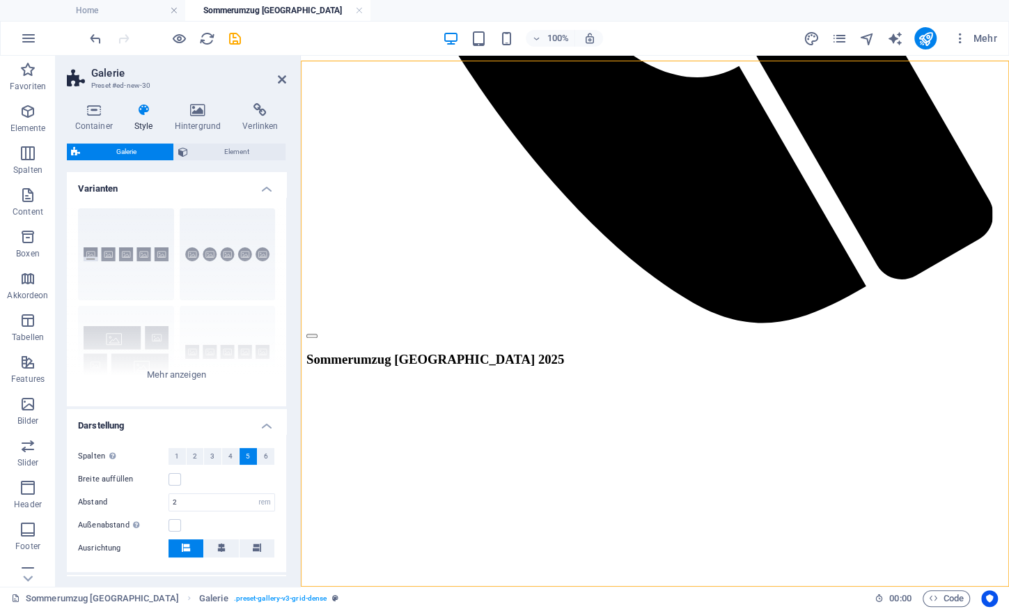
scroll to position [738, 0]
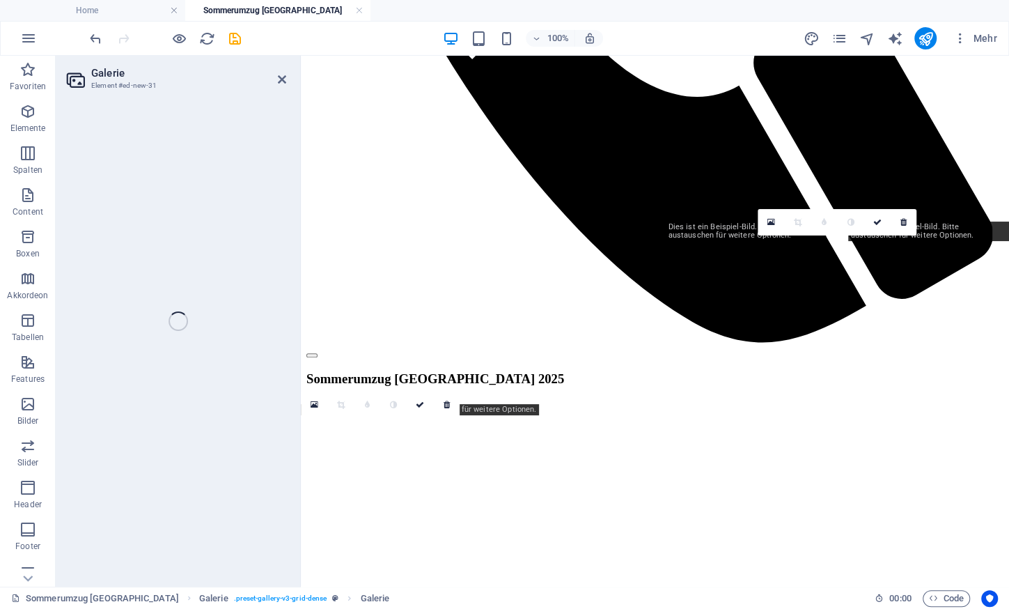
select select "4"
select select "px"
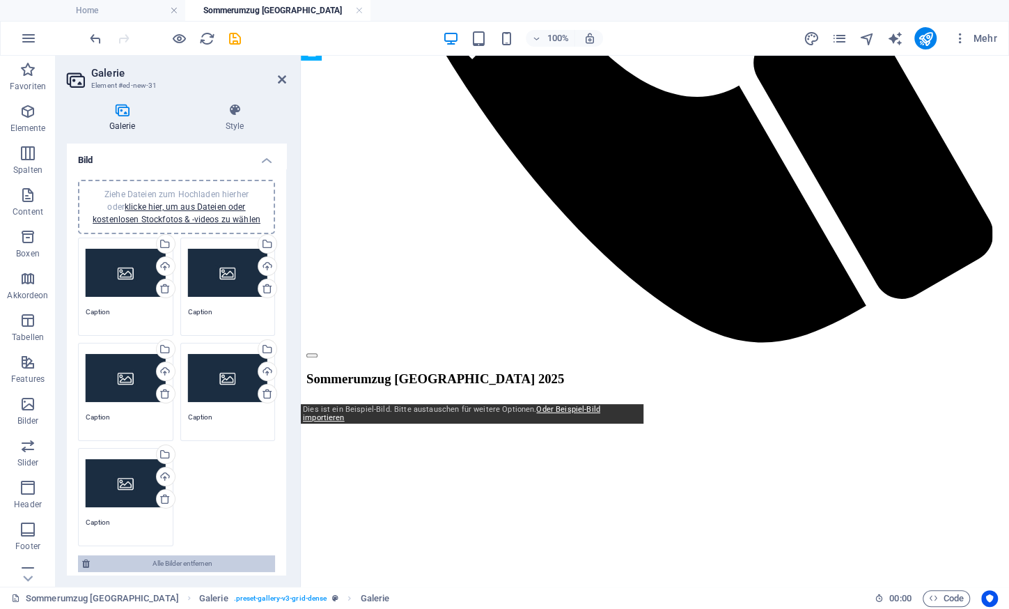
click at [180, 560] on span "Alle Bilder entfernen" at bounding box center [182, 563] width 177 height 17
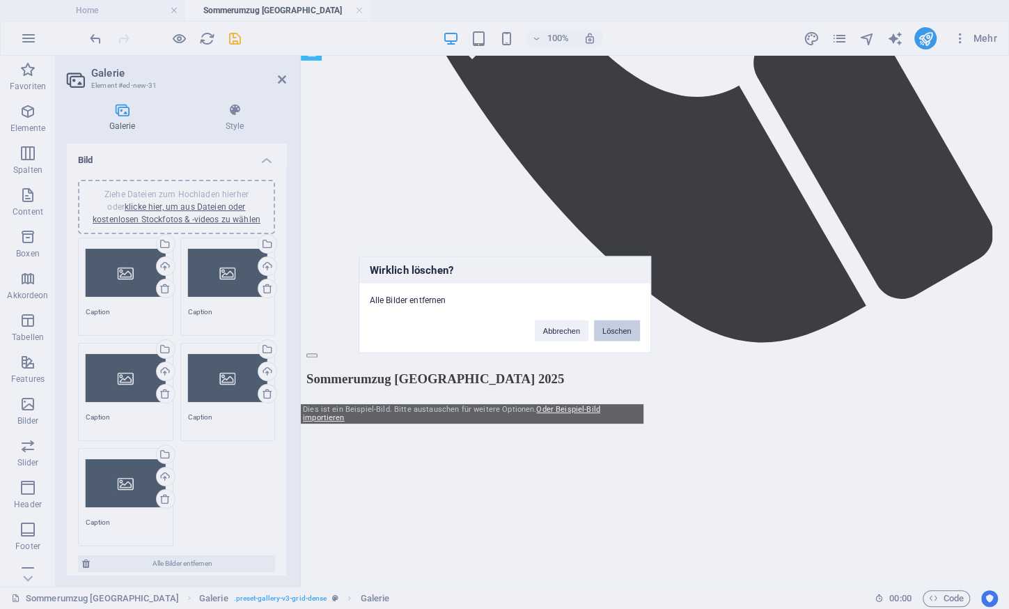
click at [617, 327] on button "Löschen" at bounding box center [617, 330] width 46 height 21
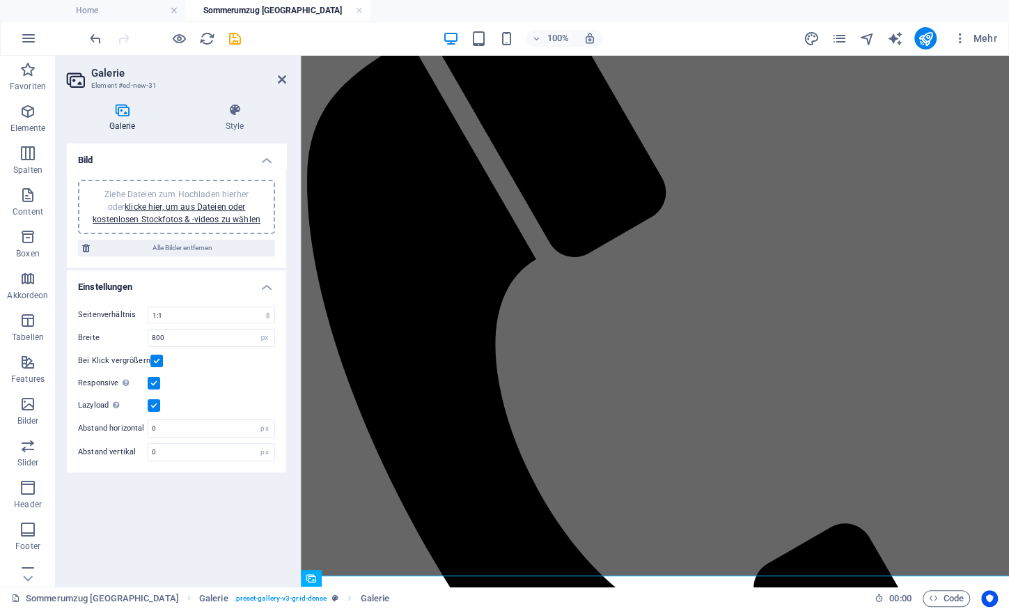
click at [153, 403] on label at bounding box center [154, 405] width 13 height 13
click at [0, 0] on input "Lazyload Bilder auf Seite nachträglich laden. Verbessert Ladezeit (Pagespeed)." at bounding box center [0, 0] width 0 height 0
click at [198, 211] on link "klicke hier, um aus Dateien oder kostenlosen Stockfotos & -videos zu wählen" at bounding box center [177, 213] width 168 height 22
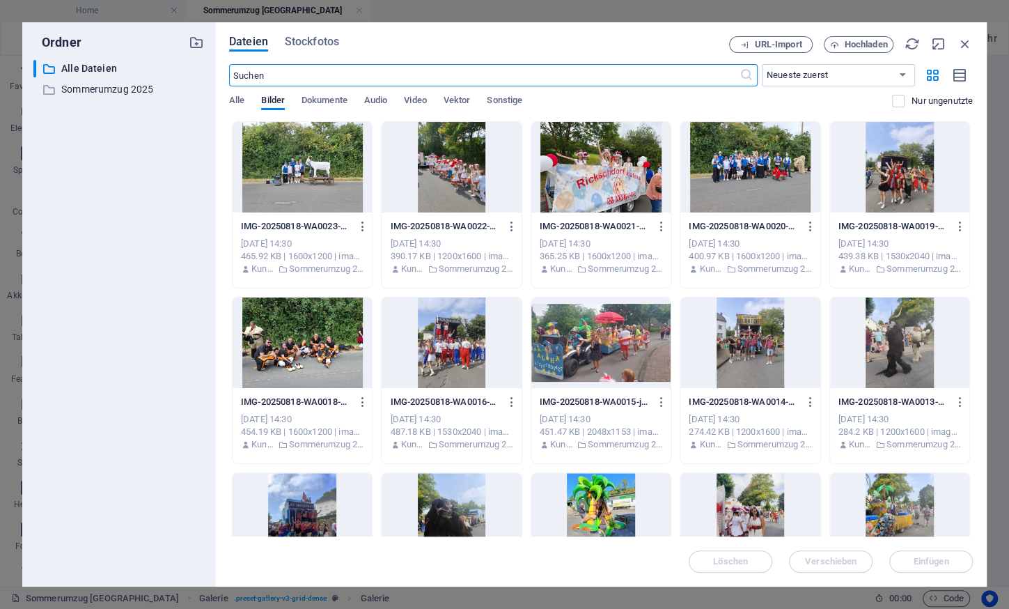
scroll to position [0, 0]
click at [300, 173] on div at bounding box center [302, 167] width 139 height 91
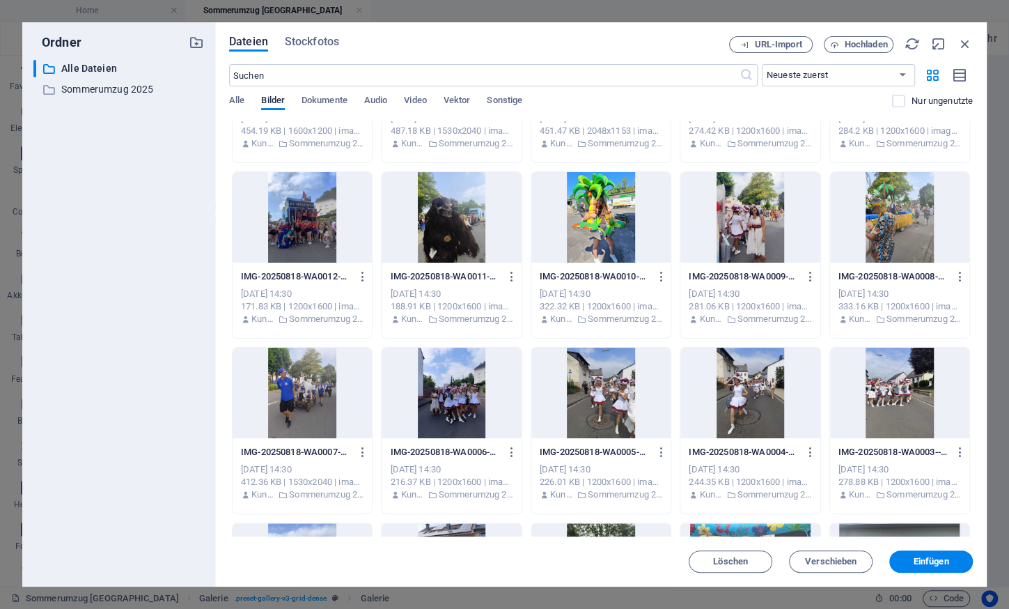
scroll to position [638, 0]
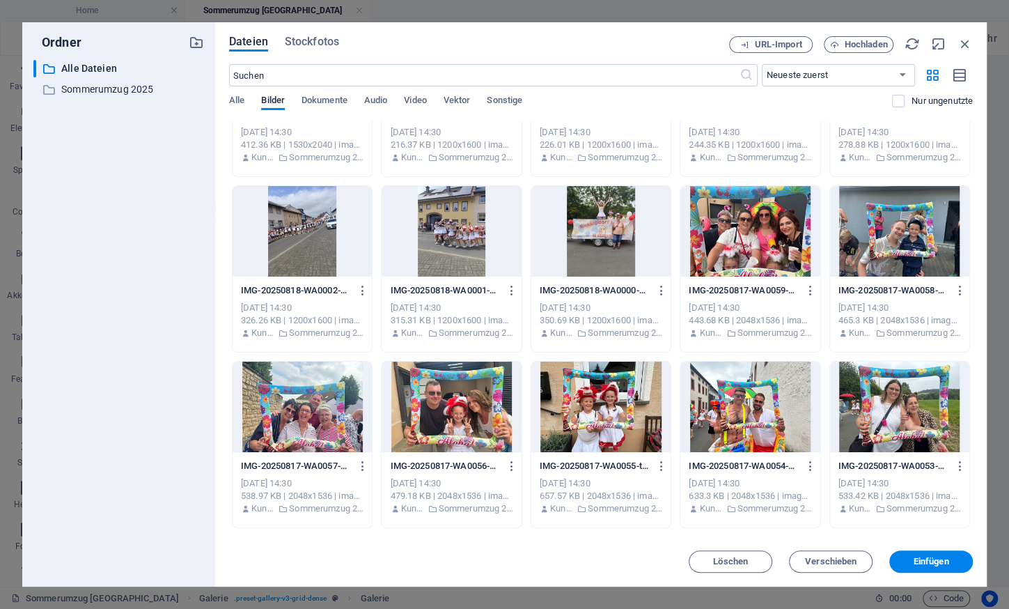
click at [907, 409] on div at bounding box center [899, 406] width 139 height 91
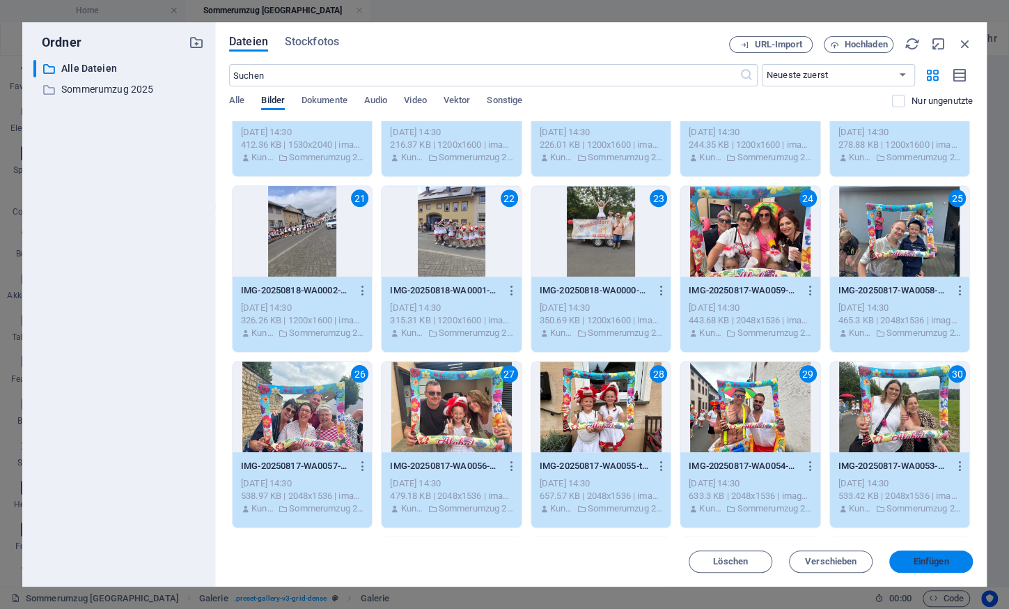
click at [932, 563] on span "Einfügen" at bounding box center [932, 561] width 36 height 8
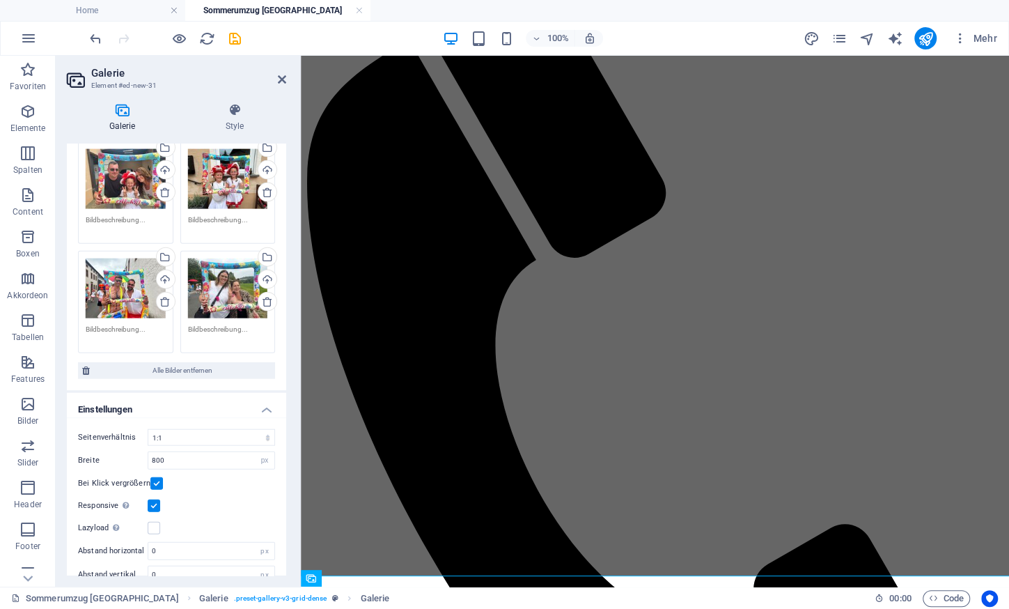
scroll to position [2045, 0]
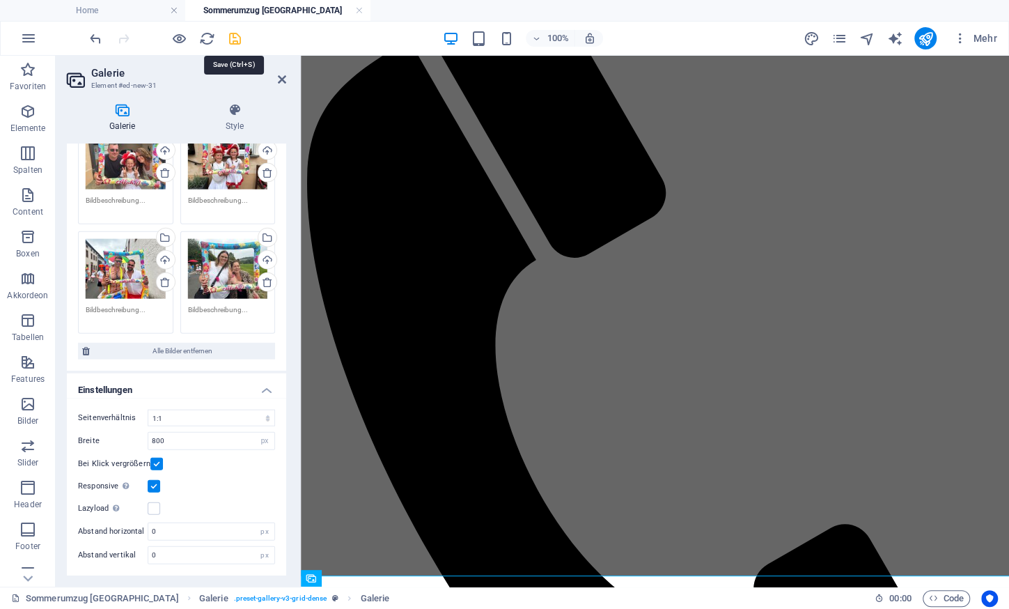
click at [234, 36] on icon "save" at bounding box center [235, 39] width 16 height 16
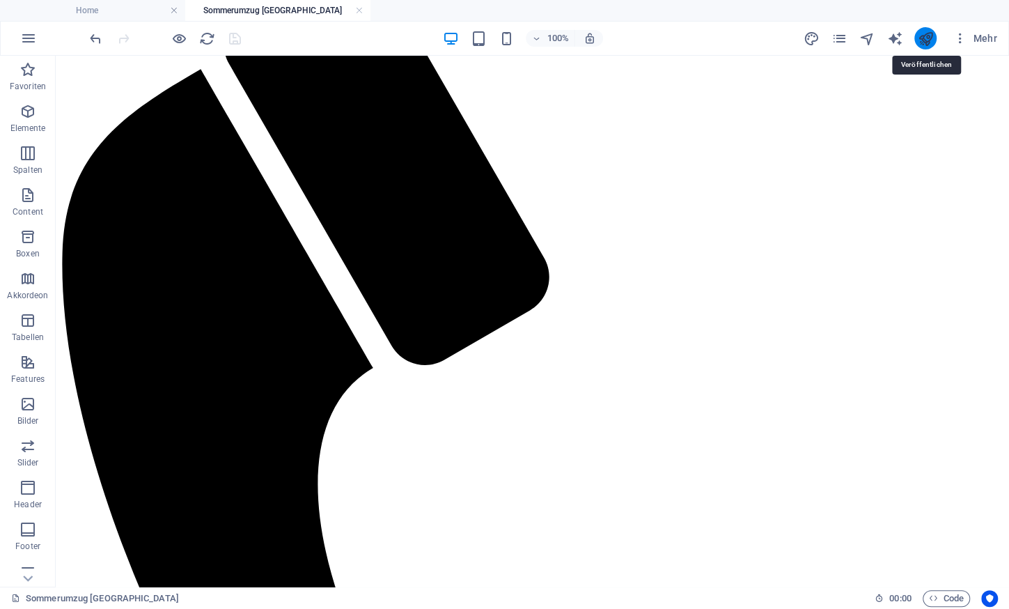
click at [932, 45] on icon "publish" at bounding box center [925, 39] width 16 height 16
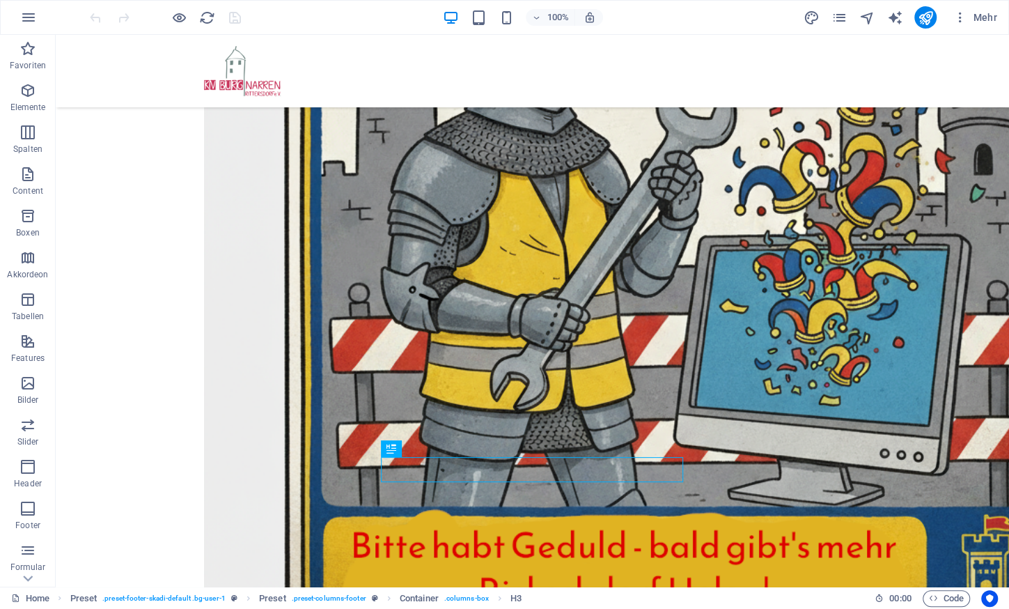
scroll to position [465, 0]
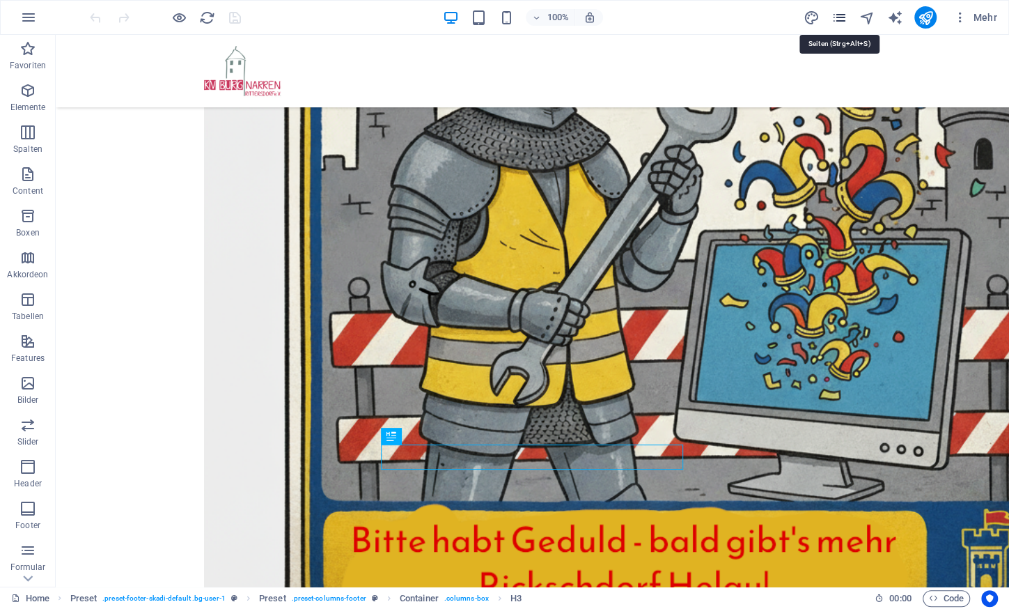
click at [837, 20] on icon "pages" at bounding box center [839, 18] width 16 height 16
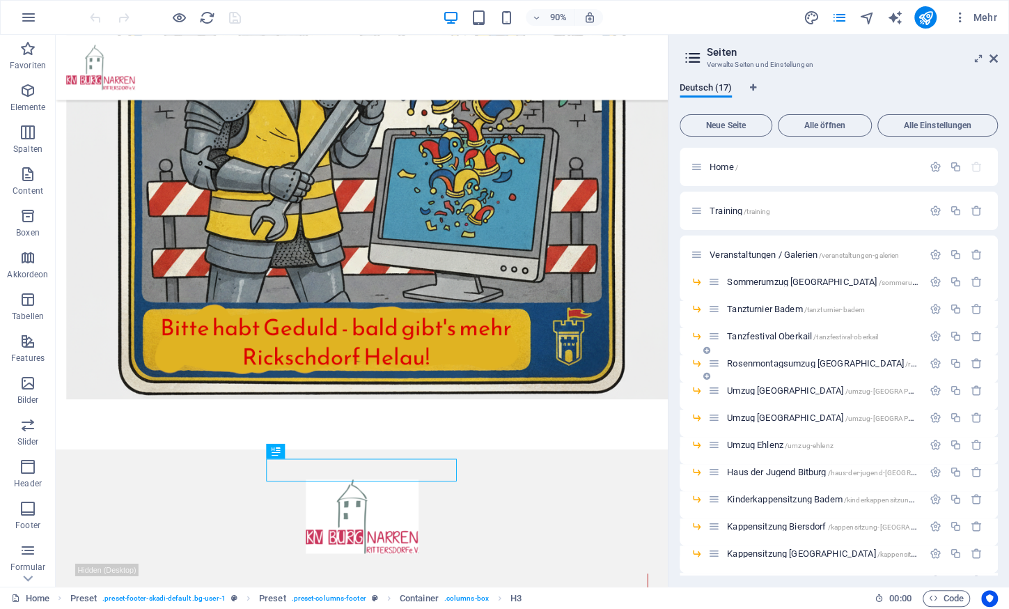
scroll to position [84, 0]
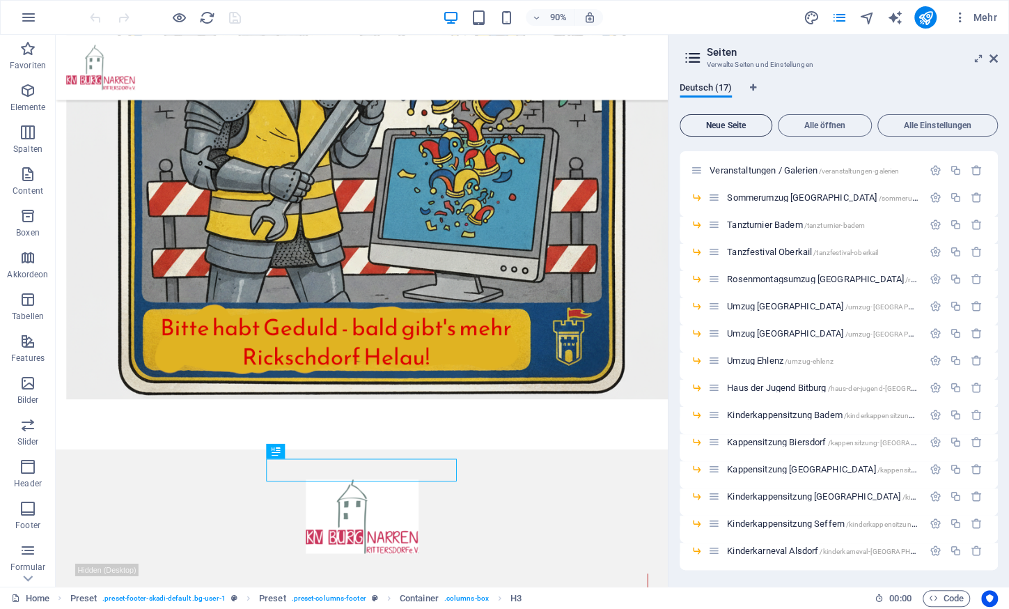
click at [728, 125] on span "Neue Seite" at bounding box center [726, 125] width 80 height 8
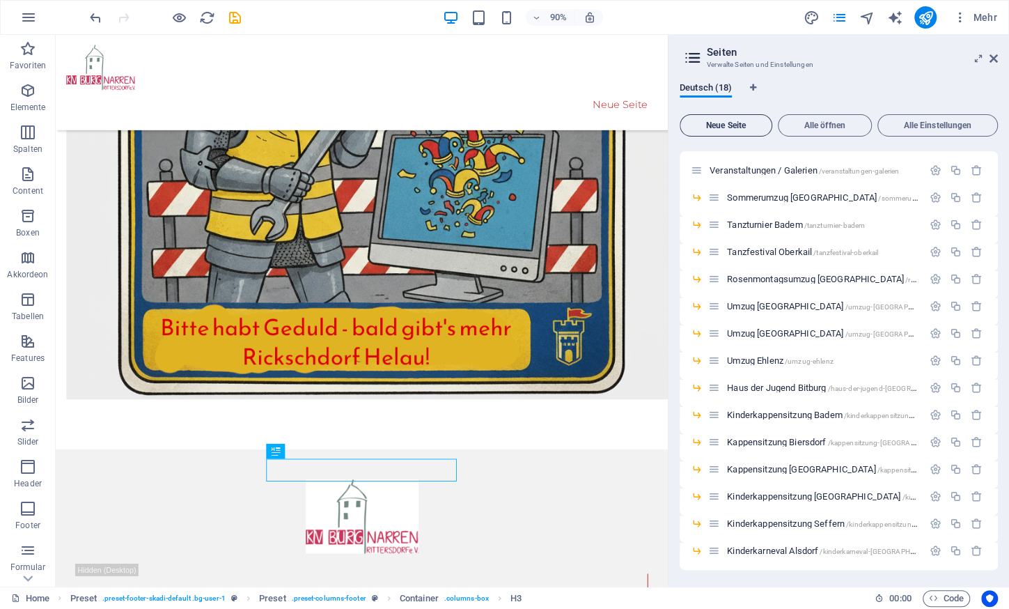
scroll to position [370, 0]
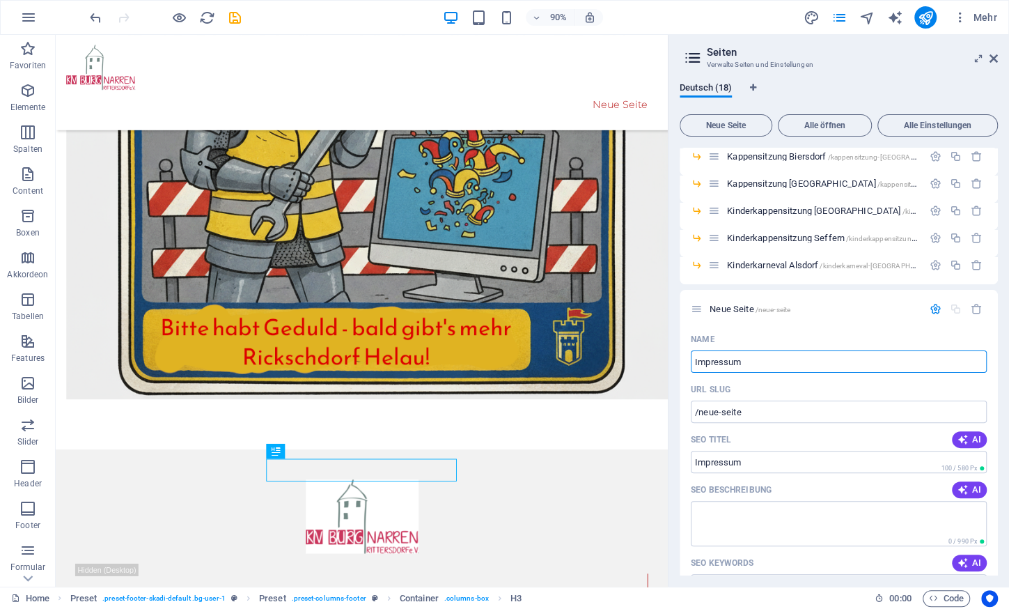
type input "Impressum"
type input "/impressum"
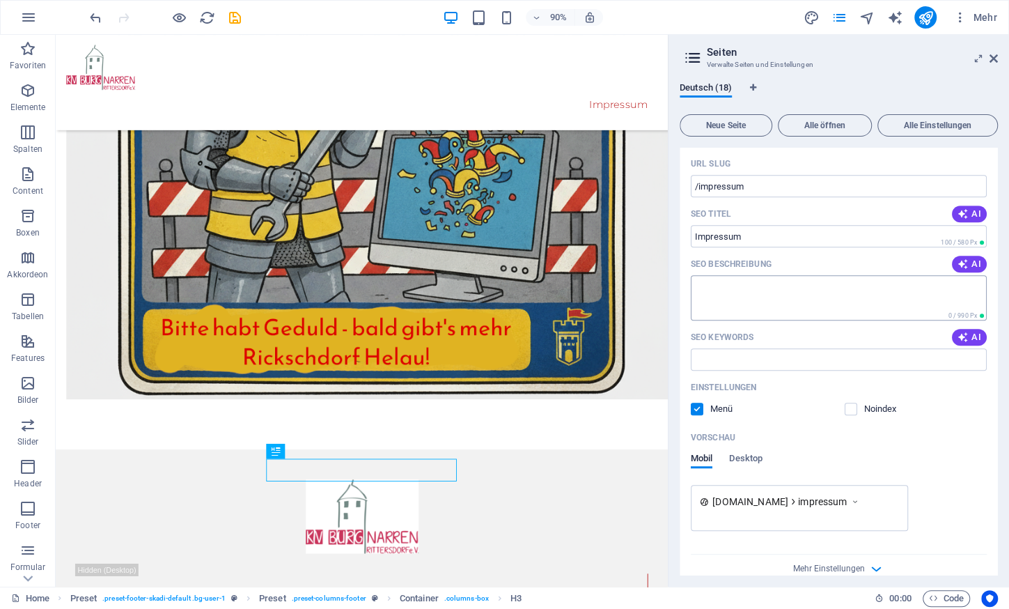
scroll to position [613, 0]
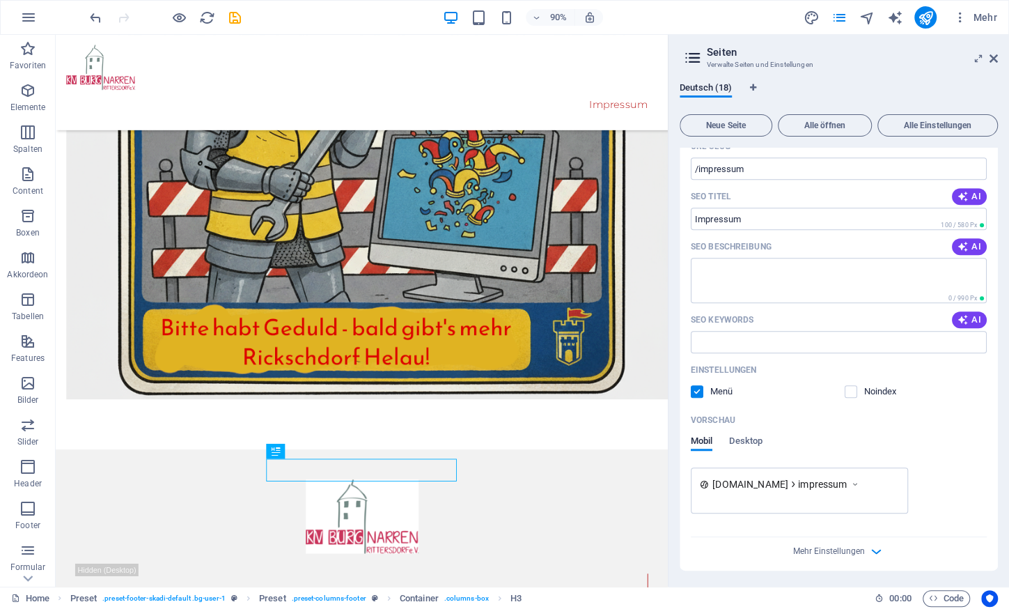
click at [698, 389] on label at bounding box center [697, 391] width 13 height 13
click at [0, 0] on input "checkbox" at bounding box center [0, 0] width 0 height 0
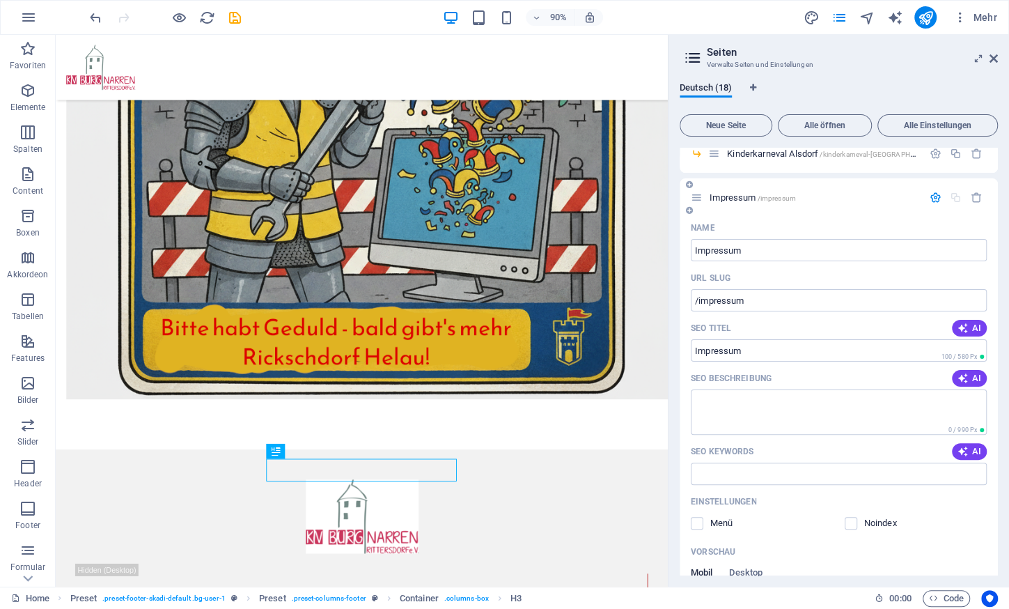
scroll to position [474, 0]
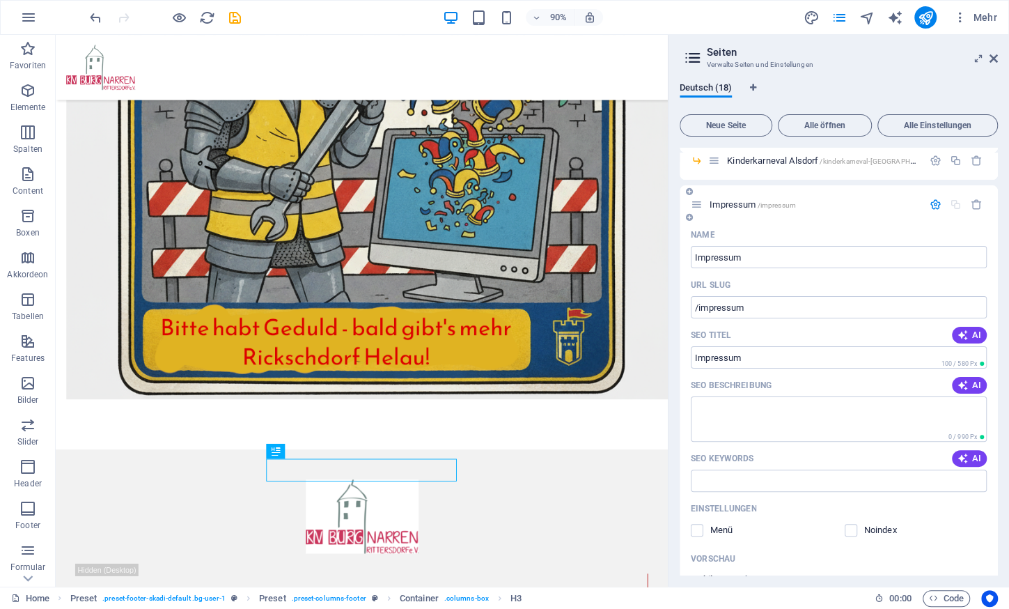
click at [935, 205] on icon "button" at bounding box center [936, 204] width 12 height 12
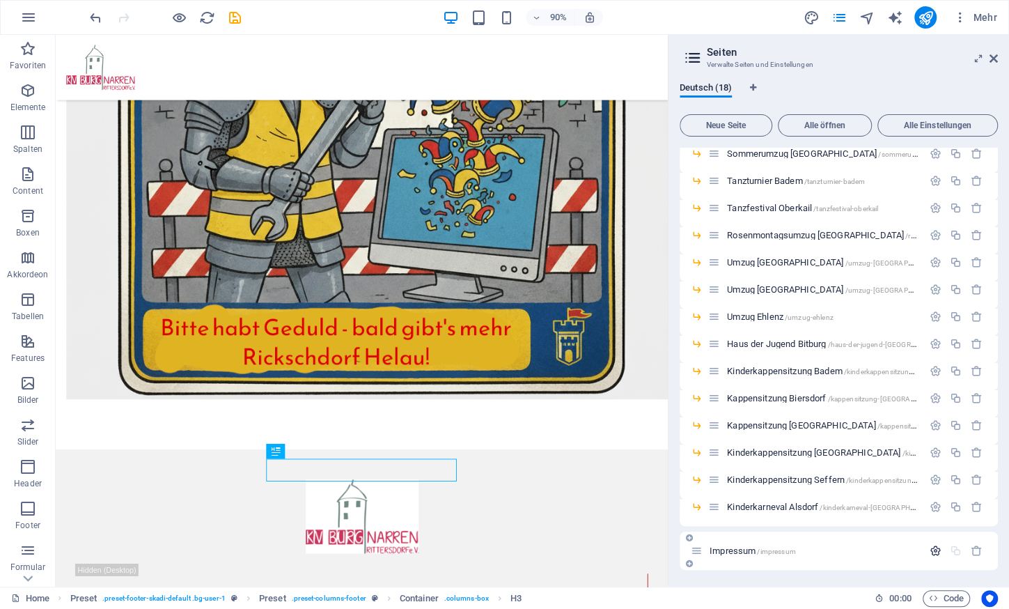
scroll to position [127, 0]
click at [724, 552] on span "Impressum /impressum" at bounding box center [753, 551] width 86 height 10
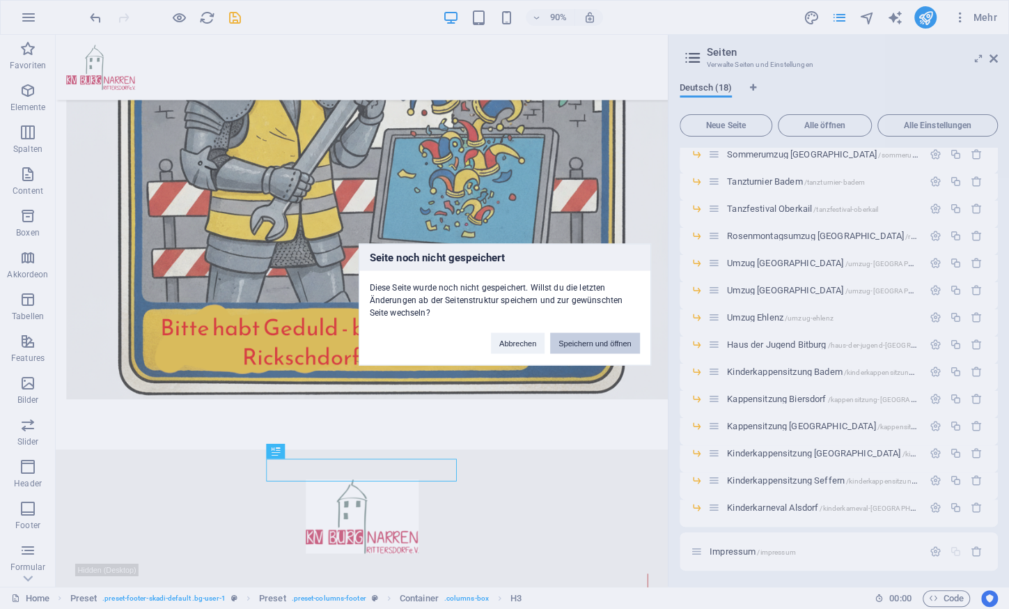
click at [592, 339] on button "Speichern und öffnen" at bounding box center [594, 343] width 89 height 21
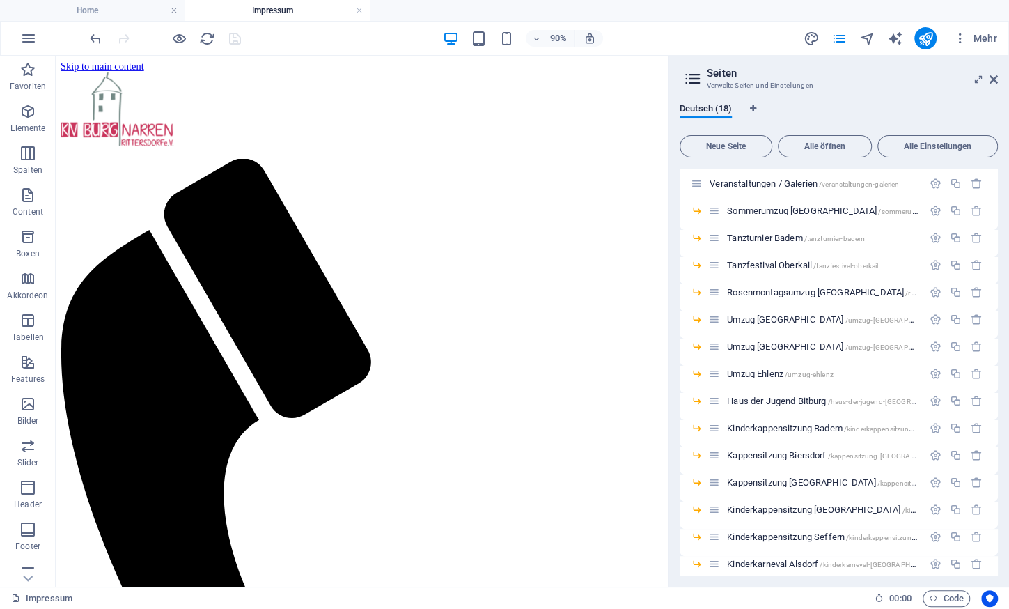
scroll to position [0, 0]
click at [31, 114] on icon "button" at bounding box center [27, 111] width 17 height 17
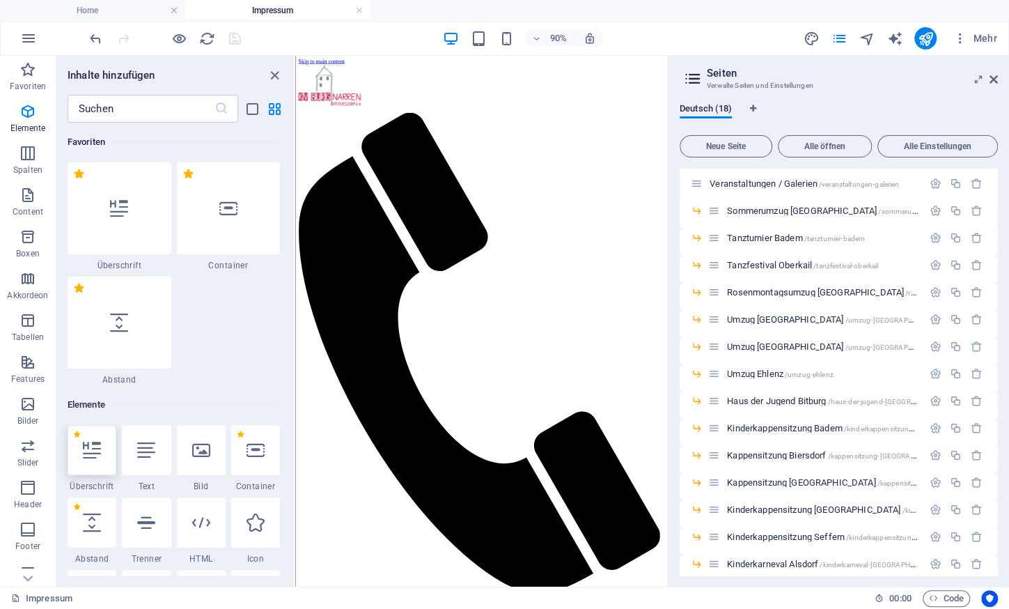
scroll to position [262, 0]
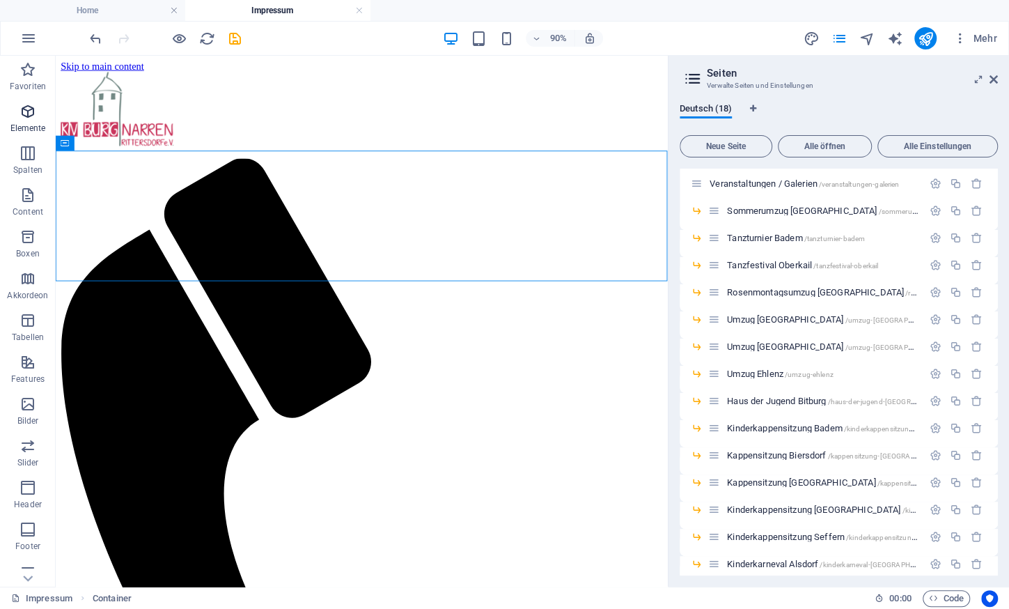
click at [22, 113] on icon "button" at bounding box center [27, 111] width 17 height 17
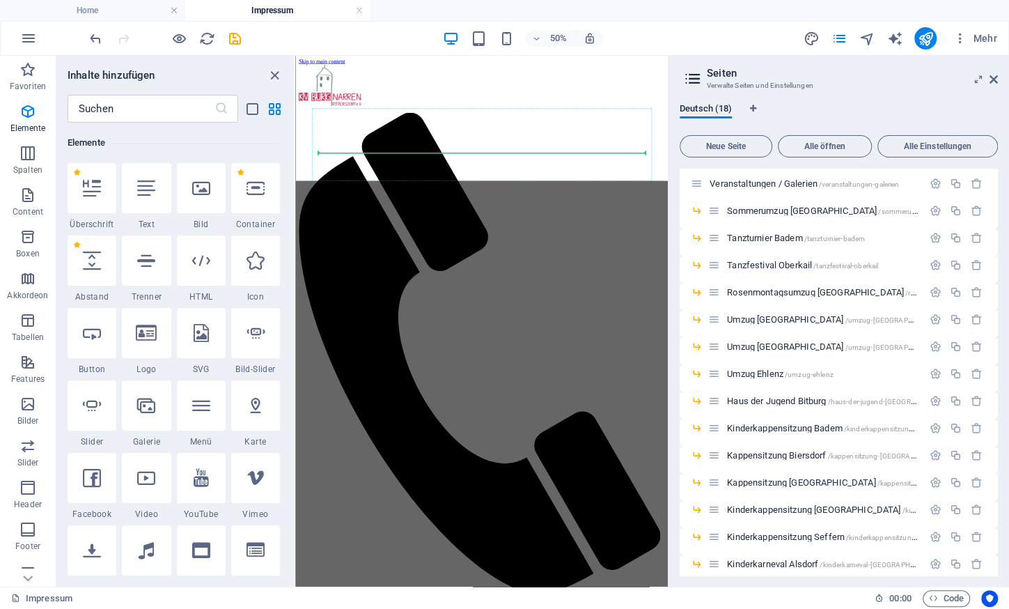
select select "px"
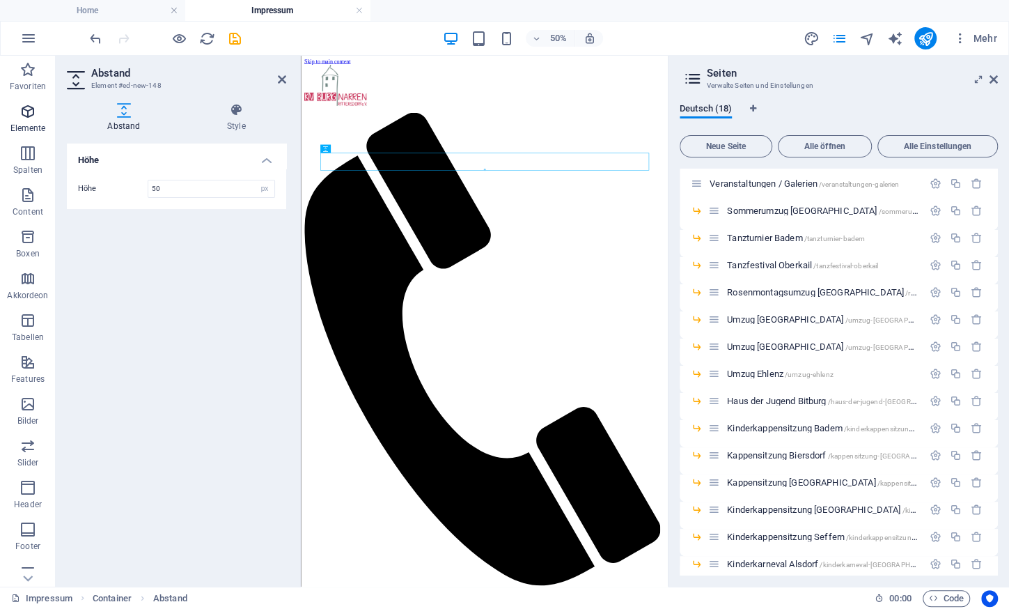
click at [28, 104] on icon "button" at bounding box center [27, 111] width 17 height 17
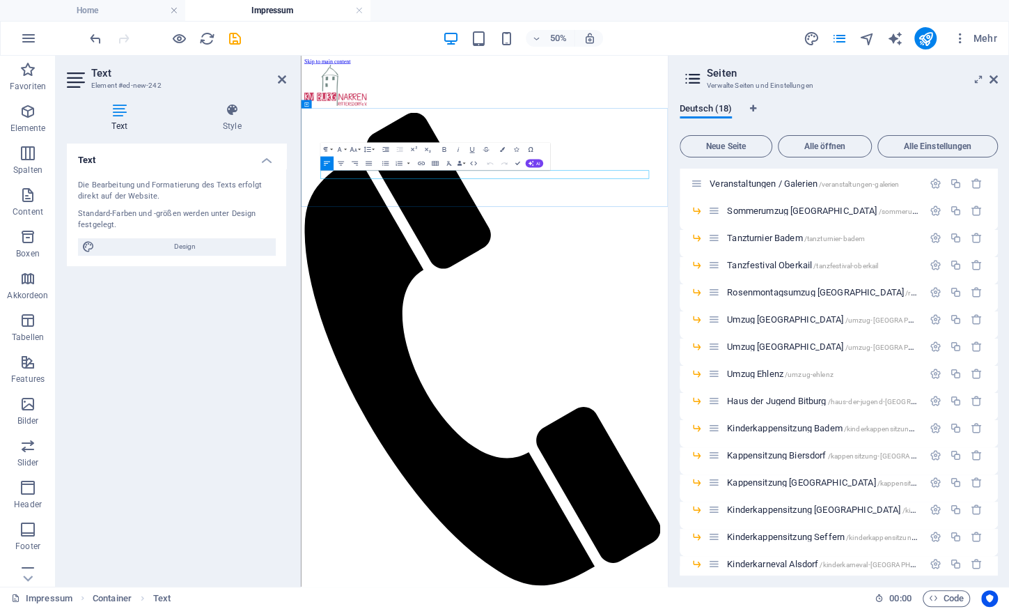
scroll to position [11619, 9]
click at [994, 79] on icon at bounding box center [994, 79] width 8 height 11
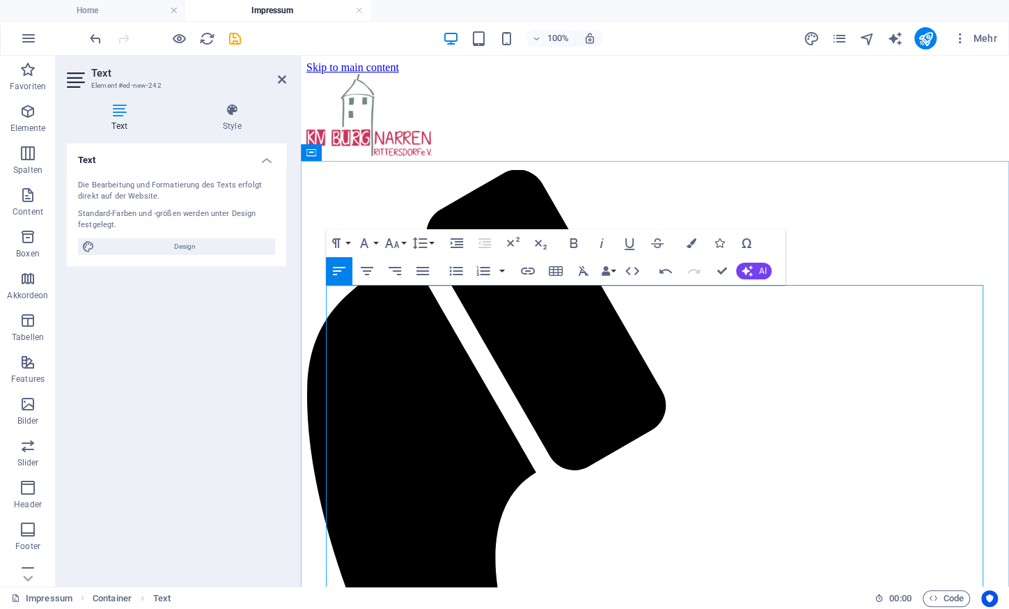
drag, startPoint x: 494, startPoint y: 290, endPoint x: 329, endPoint y: 290, distance: 165.7
click at [380, 237] on button "Schriftart" at bounding box center [367, 243] width 26 height 28
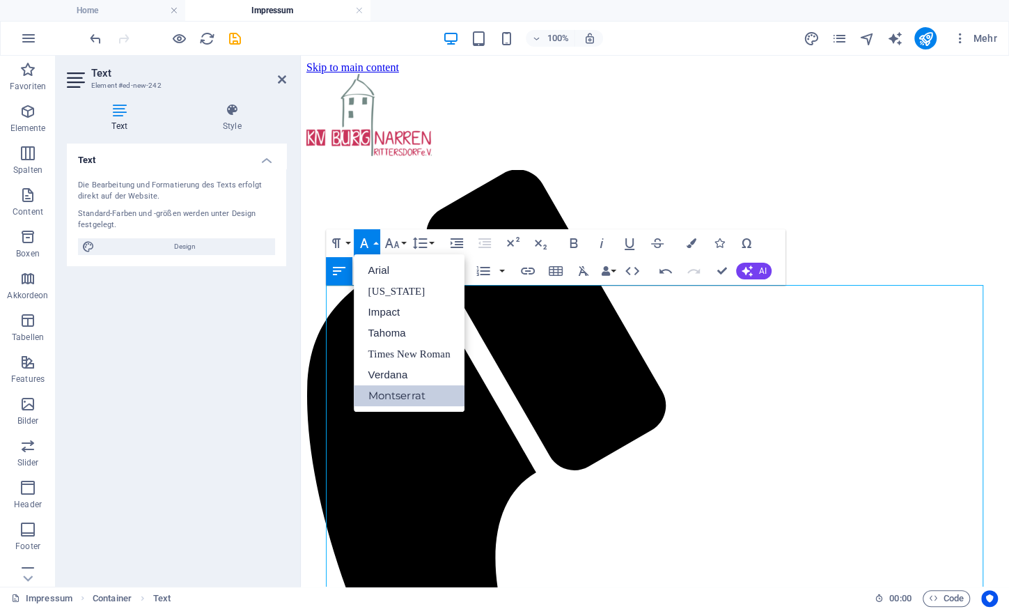
scroll to position [0, 0]
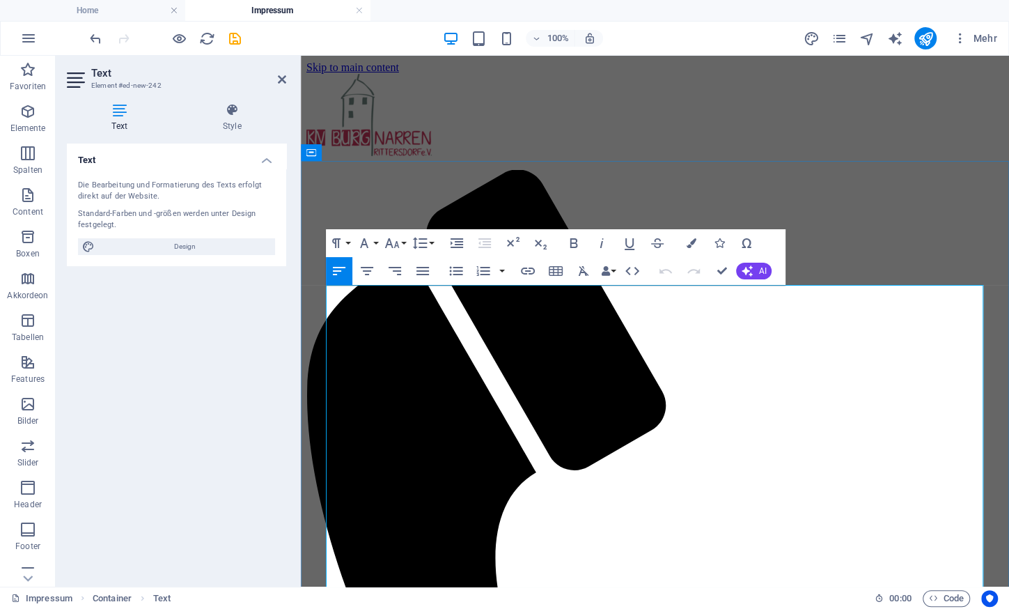
drag, startPoint x: 496, startPoint y: 292, endPoint x: 327, endPoint y: 290, distance: 169.2
click at [572, 242] on icon "button" at bounding box center [573, 243] width 17 height 17
drag, startPoint x: 415, startPoint y: 358, endPoint x: 326, endPoint y: 356, distance: 89.2
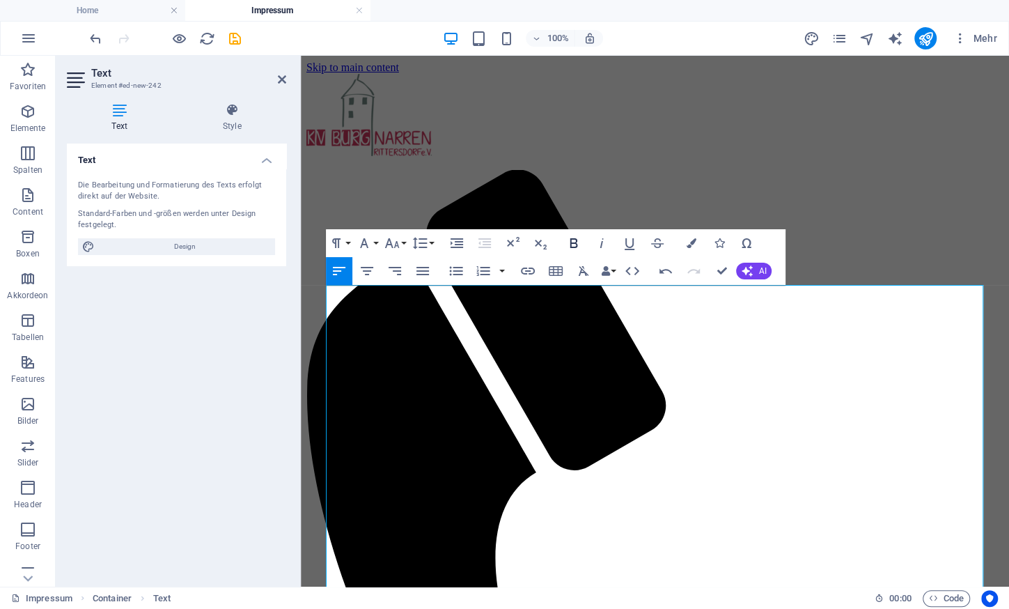
click at [572, 242] on icon "button" at bounding box center [573, 243] width 17 height 17
drag, startPoint x: 412, startPoint y: 462, endPoint x: 325, endPoint y: 462, distance: 87.7
click at [575, 236] on icon "button" at bounding box center [573, 243] width 17 height 17
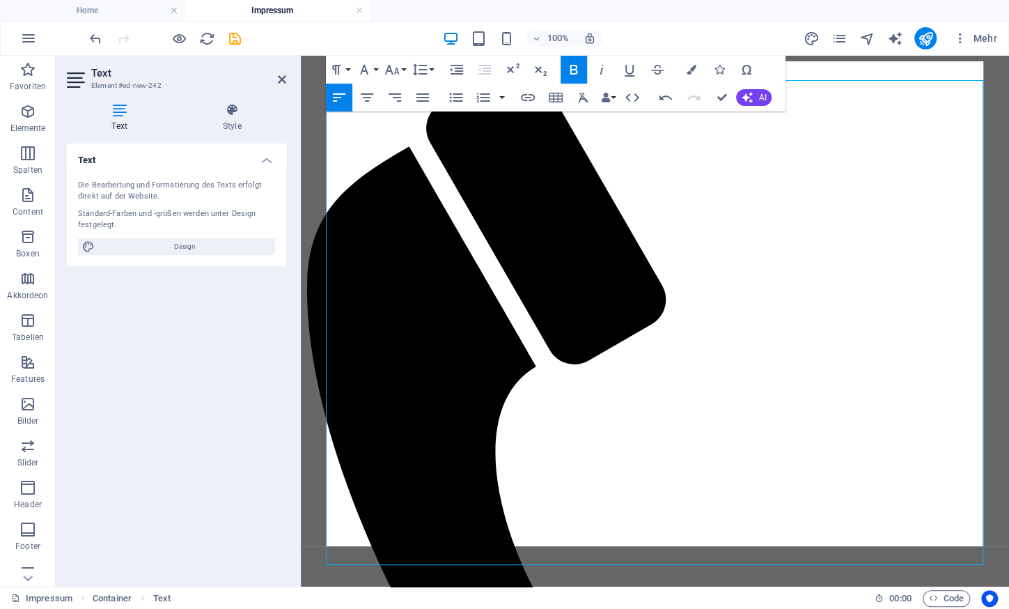
scroll to position [206, 0]
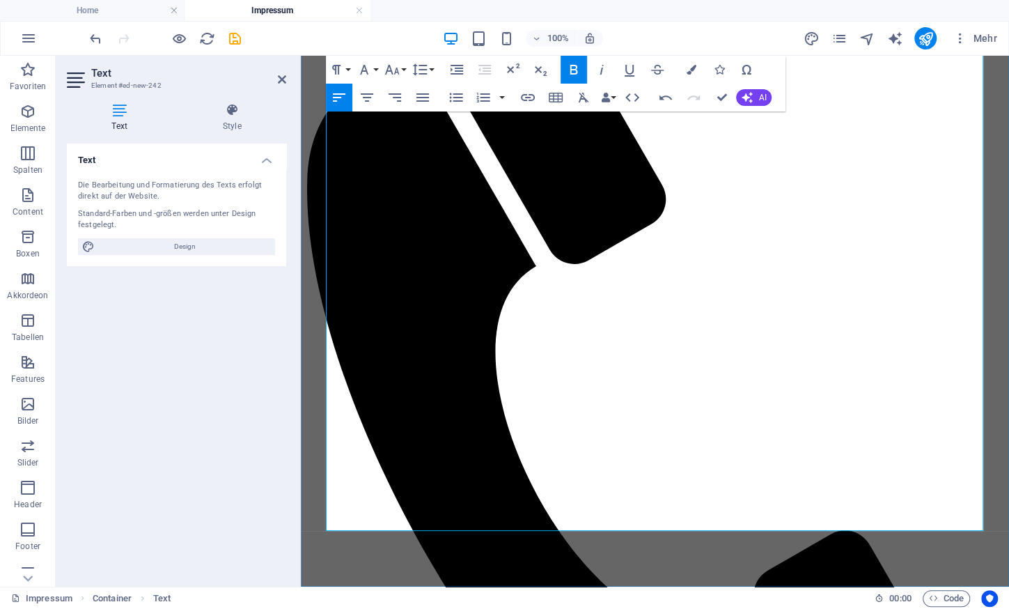
drag, startPoint x: 455, startPoint y: 372, endPoint x: 330, endPoint y: 373, distance: 124.7
click at [574, 75] on icon "button" at bounding box center [574, 70] width 8 height 10
drag, startPoint x: 525, startPoint y: 421, endPoint x: 343, endPoint y: 415, distance: 181.9
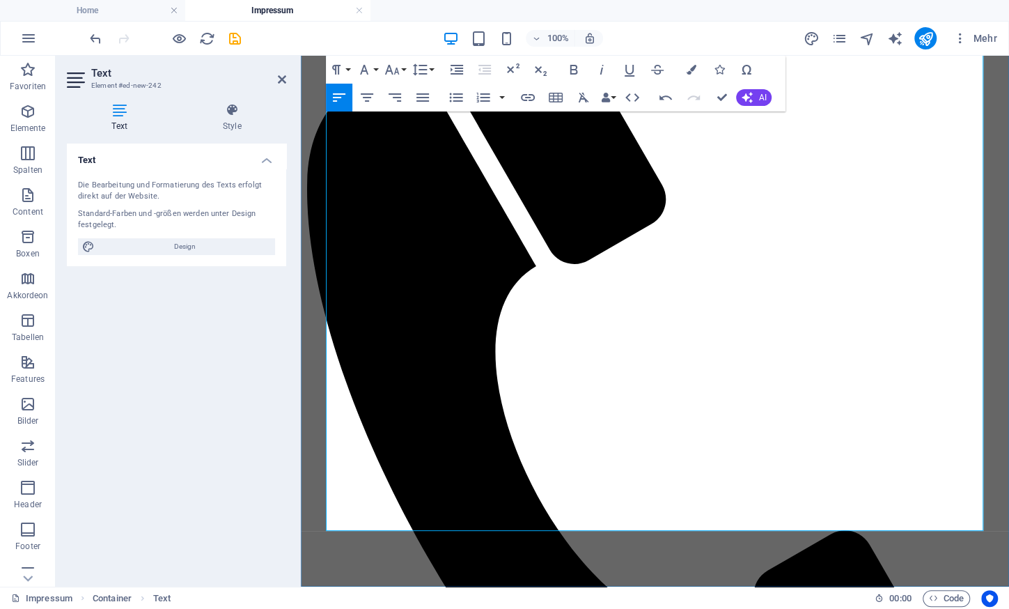
drag, startPoint x: 523, startPoint y: 428, endPoint x: 330, endPoint y: 419, distance: 193.1
click at [574, 63] on icon "button" at bounding box center [573, 69] width 17 height 17
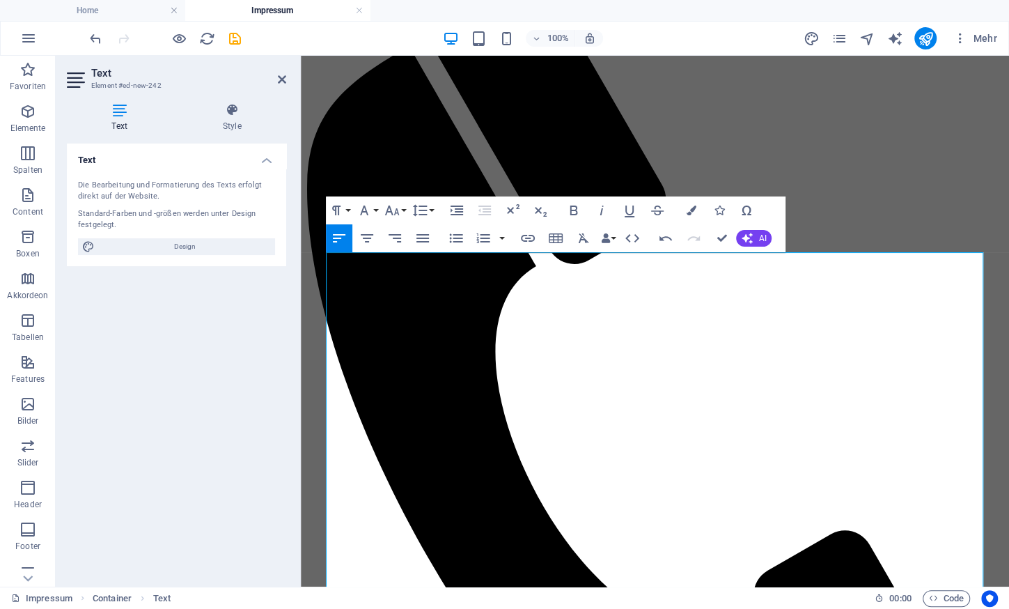
scroll to position [0, 0]
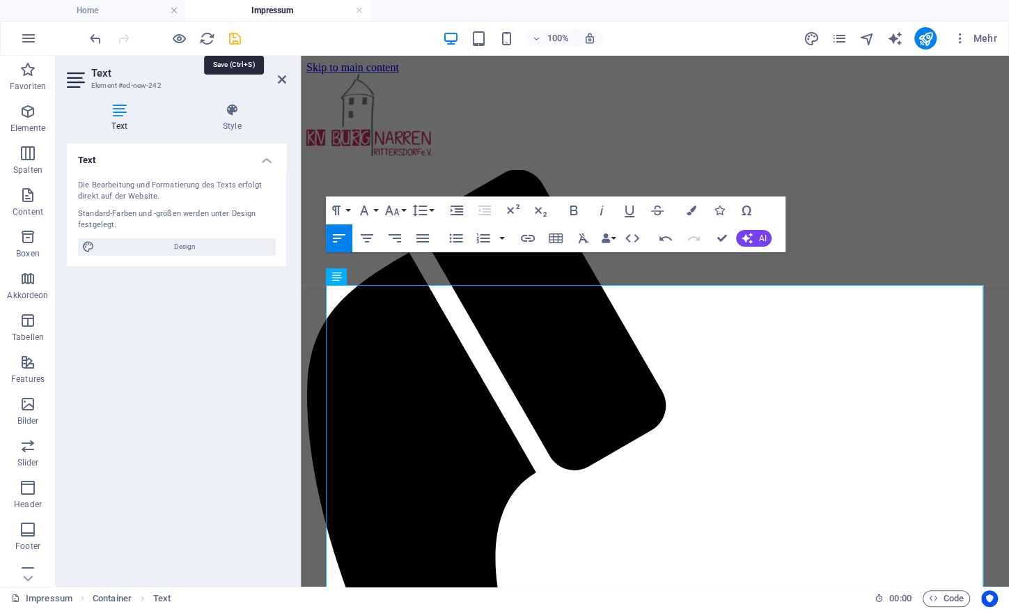
click at [229, 33] on icon "save" at bounding box center [235, 39] width 16 height 16
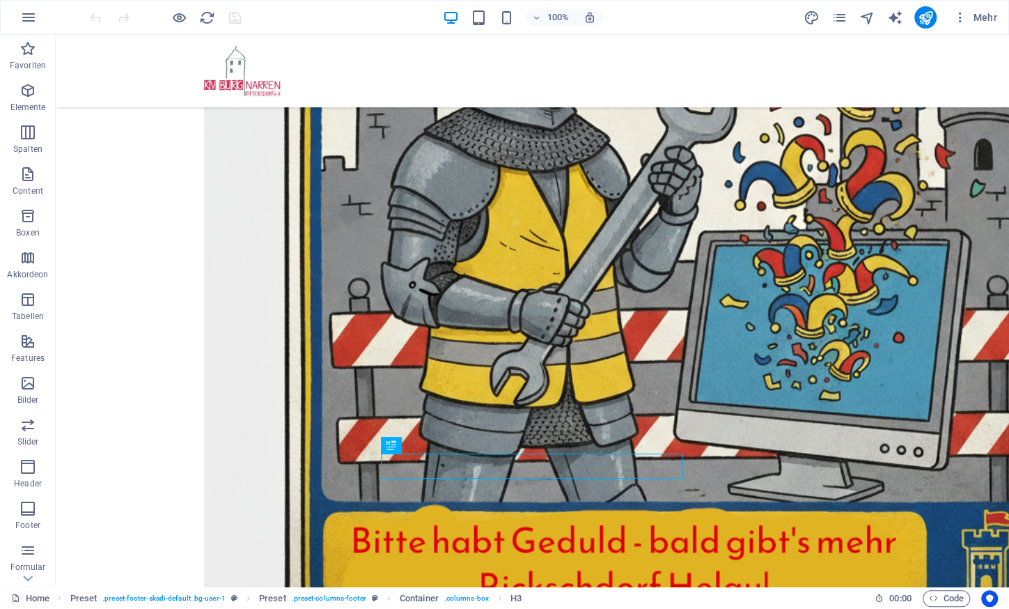
scroll to position [465, 0]
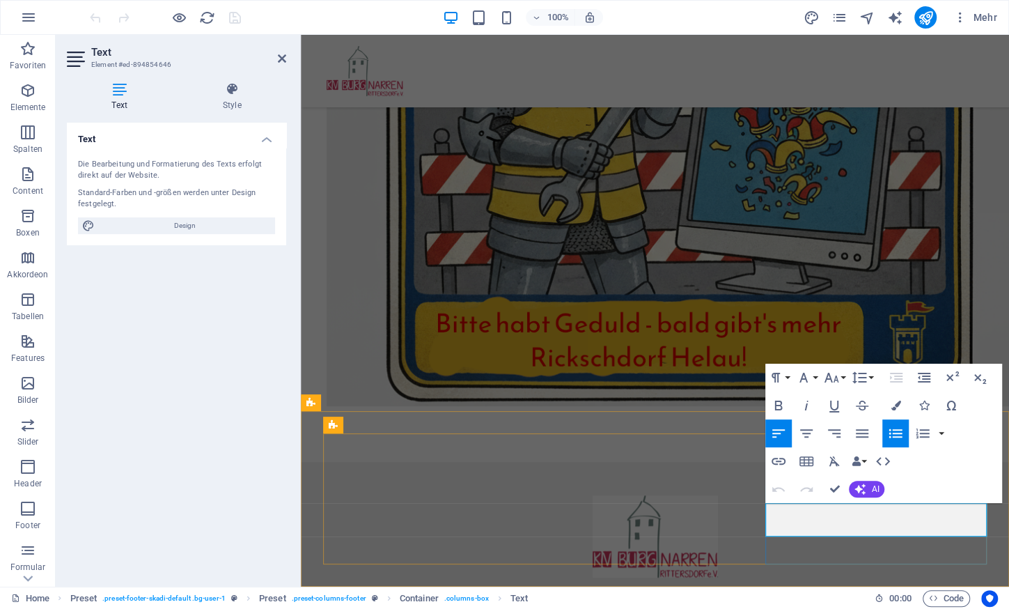
drag, startPoint x: 779, startPoint y: 510, endPoint x: 903, endPoint y: 525, distance: 125.6
click at [898, 379] on icon "button" at bounding box center [896, 378] width 13 height 10
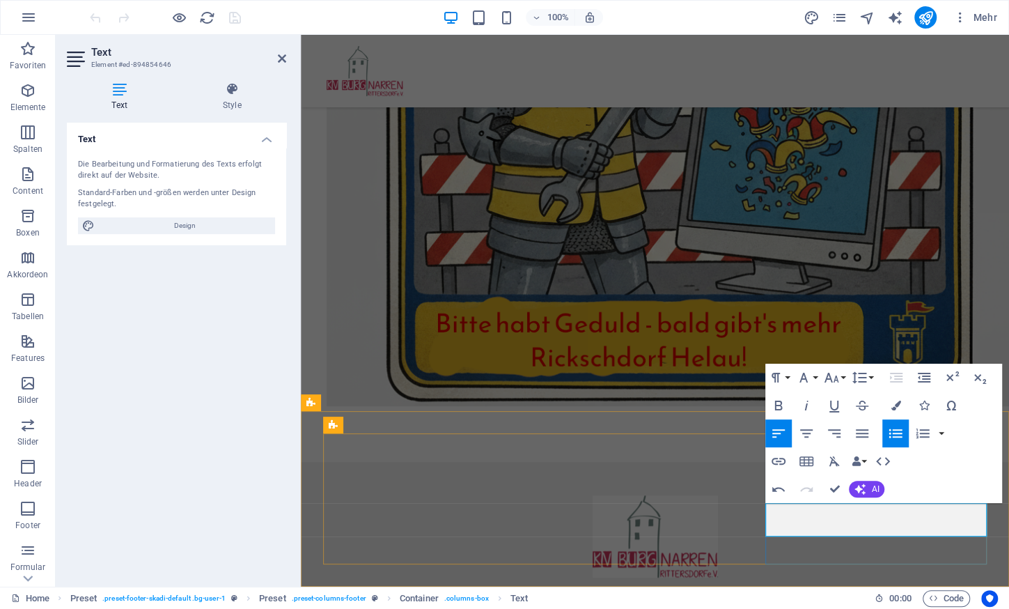
drag, startPoint x: 865, startPoint y: 510, endPoint x: 799, endPoint y: 510, distance: 66.2
click at [781, 459] on icon "button" at bounding box center [778, 461] width 17 height 17
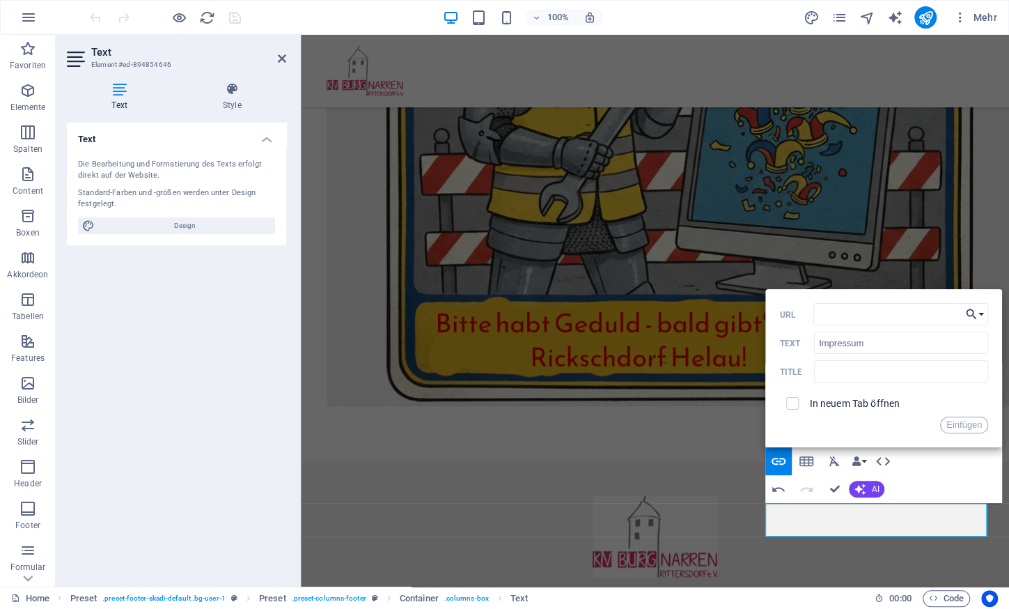
click at [983, 312] on button "Einen Link auswählen" at bounding box center [975, 314] width 26 height 22
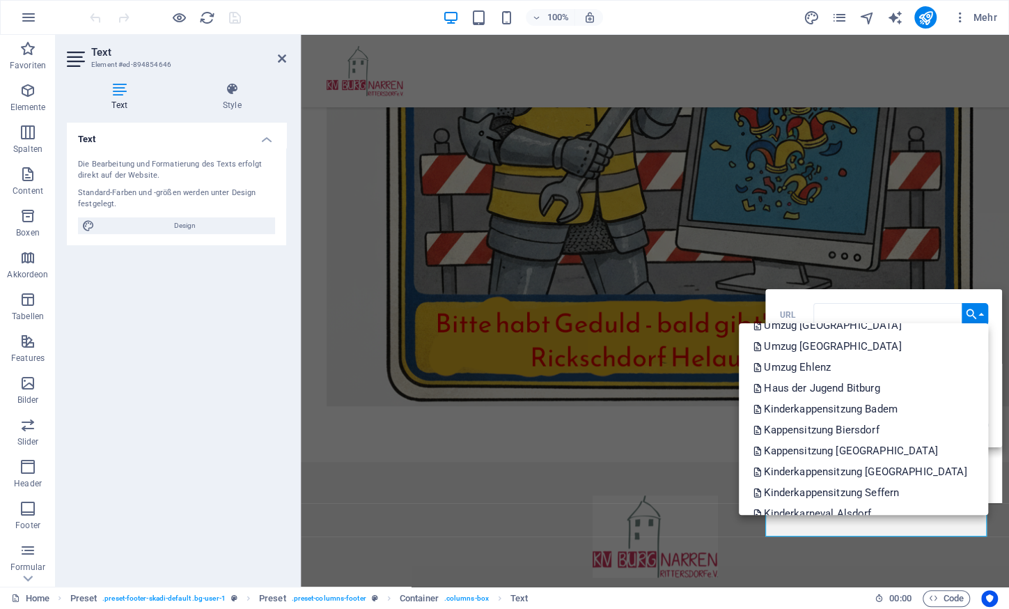
scroll to position [217, 0]
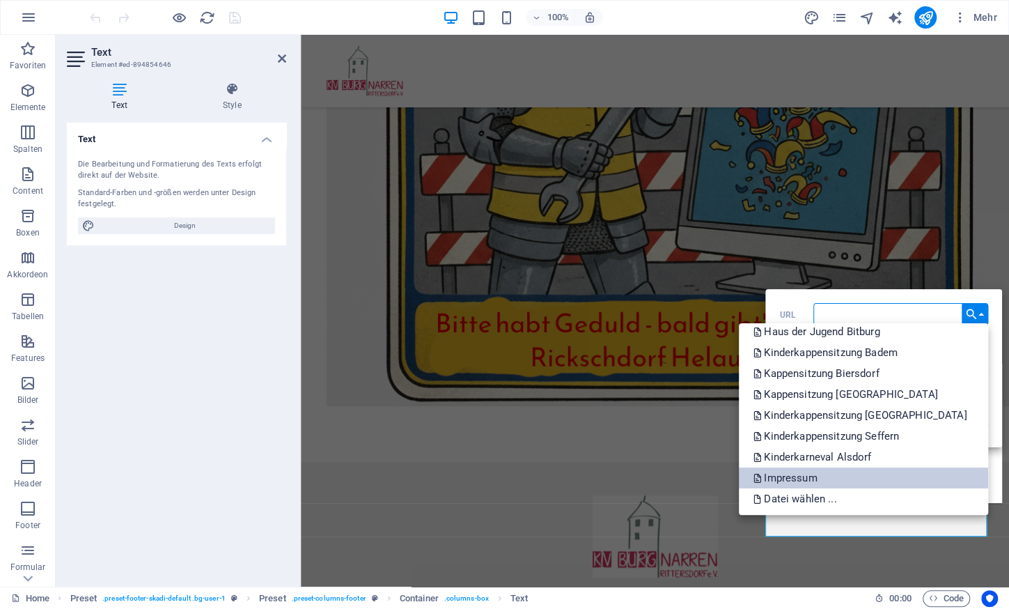
click at [820, 476] on p "Impressum" at bounding box center [786, 477] width 67 height 21
type input "/impressum"
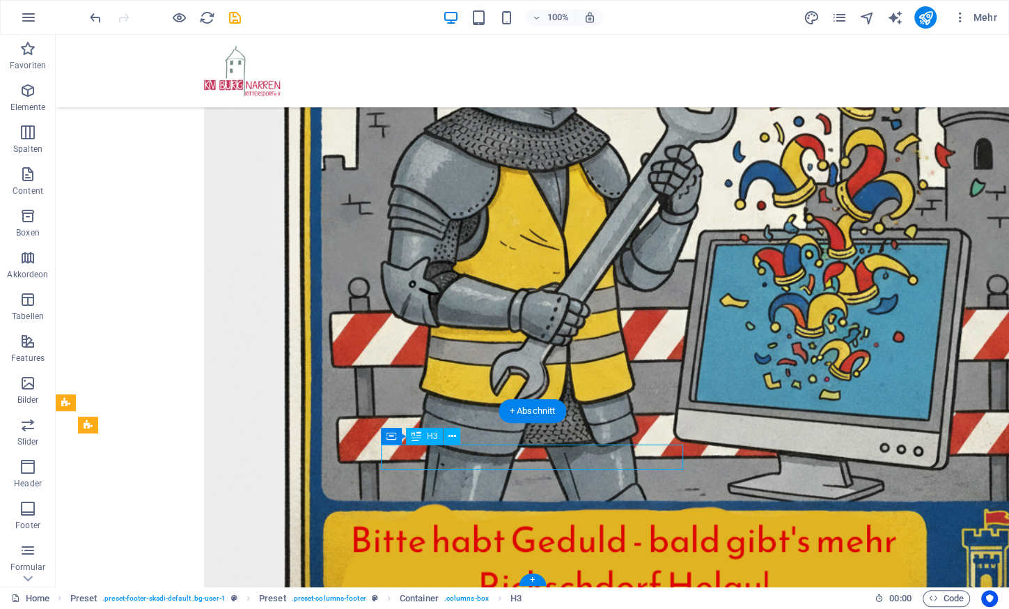
drag, startPoint x: 534, startPoint y: 464, endPoint x: 572, endPoint y: 462, distance: 38.4
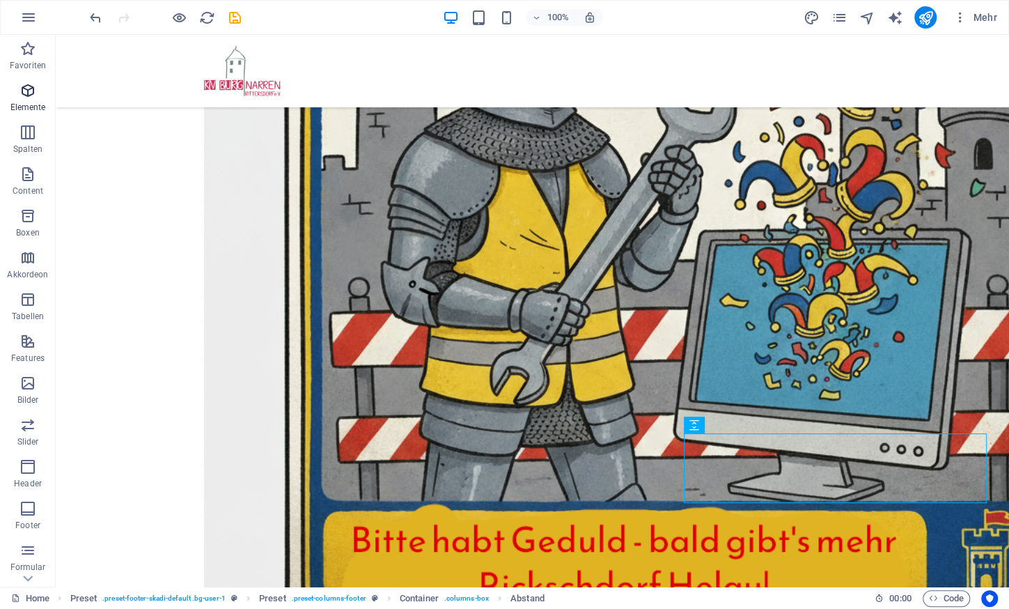
click at [31, 95] on icon "button" at bounding box center [27, 90] width 17 height 17
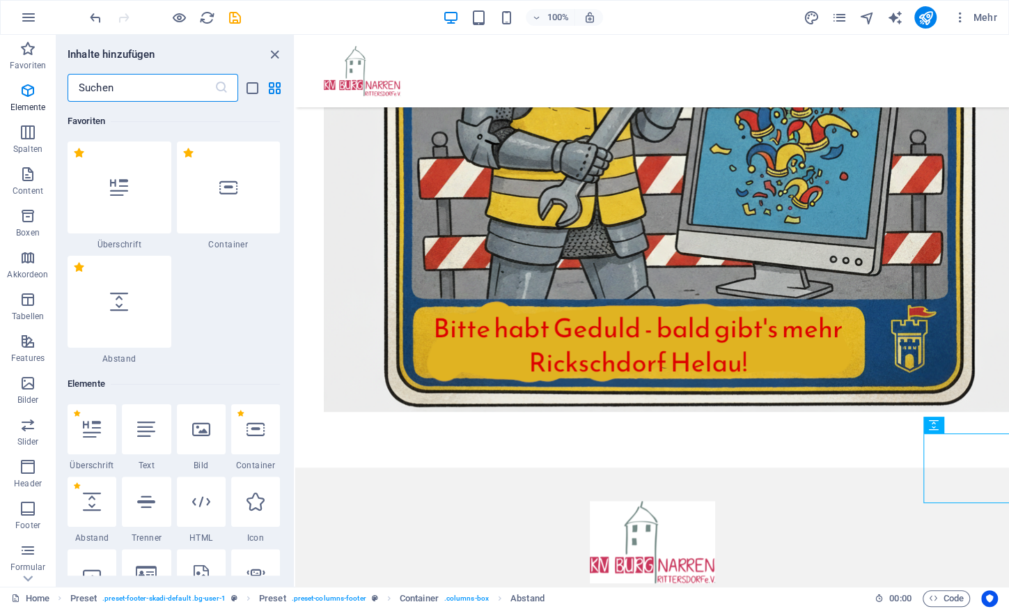
scroll to position [262, 0]
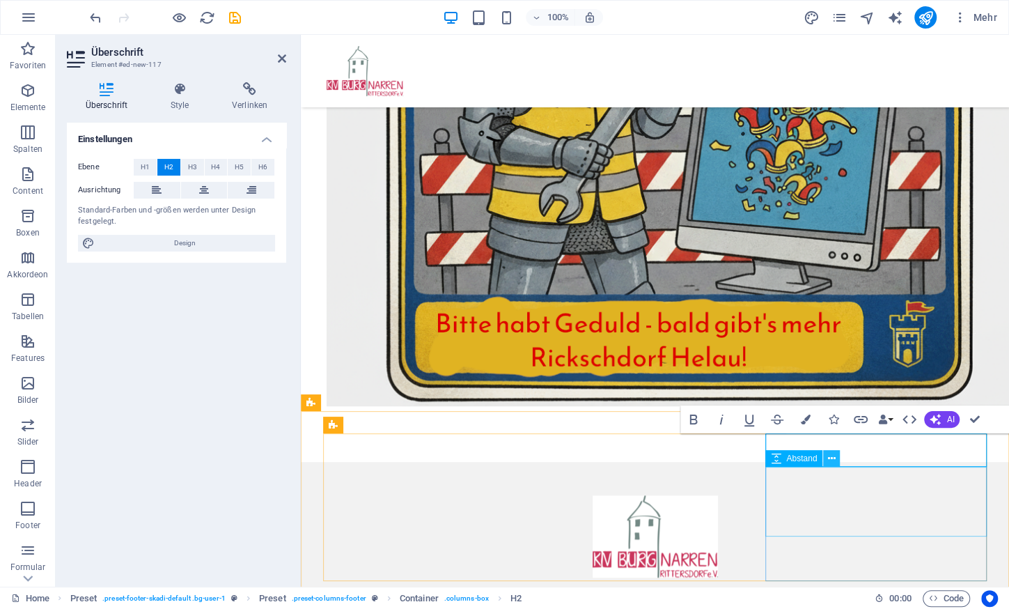
click at [829, 457] on icon at bounding box center [832, 458] width 8 height 15
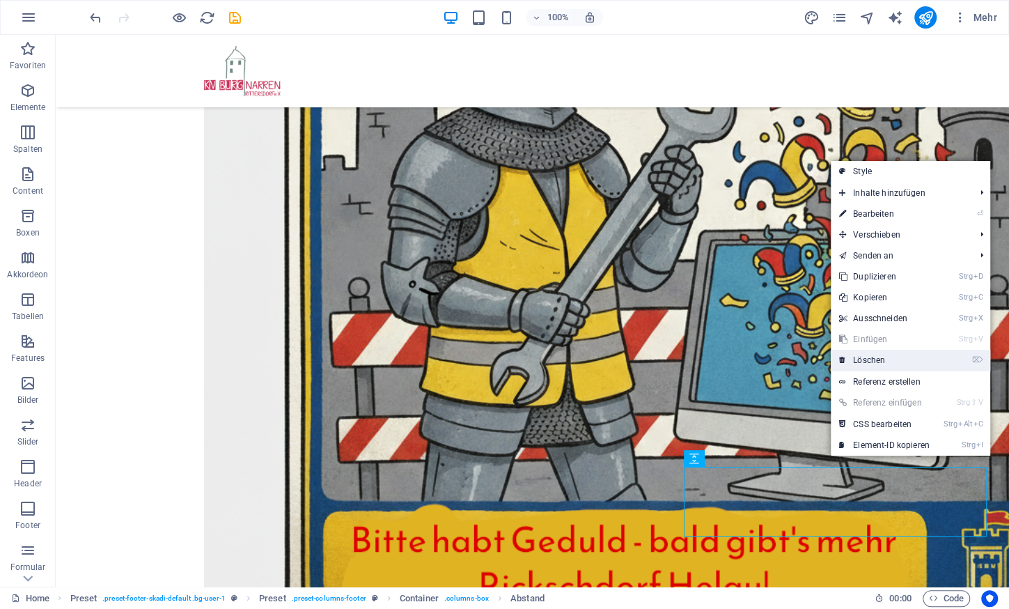
click at [889, 359] on link "⌦ Löschen" at bounding box center [884, 360] width 107 height 21
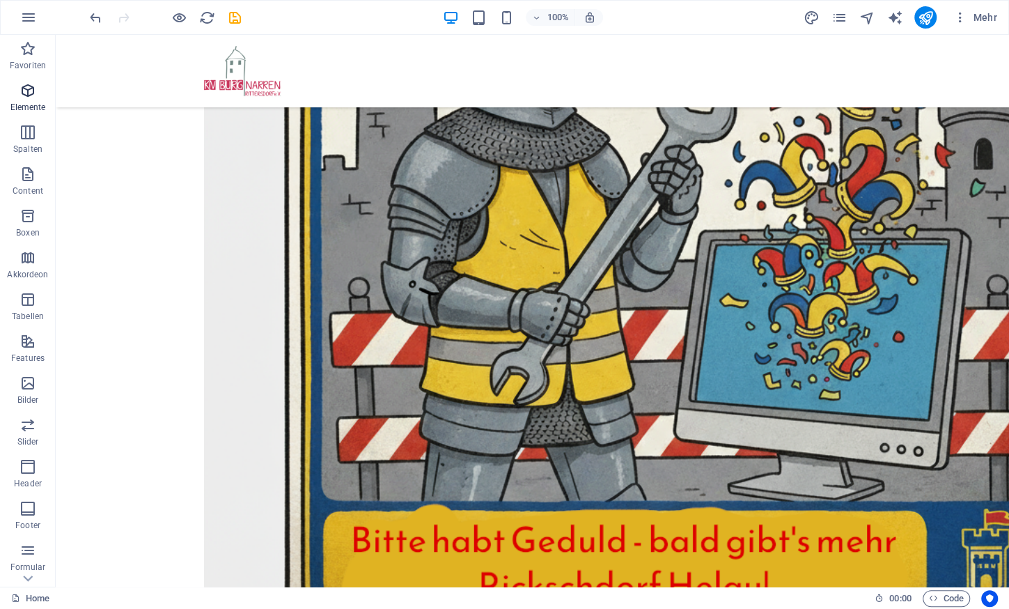
click at [38, 92] on span "Elemente" at bounding box center [28, 98] width 56 height 33
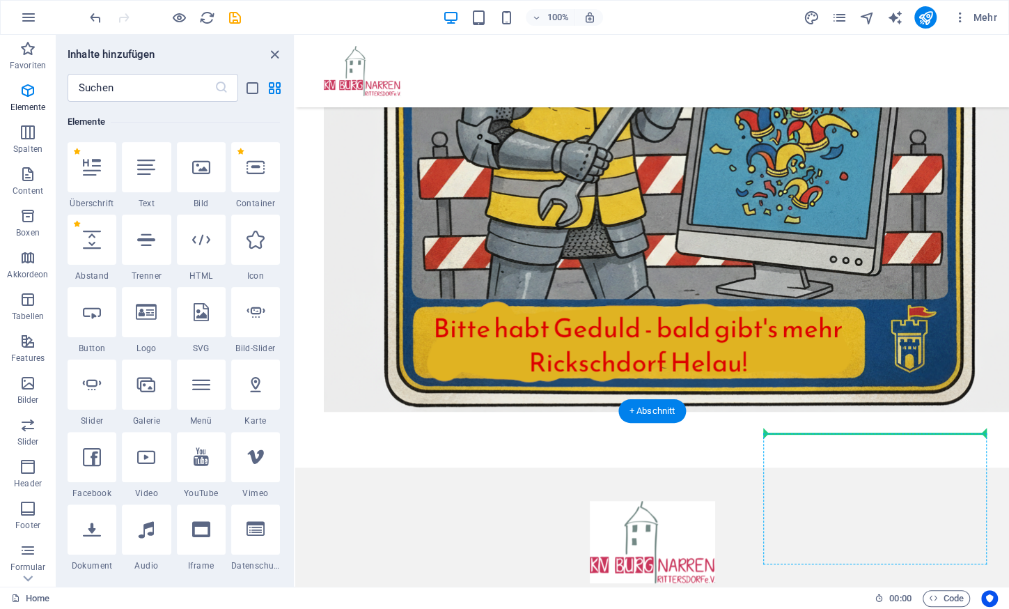
select select "px"
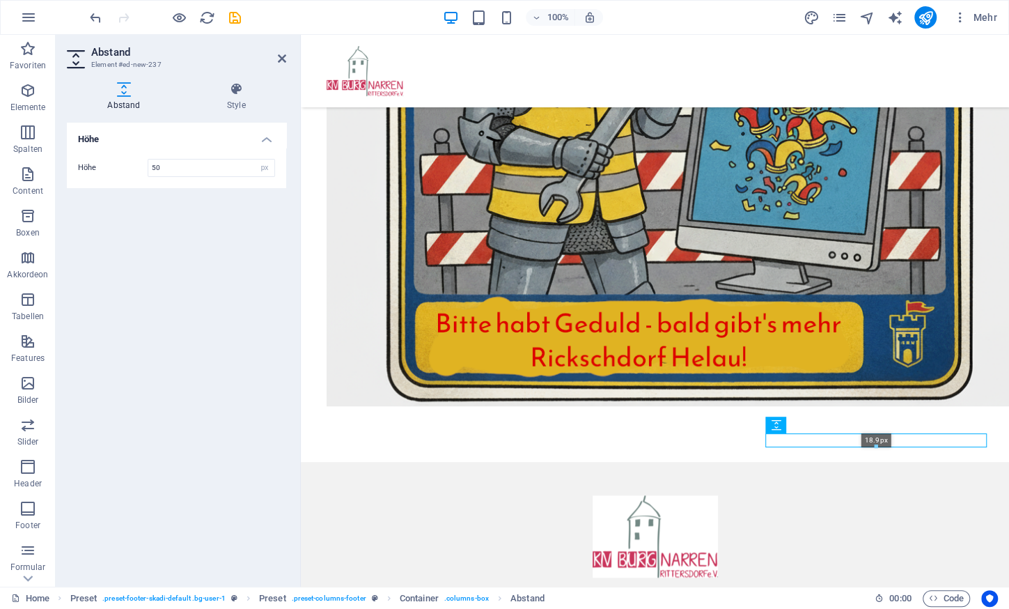
drag, startPoint x: 877, startPoint y: 469, endPoint x: 875, endPoint y: 428, distance: 41.2
click at [875, 428] on div "Container H3 Preset Preset Container Text Abstand Container Text Abstand Abstan…" at bounding box center [655, 78] width 708 height 1017
type input "18"
click at [634, 425] on icon at bounding box center [636, 425] width 8 height 15
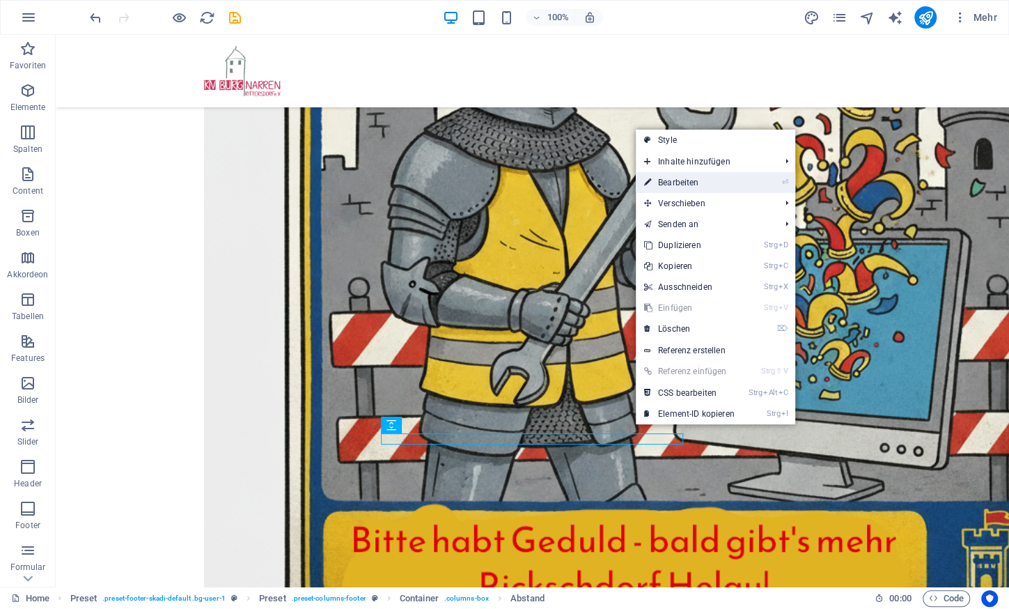
click at [689, 183] on link "⏎ Bearbeiten" at bounding box center [689, 182] width 107 height 21
click at [444, 183] on figure at bounding box center [532, 174] width 657 height 953
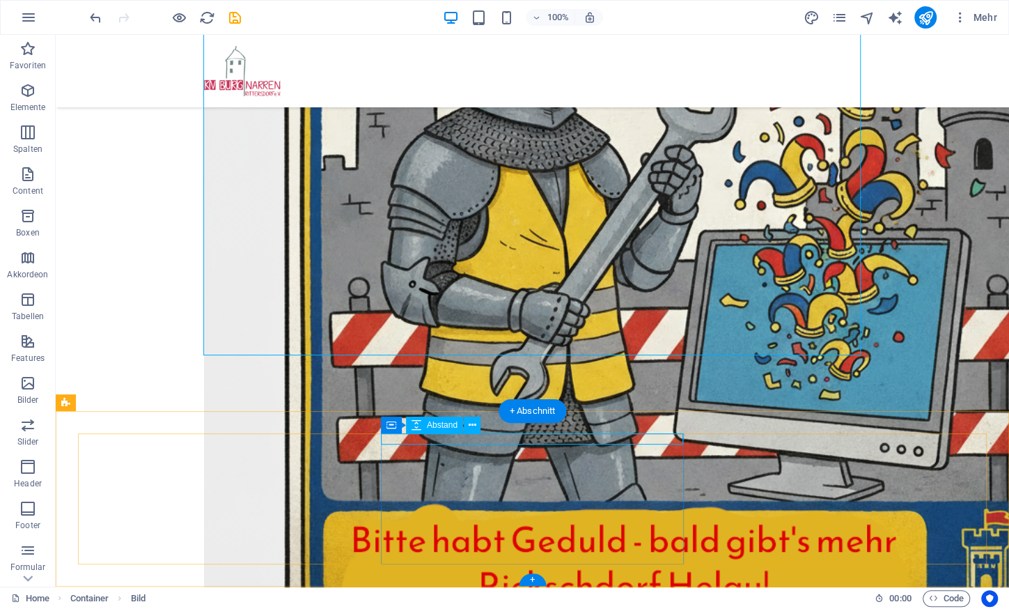
select select "rem"
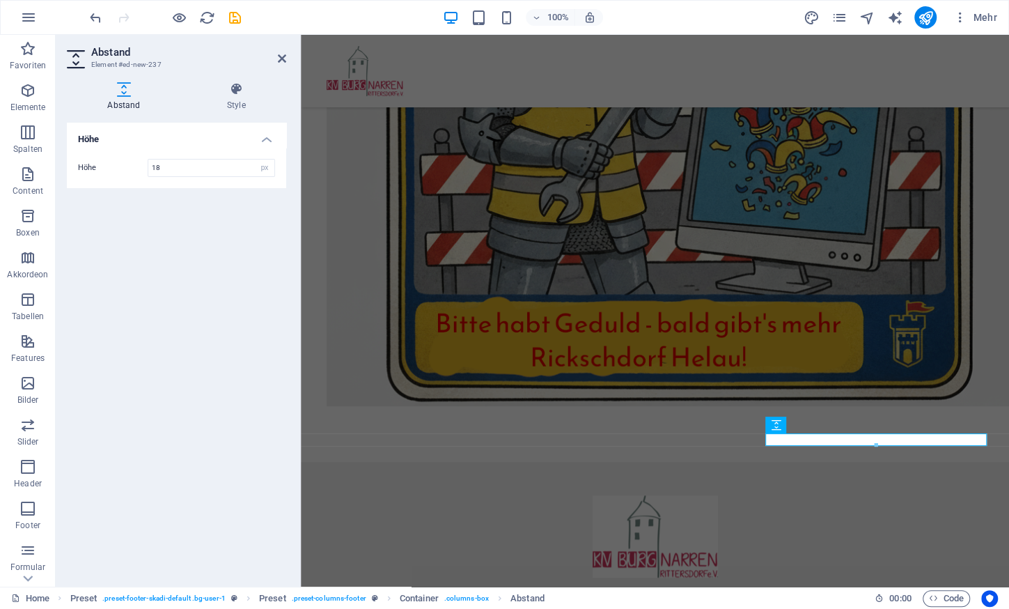
click at [265, 157] on div "Höhe 18 px rem vh vw" at bounding box center [176, 168] width 219 height 40
select select "rem"
click option "rem" at bounding box center [0, 0] width 0 height 0
type input "1"
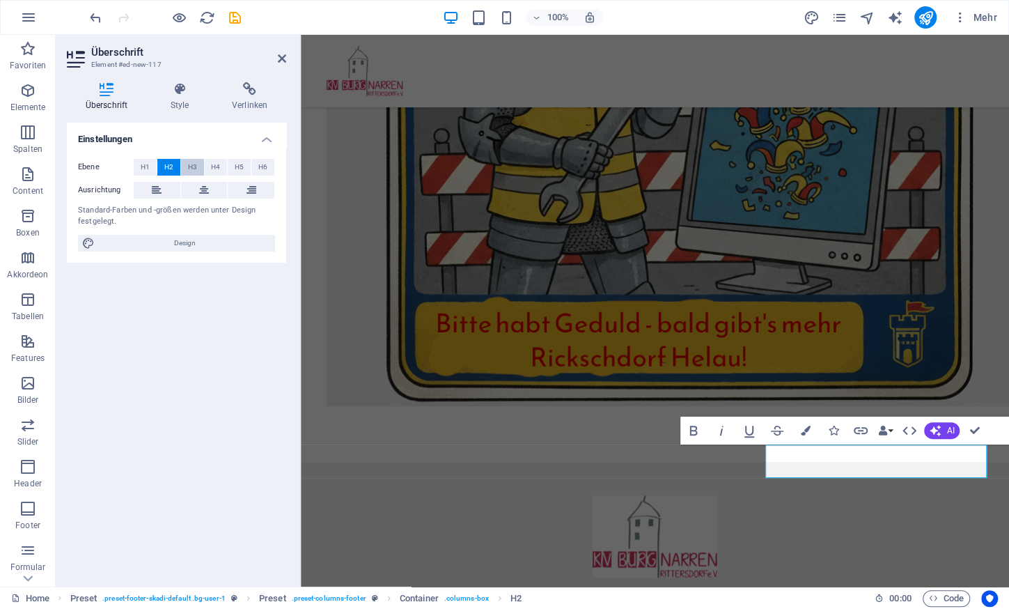
click at [193, 161] on span "H3" at bounding box center [192, 167] width 9 height 17
click at [248, 372] on div "Einstellungen Ebene H1 H2 H3 H4 H5 H6 Ausrichtung Standard-Farben und -größen w…" at bounding box center [176, 349] width 219 height 453
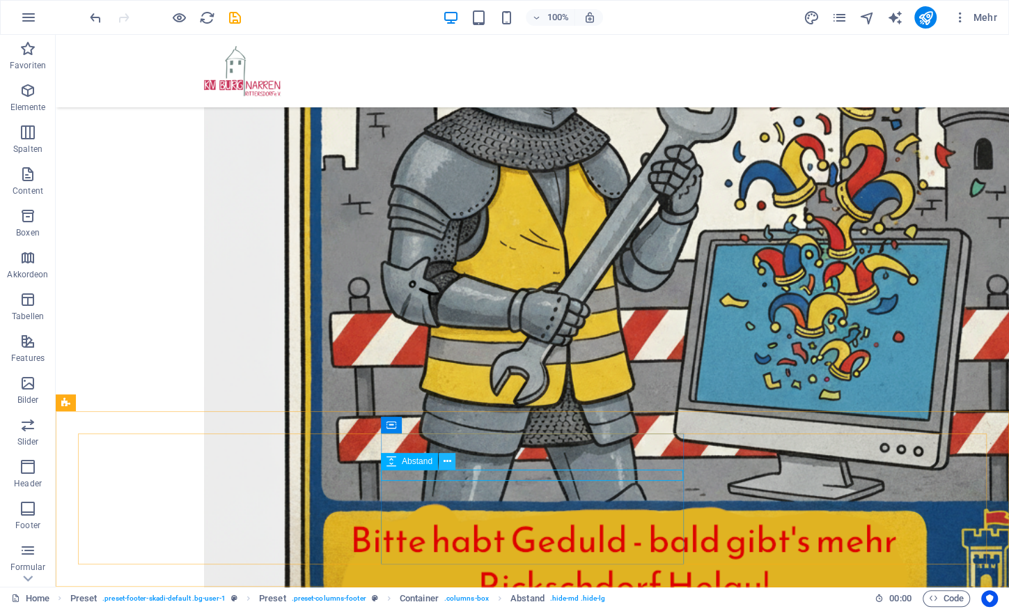
click at [448, 457] on icon at bounding box center [448, 461] width 8 height 15
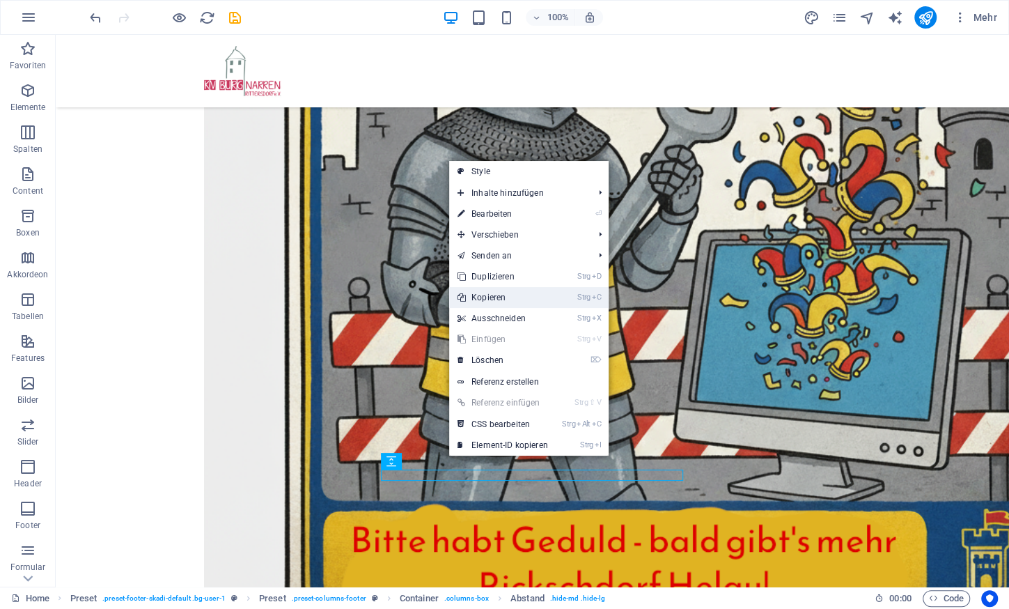
click at [527, 306] on link "Strg C Kopieren" at bounding box center [502, 297] width 107 height 21
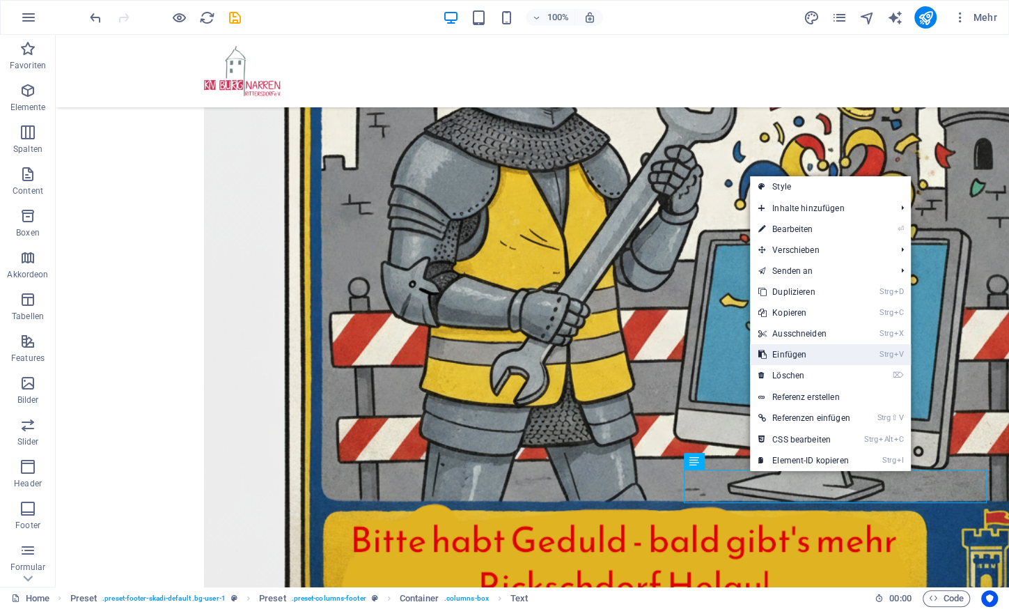
click at [799, 350] on link "Strg V Einfügen" at bounding box center [804, 354] width 109 height 21
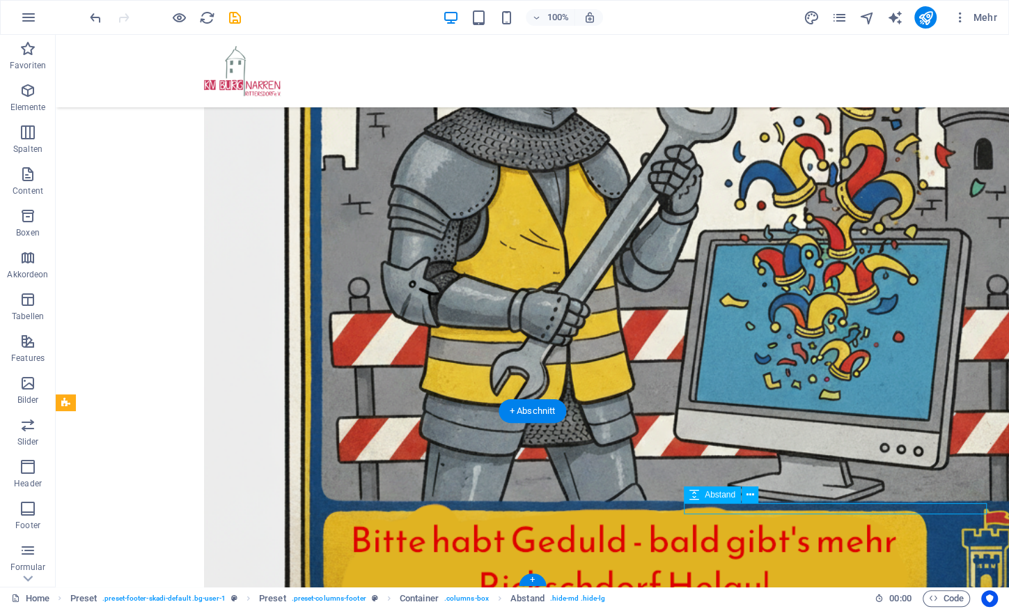
scroll to position [465, 0]
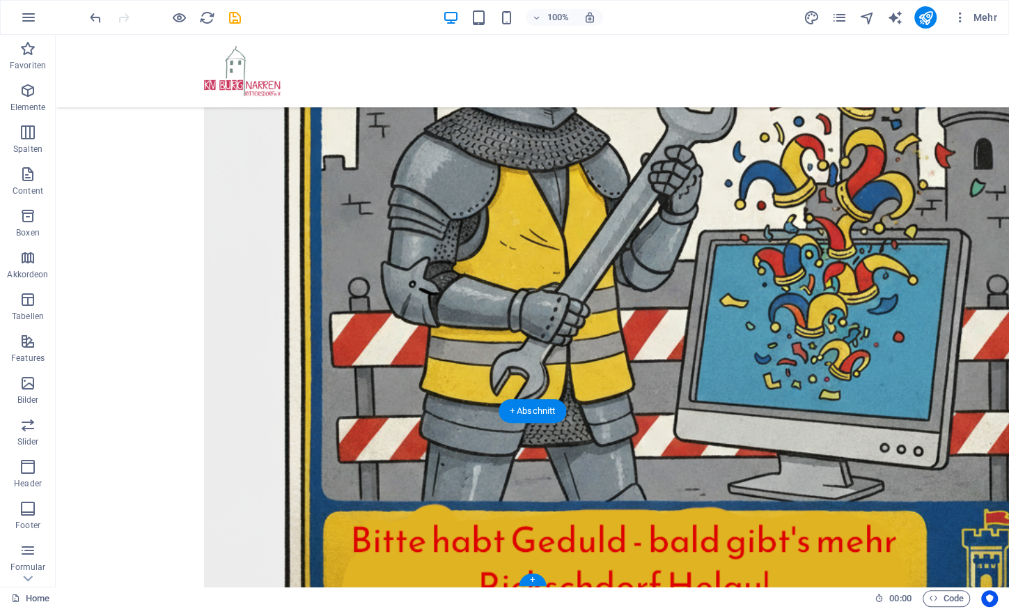
drag, startPoint x: 710, startPoint y: 508, endPoint x: 749, endPoint y: 471, distance: 53.2
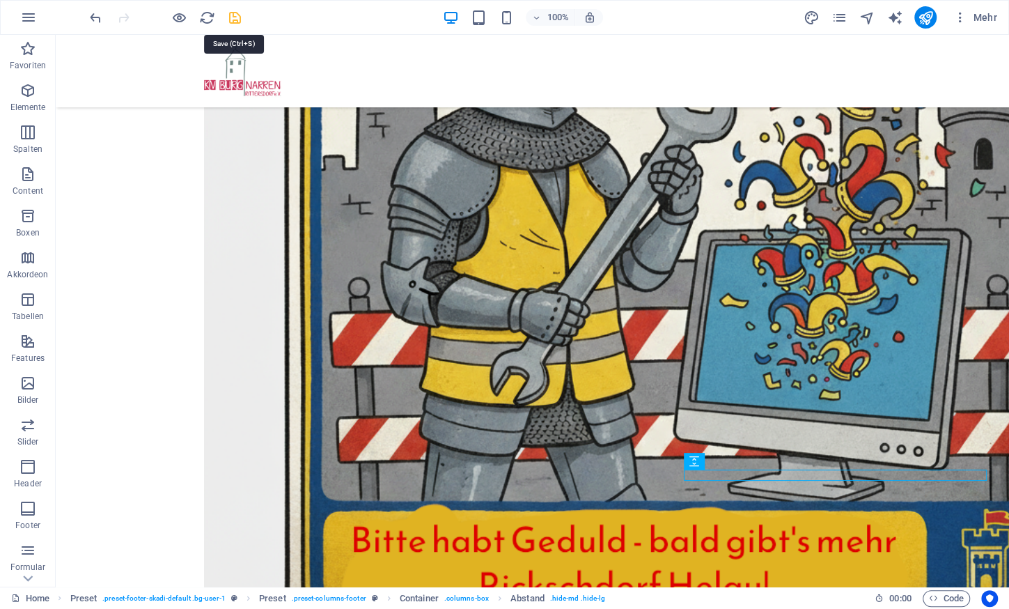
click at [239, 22] on icon "save" at bounding box center [235, 18] width 16 height 16
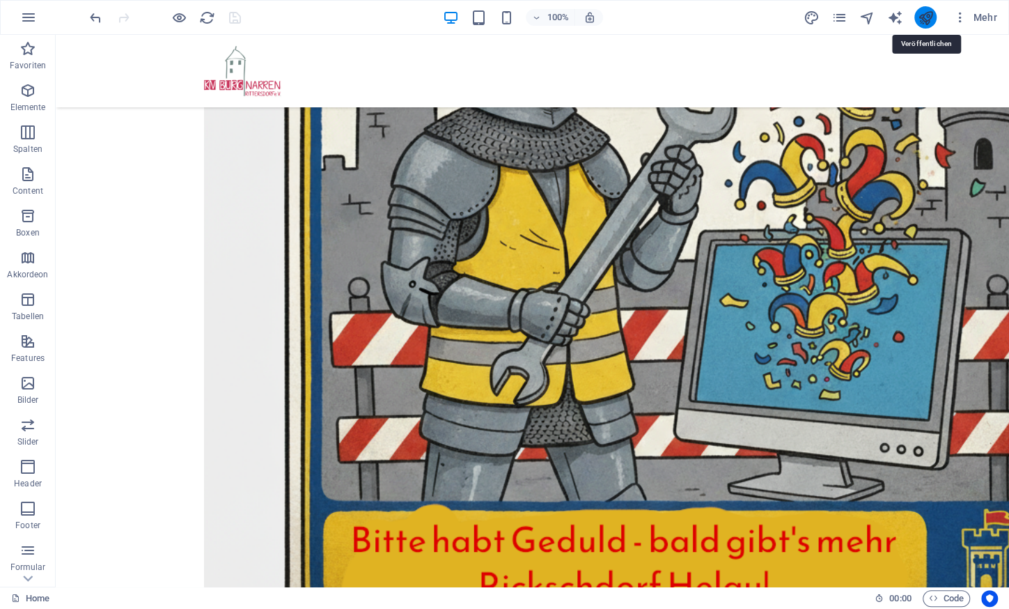
click at [921, 19] on icon "publish" at bounding box center [925, 18] width 16 height 16
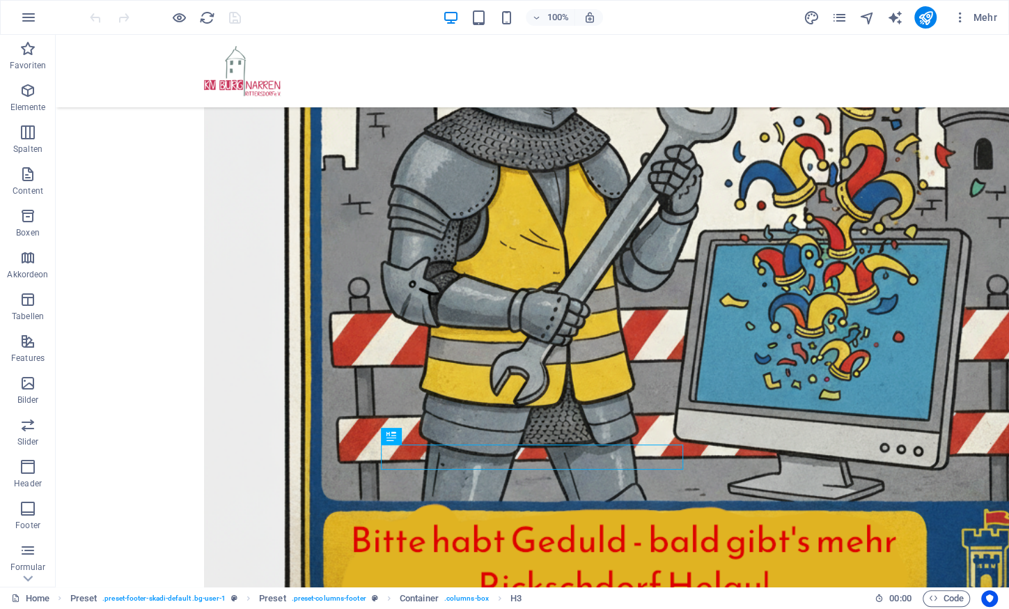
scroll to position [465, 0]
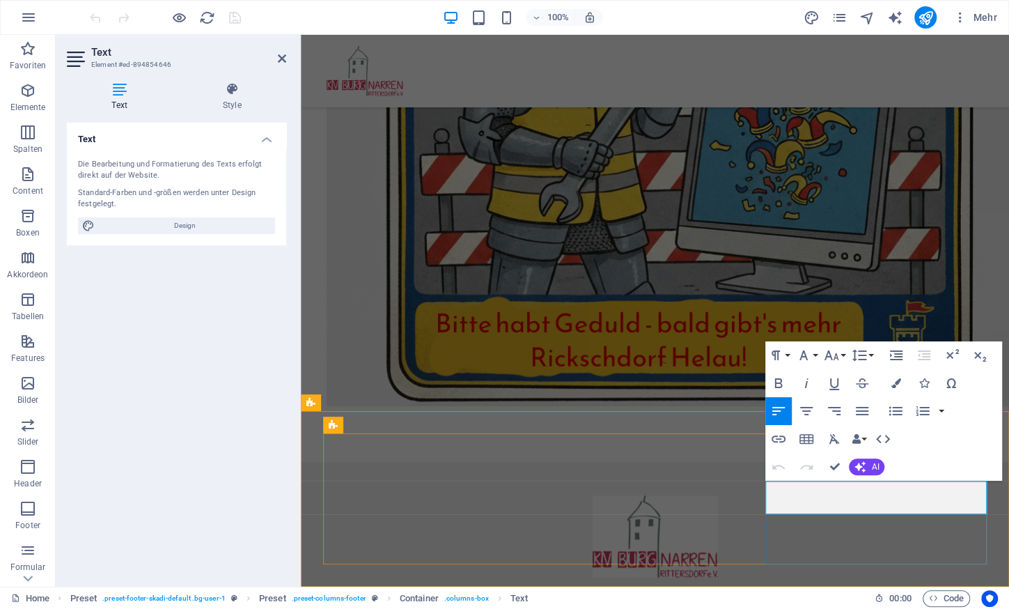
drag, startPoint x: 865, startPoint y: 483, endPoint x: 799, endPoint y: 488, distance: 65.6
click at [777, 437] on icon "button" at bounding box center [778, 438] width 17 height 17
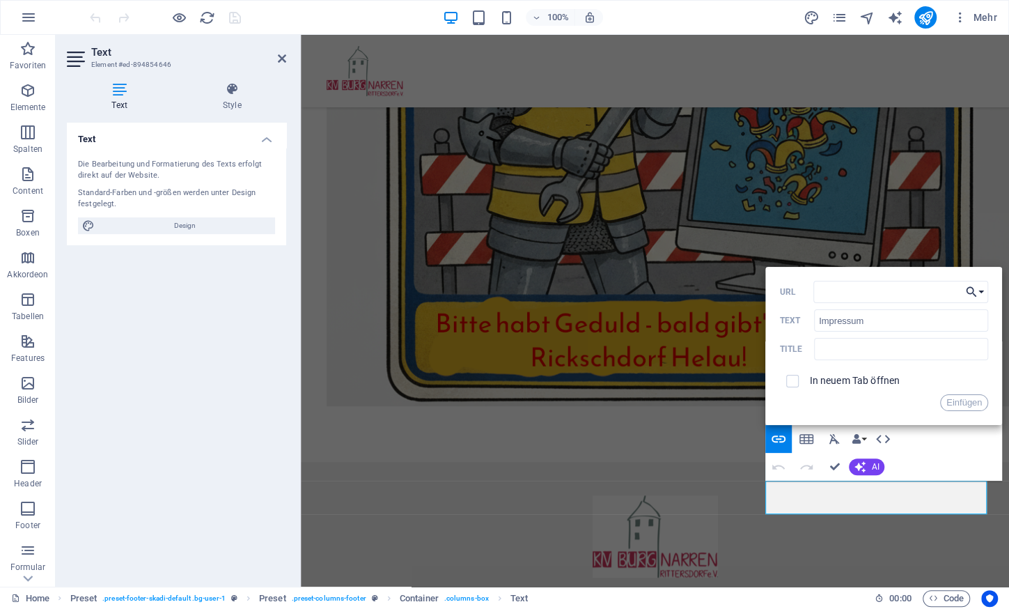
click at [980, 288] on button "Einen Link auswählen" at bounding box center [975, 292] width 26 height 22
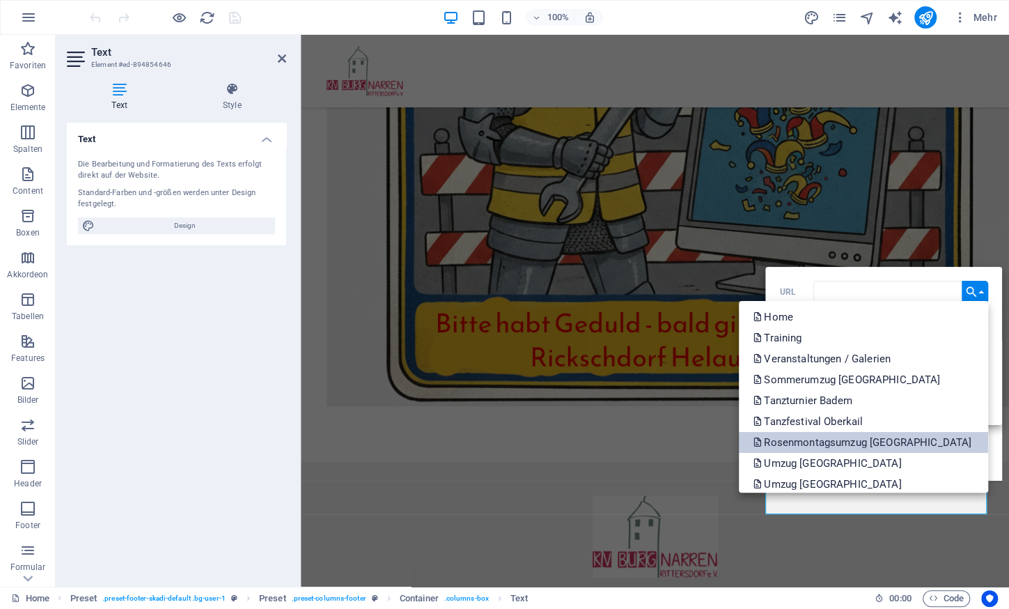
scroll to position [217, 0]
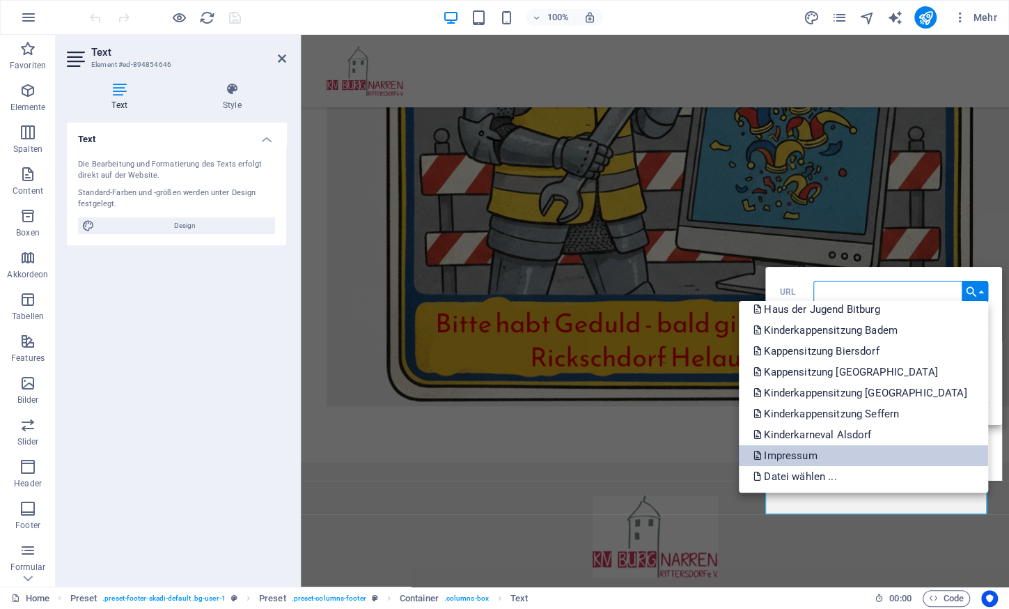
click at [820, 456] on p "Impressum" at bounding box center [786, 455] width 67 height 21
type input "/impressum"
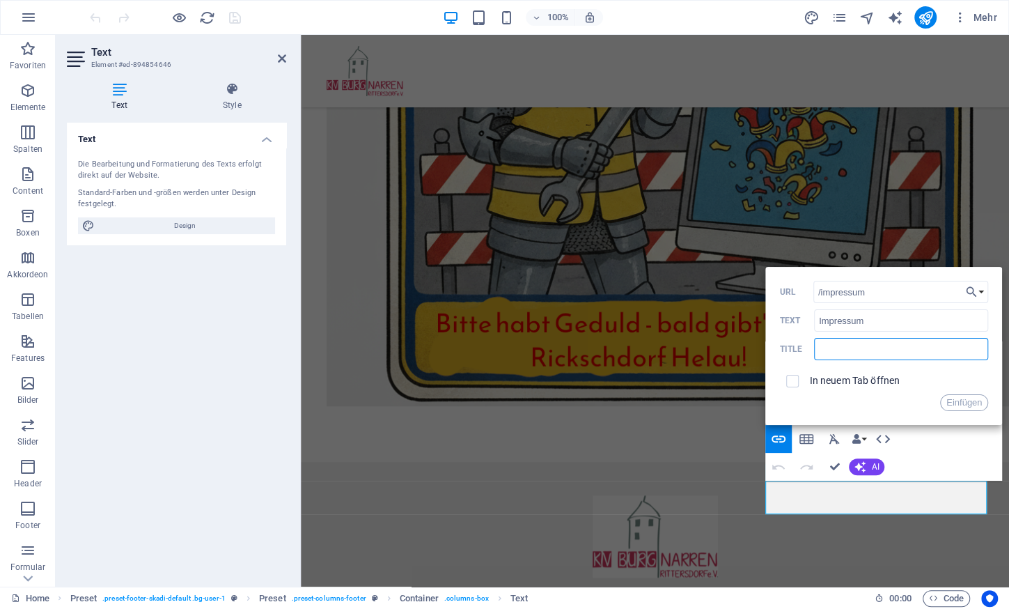
click at [854, 355] on input "text" at bounding box center [901, 349] width 174 height 22
type input "Impressum"
click at [951, 409] on button "Einfügen" at bounding box center [964, 402] width 48 height 17
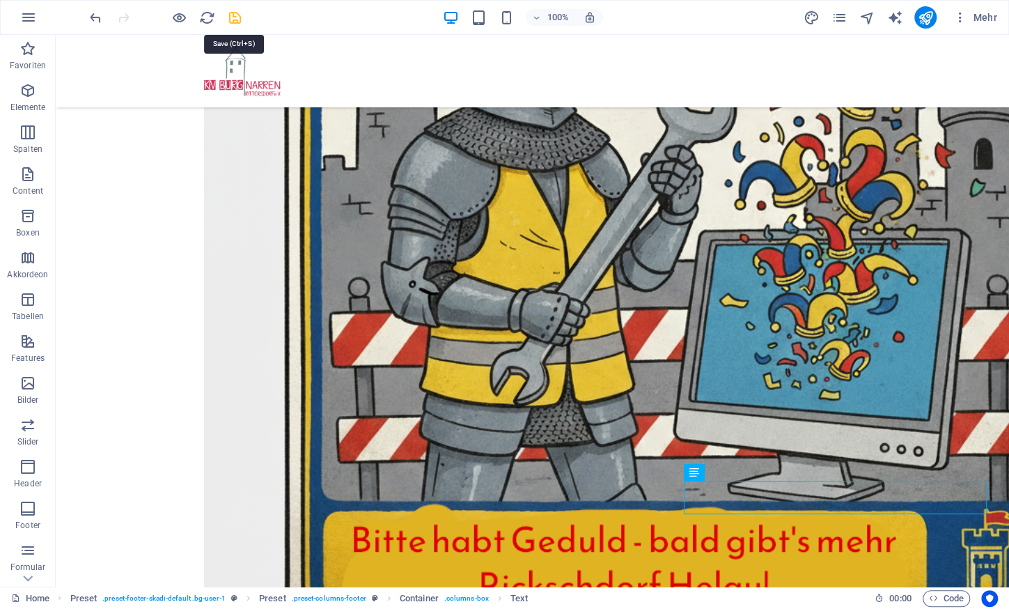
click at [229, 15] on icon "save" at bounding box center [235, 18] width 16 height 16
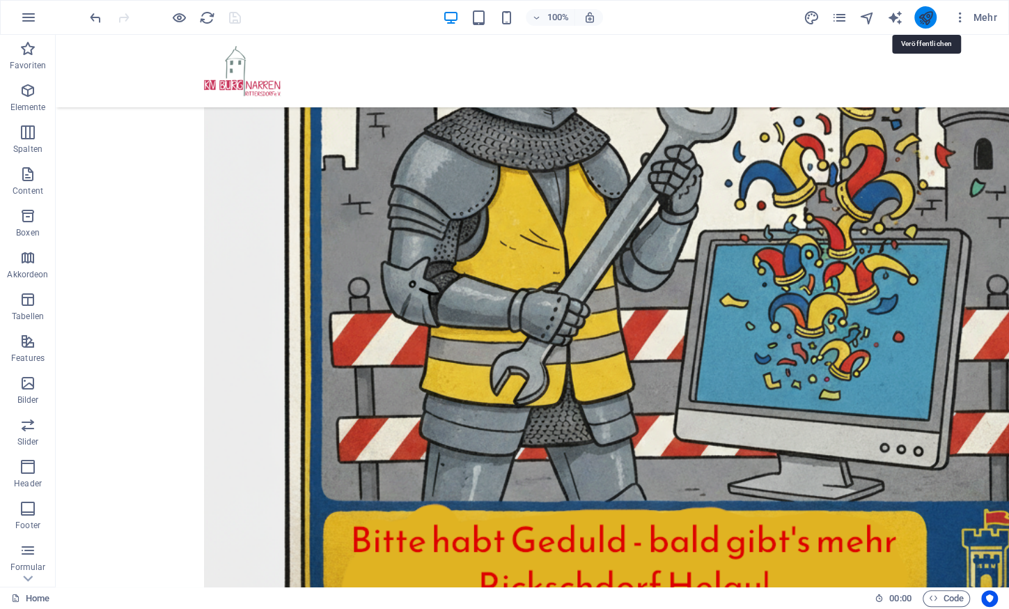
click at [928, 15] on icon "publish" at bounding box center [925, 18] width 16 height 16
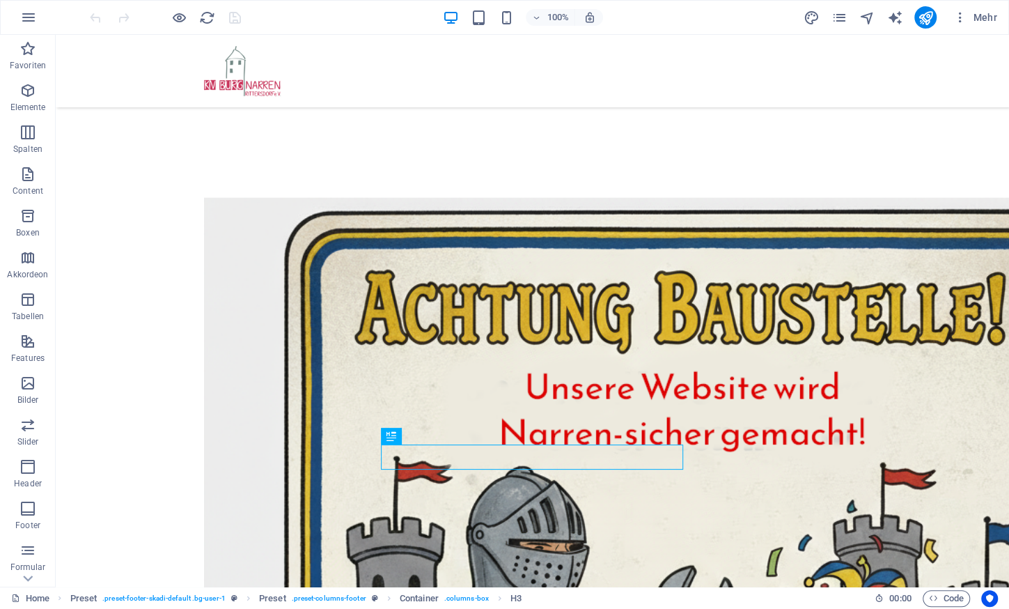
scroll to position [465, 0]
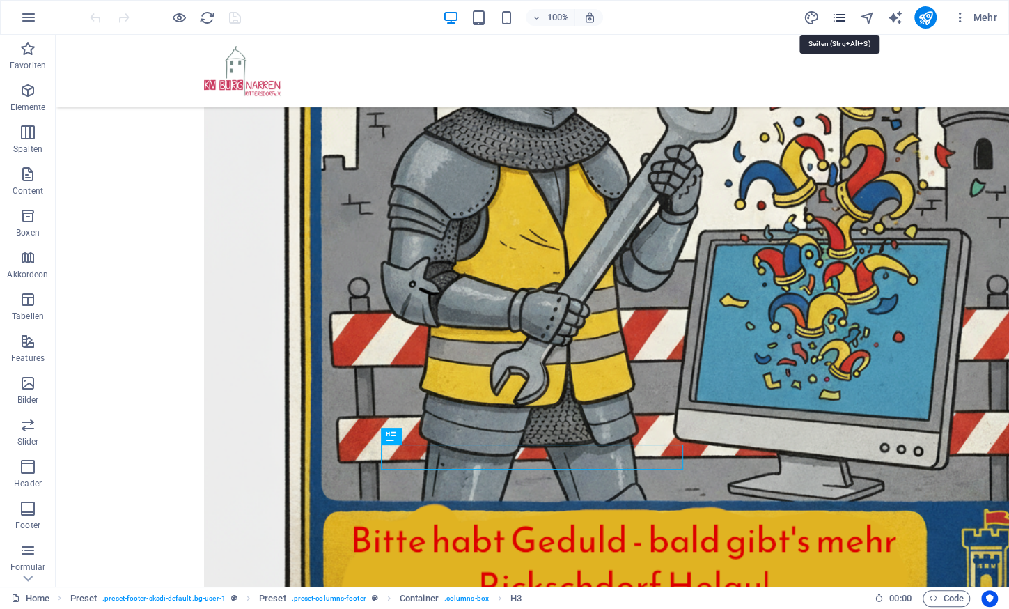
click at [840, 17] on icon "pages" at bounding box center [839, 18] width 16 height 16
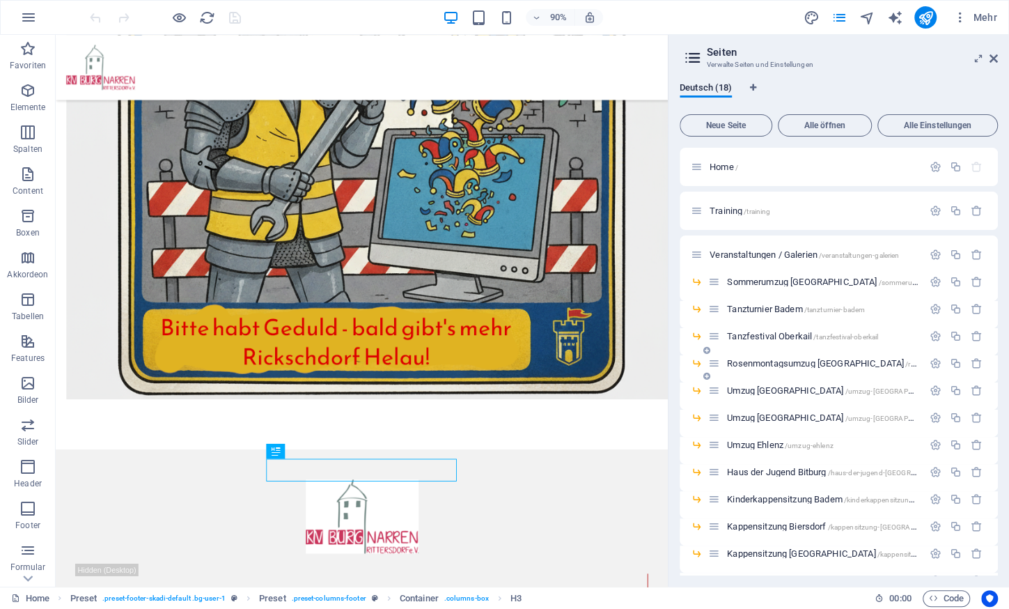
scroll to position [127, 0]
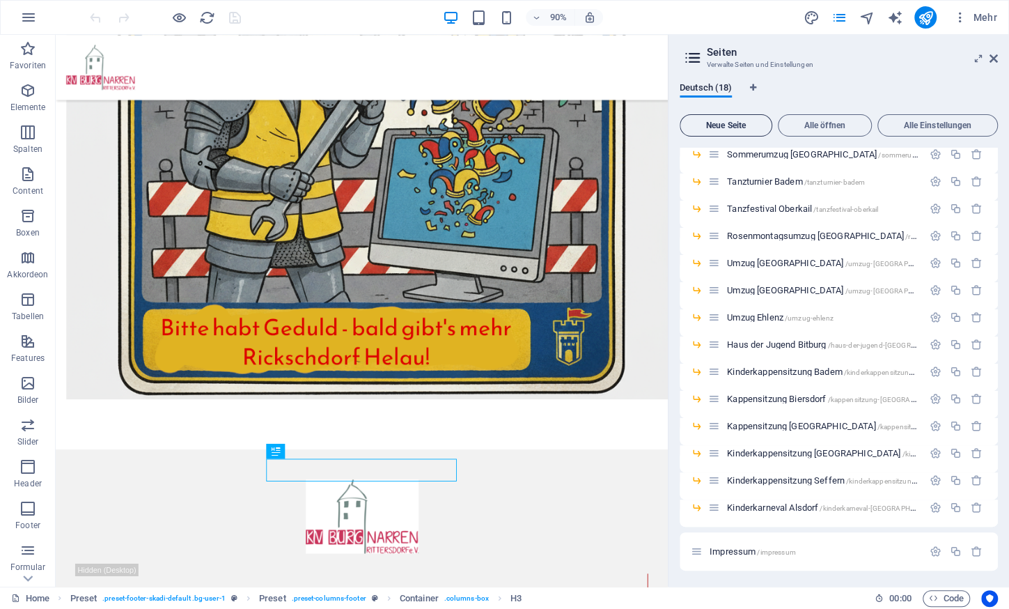
click at [748, 121] on span "Neue Seite" at bounding box center [726, 125] width 80 height 8
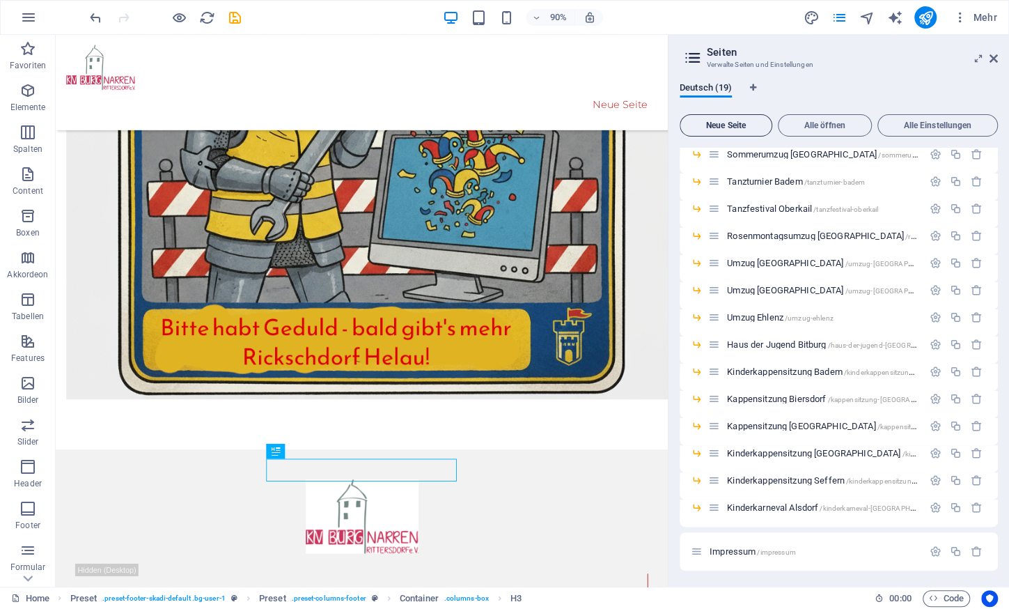
scroll to position [414, 0]
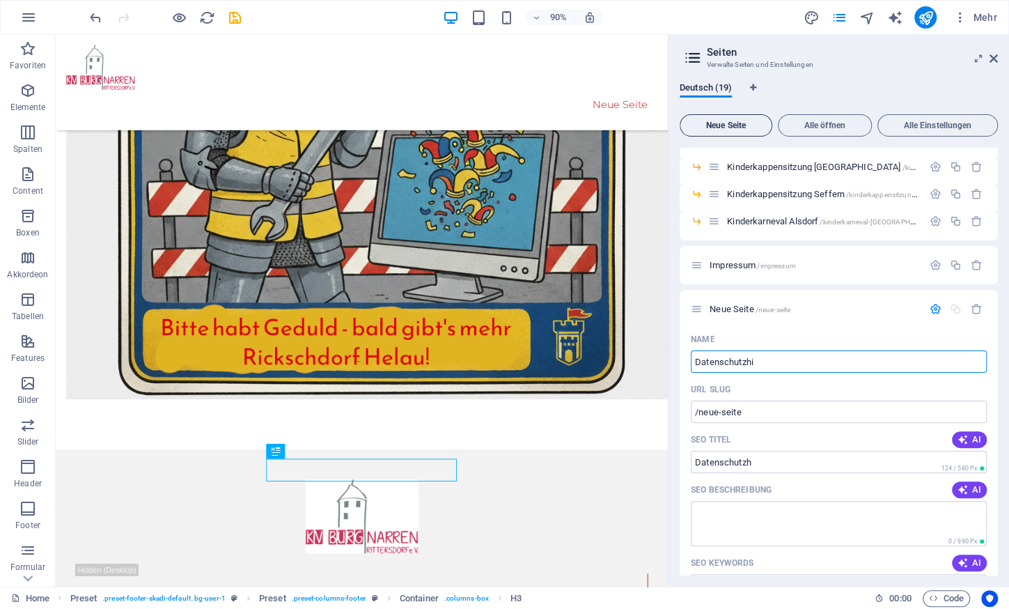
type input "Datenschutzhin"
type input "/datenschutzh"
type input "Datenschutzhinweise"
type input "/datenschutzhinweise"
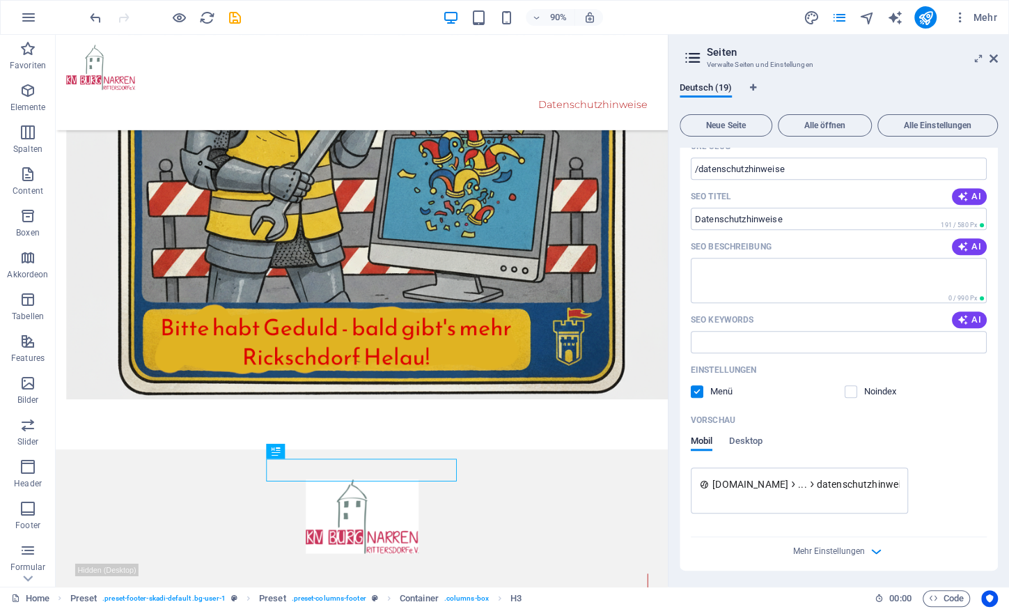
click at [694, 392] on label at bounding box center [697, 391] width 13 height 13
click at [0, 0] on input "checkbox" at bounding box center [0, 0] width 0 height 0
click at [698, 389] on label at bounding box center [697, 391] width 13 height 13
click at [0, 0] on input "checkbox" at bounding box center [0, 0] width 0 height 0
click at [701, 391] on label at bounding box center [697, 391] width 13 height 13
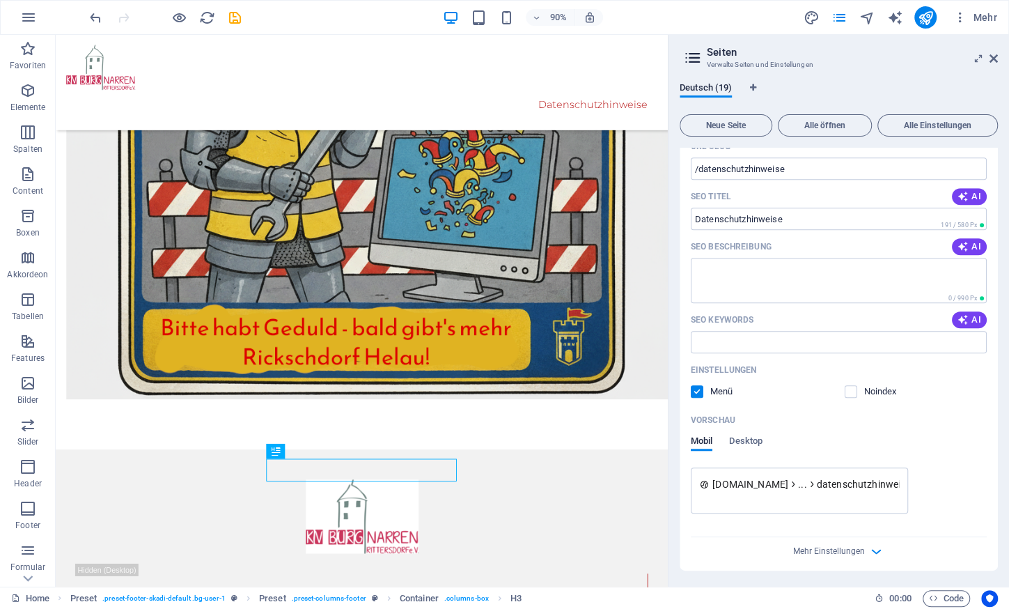
click at [0, 0] on input "checkbox" at bounding box center [0, 0] width 0 height 0
click at [701, 391] on label at bounding box center [697, 391] width 13 height 13
click at [0, 0] on input "checkbox" at bounding box center [0, 0] width 0 height 0
click at [701, 391] on label at bounding box center [697, 391] width 13 height 13
click at [0, 0] on input "checkbox" at bounding box center [0, 0] width 0 height 0
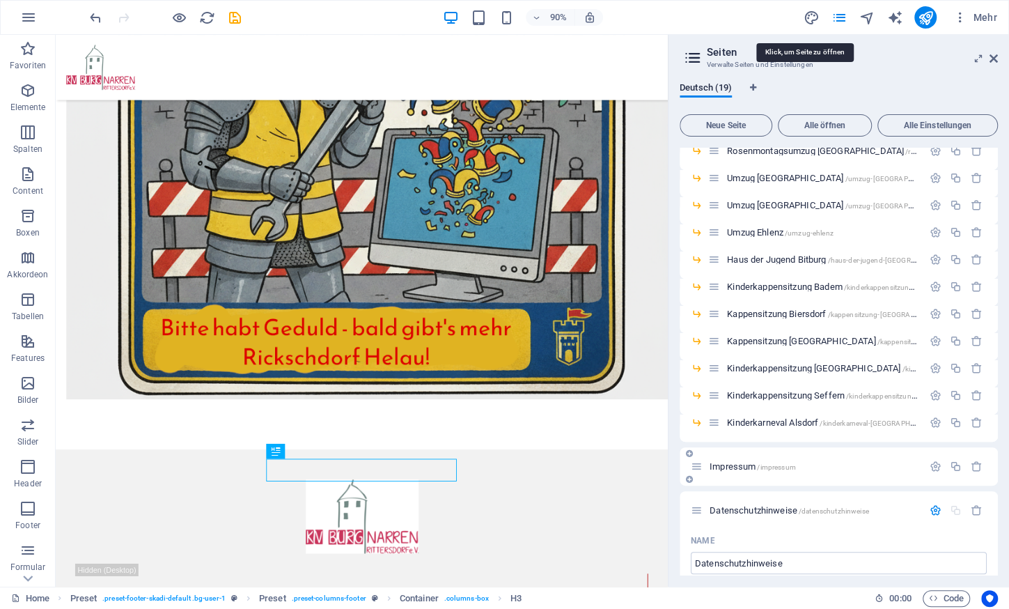
scroll to position [226, 0]
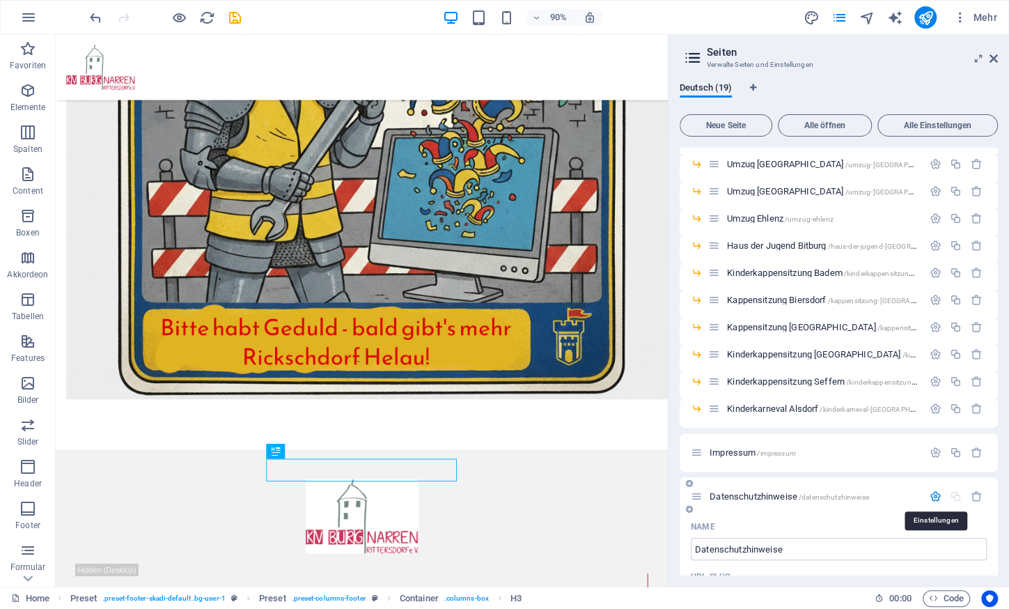
click at [937, 495] on icon "button" at bounding box center [936, 496] width 12 height 12
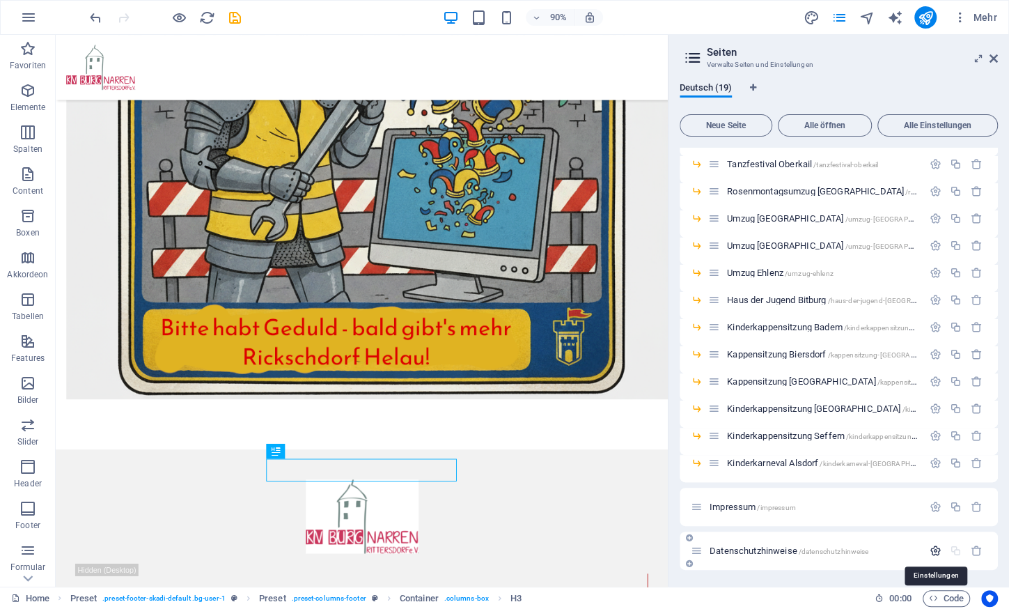
scroll to position [171, 0]
click at [30, 53] on icon at bounding box center [27, 42] width 19 height 19
click at [30, 579] on div "Favoriten Elemente Spalten Content Boxen Akkordeon Tabellen Features Bilder Sli…" at bounding box center [28, 311] width 56 height 552
click at [30, 579] on p "Collections" at bounding box center [27, 575] width 42 height 11
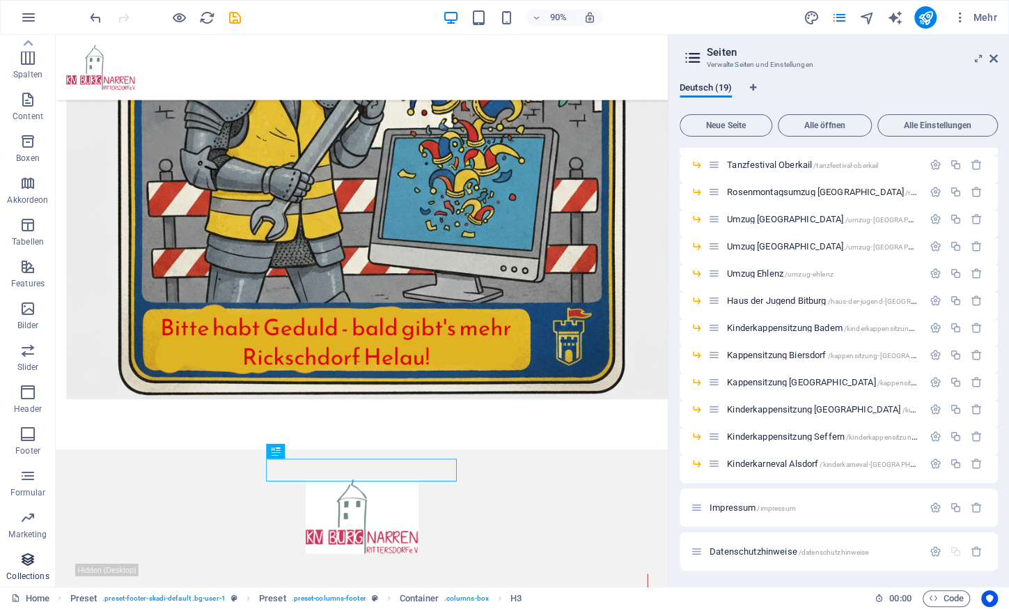
click at [31, 568] on span "Collections" at bounding box center [28, 567] width 56 height 33
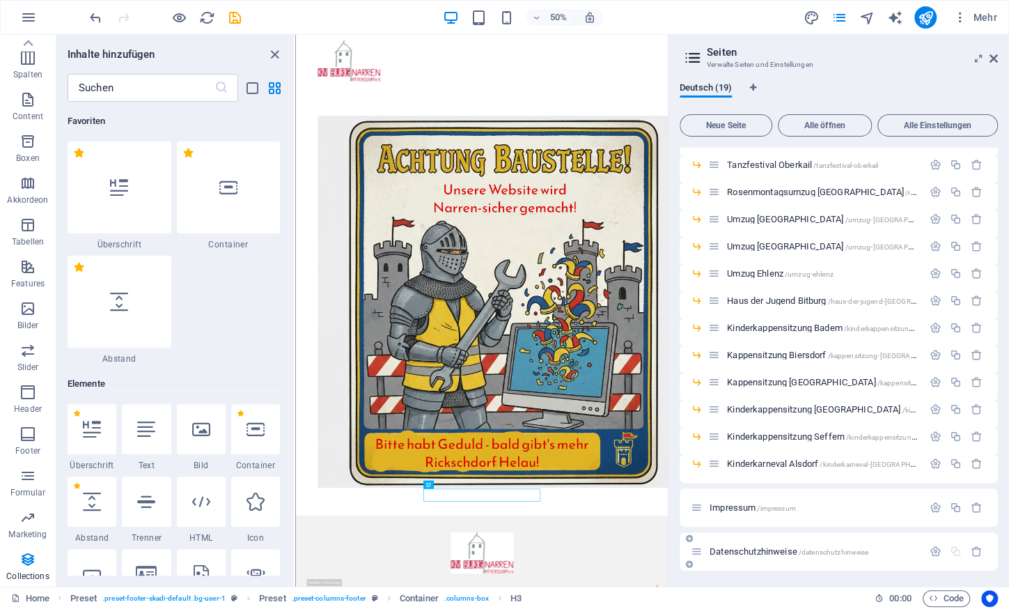
scroll to position [12862, 0]
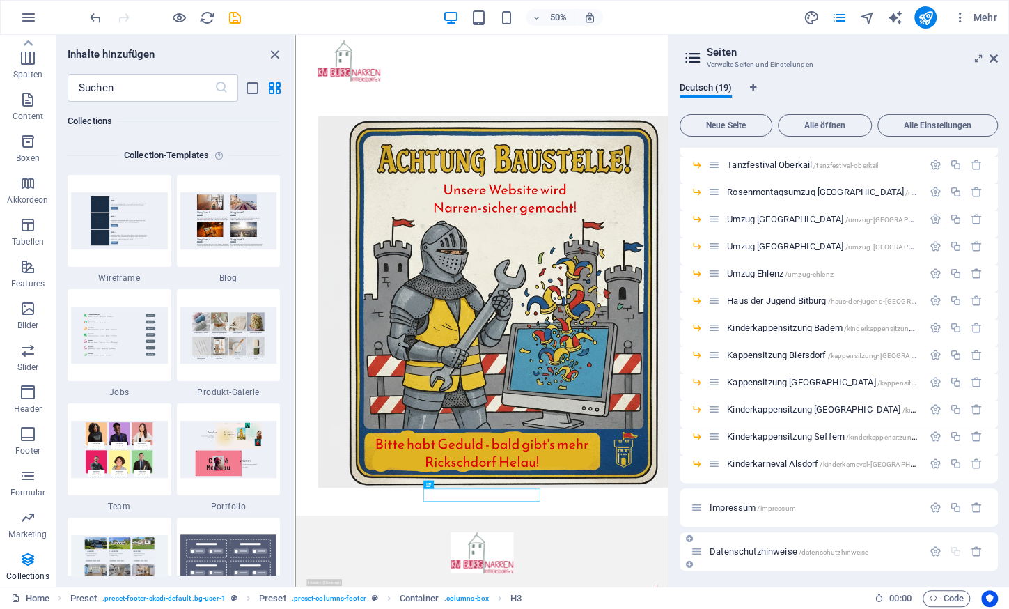
click at [737, 549] on span "Datenschutzhinweise /datenschutzhinweise" at bounding box center [789, 551] width 159 height 10
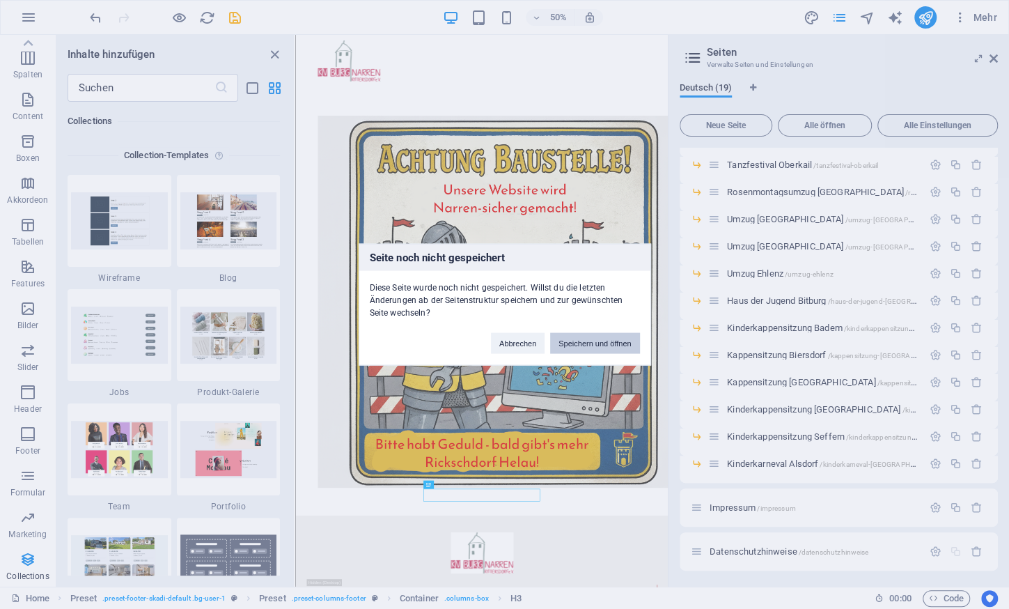
click at [607, 346] on button "Speichern und öffnen" at bounding box center [594, 343] width 89 height 21
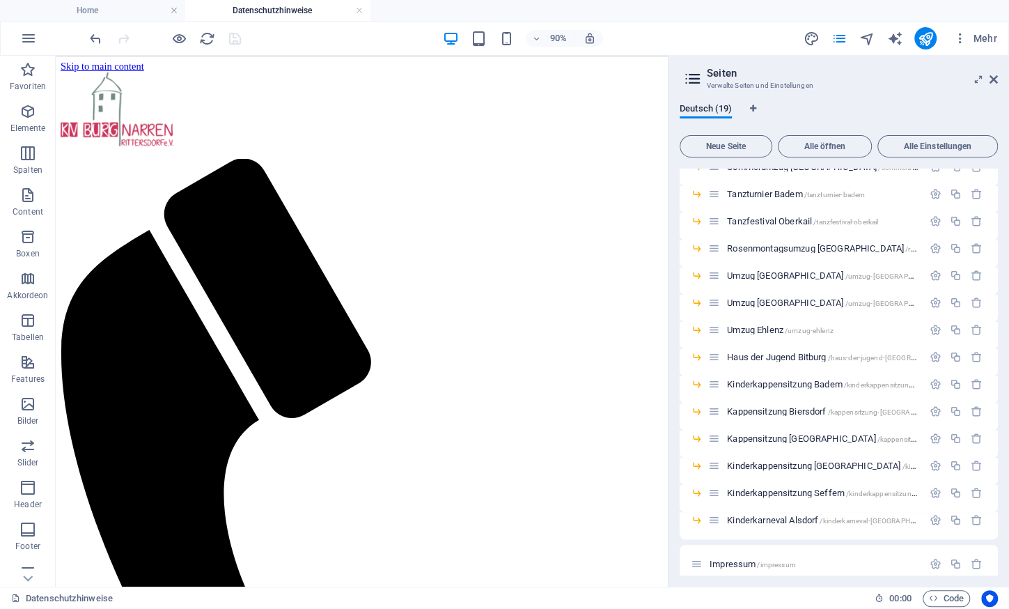
scroll to position [0, 0]
click at [29, 364] on icon "button" at bounding box center [27, 362] width 17 height 17
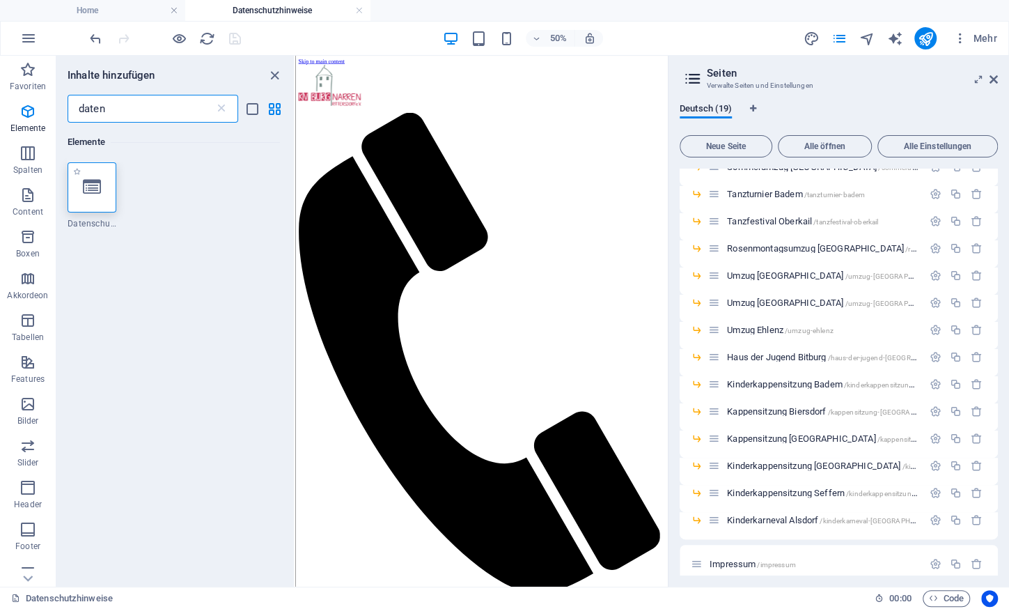
type input "daten"
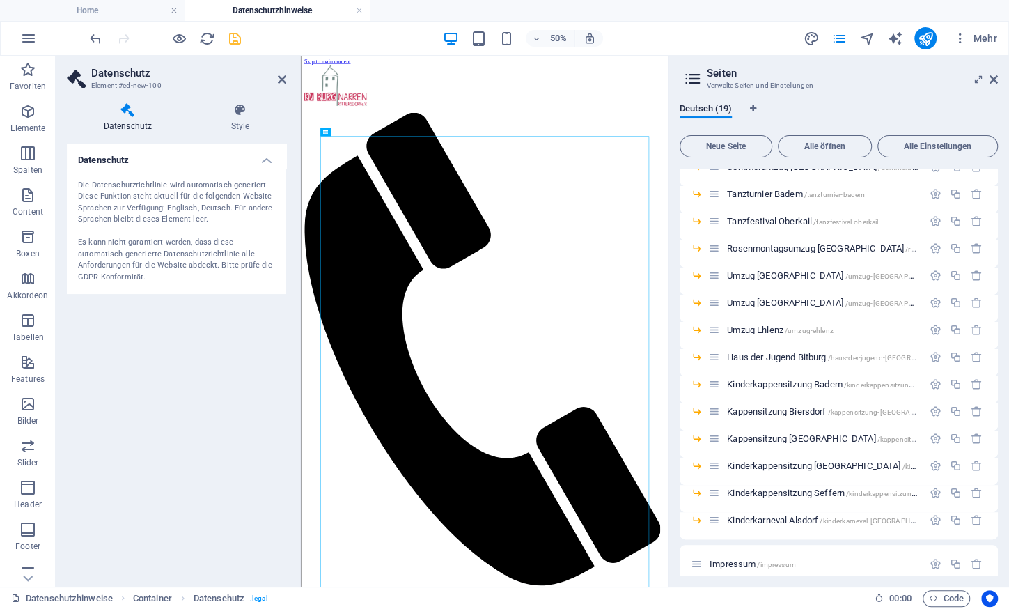
click at [233, 40] on icon "save" at bounding box center [235, 39] width 16 height 16
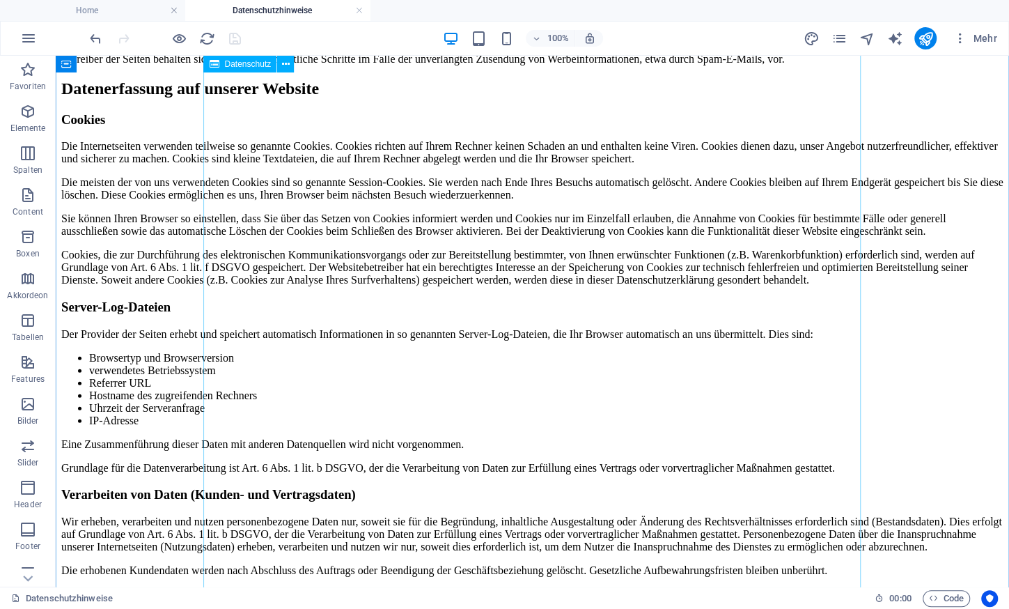
scroll to position [2474, 0]
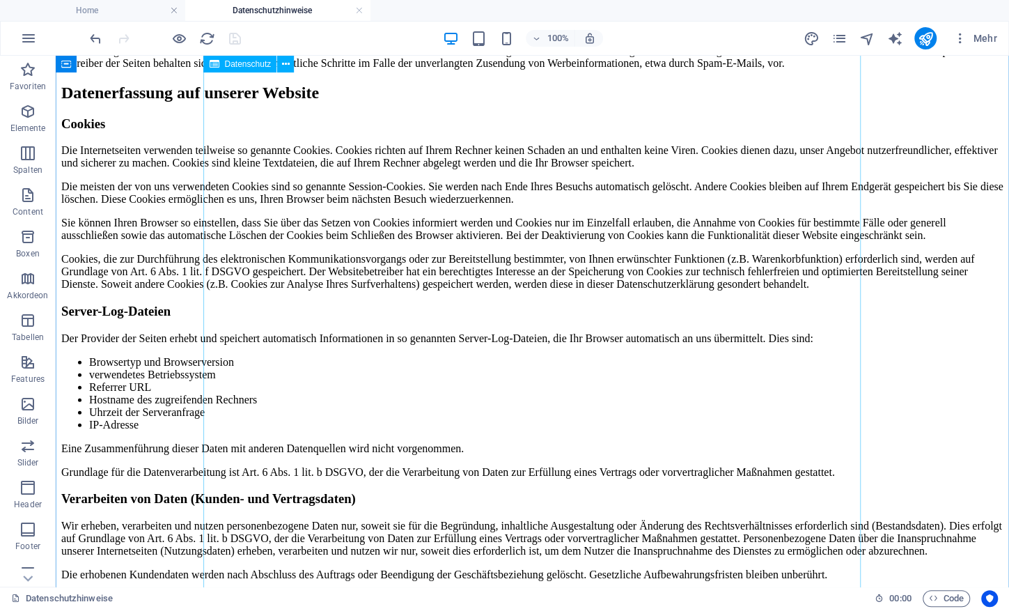
click at [383, 298] on div "Datenschutz Datenschutz auf einen Blick Allgemeine Hinweise Die folgenden Hinwe…" at bounding box center [532, 85] width 942 height 2245
click at [209, 187] on div "Datenschutz Datenschutz auf einen Blick Allgemeine Hinweise Die folgenden Hinwe…" at bounding box center [532, 85] width 942 height 2245
click at [283, 263] on div "Datenschutz Datenschutz auf einen Blick Allgemeine Hinweise Die folgenden Hinwe…" at bounding box center [532, 85] width 942 height 2245
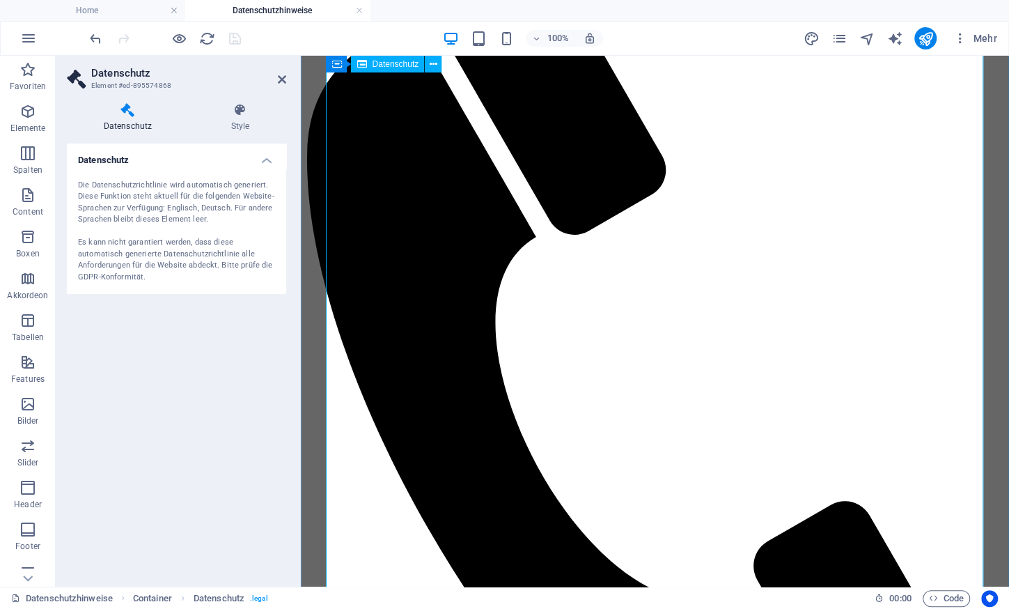
scroll to position [0, 0]
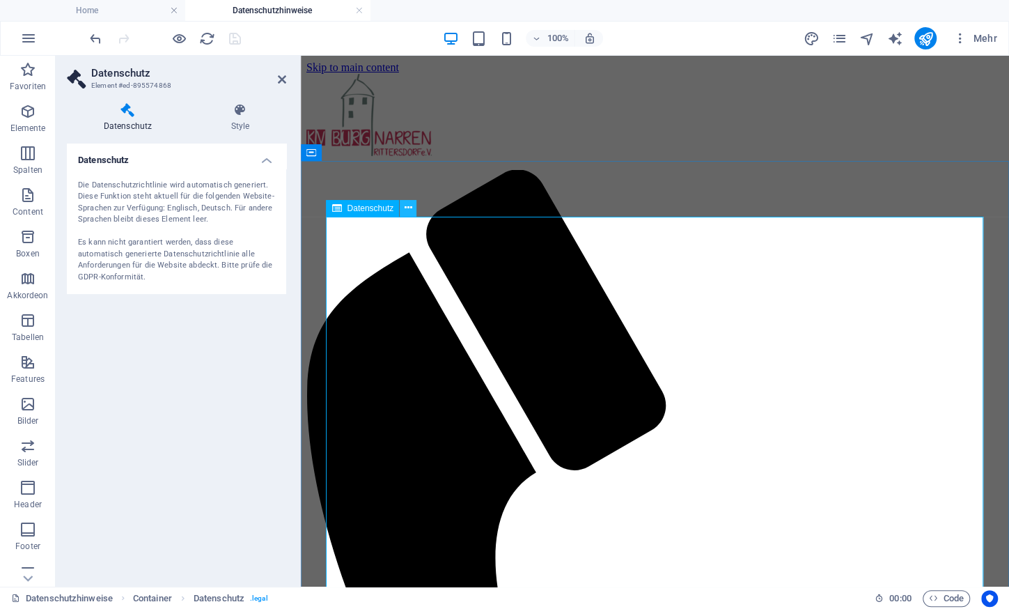
click at [406, 203] on icon at bounding box center [409, 208] width 8 height 15
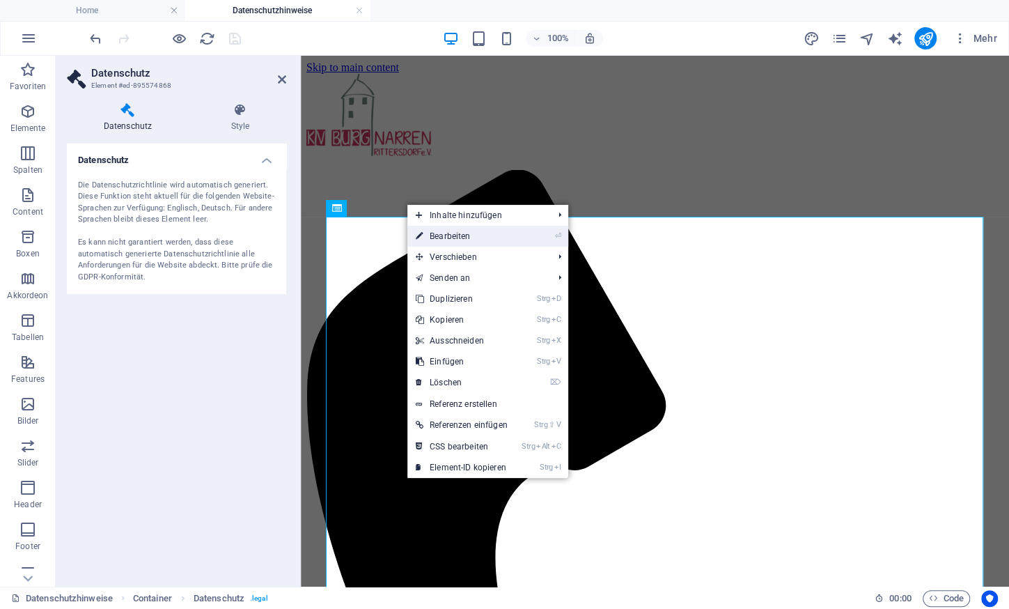
click at [499, 235] on link "⏎ Bearbeiten" at bounding box center [461, 236] width 109 height 21
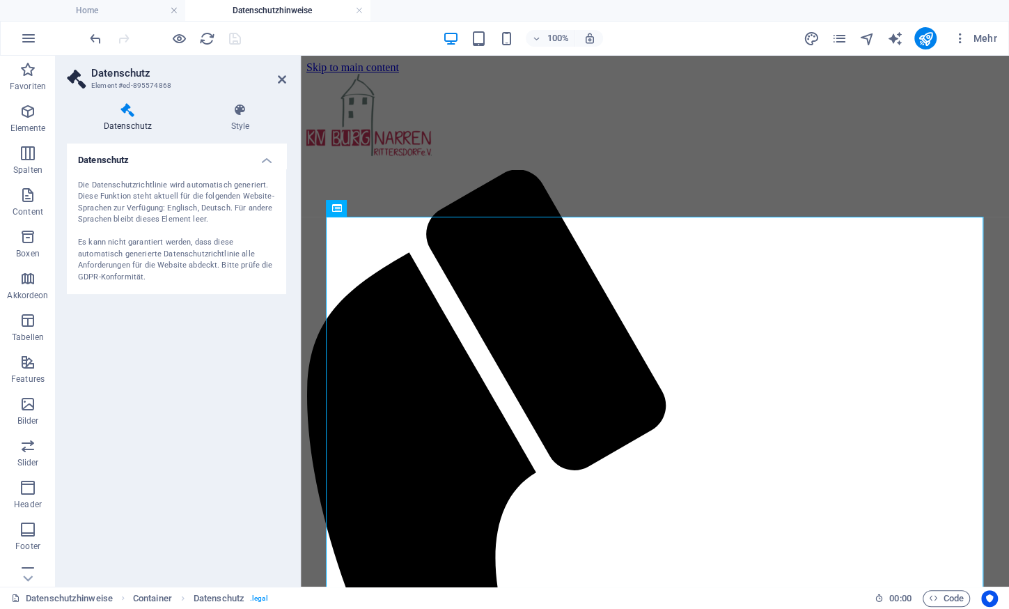
click at [127, 127] on h4 "Datenschutz" at bounding box center [130, 117] width 127 height 29
click at [235, 111] on icon at bounding box center [240, 110] width 92 height 14
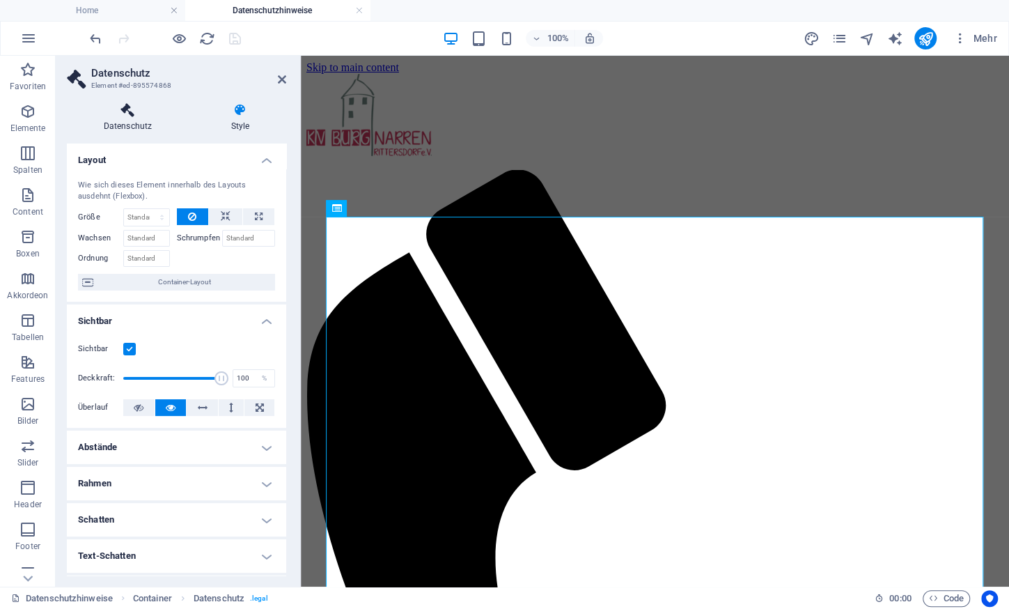
click at [123, 118] on h4 "Datenschutz" at bounding box center [130, 117] width 127 height 29
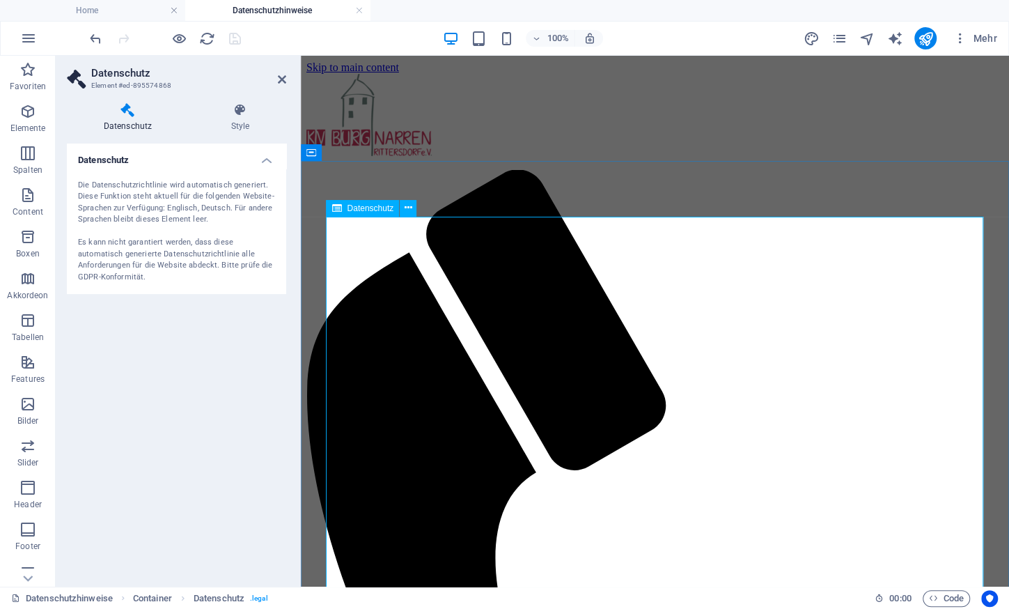
click at [330, 209] on div "Datenschutz" at bounding box center [362, 208] width 73 height 17
click at [411, 203] on icon at bounding box center [409, 208] width 8 height 15
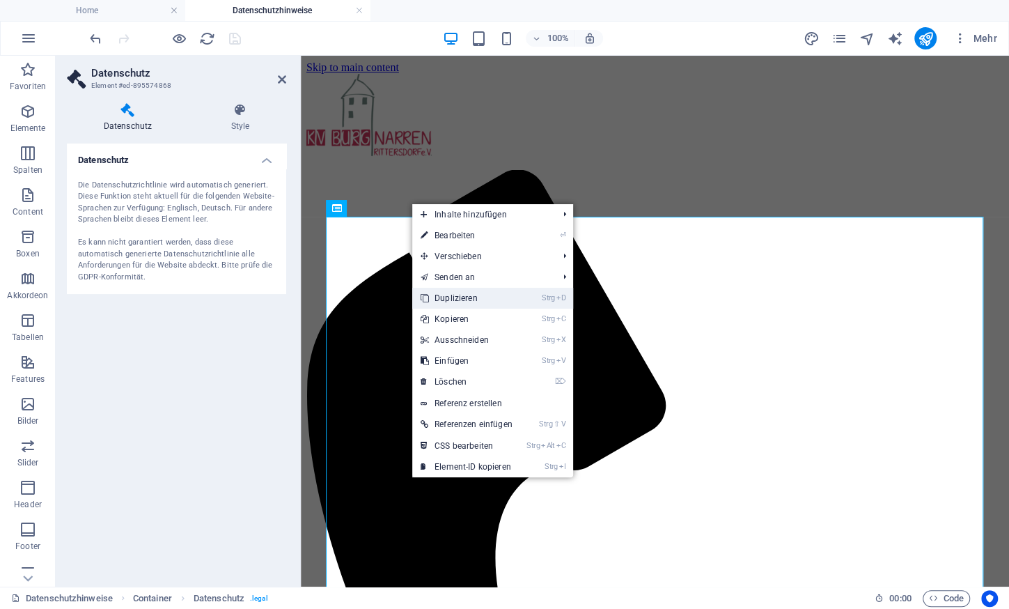
click at [460, 292] on link "Strg D Duplizieren" at bounding box center [466, 298] width 109 height 21
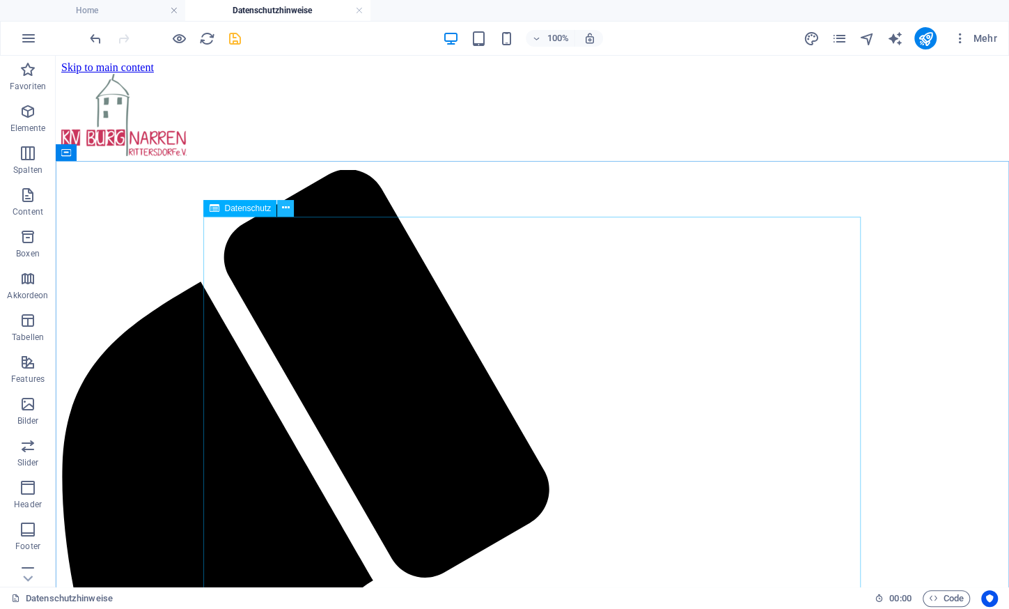
click at [288, 203] on icon at bounding box center [286, 208] width 8 height 15
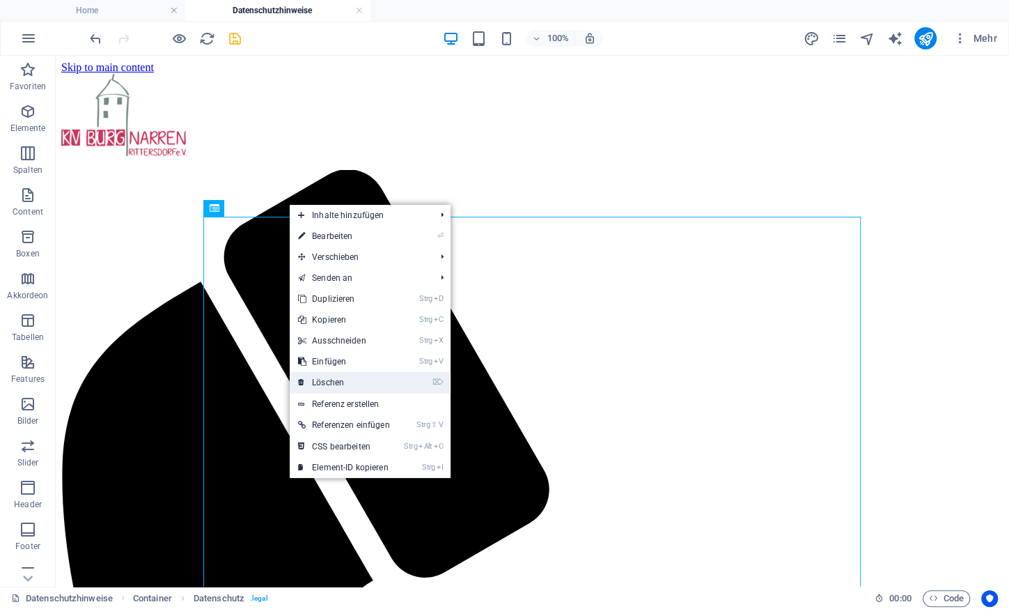
click at [350, 378] on link "⌦ Löschen" at bounding box center [344, 382] width 109 height 21
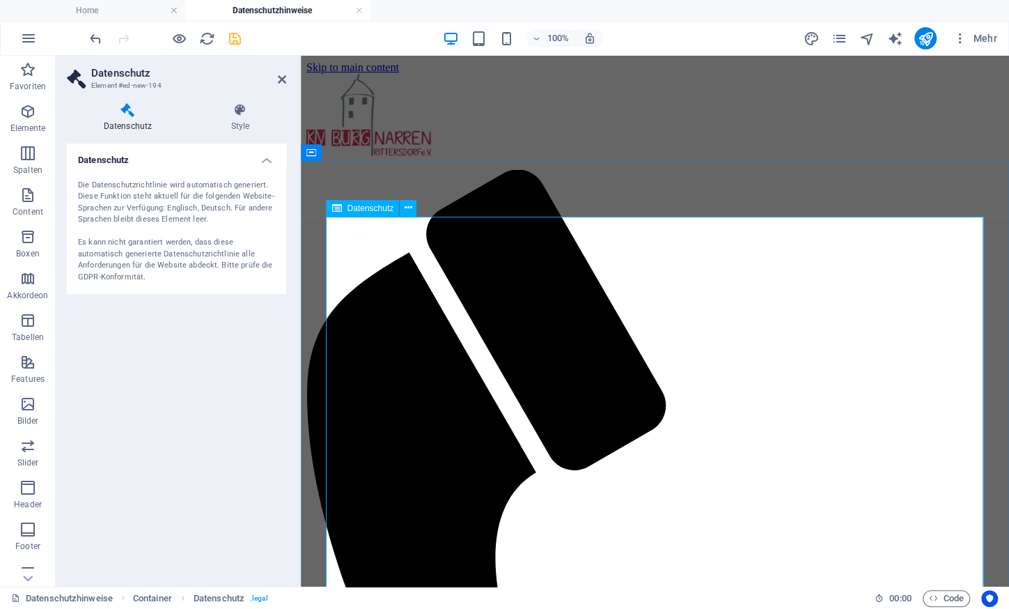
click at [410, 201] on icon at bounding box center [409, 208] width 8 height 15
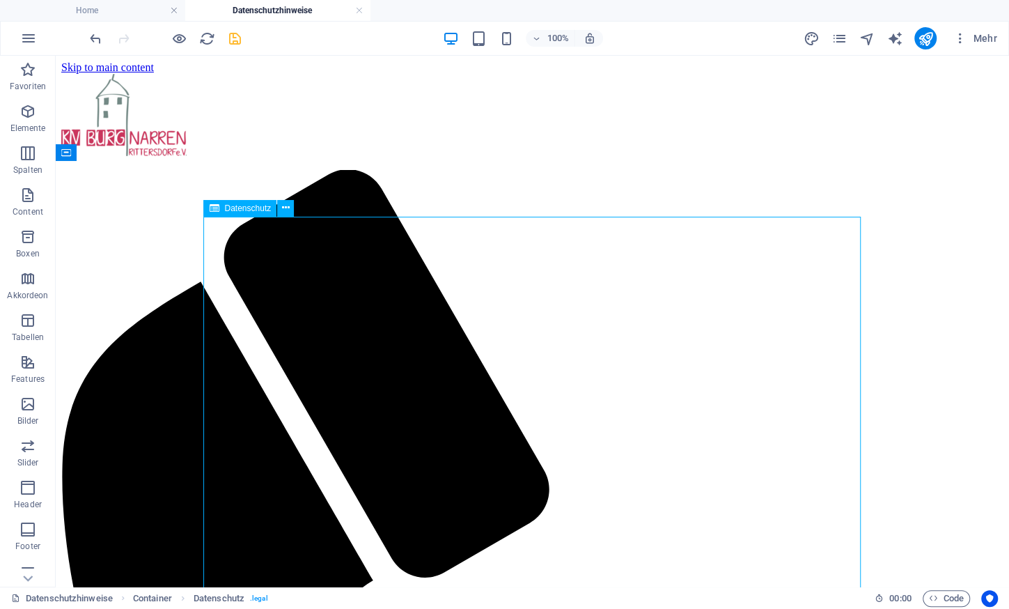
drag, startPoint x: 220, startPoint y: 237, endPoint x: 389, endPoint y: 413, distance: 243.8
click at [289, 209] on button at bounding box center [285, 208] width 17 height 17
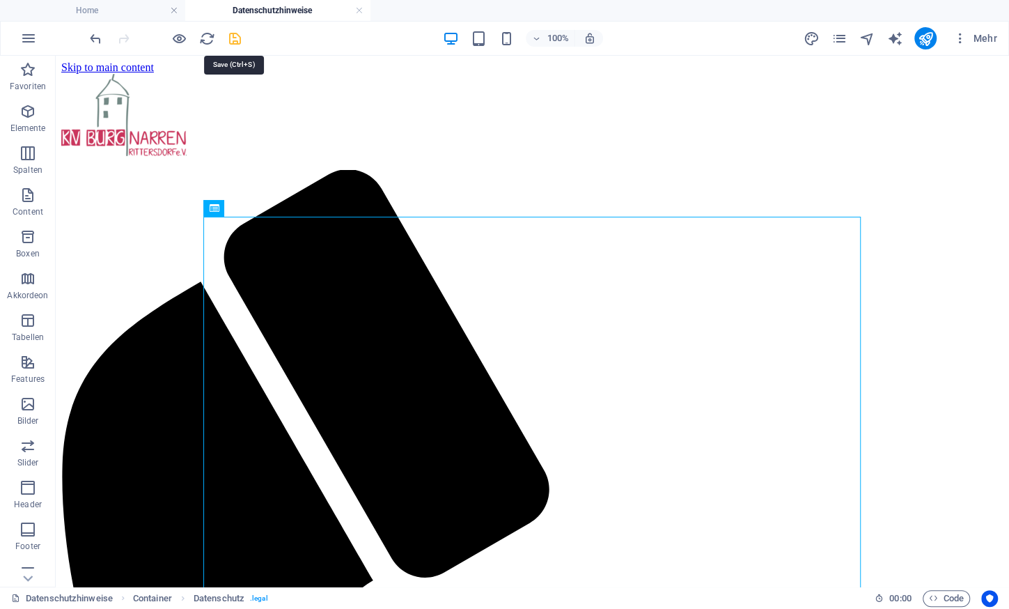
click at [233, 41] on icon "save" at bounding box center [235, 39] width 16 height 16
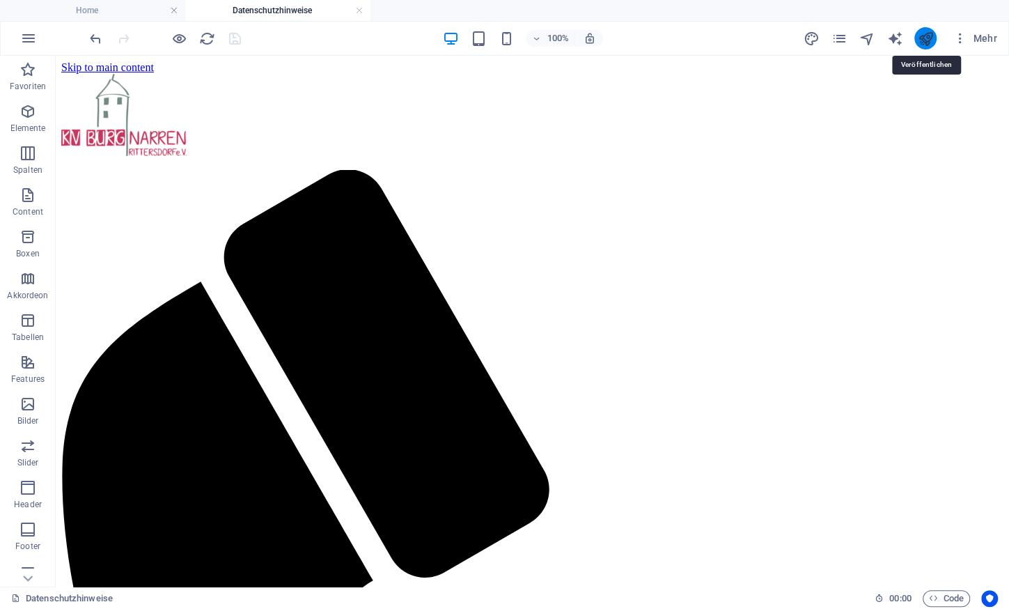
click at [924, 44] on icon "publish" at bounding box center [925, 39] width 16 height 16
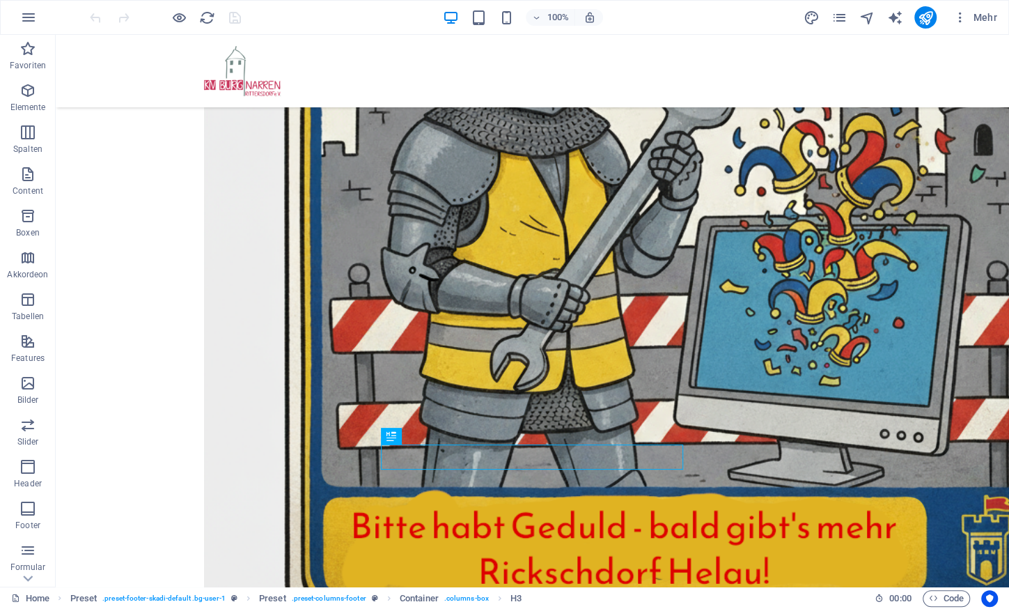
scroll to position [465, 0]
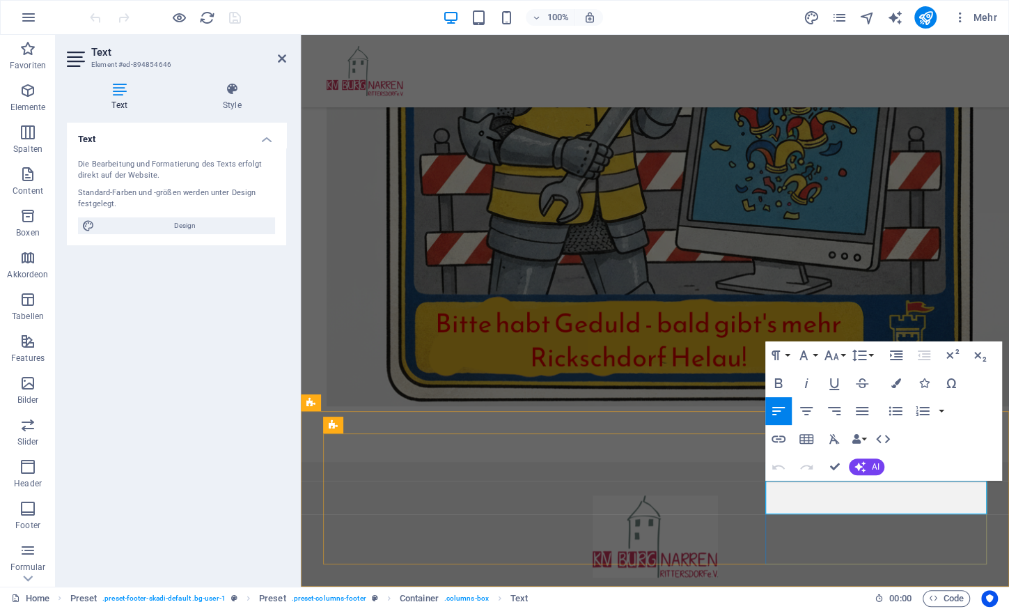
drag, startPoint x: 927, startPoint y: 502, endPoint x: 803, endPoint y: 505, distance: 124.0
click at [780, 438] on icon "button" at bounding box center [778, 438] width 17 height 17
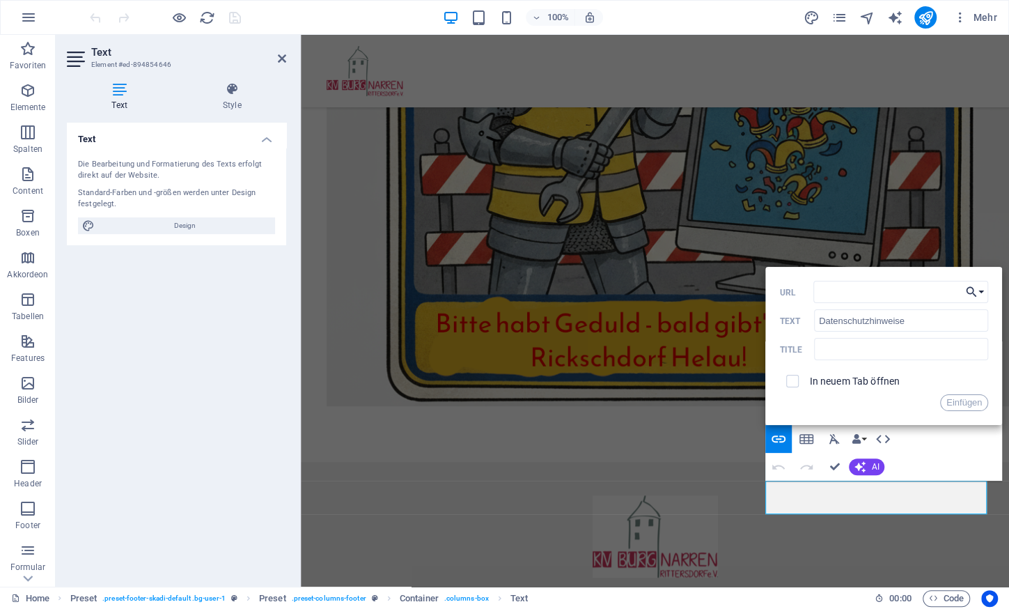
click at [985, 288] on button "Einen Link auswählen" at bounding box center [975, 292] width 26 height 22
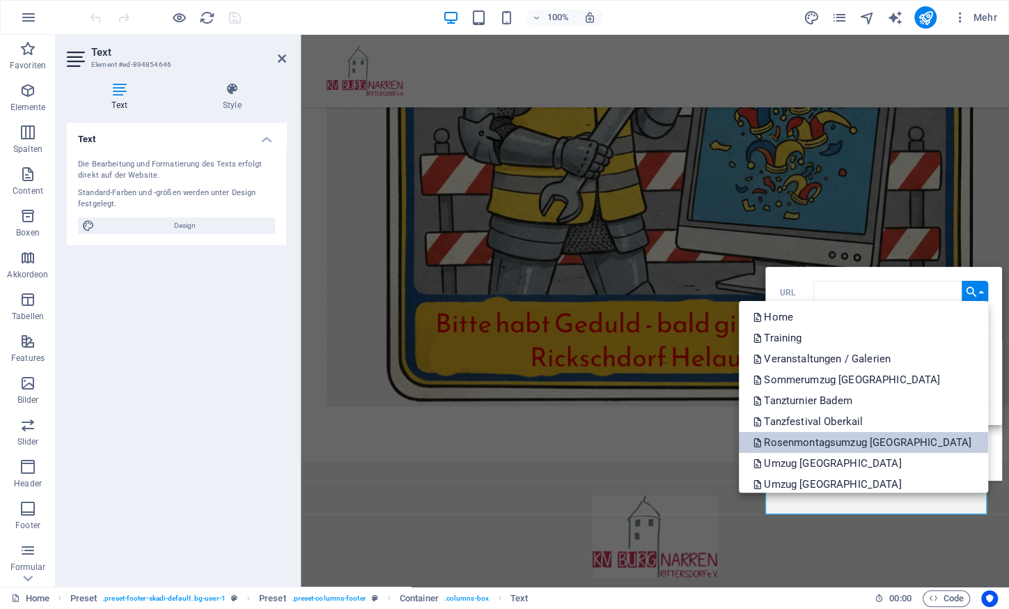
scroll to position [237, 0]
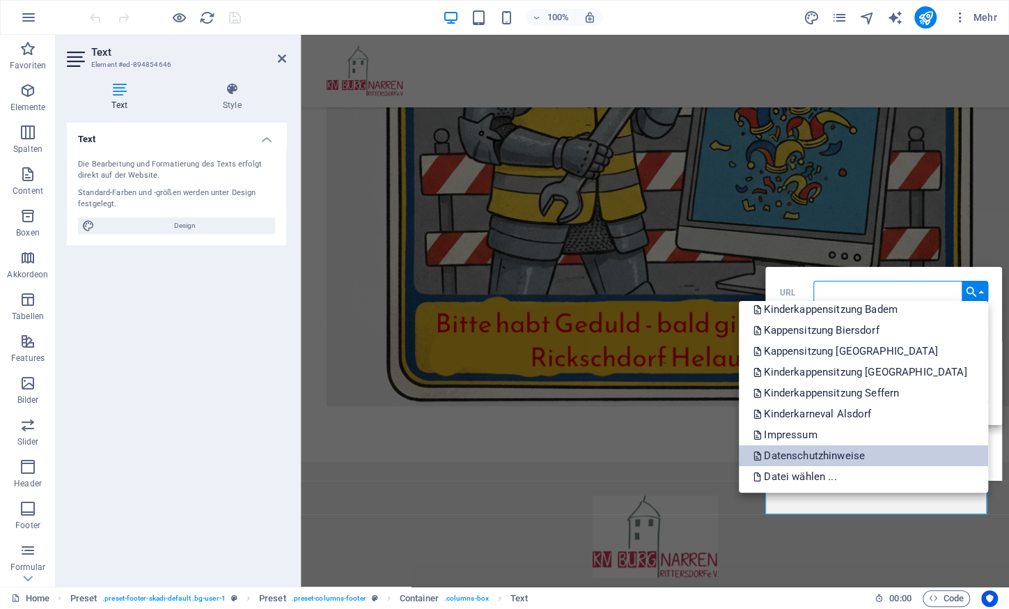
click at [868, 451] on p "Datenschutzhinweise" at bounding box center [810, 455] width 115 height 21
type input "/datenschutzhinweise"
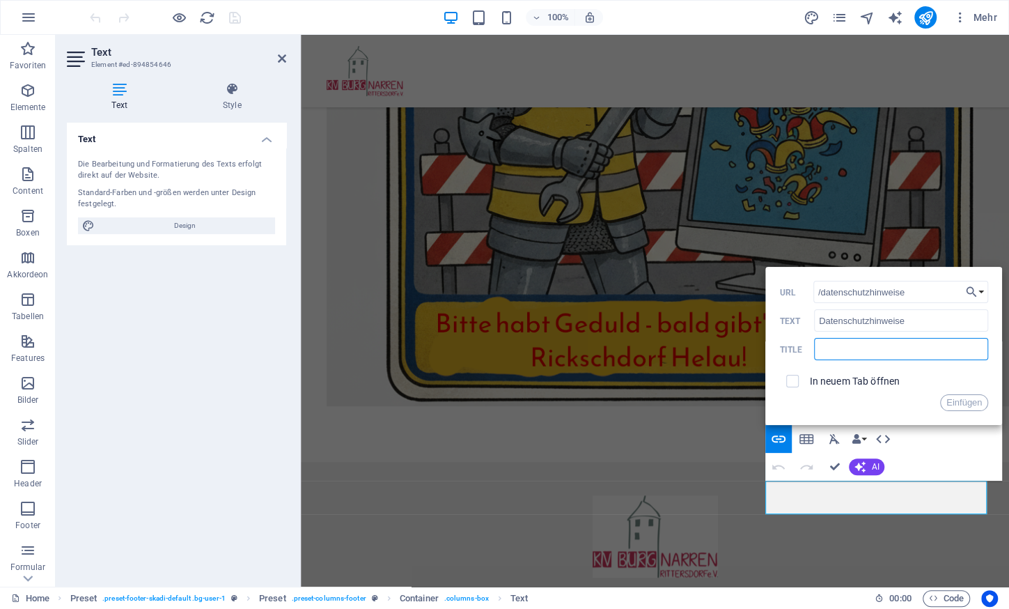
click at [847, 350] on input "text" at bounding box center [901, 349] width 174 height 22
type input "Datenschutzhinweise"
click at [966, 400] on button "Einfügen" at bounding box center [964, 402] width 48 height 17
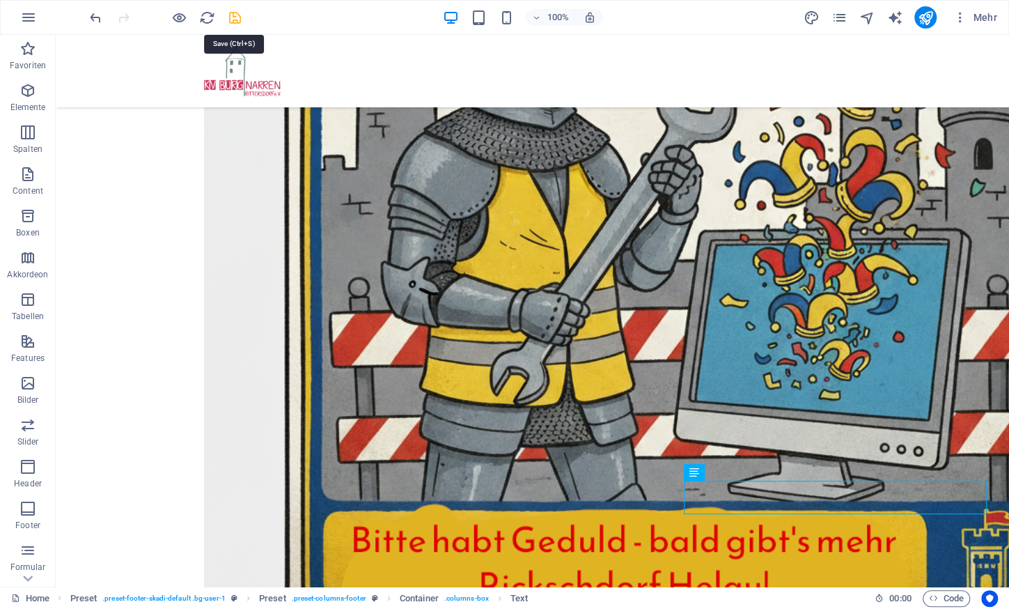
click at [236, 15] on icon "save" at bounding box center [235, 18] width 16 height 16
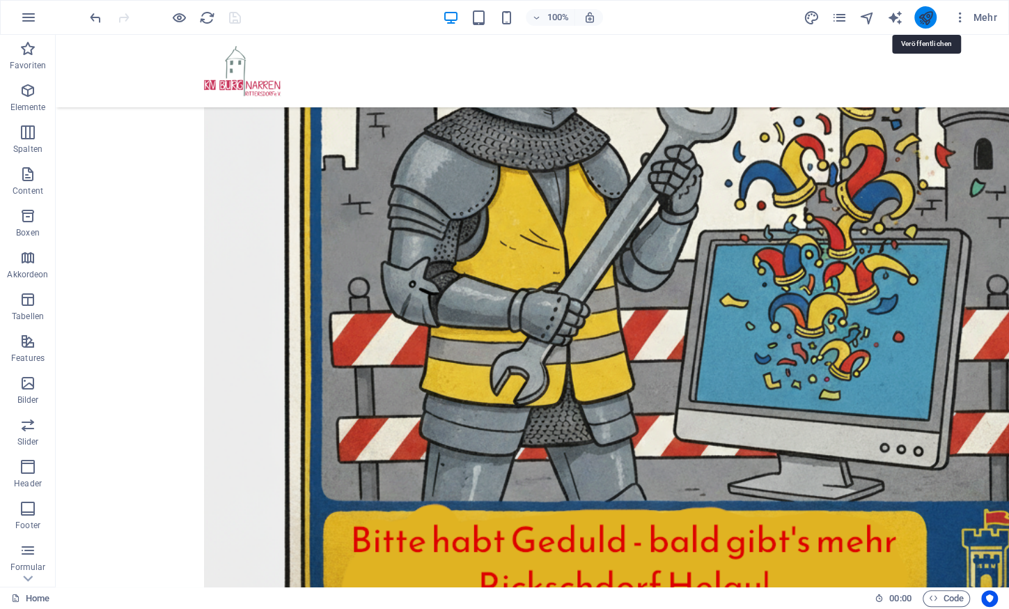
click at [925, 19] on icon "publish" at bounding box center [925, 18] width 16 height 16
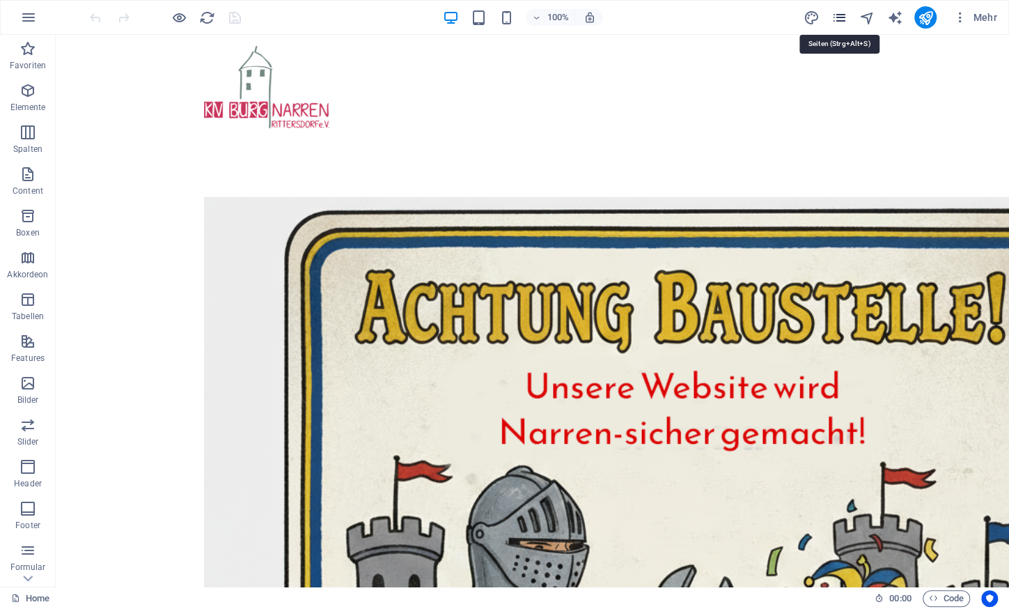
click at [845, 24] on icon "pages" at bounding box center [839, 18] width 16 height 16
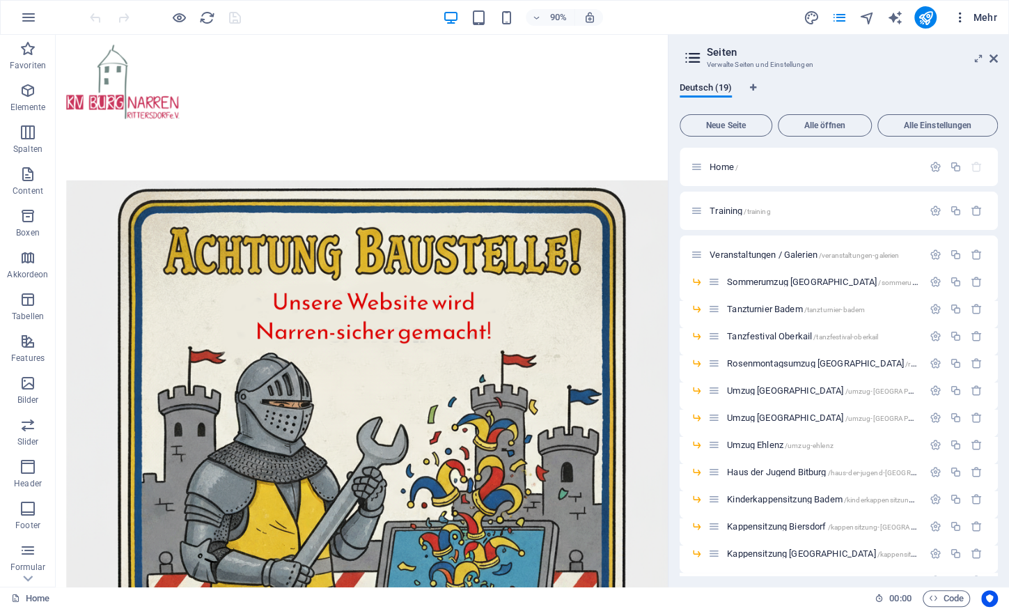
click at [997, 25] on button "Mehr" at bounding box center [975, 17] width 55 height 22
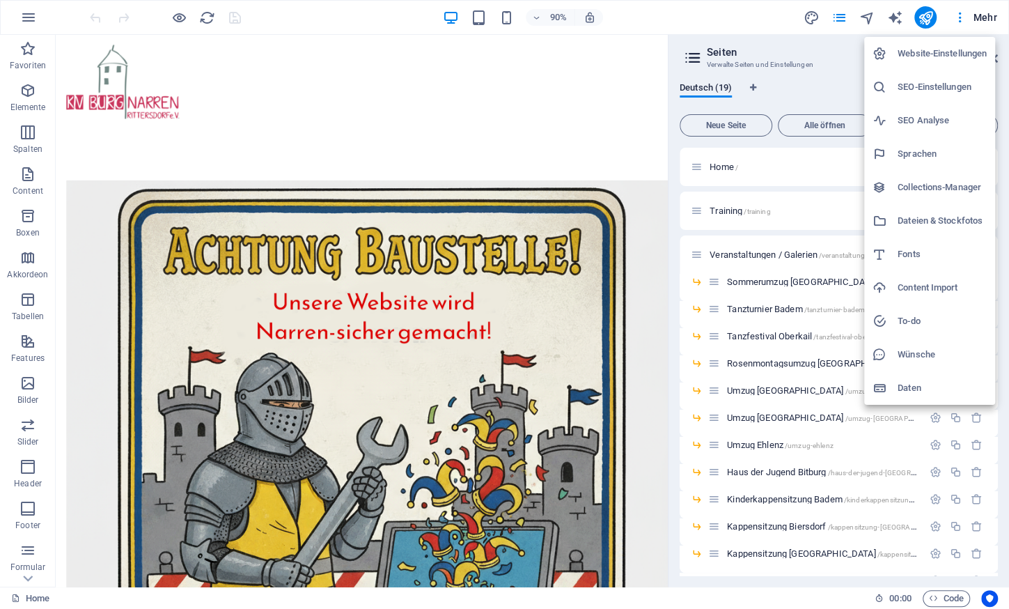
click at [929, 185] on h6 "Collections-Manager" at bounding box center [942, 187] width 89 height 17
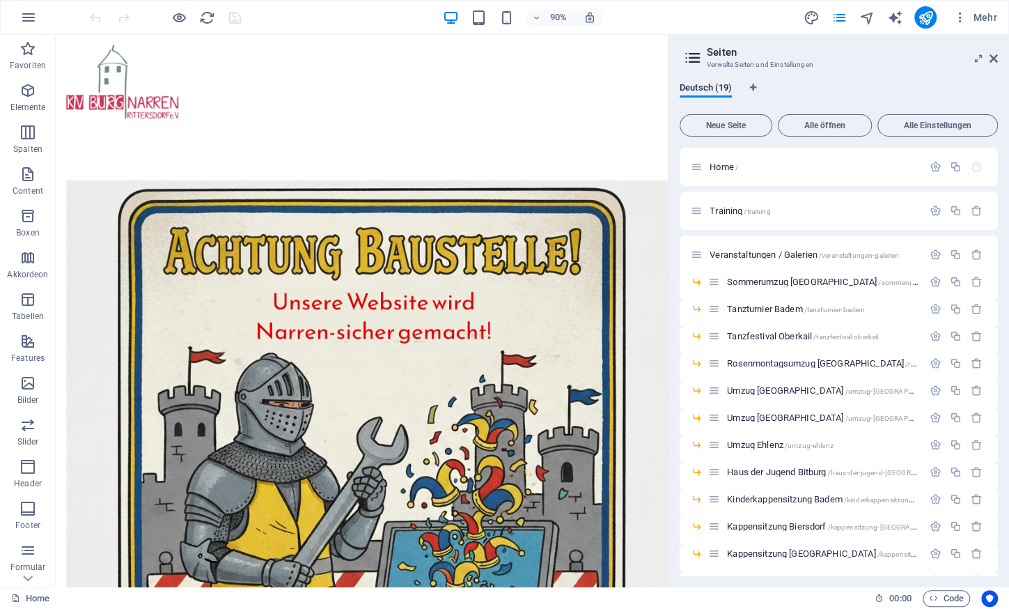
click at [929, 185] on ul "Website-Einstellungen SEO-Einstellungen SEO Analyse Sprachen Collections-Manage…" at bounding box center [941, 140] width 98 height 207
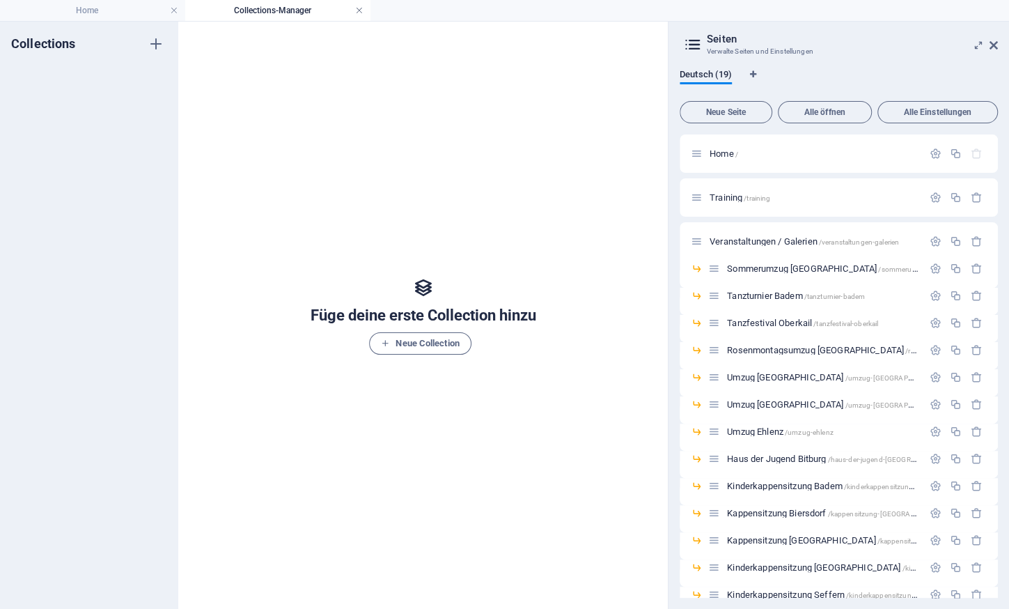
click at [362, 8] on link at bounding box center [359, 10] width 8 height 13
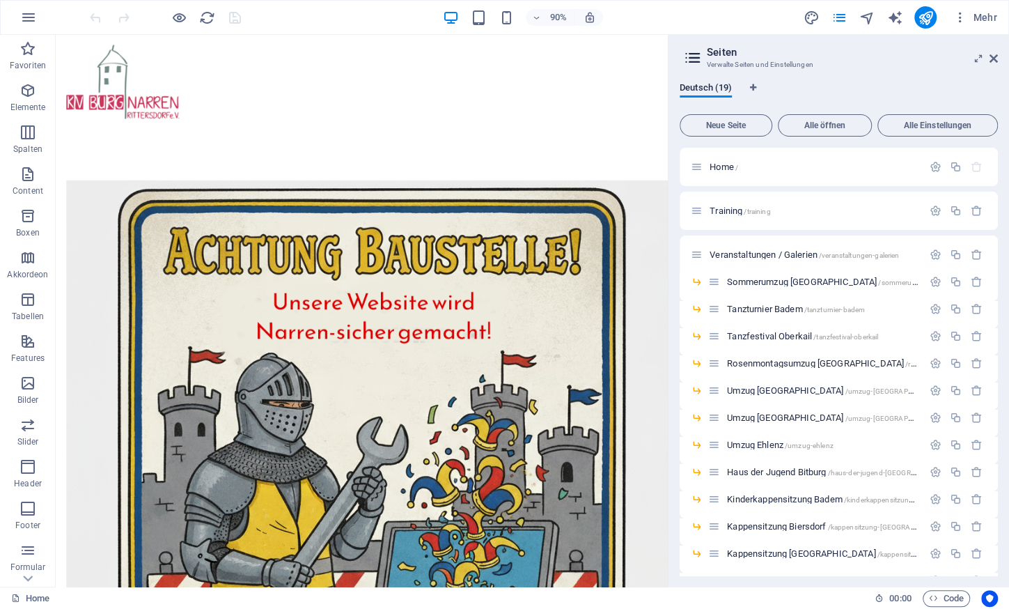
click at [362, 8] on div "90% Mehr" at bounding box center [545, 17] width 916 height 22
click at [26, 338] on icon "button" at bounding box center [27, 341] width 17 height 17
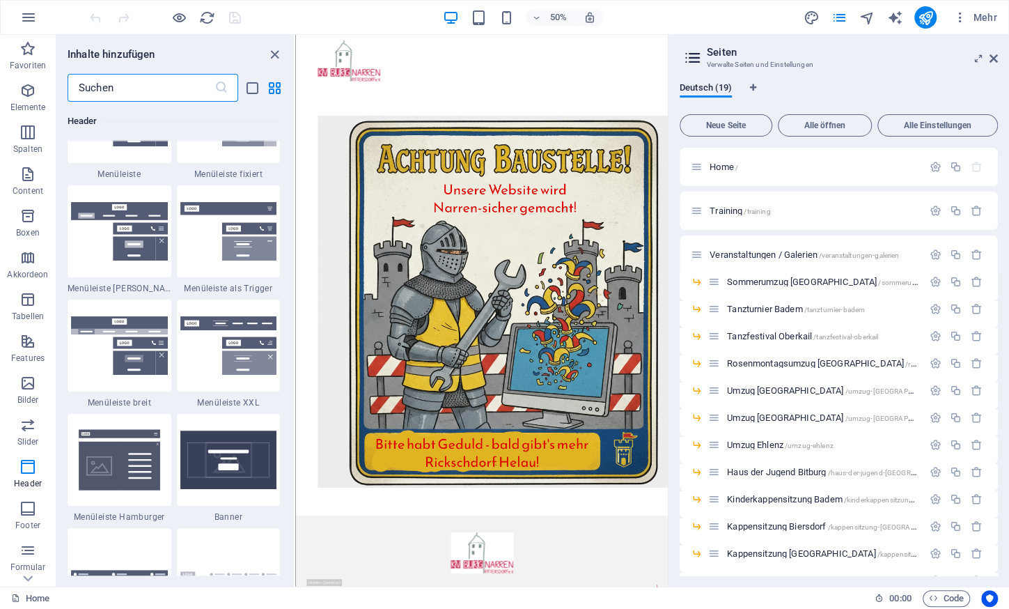
scroll to position [8694, 0]
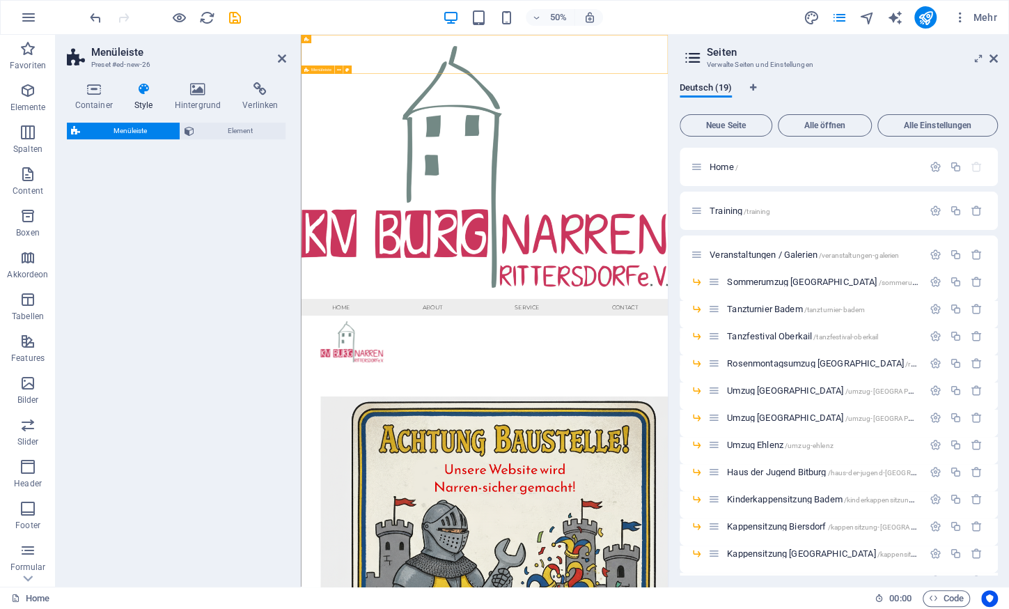
select select "rem"
select select "preset-menu-v2-wide"
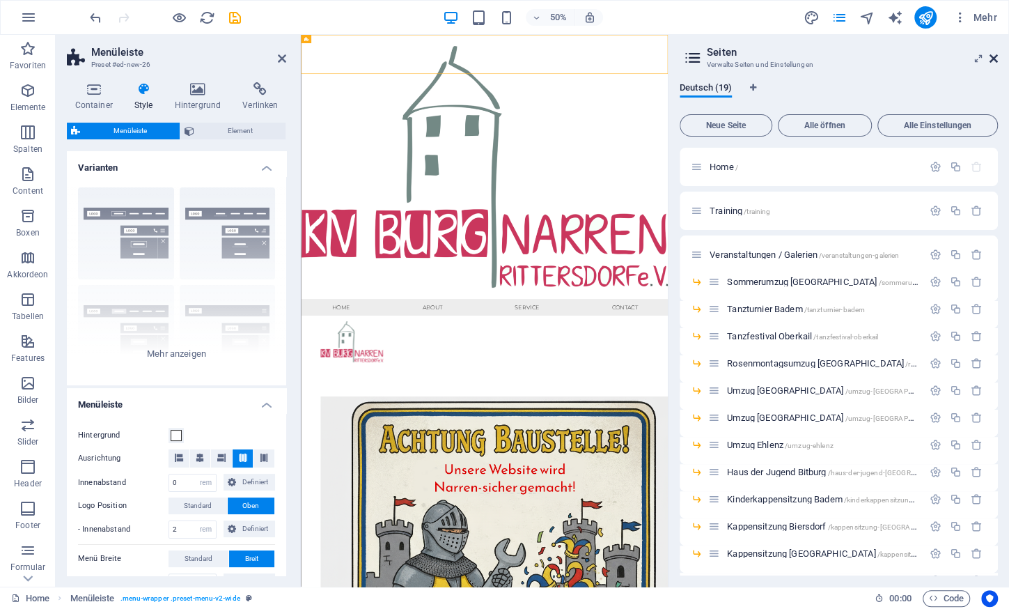
click at [994, 62] on icon at bounding box center [994, 58] width 8 height 11
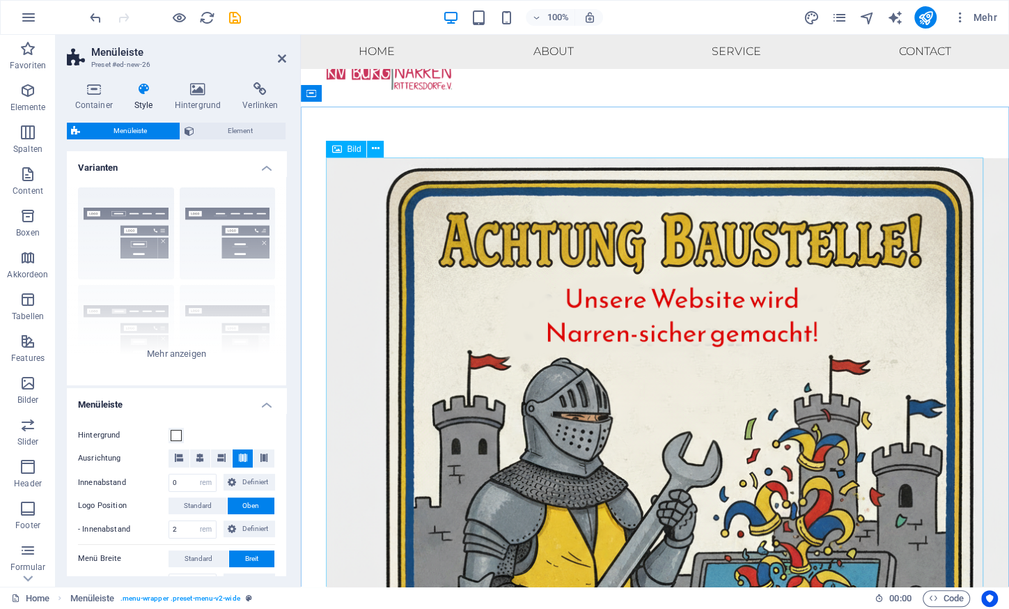
scroll to position [0, 0]
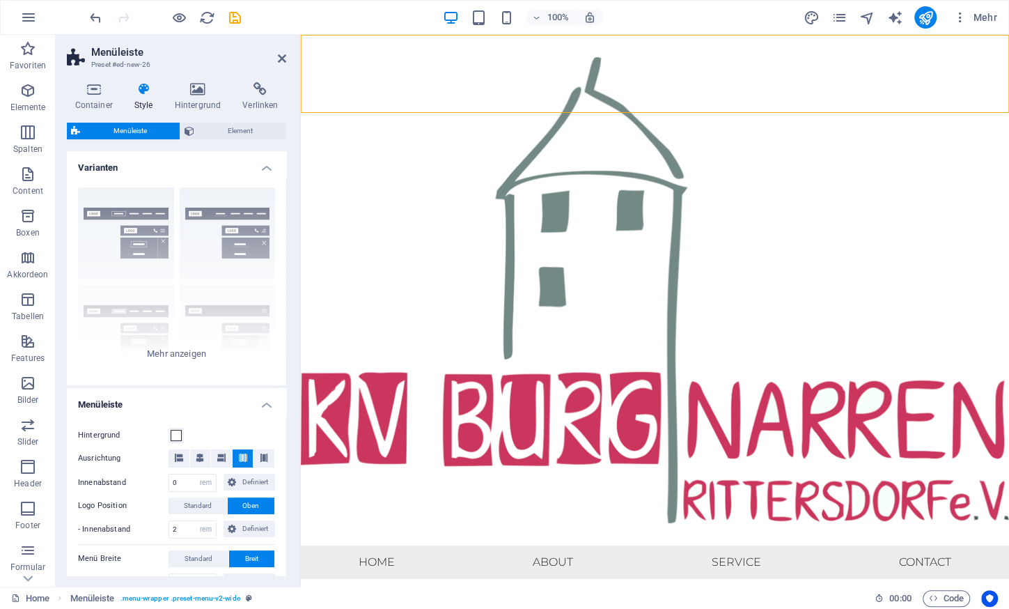
click at [278, 56] on h2 "Menüleiste" at bounding box center [188, 52] width 195 height 13
click at [286, 58] on icon at bounding box center [282, 58] width 8 height 11
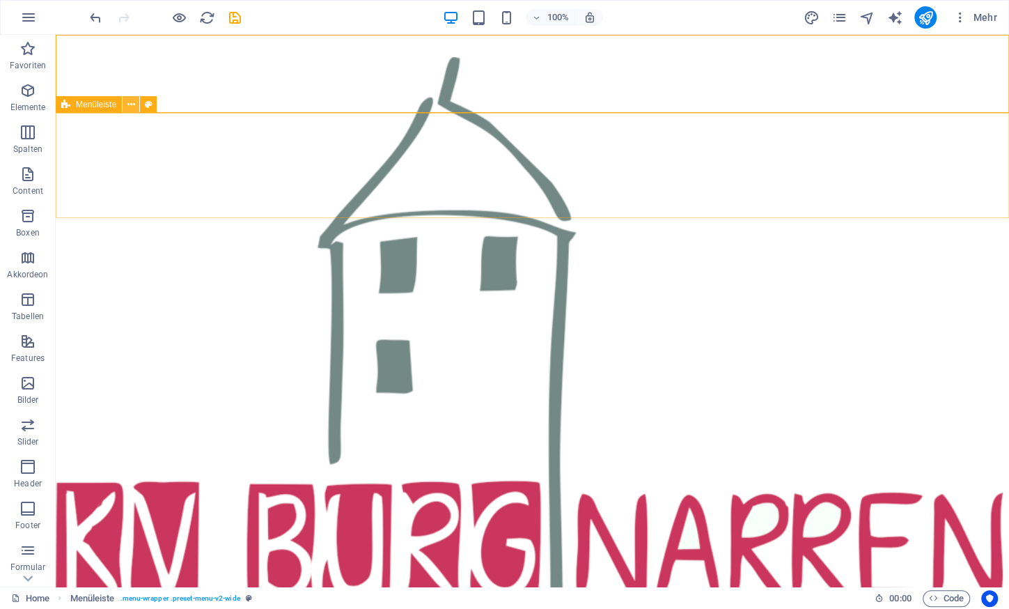
click at [128, 106] on icon at bounding box center [131, 104] width 8 height 15
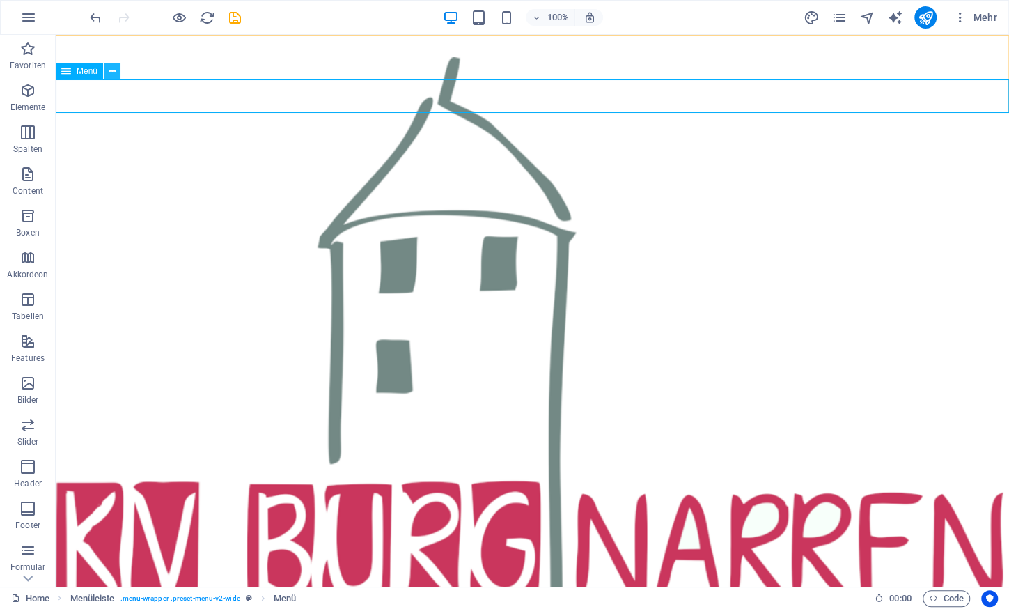
click at [116, 72] on button at bounding box center [112, 71] width 17 height 17
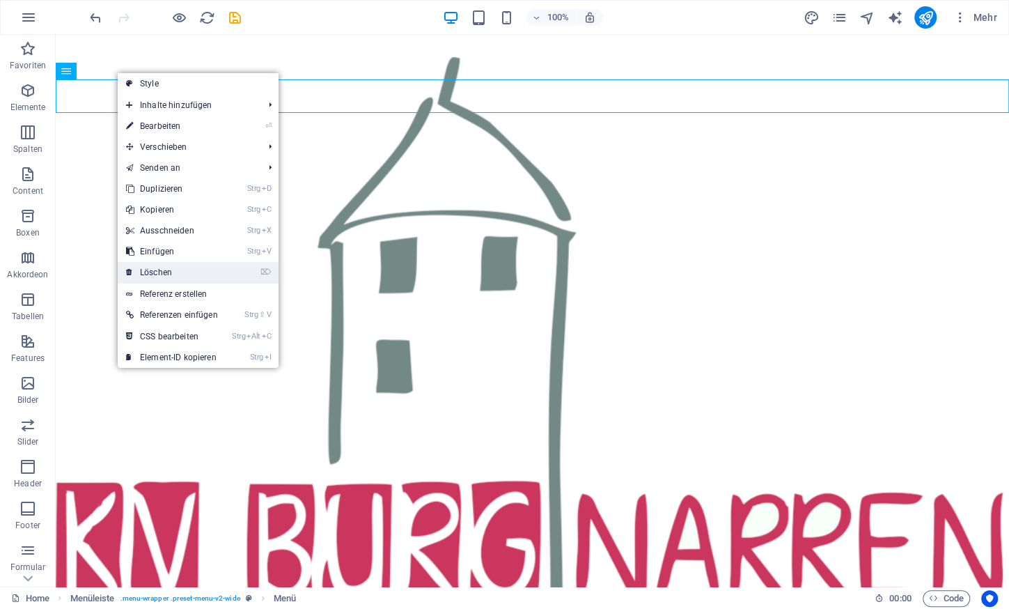
click at [178, 276] on link "⌦ Löschen" at bounding box center [172, 272] width 109 height 21
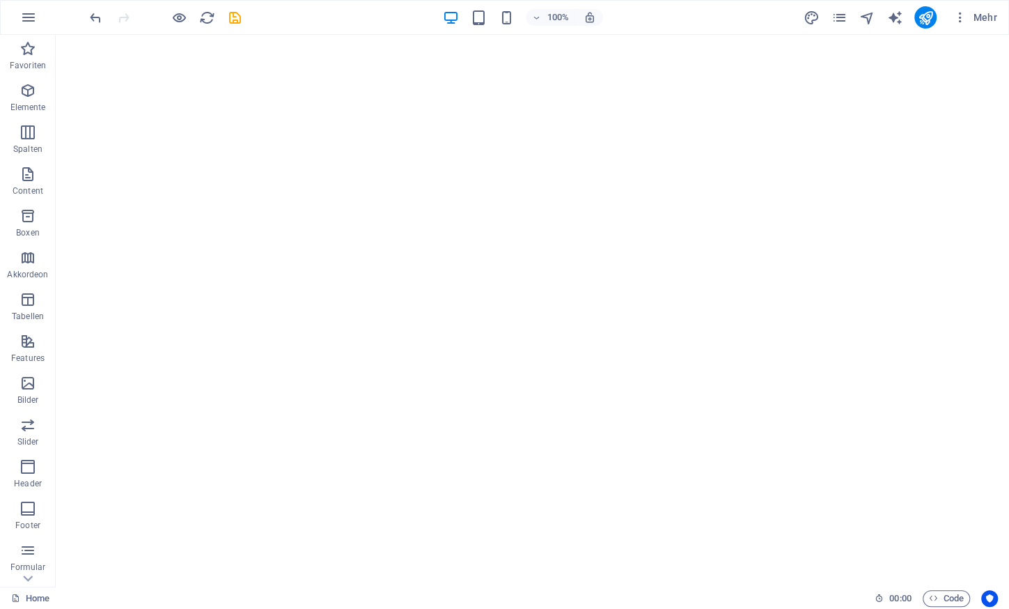
scroll to position [10742, 0]
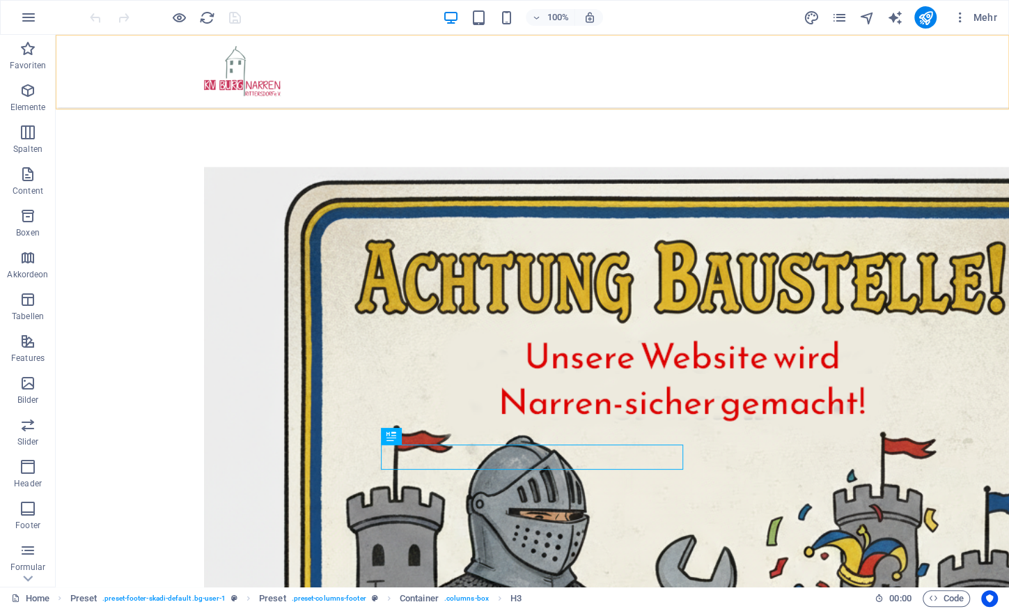
scroll to position [465, 0]
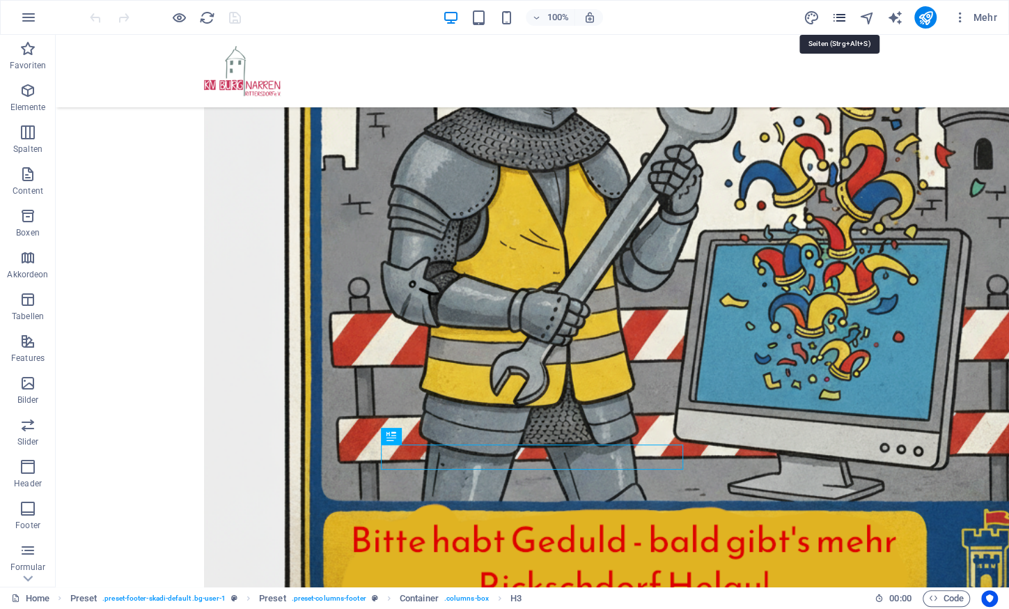
click at [838, 15] on icon "pages" at bounding box center [839, 18] width 16 height 16
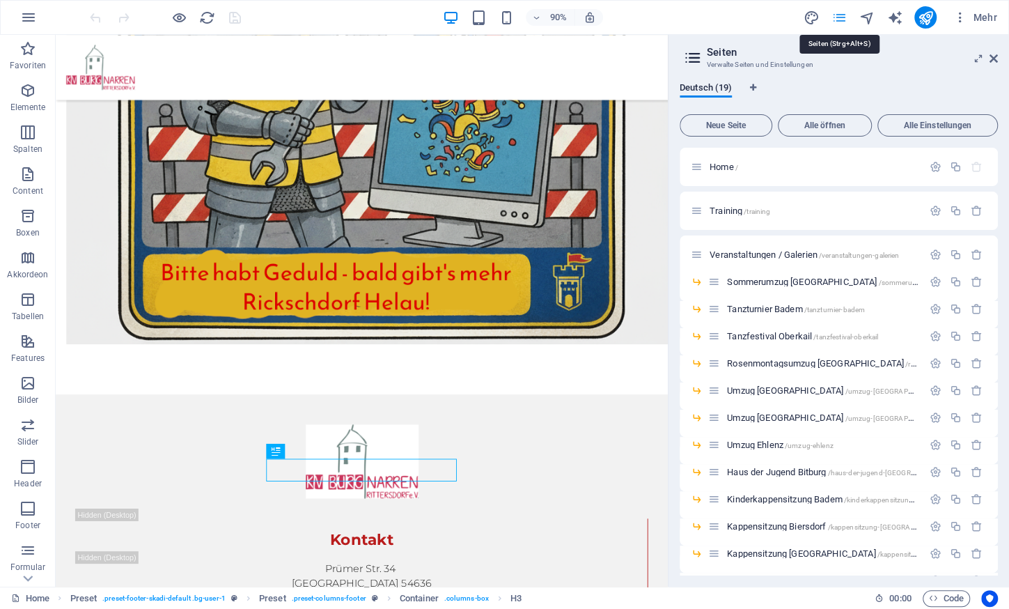
scroll to position [404, 0]
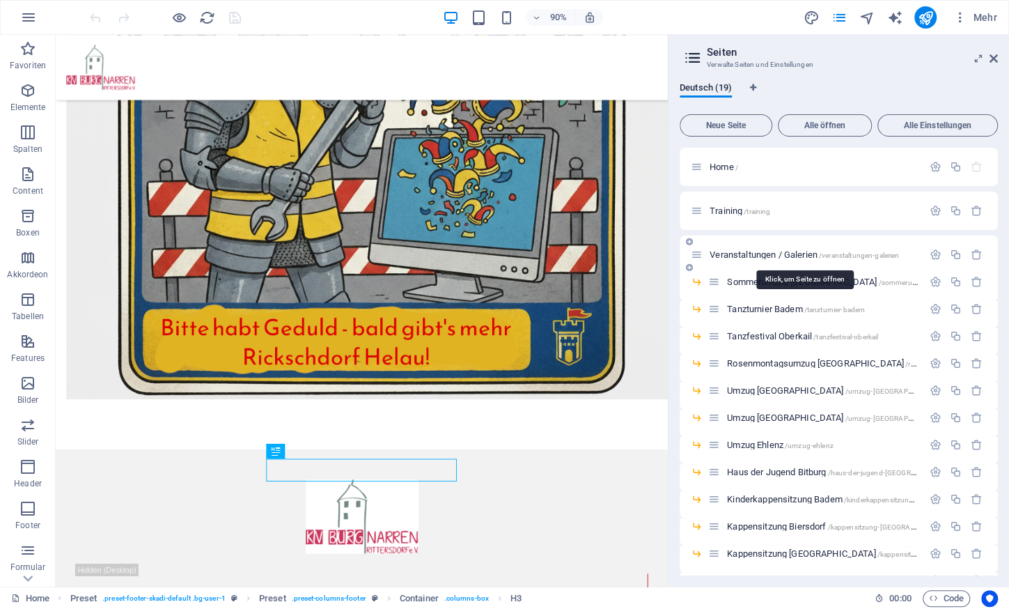
click at [786, 257] on span "Veranstaltungen / Galerien /veranstaltungen-galerien" at bounding box center [804, 254] width 189 height 10
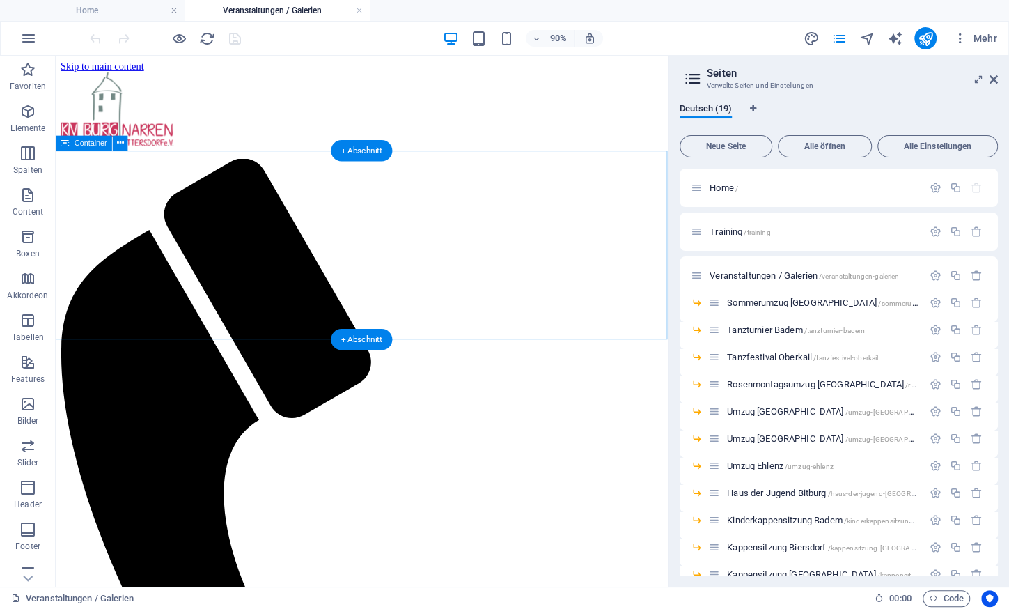
scroll to position [0, 0]
click at [31, 126] on p "Elemente" at bounding box center [28, 128] width 36 height 11
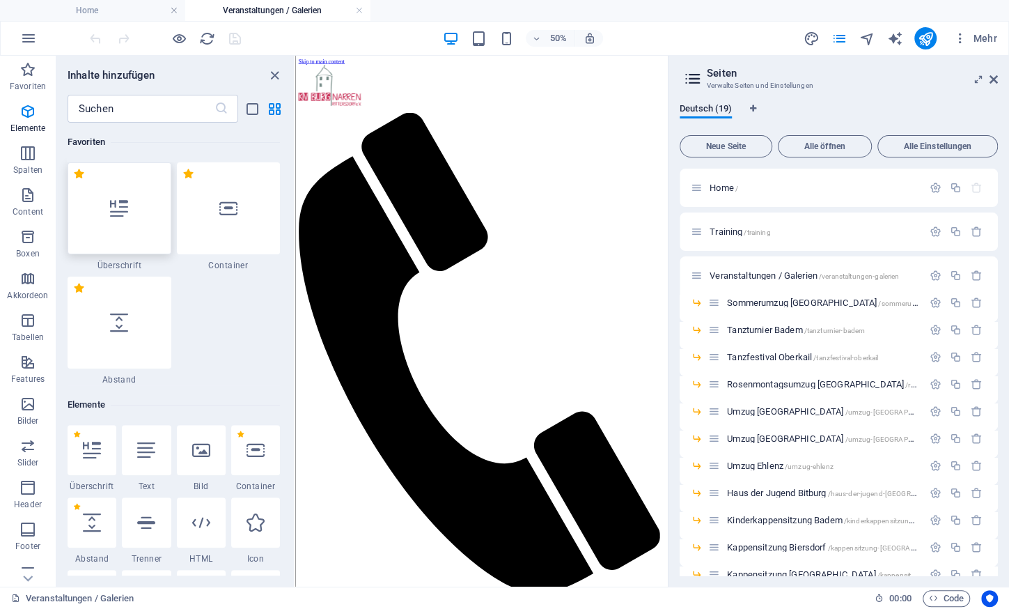
scroll to position [246, 0]
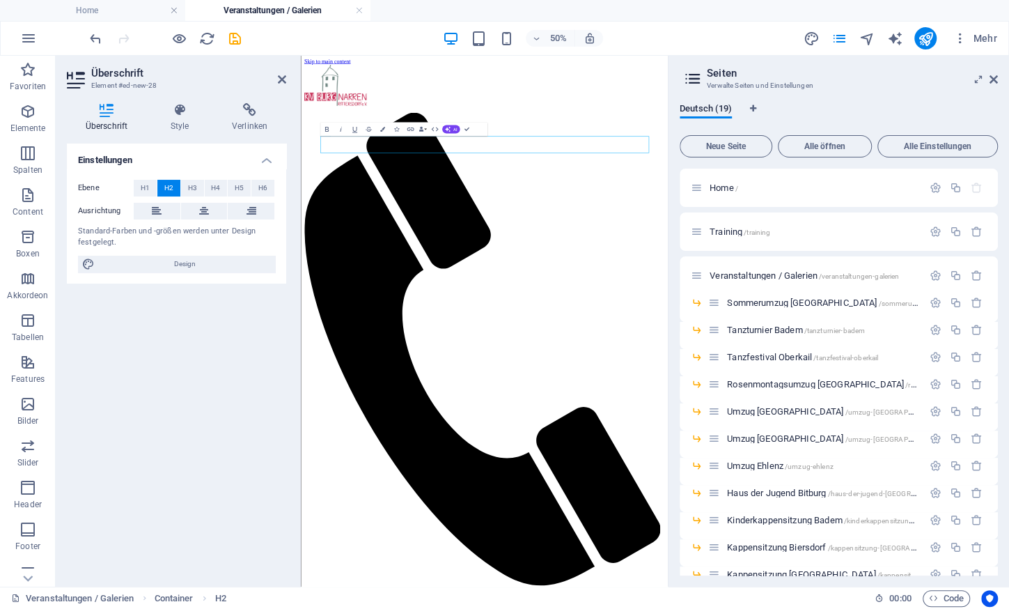
click at [603, 377] on html "Skip to main content Veranstaltungen und Galerien" at bounding box center [668, 616] width 734 height 1121
click at [23, 107] on icon "button" at bounding box center [27, 111] width 17 height 17
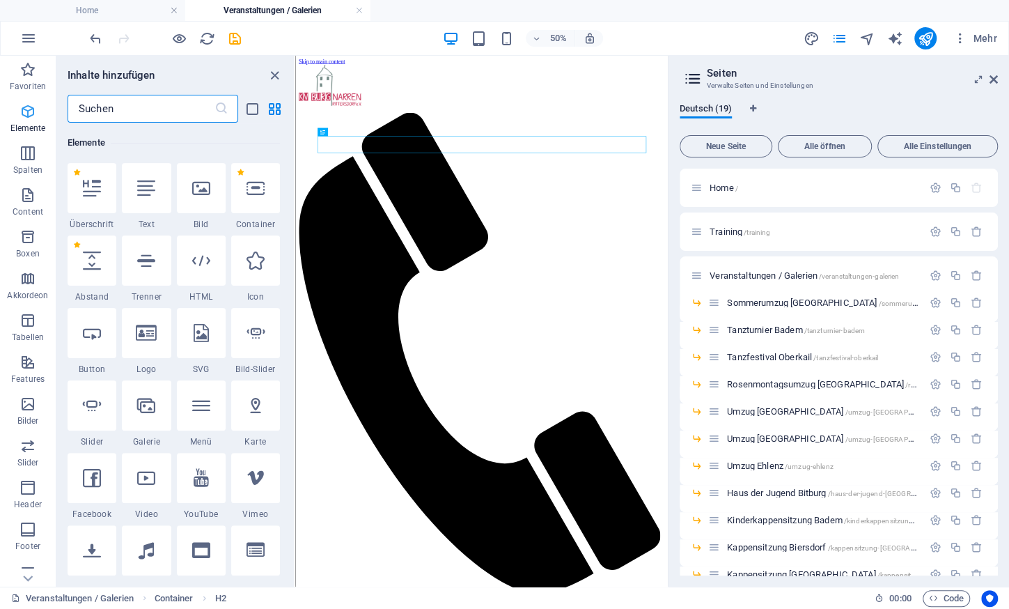
scroll to position [262, 0]
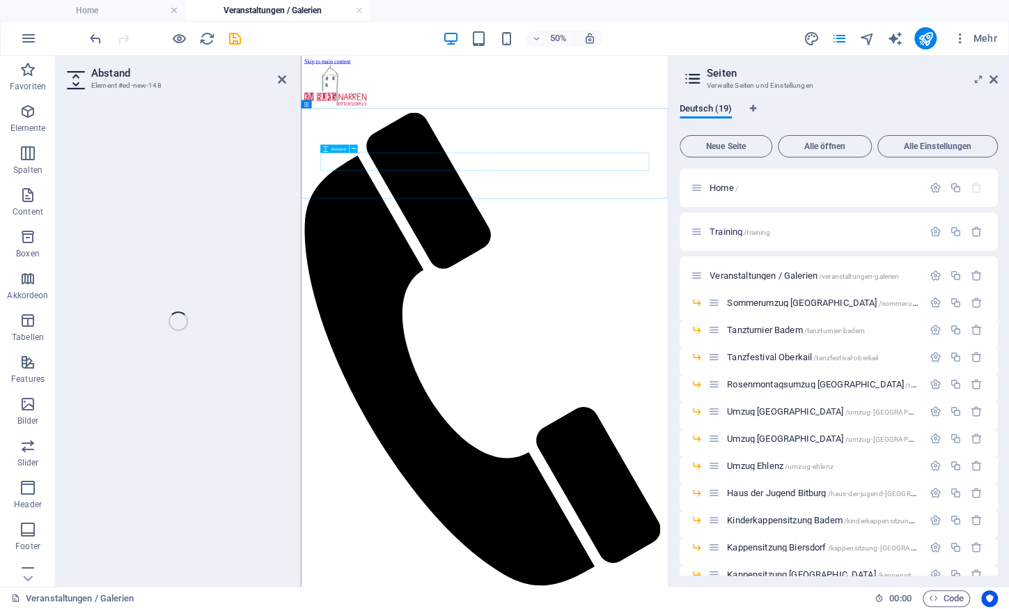
select select "px"
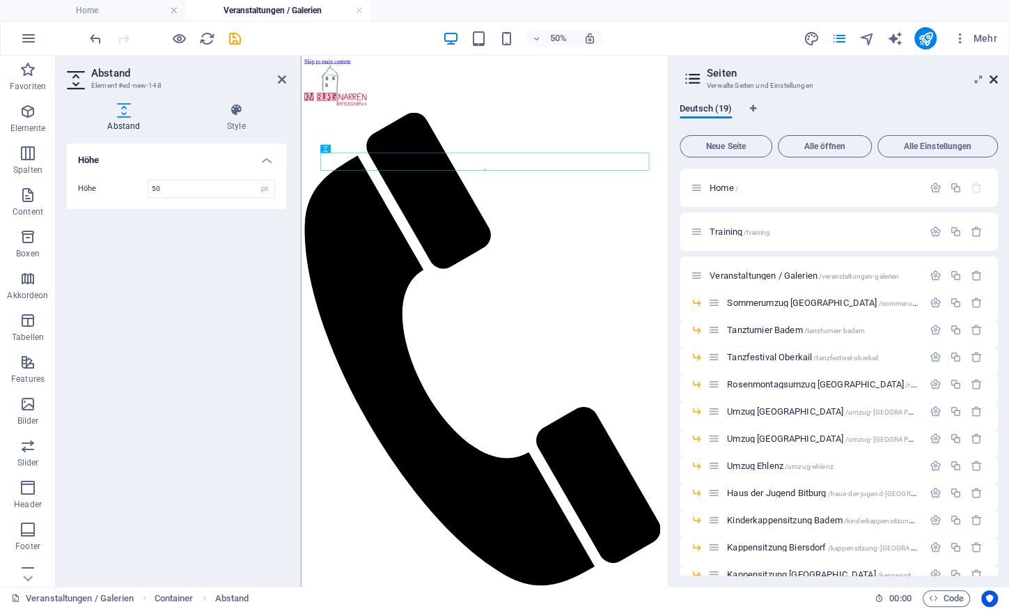
click at [997, 84] on icon at bounding box center [994, 79] width 8 height 11
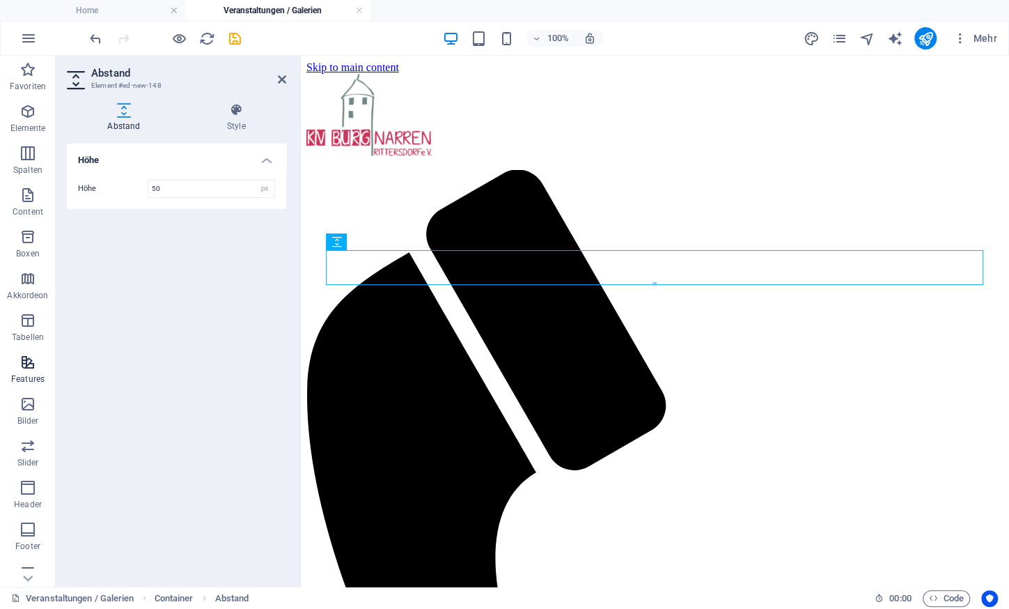
click at [30, 379] on p "Features" at bounding box center [27, 378] width 33 height 11
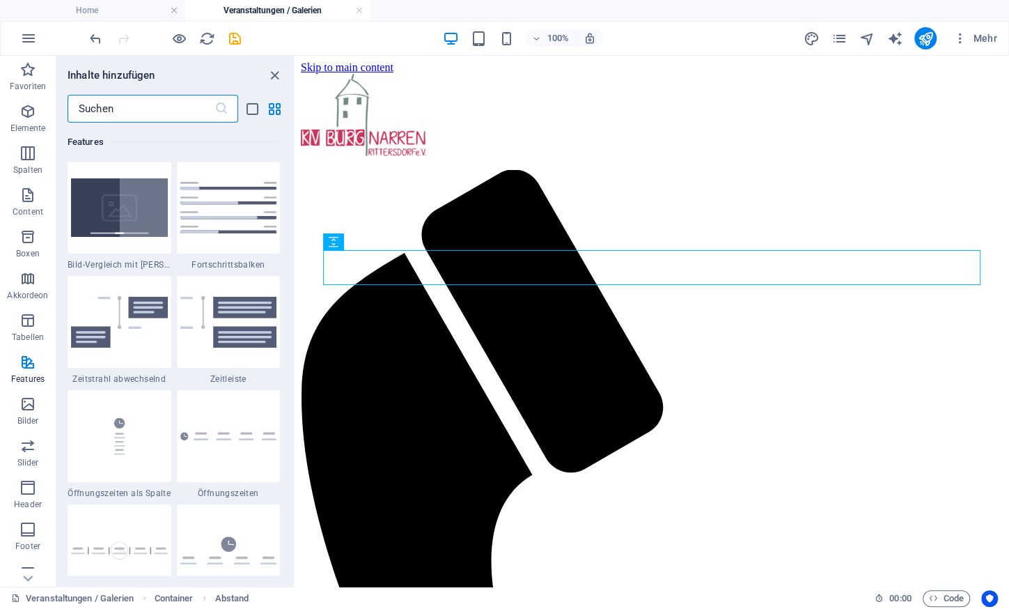
scroll to position [5888, 0]
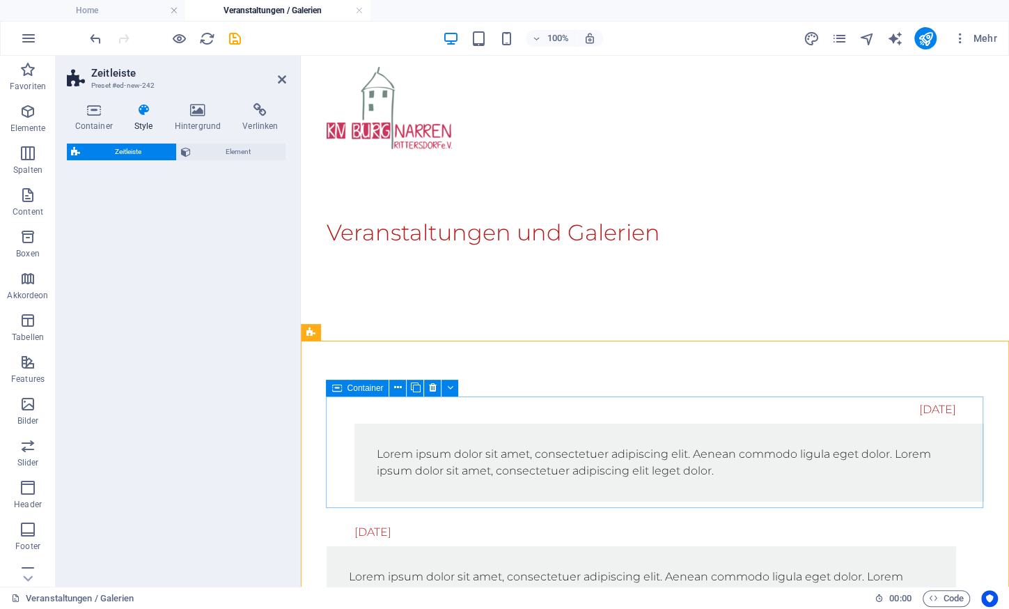
select select "rem"
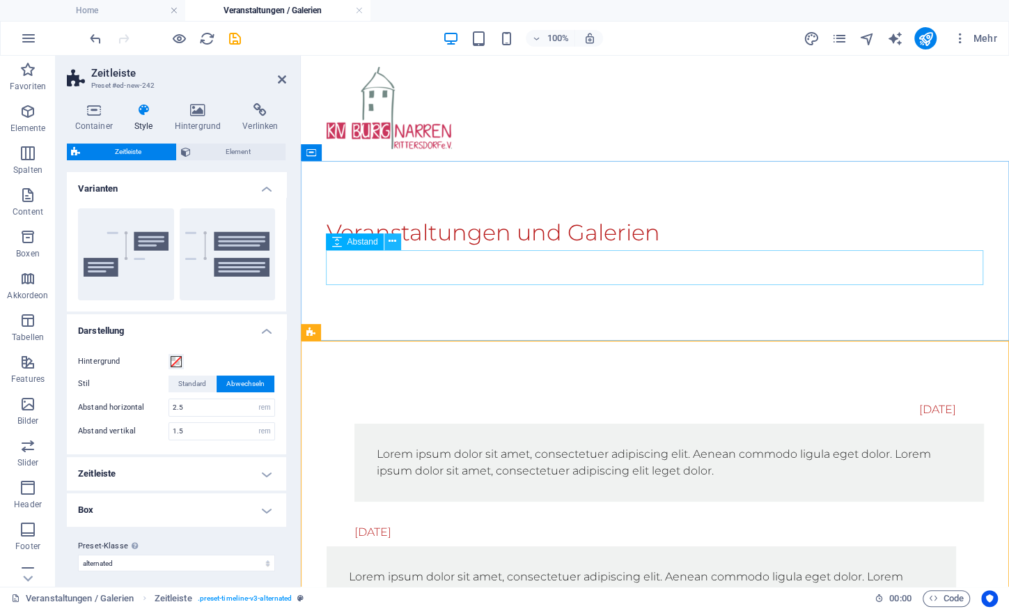
click at [394, 240] on icon at bounding box center [393, 241] width 8 height 15
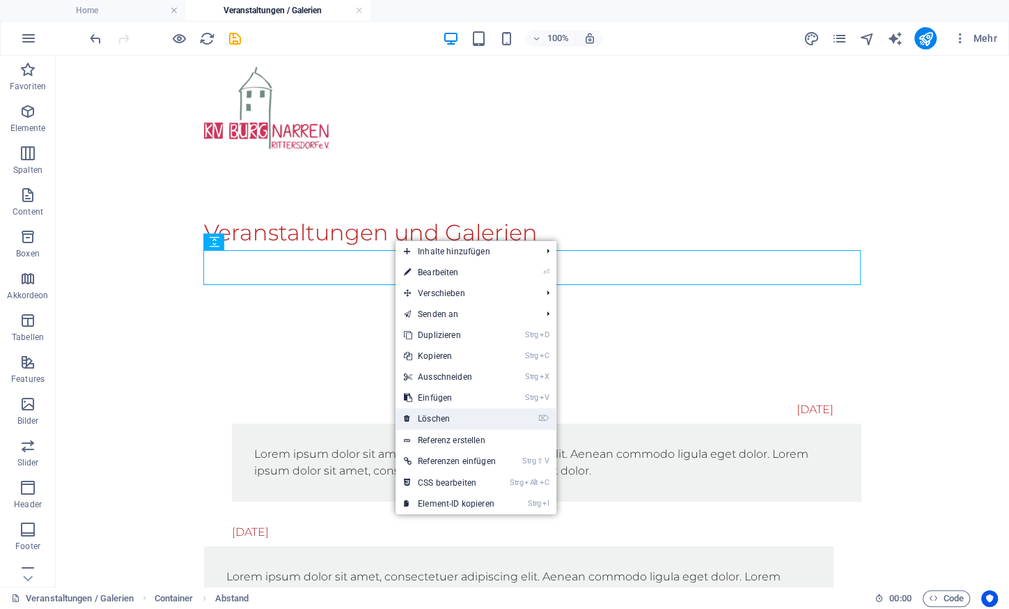
click at [442, 423] on link "⌦ Löschen" at bounding box center [450, 418] width 109 height 21
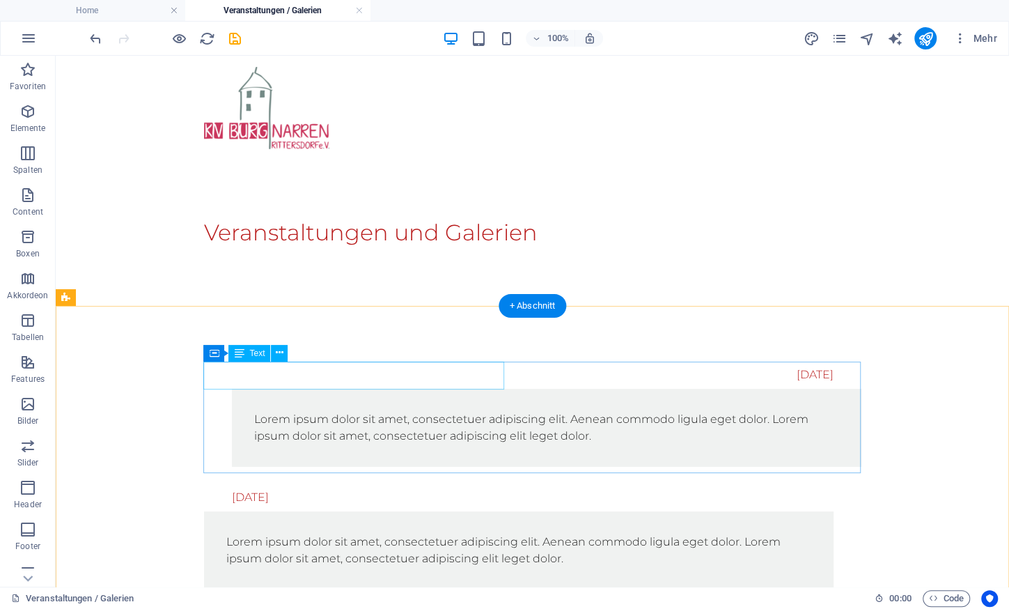
click at [453, 374] on div "[DATE]" at bounding box center [519, 375] width 630 height 28
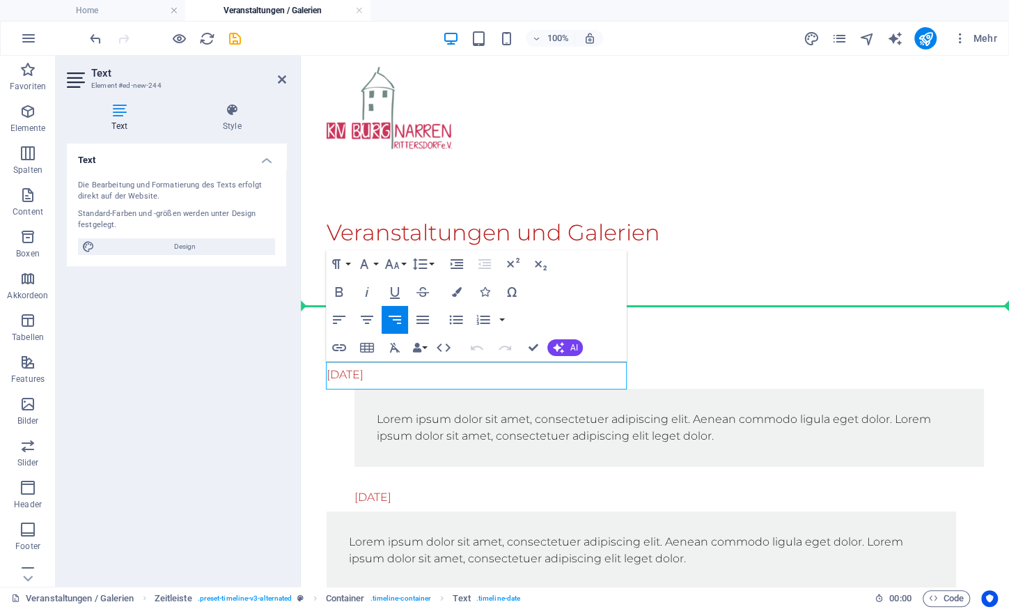
drag, startPoint x: 698, startPoint y: 374, endPoint x: 300, endPoint y: 370, distance: 398.4
click at [364, 370] on p "[DATE]" at bounding box center [345, 374] width 37 height 11
click at [245, 113] on icon at bounding box center [232, 110] width 109 height 14
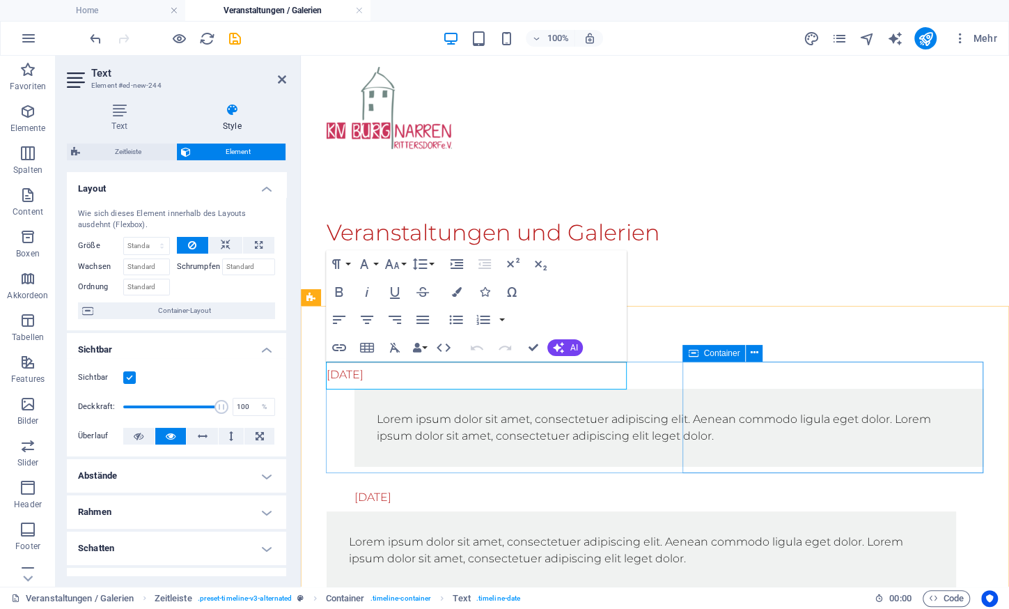
click at [714, 389] on div "Lorem ipsum dolor sit amet, consectetuer adipiscing elit. Aenean commodo ligula…" at bounding box center [669, 428] width 630 height 78
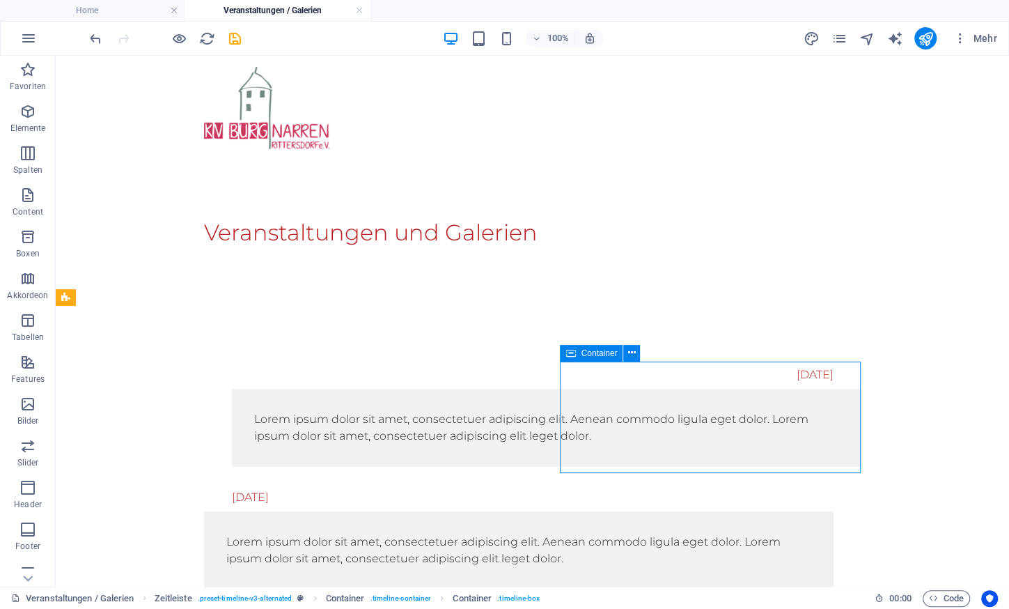
click at [714, 389] on div "Lorem ipsum dolor sit amet, consectetuer adipiscing elit. Aenean commodo ligula…" at bounding box center [547, 428] width 630 height 78
click at [647, 389] on div "Lorem ipsum dolor sit amet, consectetuer adipiscing elit. Aenean commodo ligula…" at bounding box center [547, 428] width 630 height 78
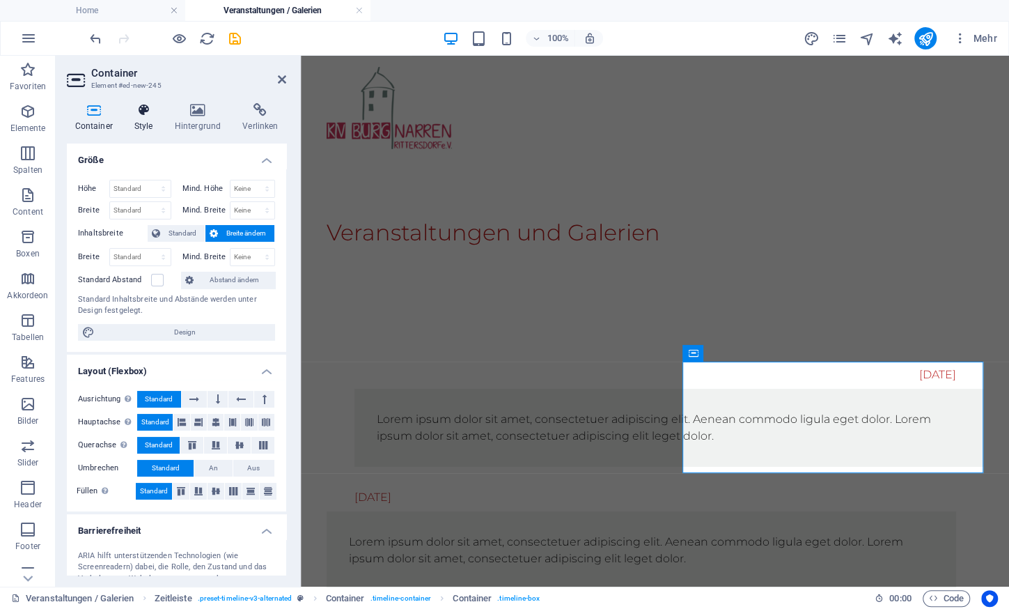
click at [147, 119] on h4 "Style" at bounding box center [146, 117] width 40 height 29
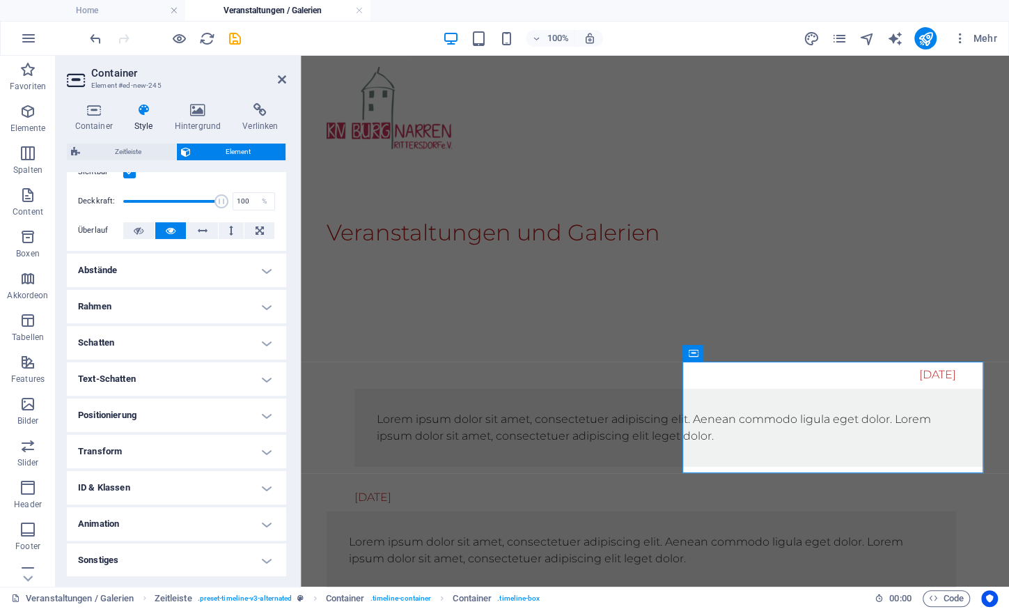
scroll to position [0, 0]
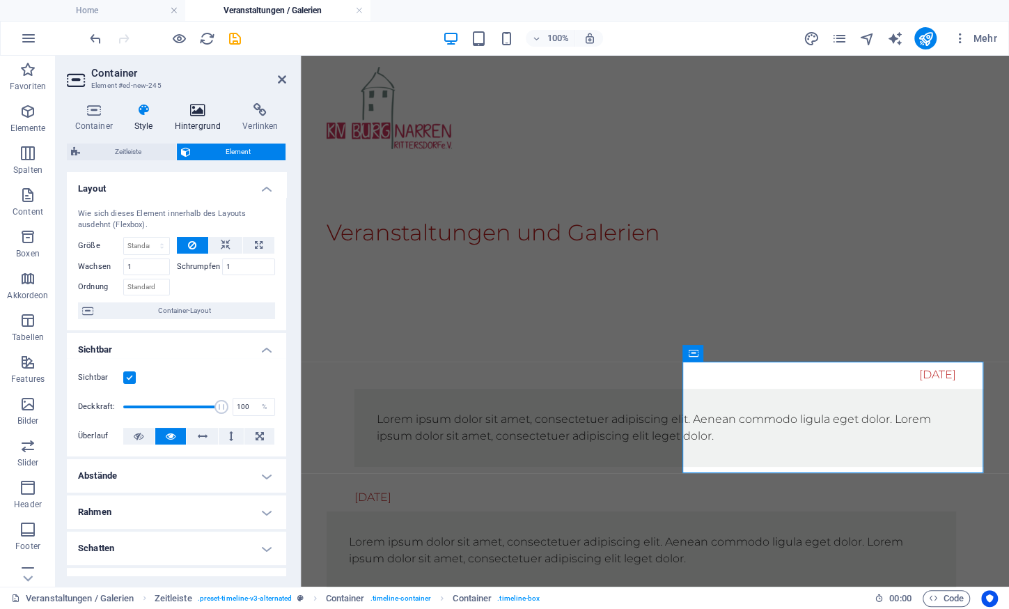
click at [200, 114] on icon at bounding box center [197, 110] width 63 height 14
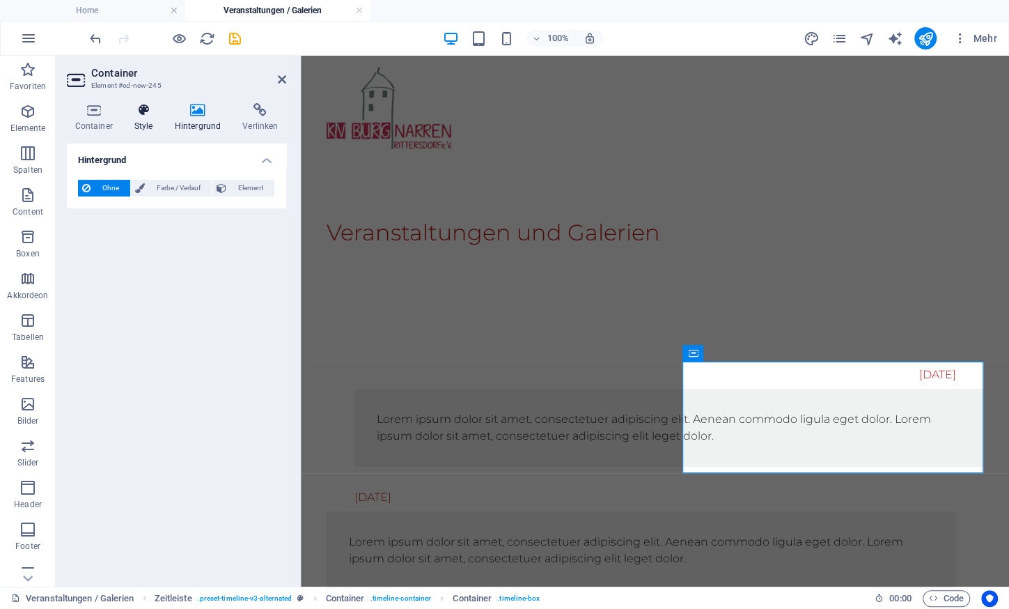
click at [145, 116] on icon at bounding box center [143, 110] width 35 height 14
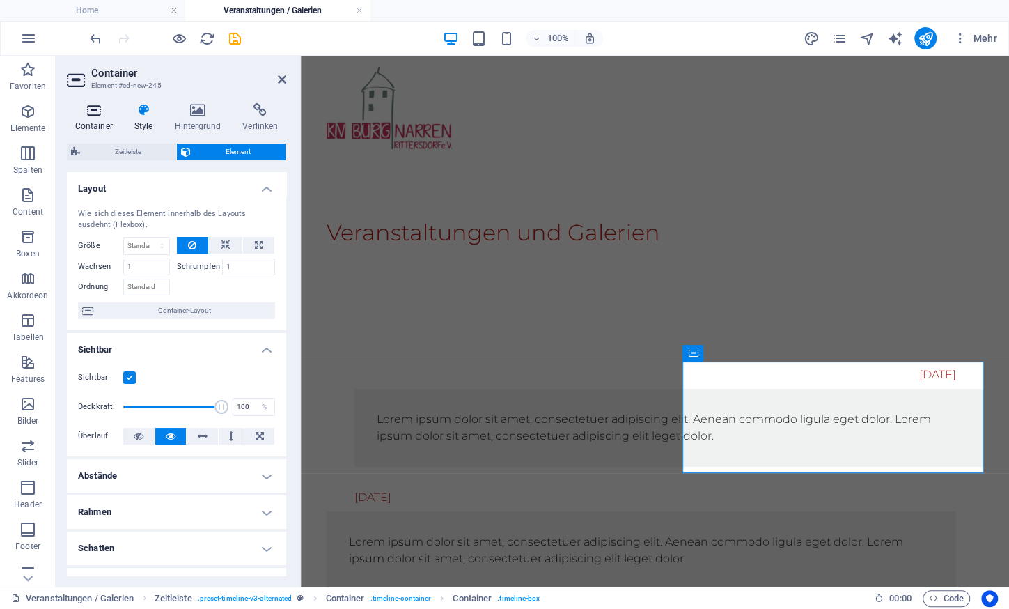
click at [102, 117] on icon at bounding box center [94, 110] width 54 height 14
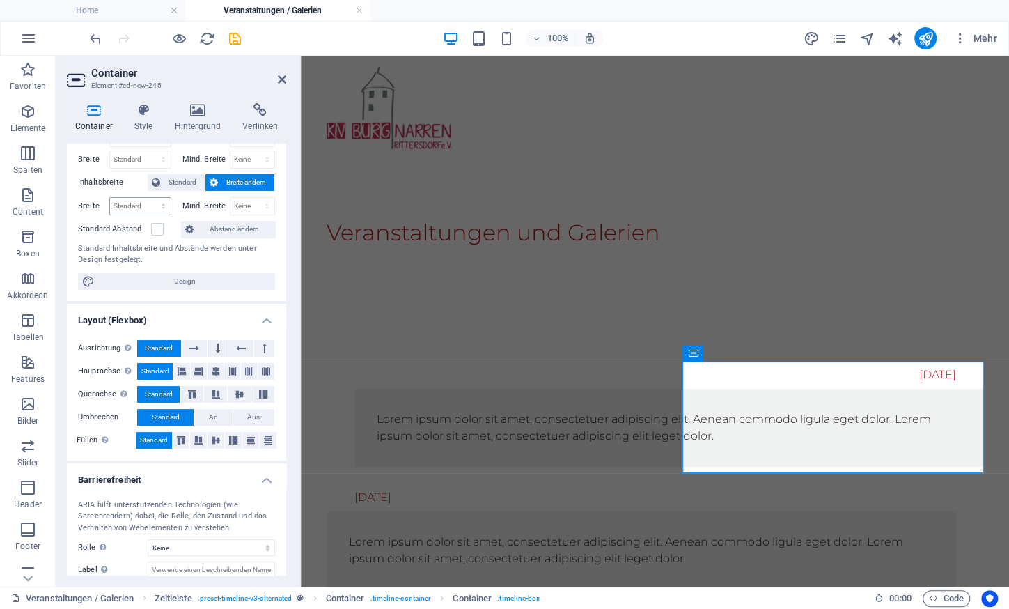
scroll to position [130, 0]
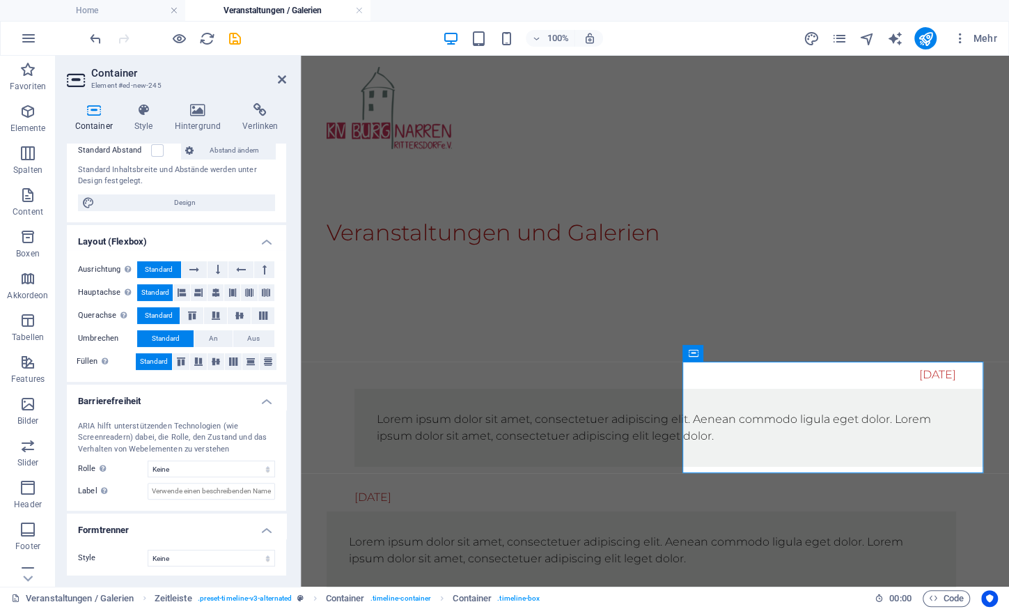
click at [146, 137] on div "Container Style Hintergrund Verlinken Größe Höhe Standard px rem % vh vw Mind. …" at bounding box center [176, 339] width 219 height 472
click at [146, 126] on h4 "Style" at bounding box center [146, 117] width 40 height 29
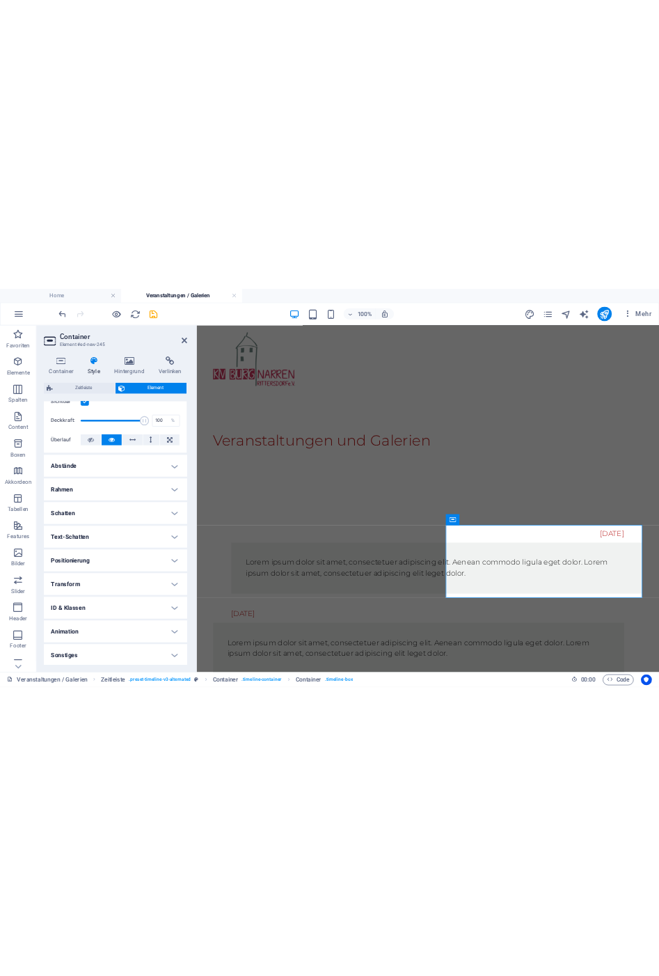
scroll to position [0, 0]
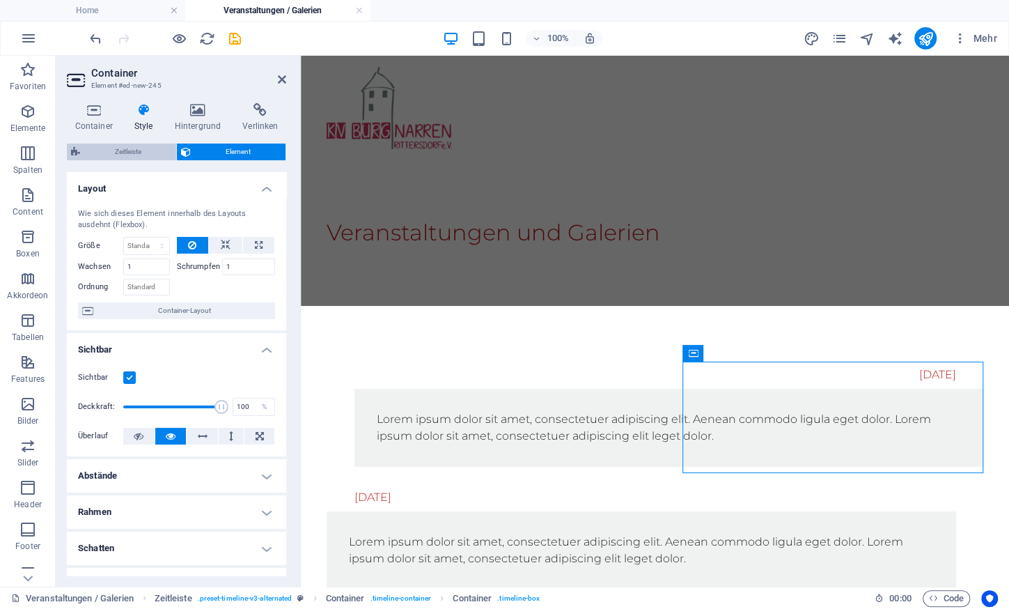
click at [144, 147] on span "Zeitleiste" at bounding box center [128, 151] width 88 height 17
select select "rem"
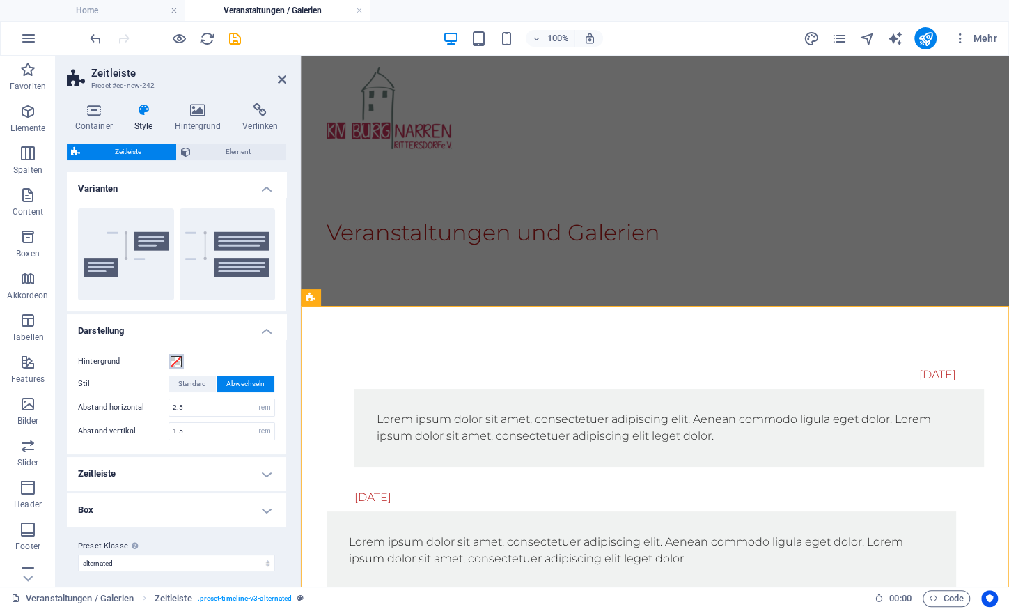
click at [175, 365] on span at bounding box center [176, 361] width 11 height 11
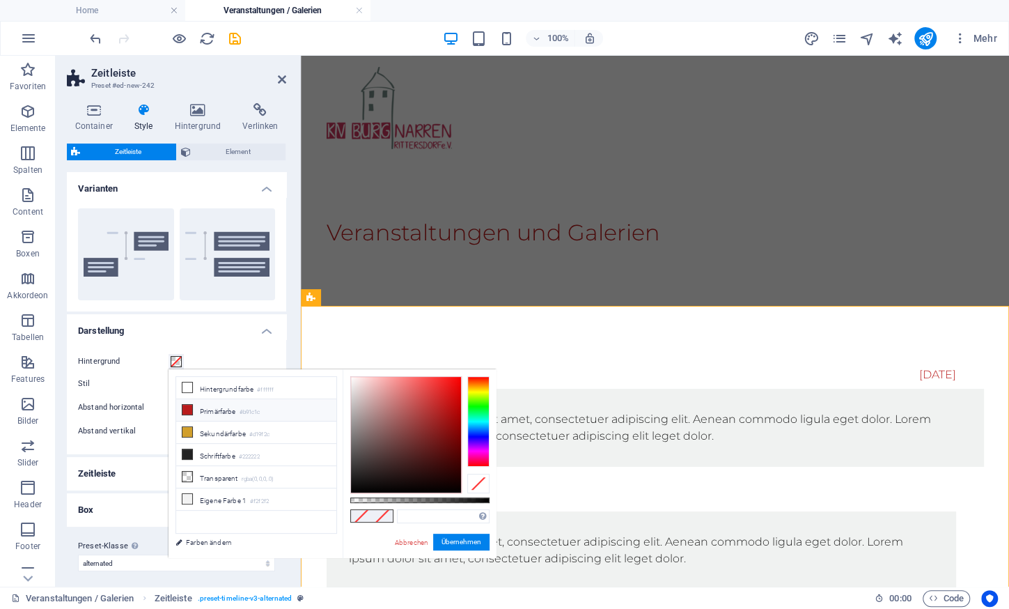
click at [227, 407] on li "Primärfarbe #b91c1c" at bounding box center [256, 410] width 160 height 22
type input "#b91c1c"
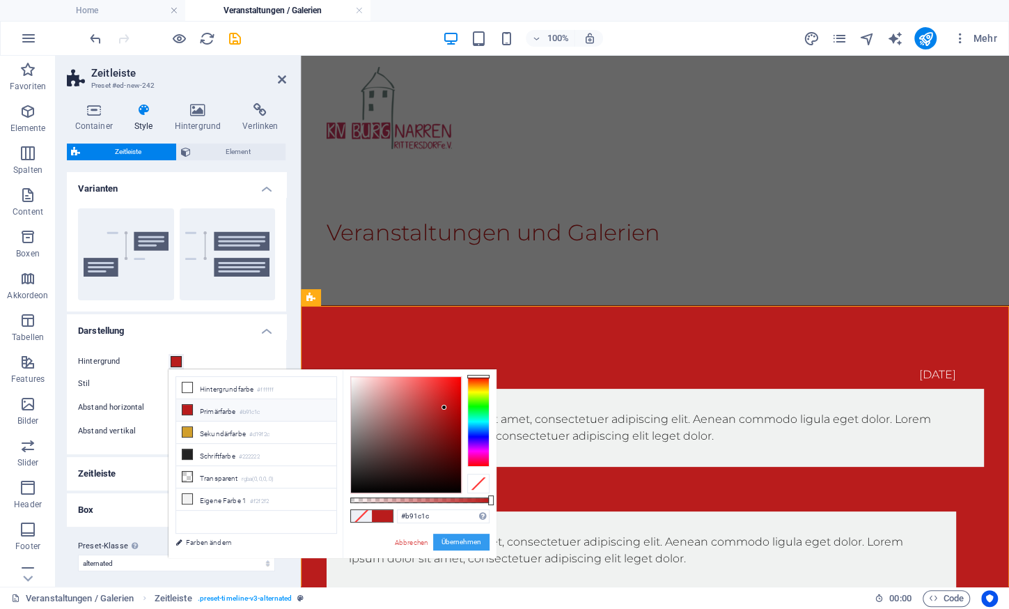
click at [468, 543] on button "Übernehmen" at bounding box center [461, 541] width 56 height 17
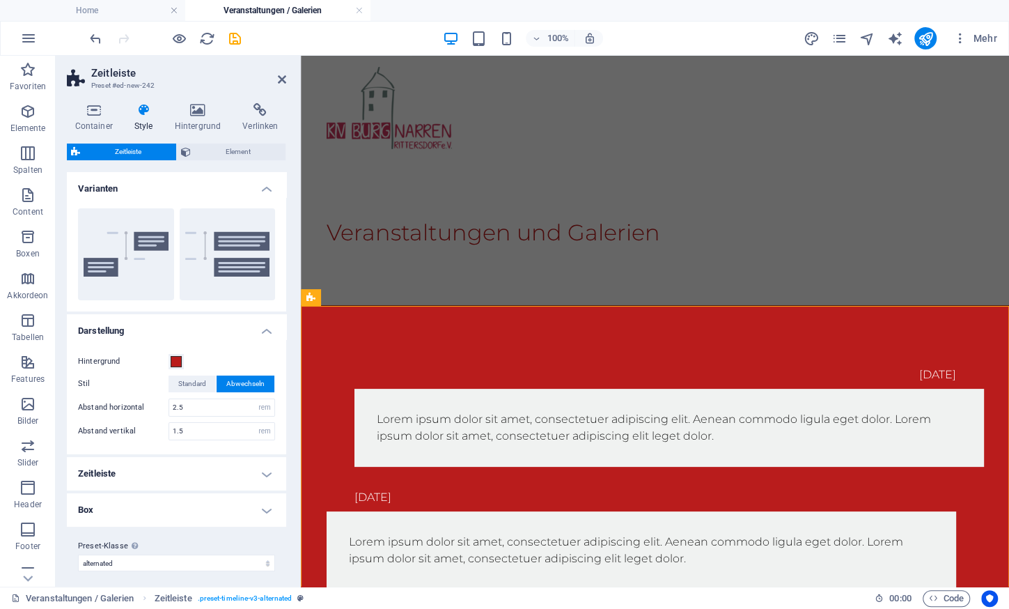
click at [271, 477] on h4 "Zeitleiste" at bounding box center [176, 473] width 219 height 33
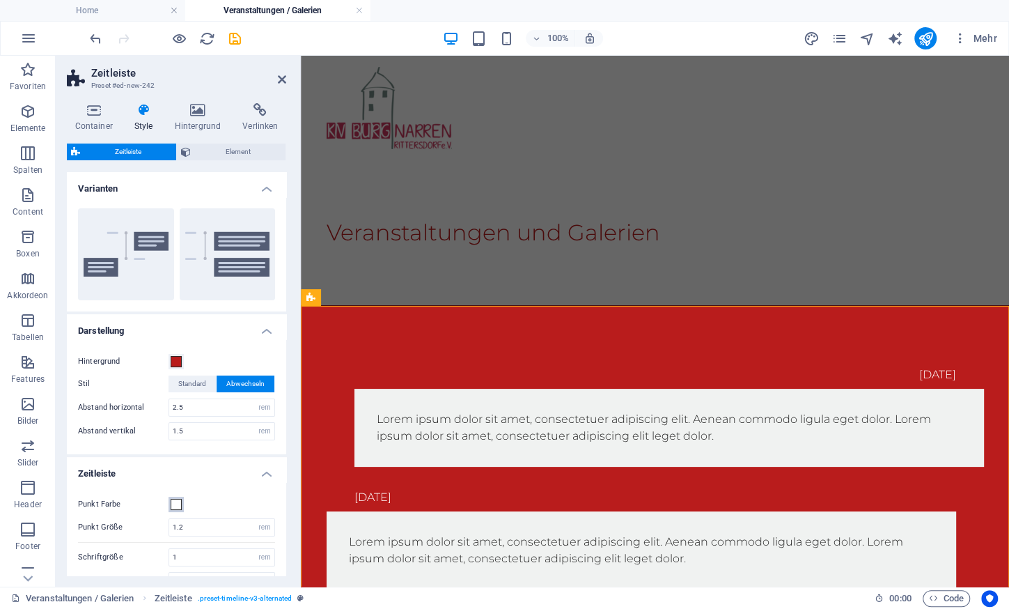
click at [183, 500] on button "Punkt Farbe" at bounding box center [176, 504] width 15 height 15
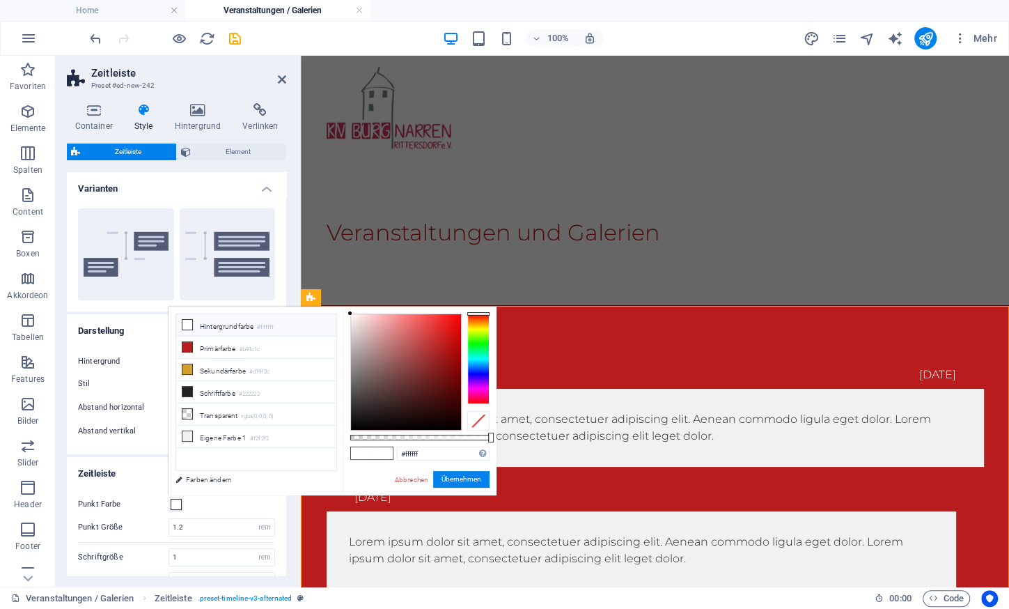
click at [183, 500] on button "Punkt Farbe" at bounding box center [176, 504] width 15 height 15
